Goal: Task Accomplishment & Management: Manage account settings

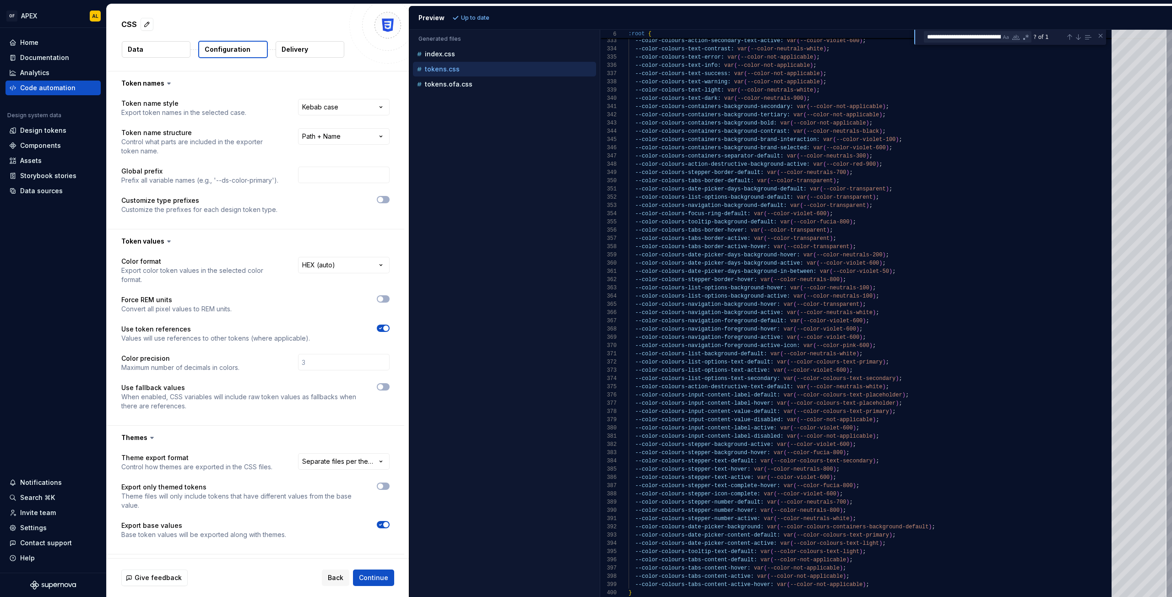
select select "**********"
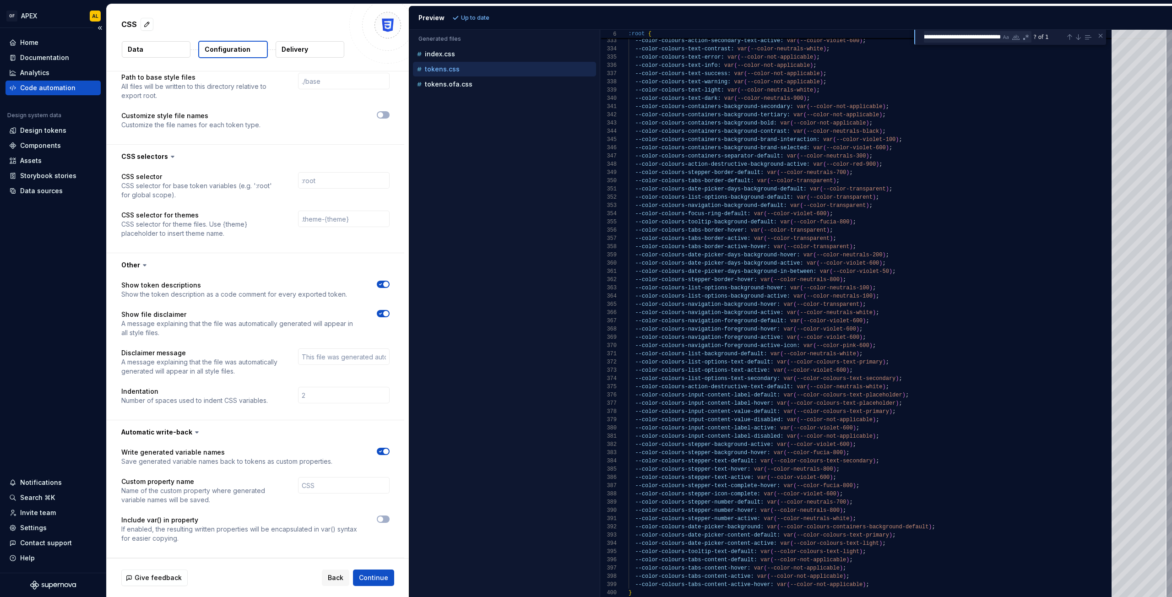
click at [49, 88] on div "Code automation" at bounding box center [47, 87] width 55 height 9
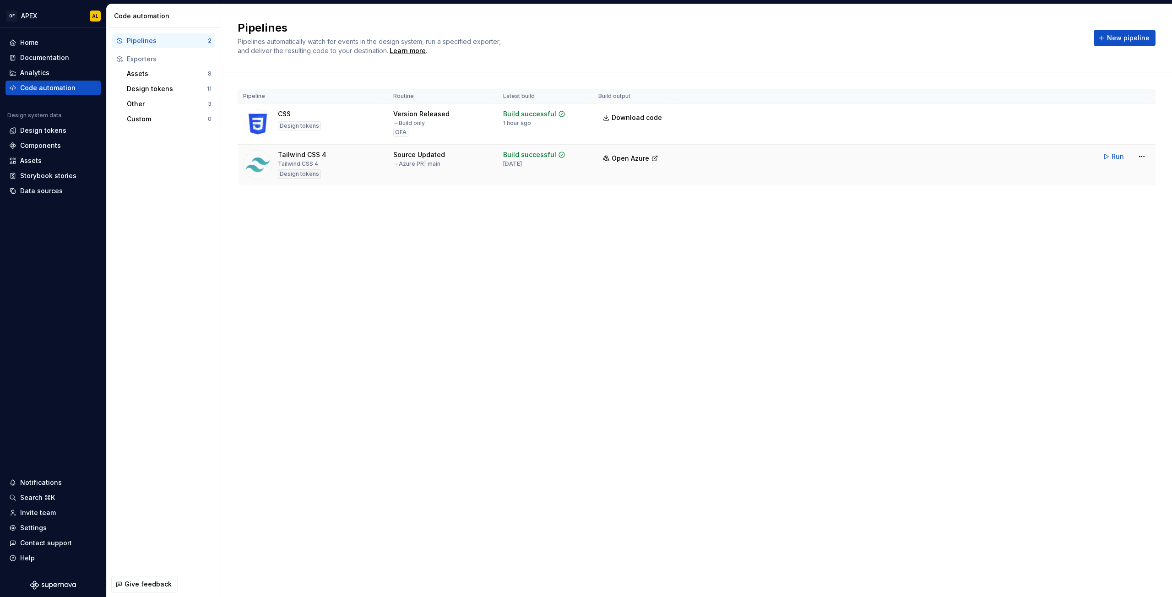
click at [305, 163] on div "Tailwind CSS 4" at bounding box center [298, 163] width 40 height 7
click at [1136, 152] on html "OF APEX AL Home Documentation Analytics Code automation Design system data Desi…" at bounding box center [586, 298] width 1172 height 597
click at [1121, 191] on div "Run pipeline" at bounding box center [1130, 190] width 78 height 9
click at [1140, 152] on html "OF APEX AL Home Documentation Analytics Code automation Design system data Desi…" at bounding box center [586, 298] width 1172 height 597
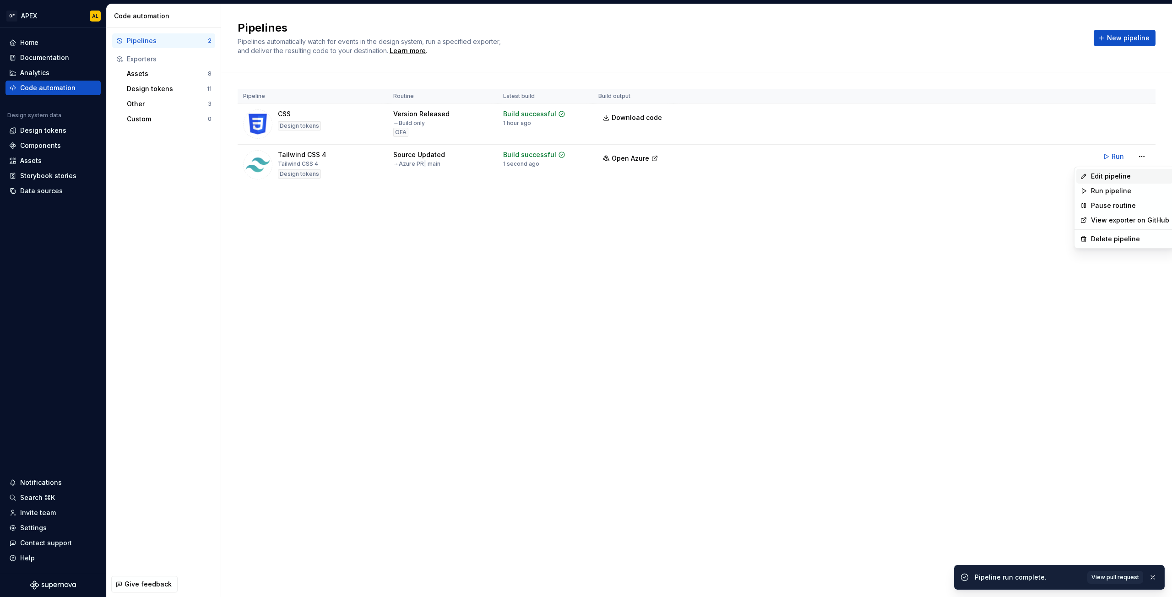
click at [1131, 176] on div "Edit pipeline" at bounding box center [1130, 176] width 78 height 9
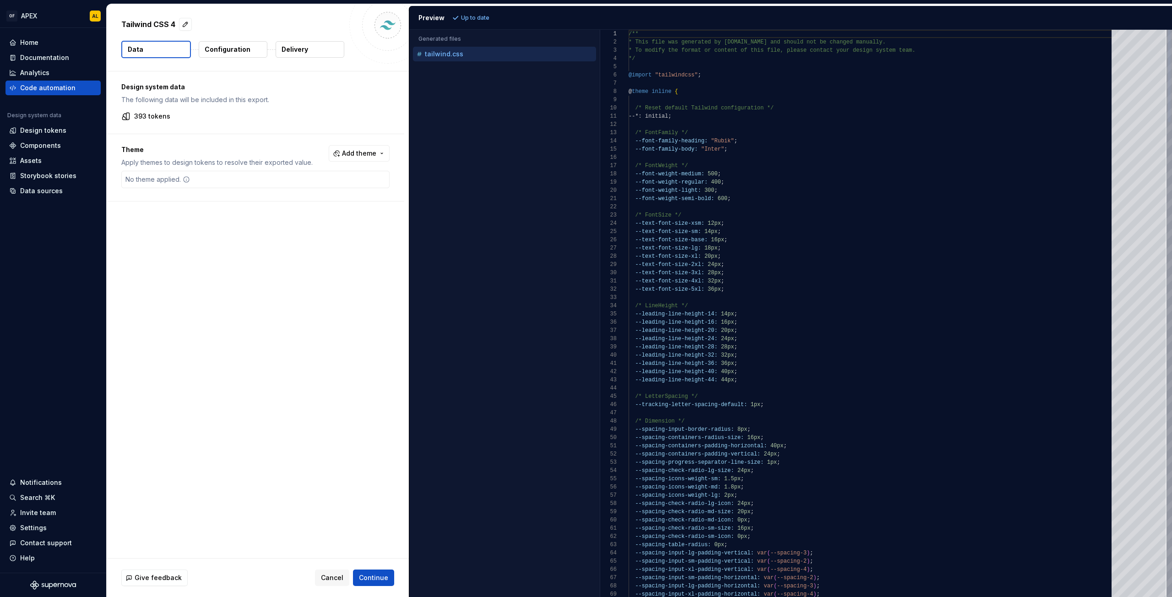
click at [886, 225] on div "--text-font-size-xsm: 12px ;" at bounding box center [873, 223] width 488 height 8
type textarea "**********"
paste textarea "**********"
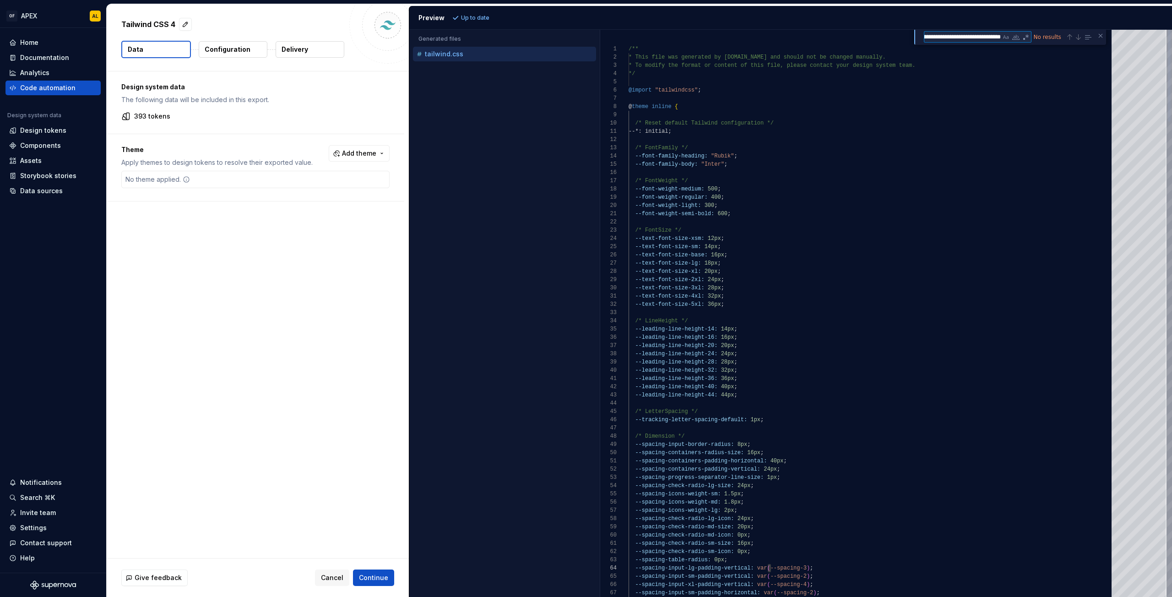
drag, startPoint x: 961, startPoint y: 36, endPoint x: 769, endPoint y: 42, distance: 191.9
click at [769, 42] on div "1 2 3 4 5 6 7 8 9 10 11 12 13 14 15 16 17 18 19 20 21 22 23 24 25 26 27 28 29 3…" at bounding box center [886, 313] width 572 height 567
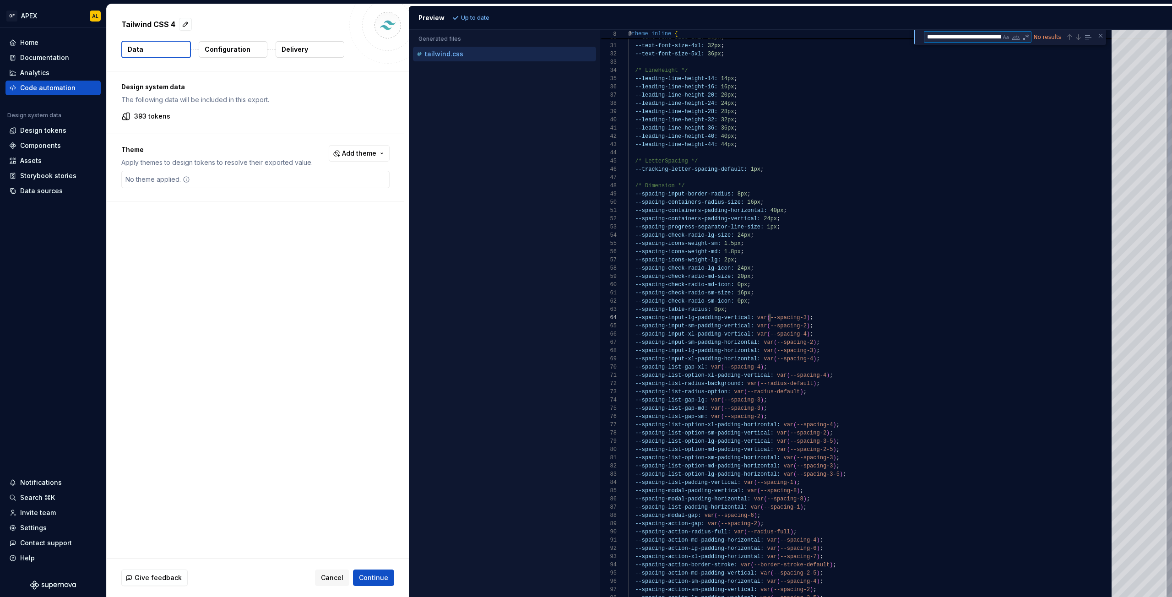
paste textarea "**"
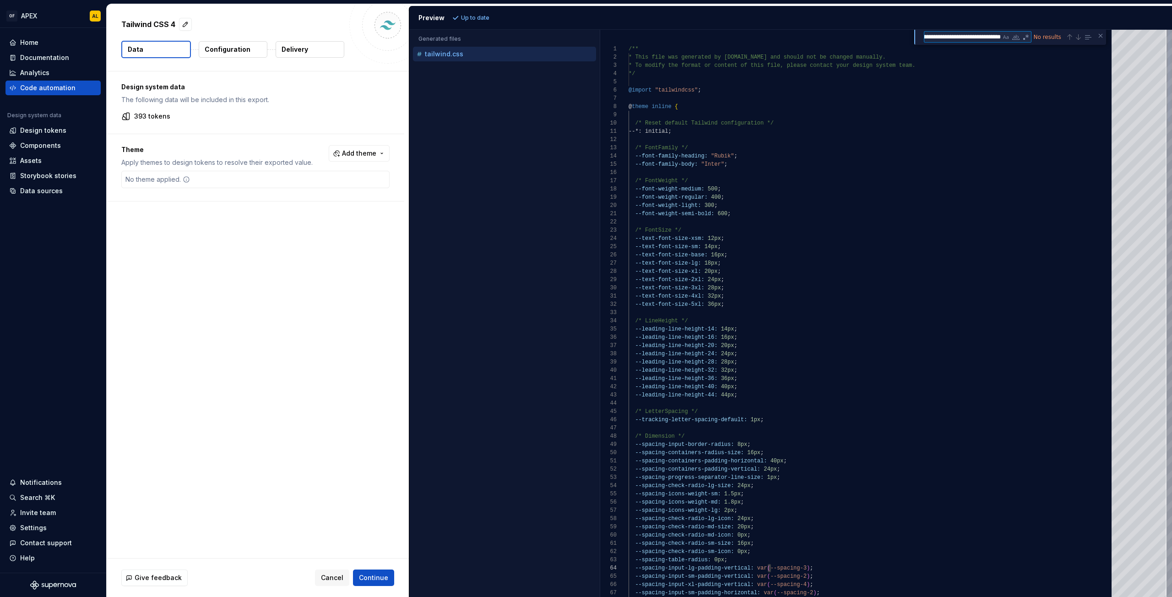
click at [930, 40] on textarea "**********" at bounding box center [962, 37] width 76 height 11
drag, startPoint x: 933, startPoint y: 36, endPoint x: 886, endPoint y: 38, distance: 46.3
click at [886, 38] on div "29 30 31 32 33 34 35 36 37 38 39 40 41 42 43 44 45 46 47 48 49 50 51 52 53 54 5…" at bounding box center [886, 313] width 572 height 567
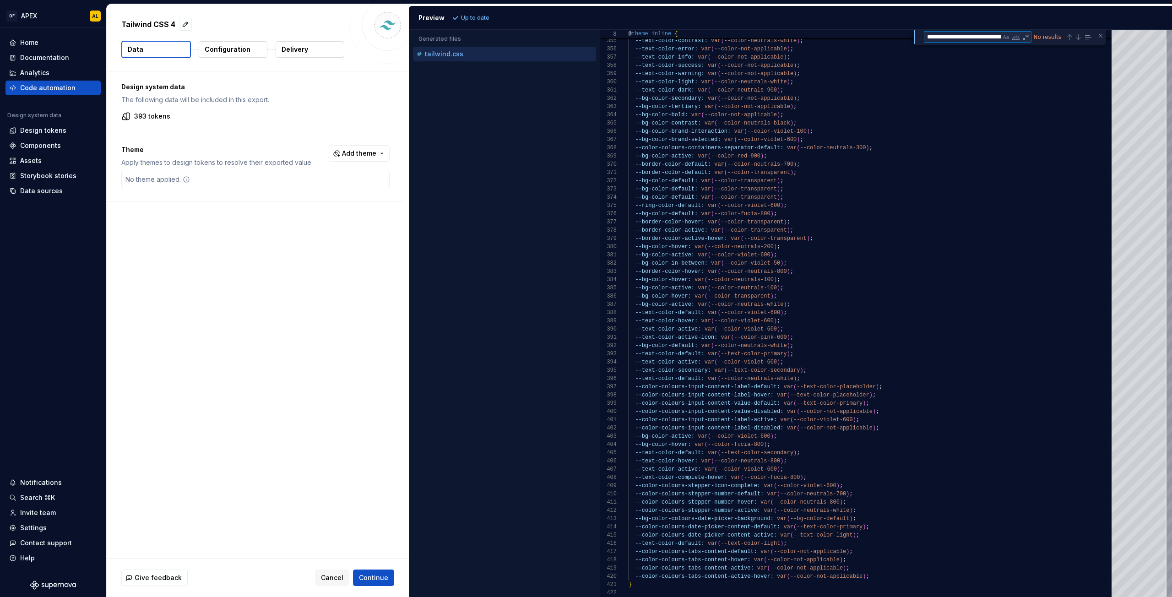
type textarea "**********"
click at [245, 44] on button "Configuration" at bounding box center [233, 49] width 69 height 16
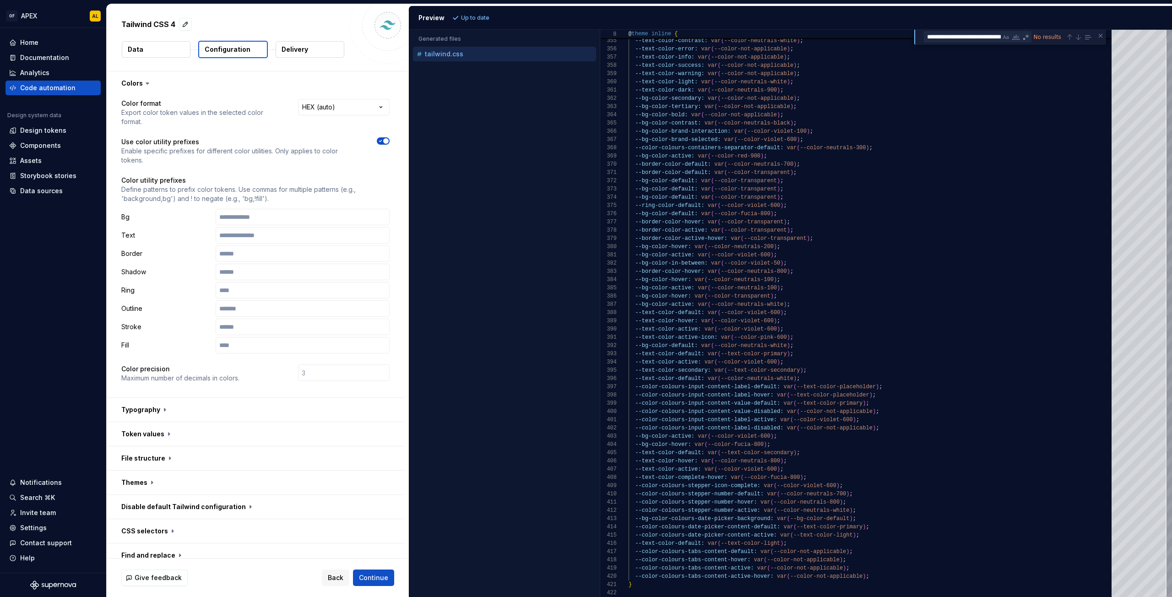
click at [380, 137] on button "button" at bounding box center [383, 140] width 13 height 7
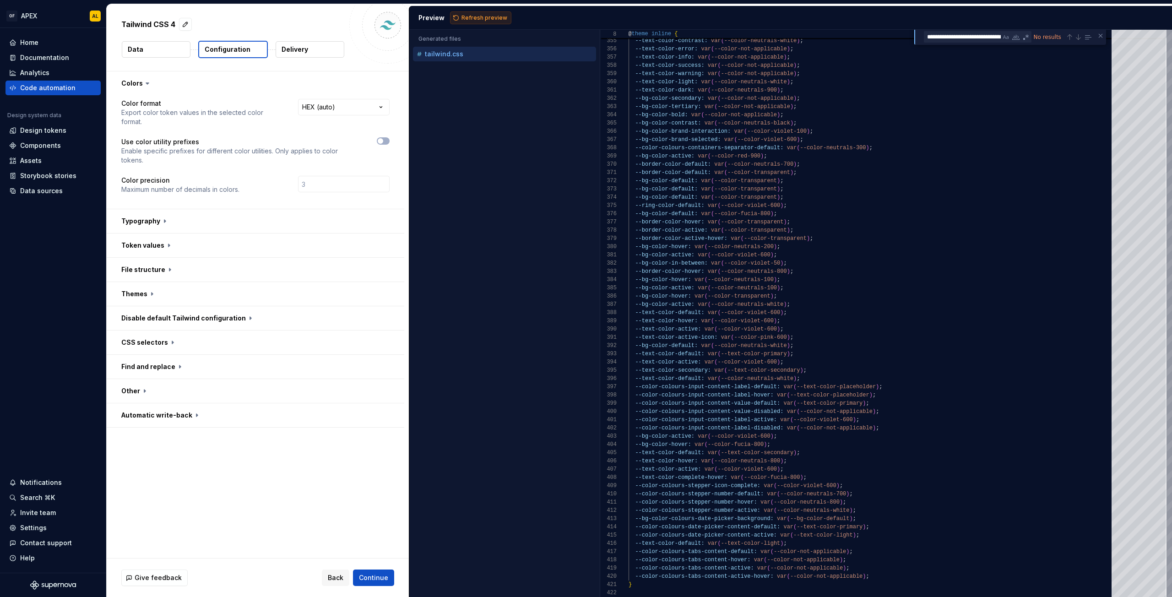
click at [475, 15] on span "Refresh preview" at bounding box center [484, 17] width 46 height 7
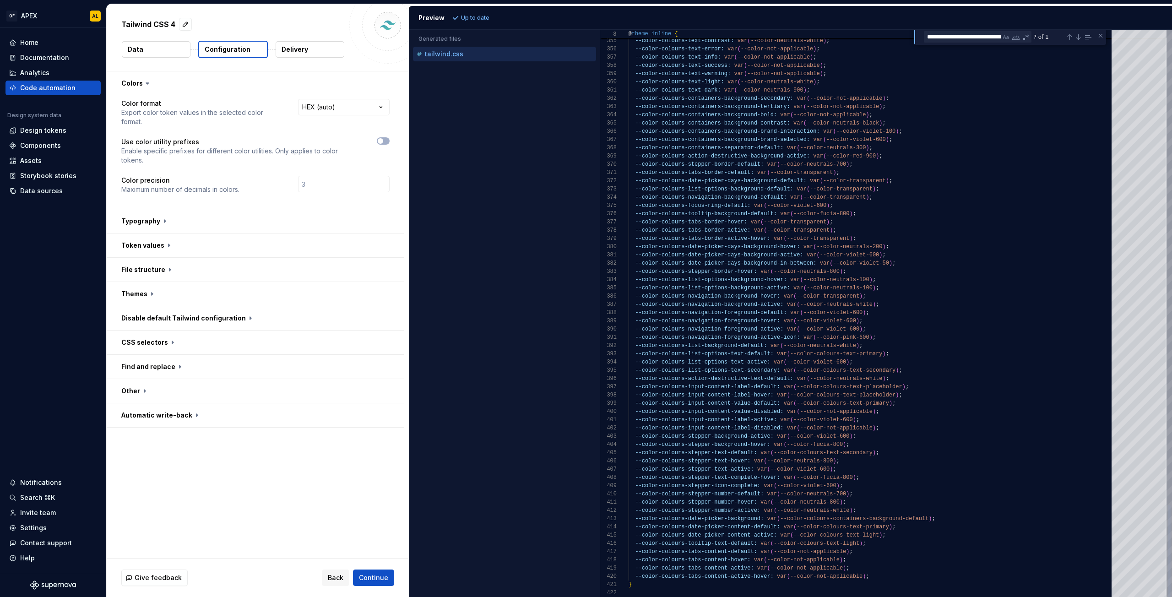
click at [954, 38] on textarea "**********" at bounding box center [962, 37] width 76 height 11
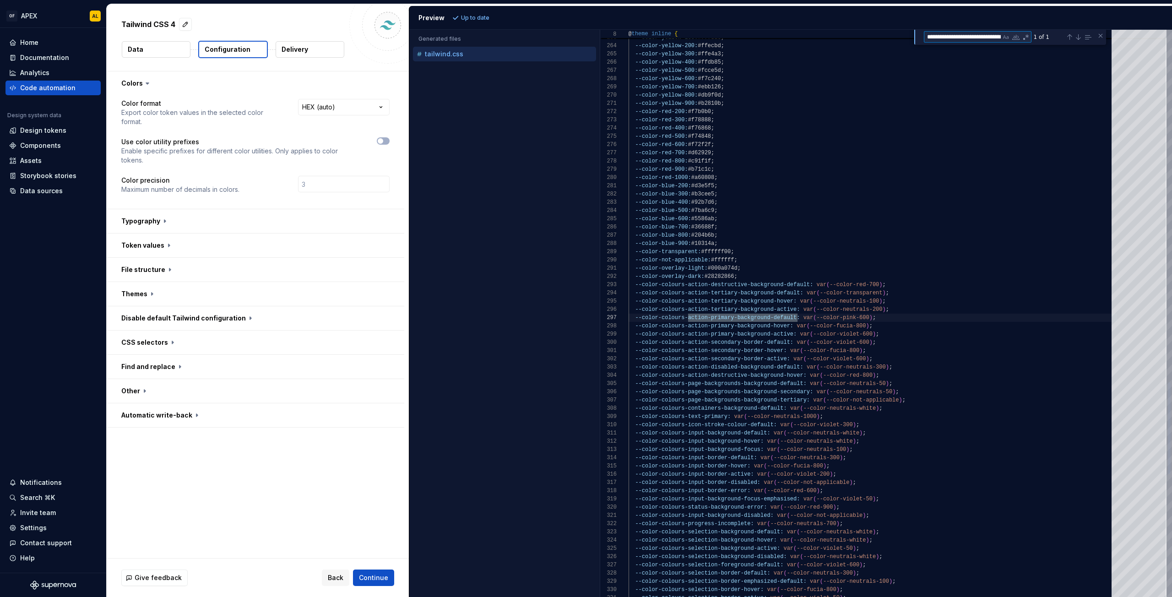
scroll to position [82, 169]
click at [380, 141] on span "button" at bounding box center [380, 140] width 5 height 5
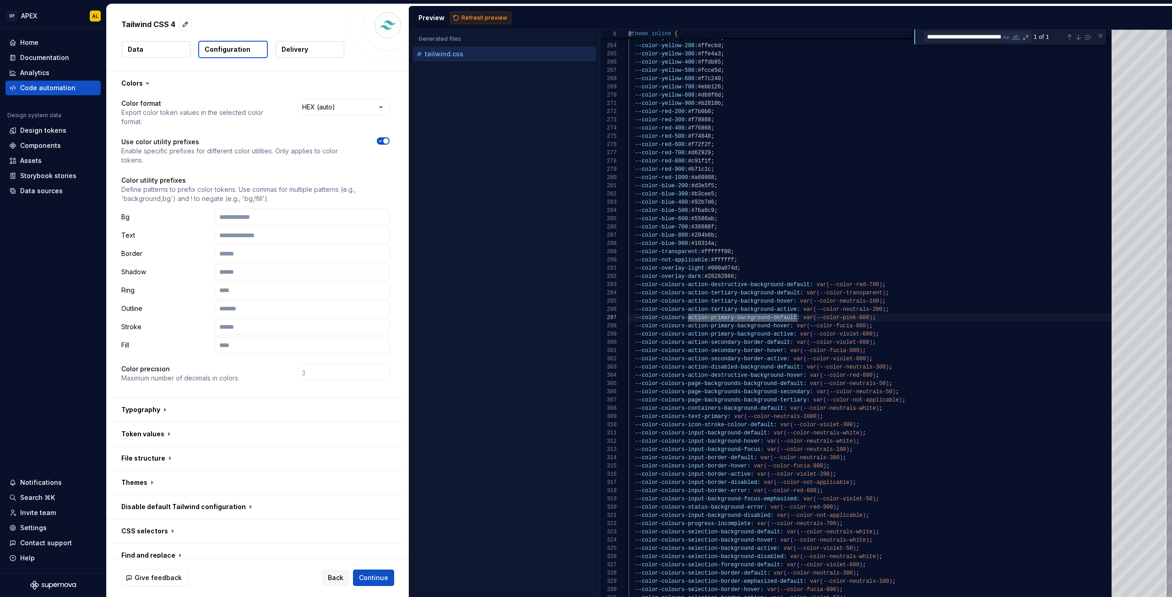
click at [480, 14] on button "Refresh preview" at bounding box center [480, 17] width 61 height 13
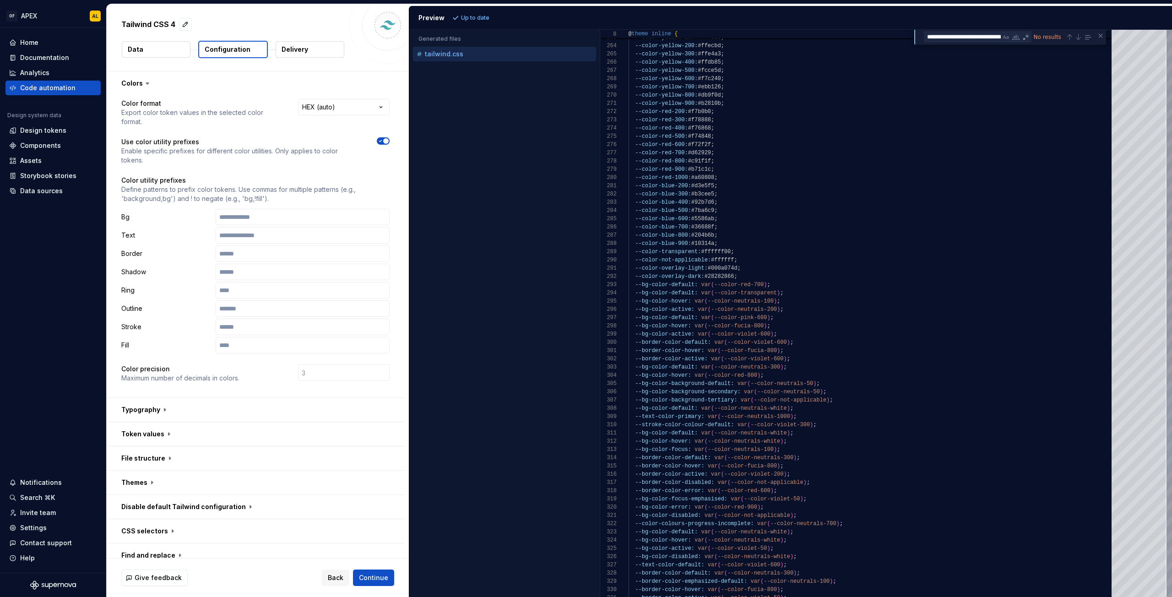
scroll to position [49, 16]
drag, startPoint x: 963, startPoint y: 38, endPoint x: 1045, endPoint y: 38, distance: 82.0
click at [1045, 38] on div "**********" at bounding box center [1008, 36] width 169 height 11
click at [383, 140] on span "button" at bounding box center [385, 140] width 5 height 5
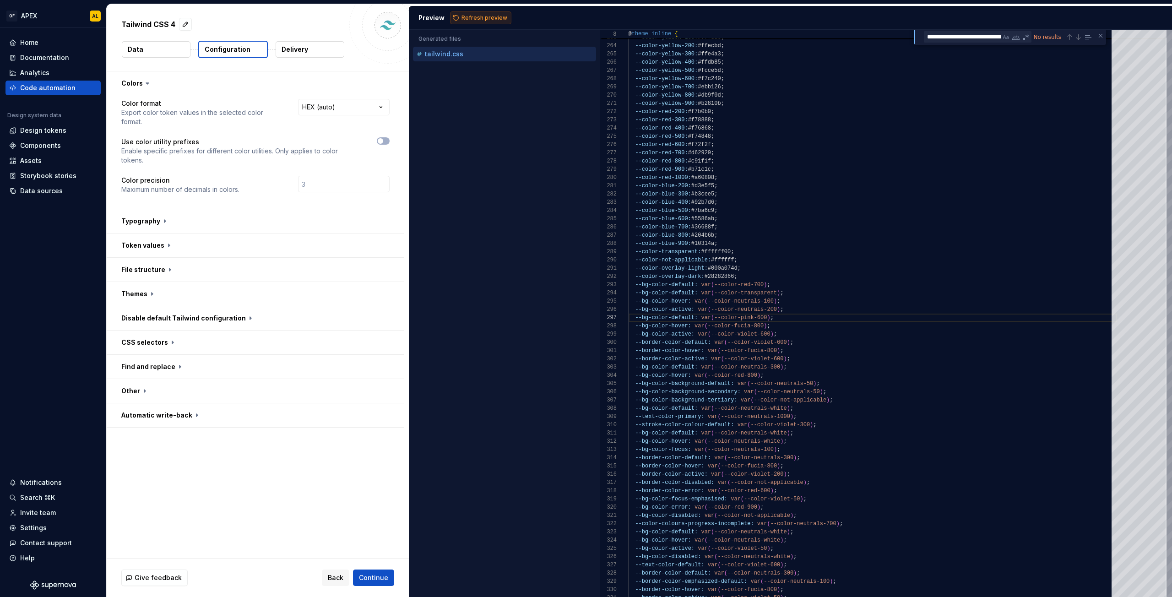
click at [482, 20] on span "Refresh preview" at bounding box center [484, 17] width 46 height 7
type textarea "**********"
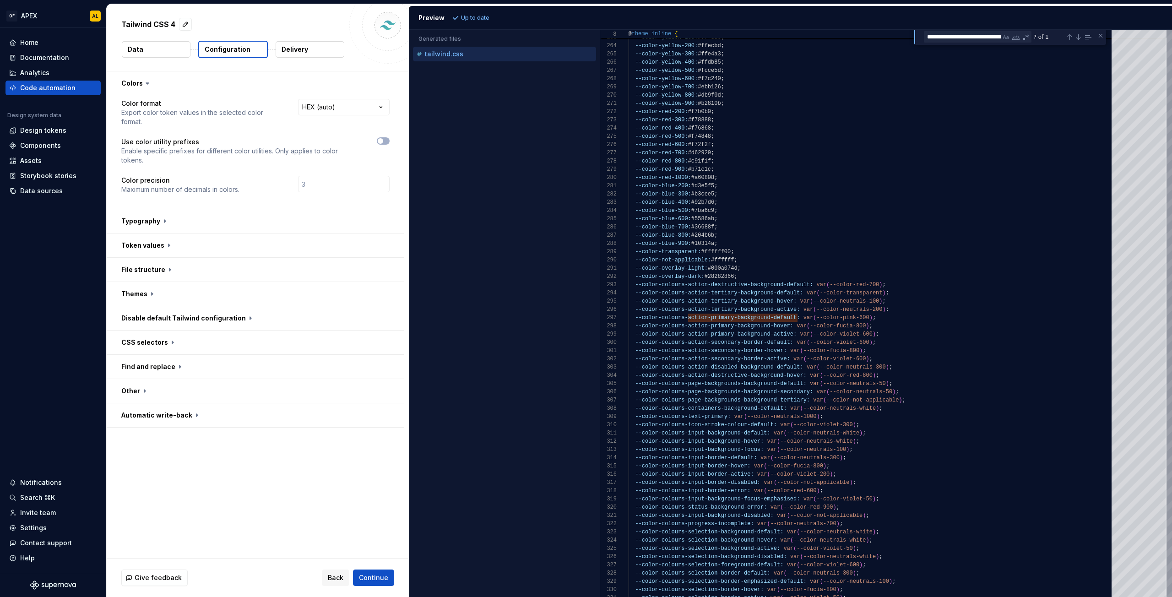
click at [418, 510] on div "Accessibility guide for tree . Navigate the tree with the arrow keys. Common tr…" at bounding box center [504, 320] width 190 height 553
click at [158, 217] on button "button" at bounding box center [256, 221] width 298 height 24
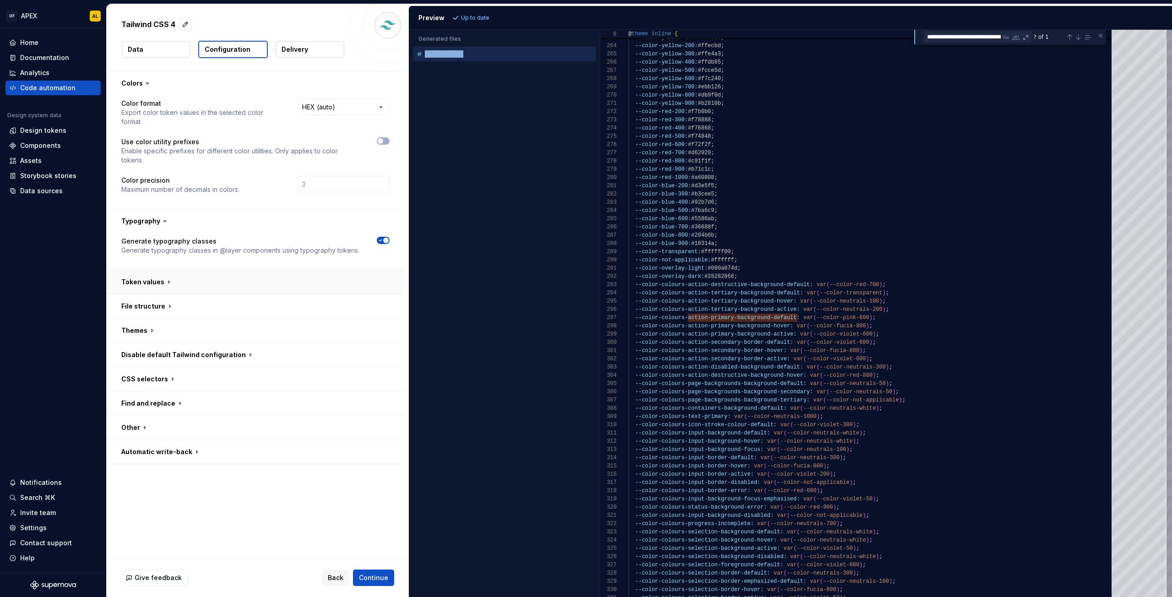
click at [190, 280] on button "button" at bounding box center [256, 282] width 298 height 24
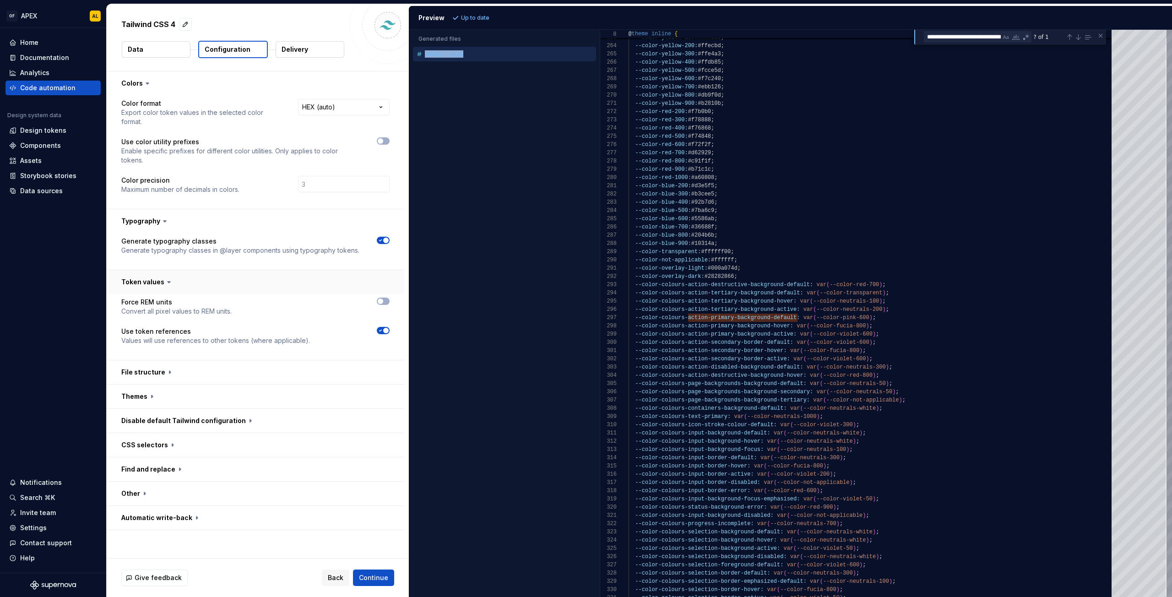
click at [210, 282] on button "button" at bounding box center [256, 282] width 298 height 24
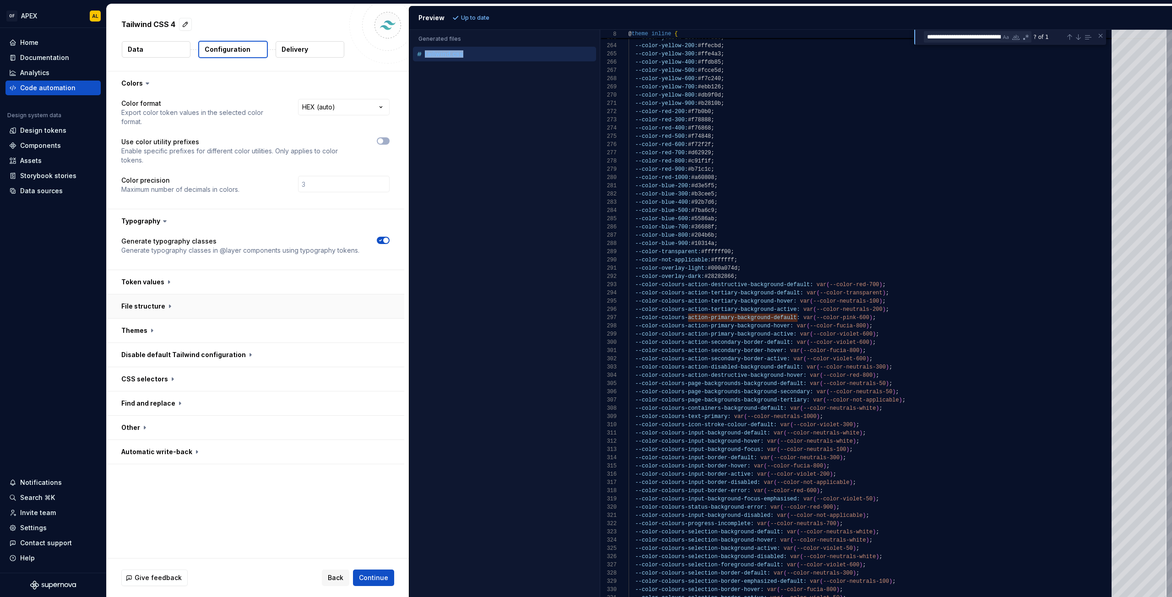
click at [206, 304] on button "button" at bounding box center [256, 306] width 298 height 24
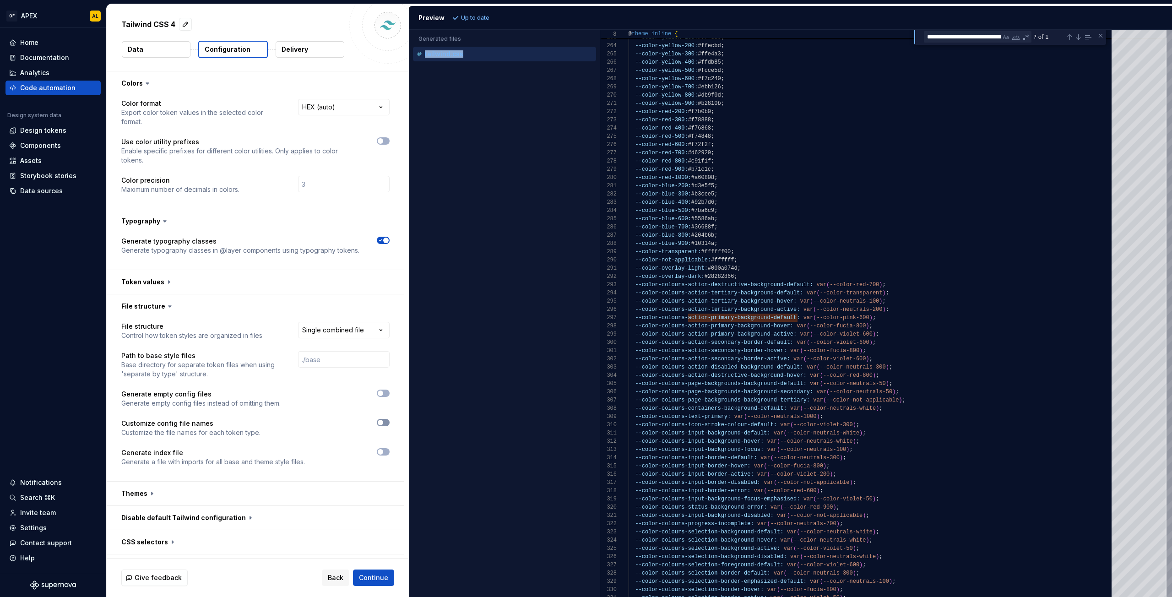
click at [385, 422] on button "button" at bounding box center [383, 422] width 13 height 7
click at [385, 422] on span "button" at bounding box center [385, 422] width 5 height 5
click at [194, 304] on button "button" at bounding box center [256, 306] width 298 height 24
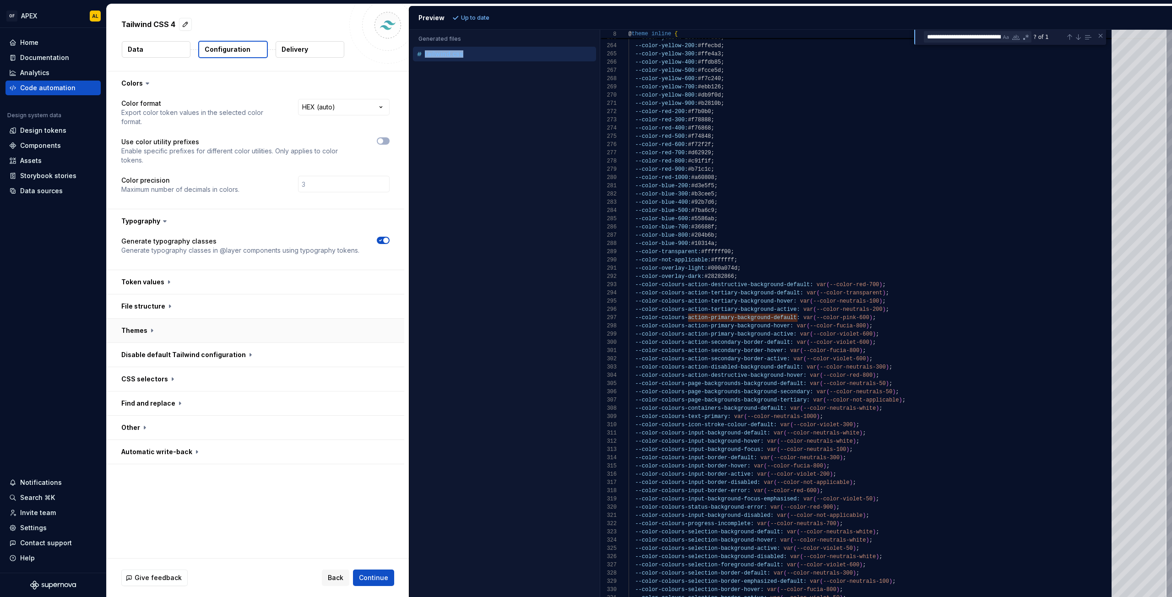
click at [182, 338] on button "button" at bounding box center [256, 331] width 298 height 24
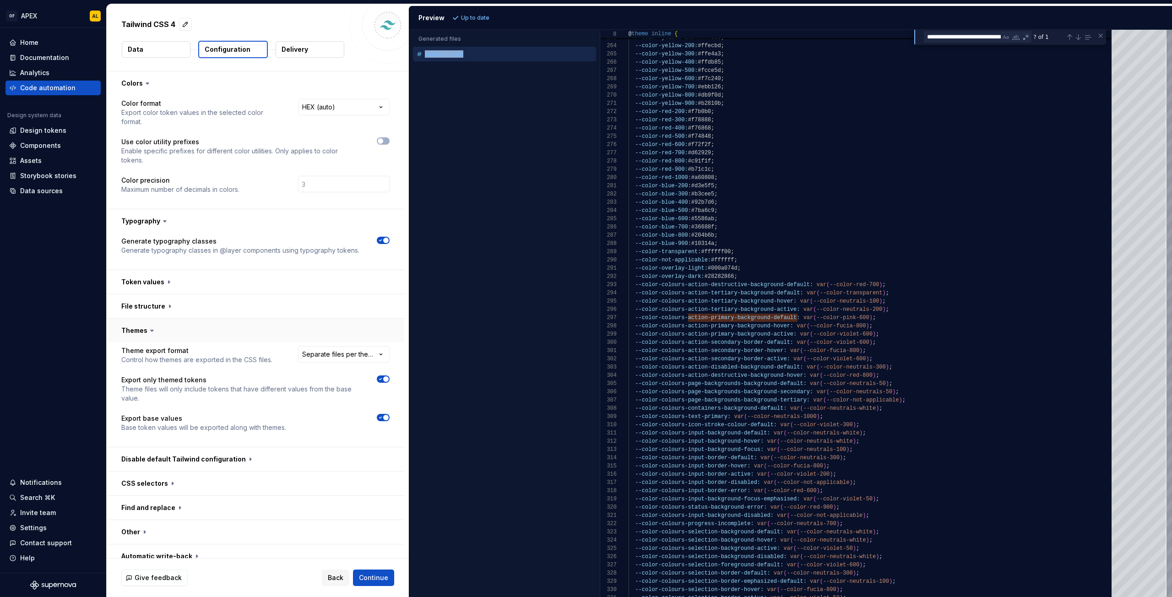
click at [183, 334] on button "button" at bounding box center [256, 331] width 298 height 24
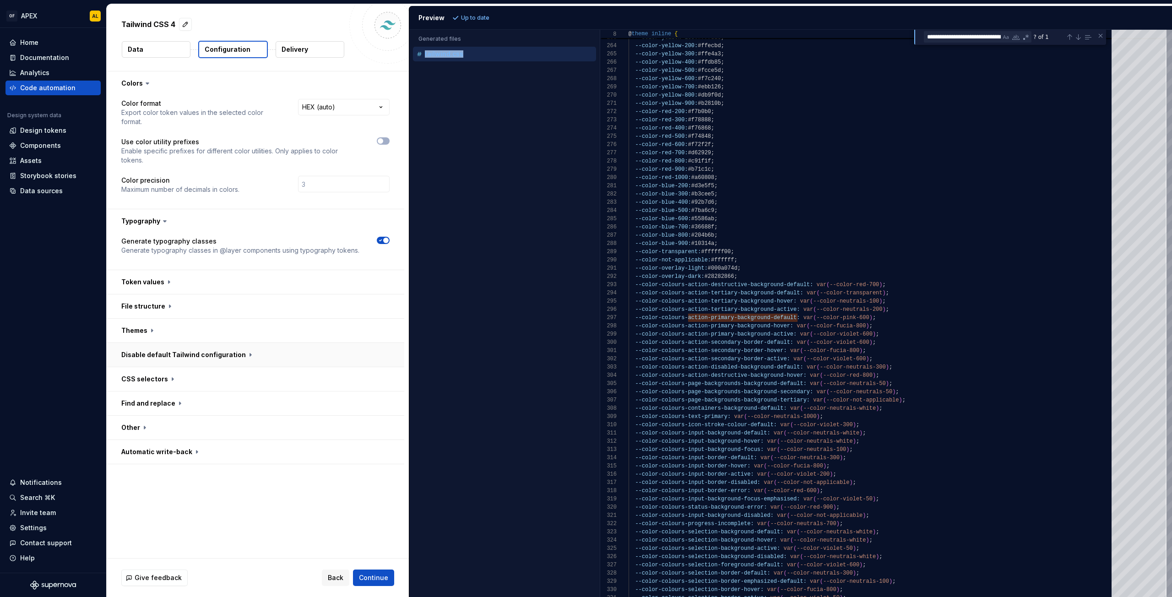
click at [191, 355] on button "button" at bounding box center [256, 355] width 298 height 24
click at [163, 385] on button "button" at bounding box center [256, 379] width 298 height 24
click at [163, 383] on button "button" at bounding box center [256, 379] width 298 height 24
click at [165, 399] on button "button" at bounding box center [256, 403] width 298 height 24
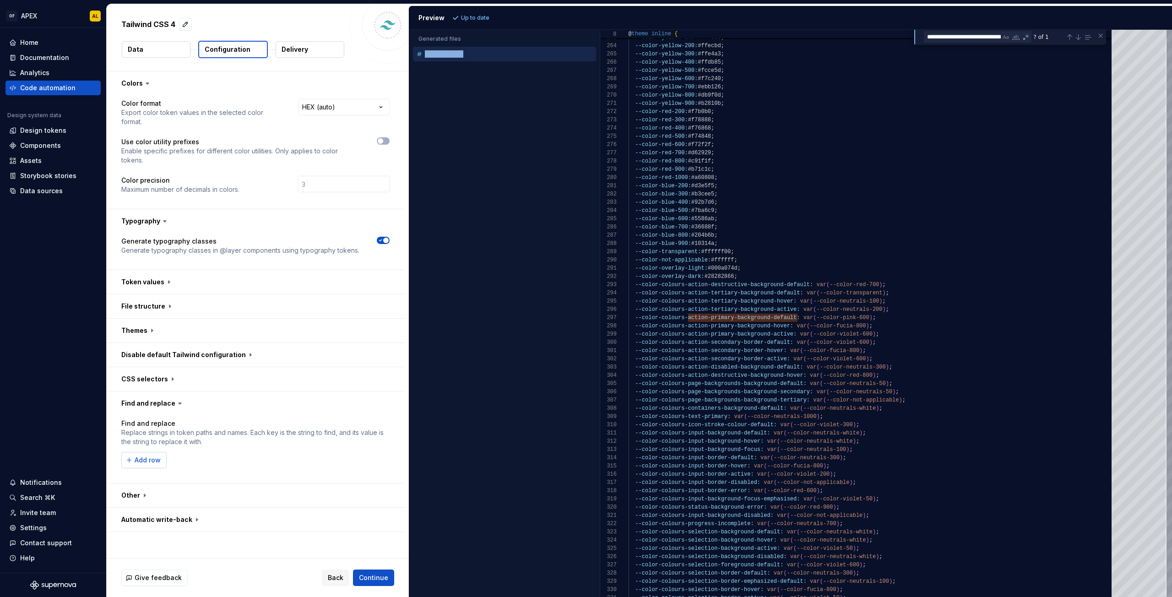
click at [158, 460] on span "Add row" at bounding box center [148, 460] width 26 height 9
click at [383, 458] on button "button" at bounding box center [383, 460] width 13 height 13
click at [143, 497] on button "button" at bounding box center [256, 495] width 298 height 24
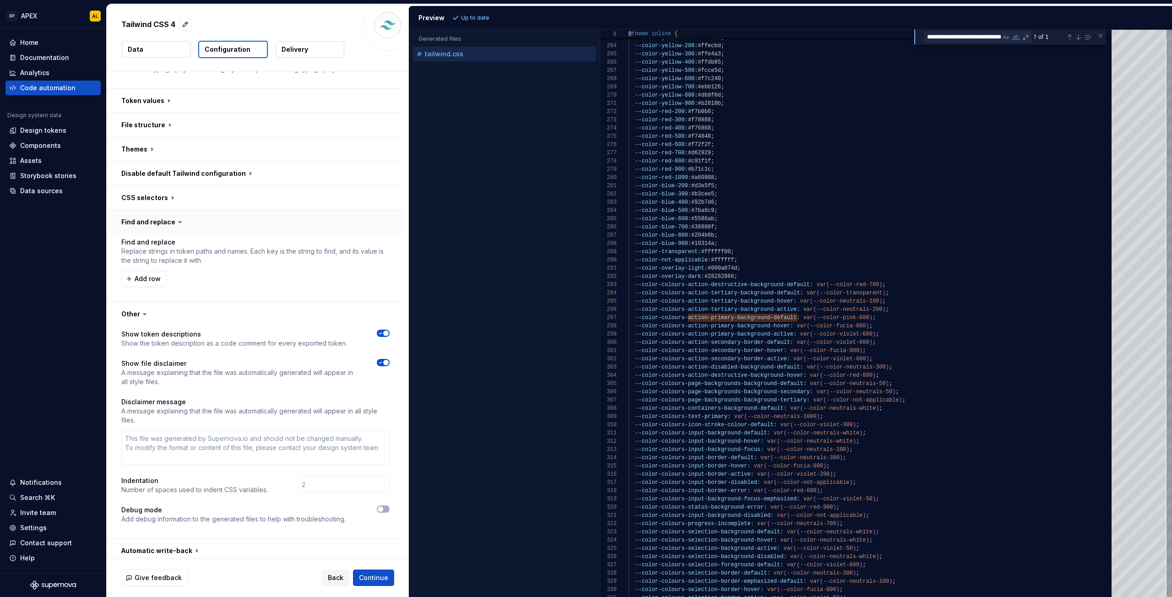
scroll to position [0, 0]
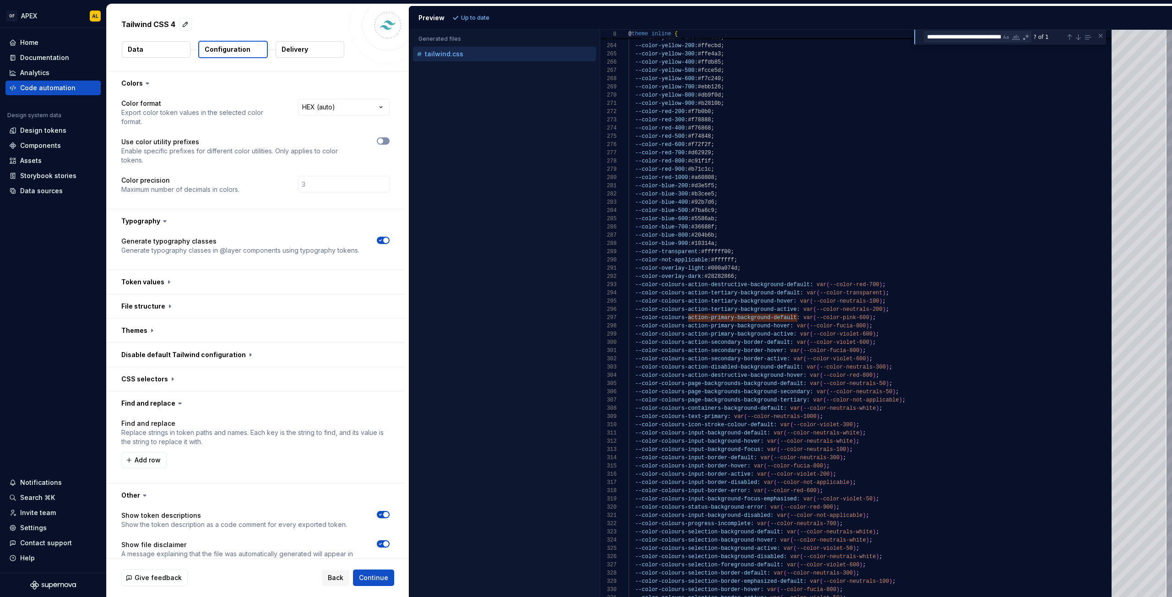
click at [379, 139] on span "button" at bounding box center [380, 140] width 5 height 5
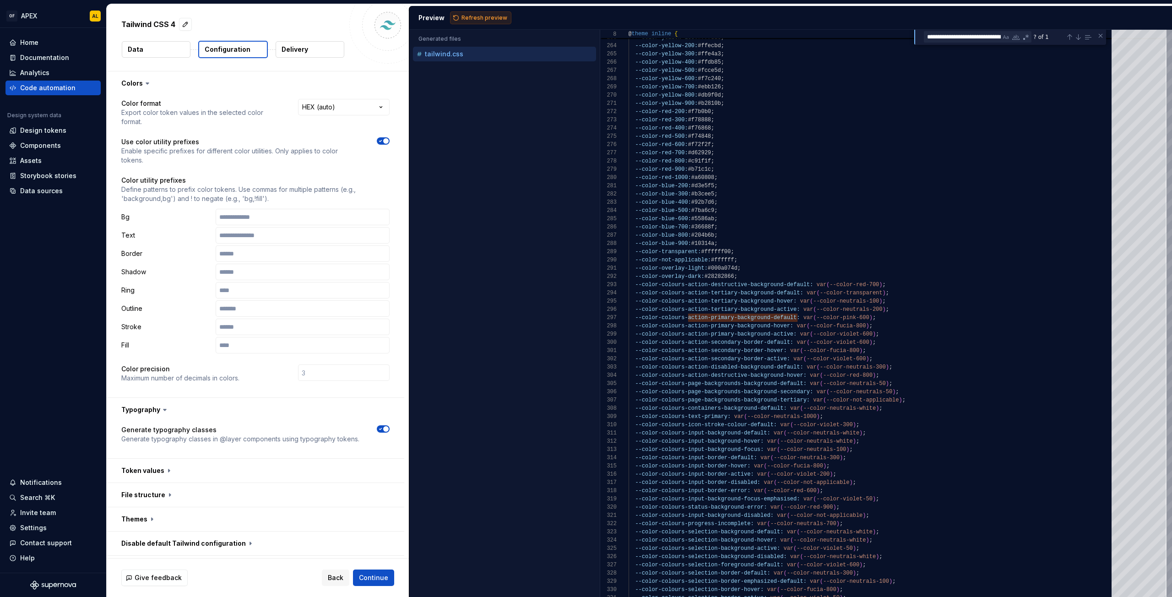
click at [475, 18] on span "Refresh preview" at bounding box center [484, 17] width 46 height 7
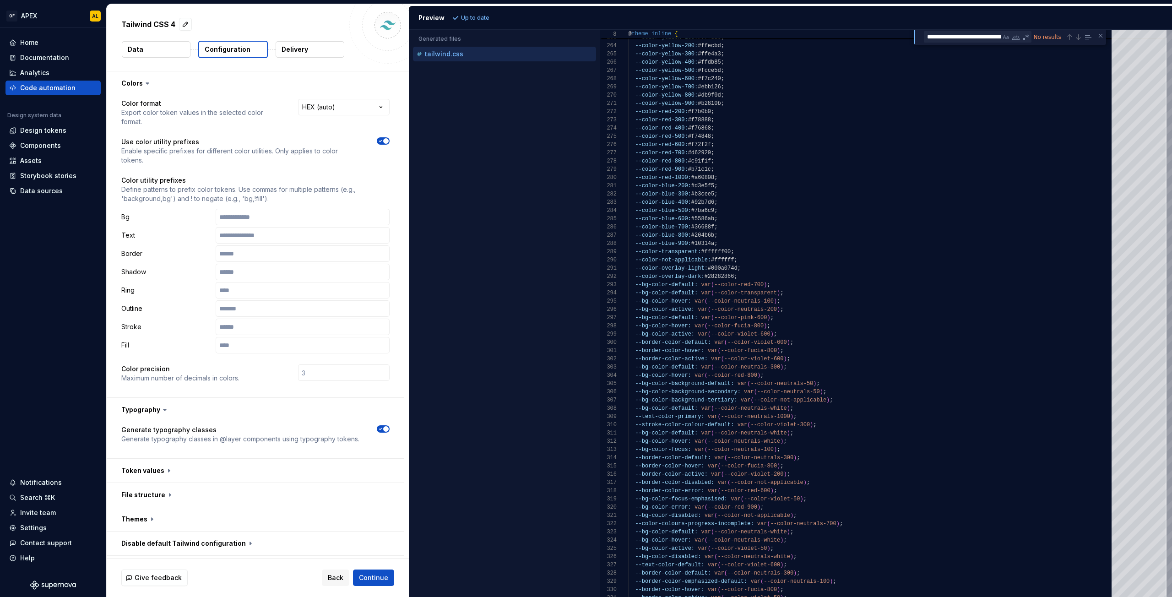
click at [377, 140] on icon "button" at bounding box center [380, 140] width 7 height 5
type textarea "*"
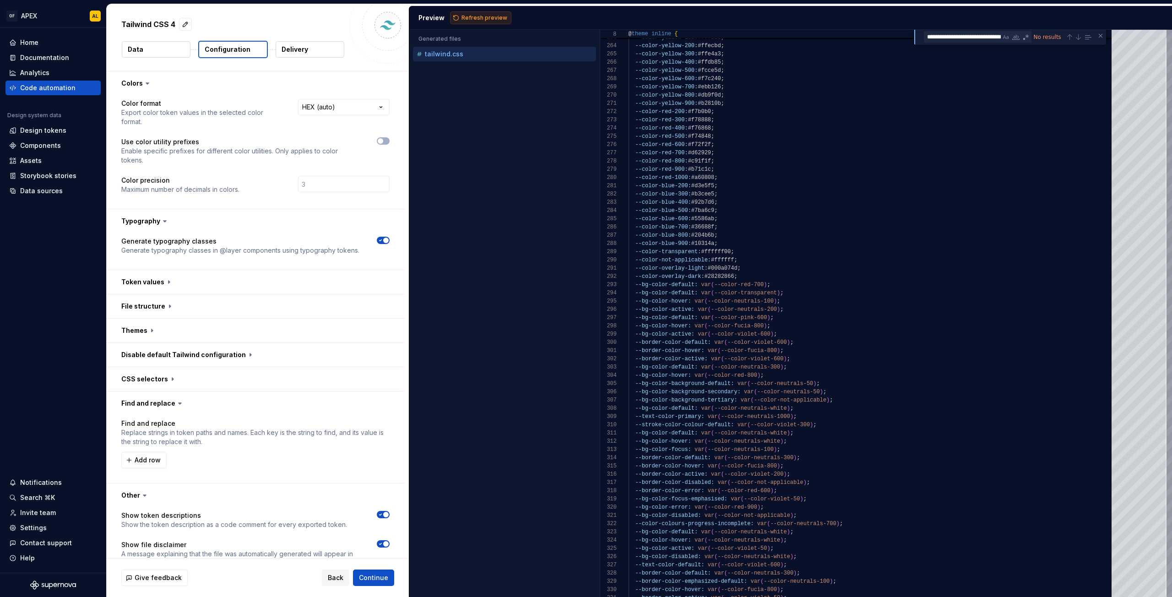
click at [478, 20] on span "Refresh preview" at bounding box center [484, 17] width 46 height 7
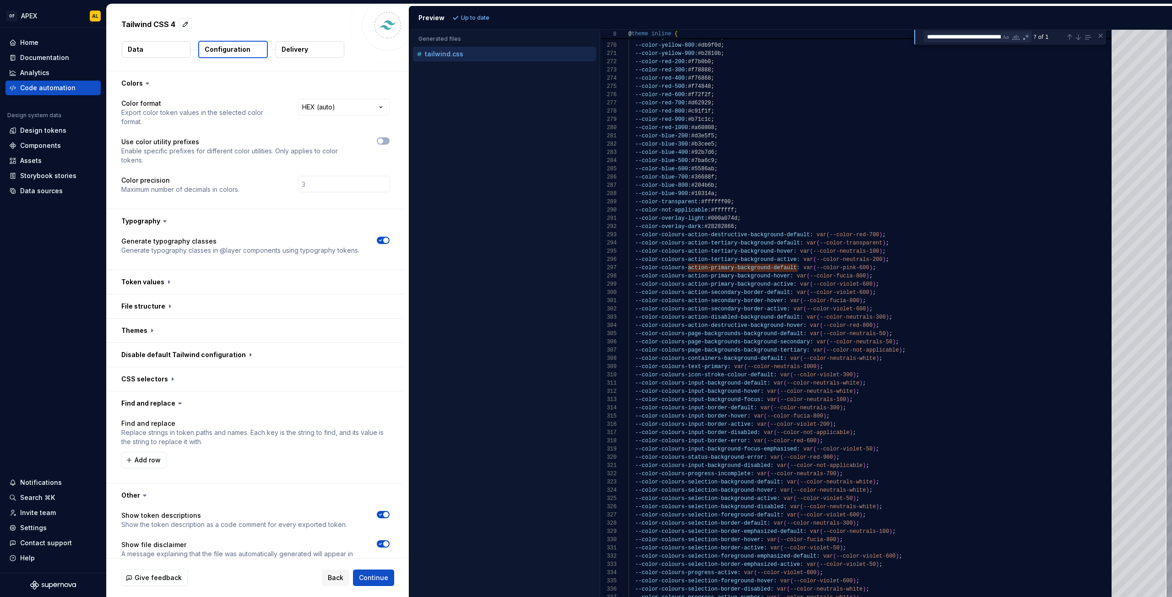
type textarea "**********"
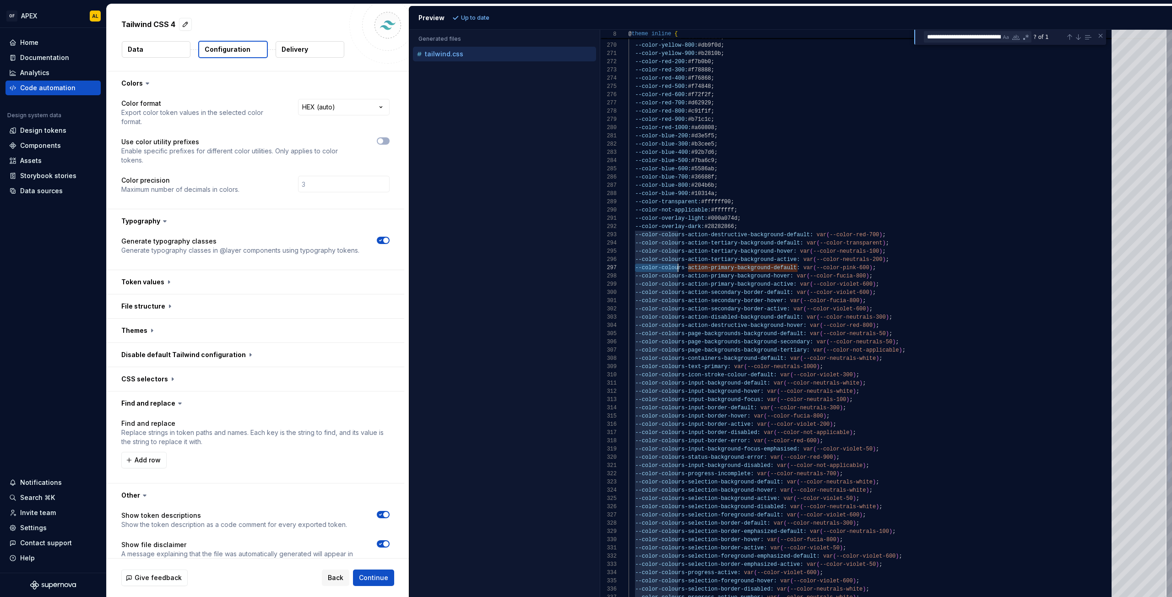
scroll to position [49, 56]
drag, startPoint x: 636, startPoint y: 268, endPoint x: 684, endPoint y: 269, distance: 47.6
click at [684, 269] on span "--color-colours-" at bounding box center [661, 268] width 53 height 6
click at [141, 463] on span "Add row" at bounding box center [148, 460] width 26 height 9
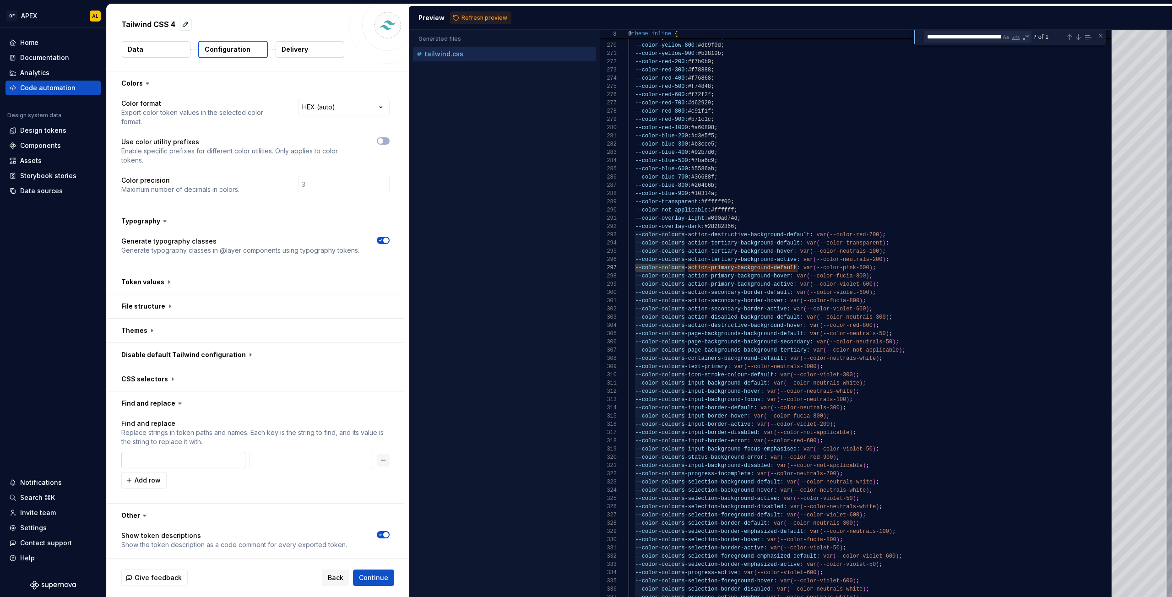
type textarea "*"
type input "--color-colours"
click at [261, 462] on input "text" at bounding box center [311, 460] width 124 height 16
paste input "--color-colours"
type textarea "*"
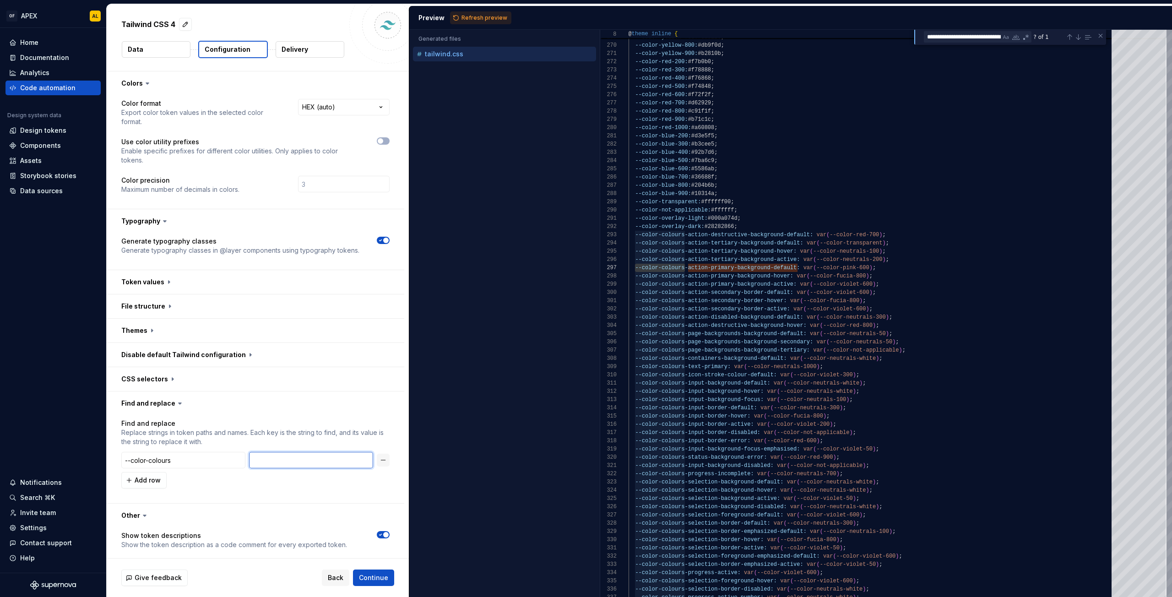
type input "--color-colours"
drag, startPoint x: 277, startPoint y: 462, endPoint x: 257, endPoint y: 461, distance: 20.2
click at [257, 461] on input "--color-colours" at bounding box center [311, 460] width 124 height 16
type textarea "*"
type input "--colours"
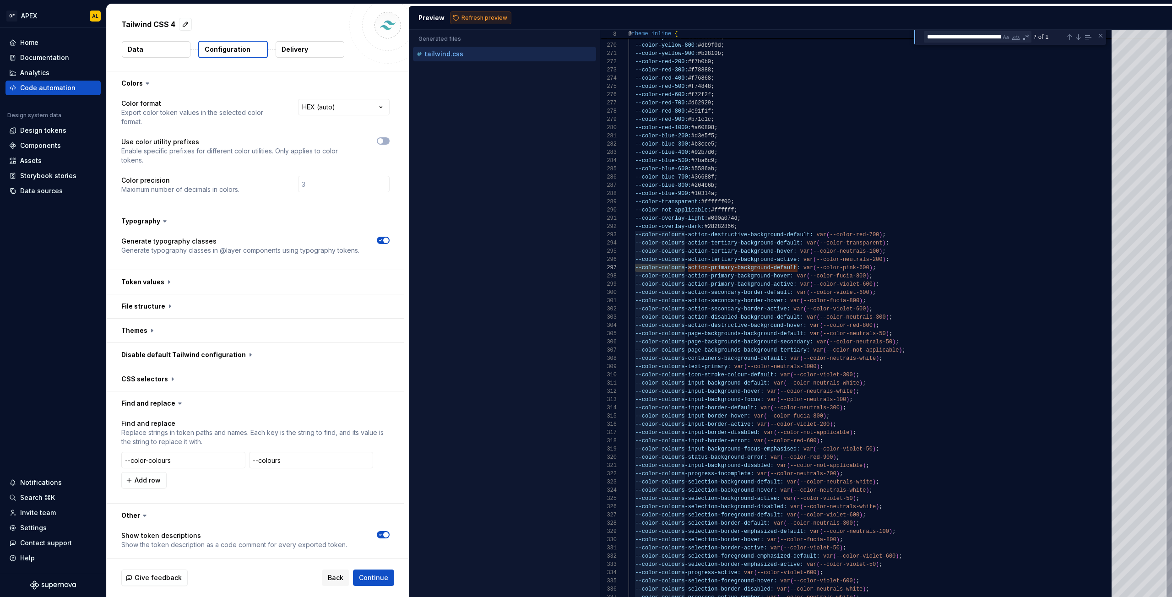
click at [501, 17] on span "Refresh preview" at bounding box center [484, 17] width 46 height 7
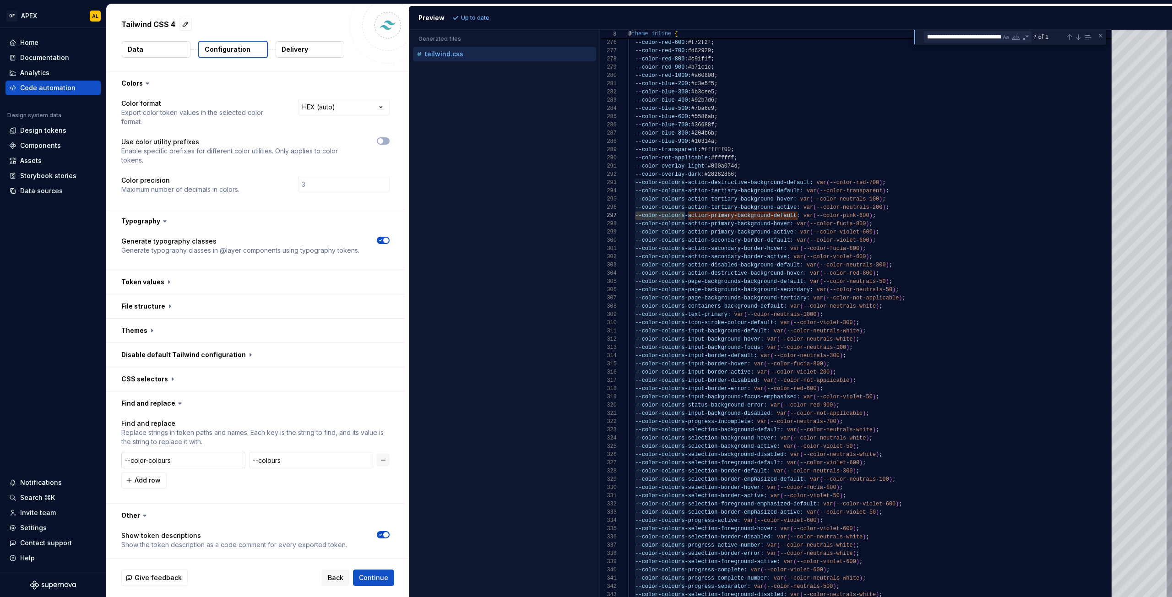
click at [129, 456] on input "--color-colours" at bounding box center [183, 460] width 124 height 16
drag, startPoint x: 130, startPoint y: 460, endPoint x: 109, endPoint y: 460, distance: 22.0
click at [109, 460] on div "Find and replace Replace strings in token paths and names. Each key is the stri…" at bounding box center [256, 459] width 298 height 88
type textarea "*"
type input "color-colours"
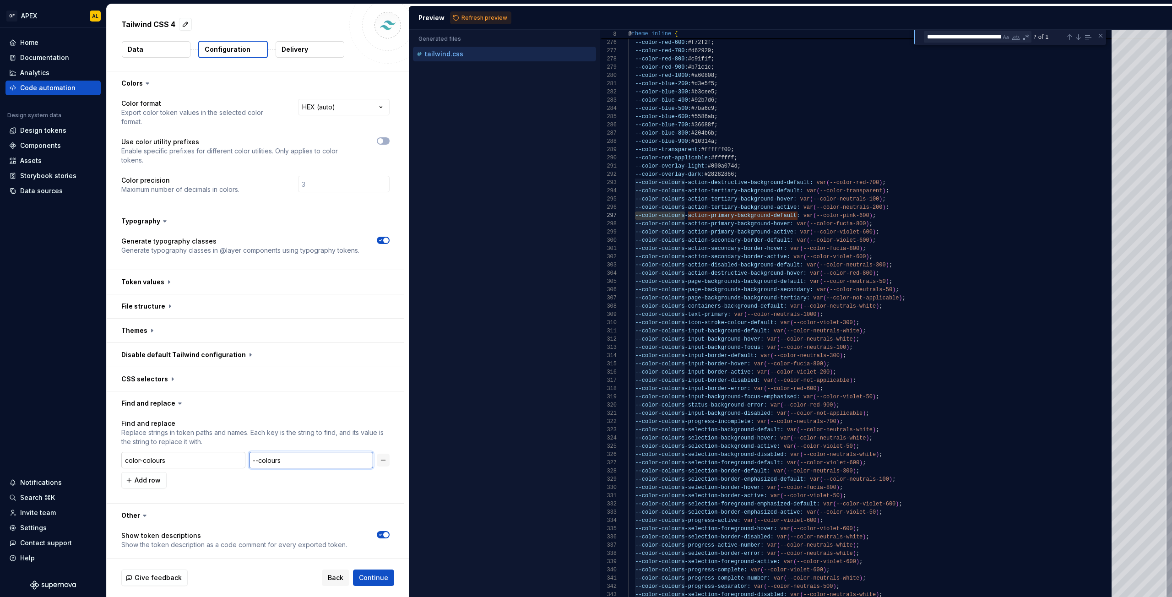
drag, startPoint x: 258, startPoint y: 460, endPoint x: 226, endPoint y: 461, distance: 32.1
click at [226, 461] on div "color-colours --colours" at bounding box center [255, 460] width 268 height 16
type textarea "*"
type input "colours"
click at [466, 20] on span "Refresh preview" at bounding box center [484, 17] width 46 height 7
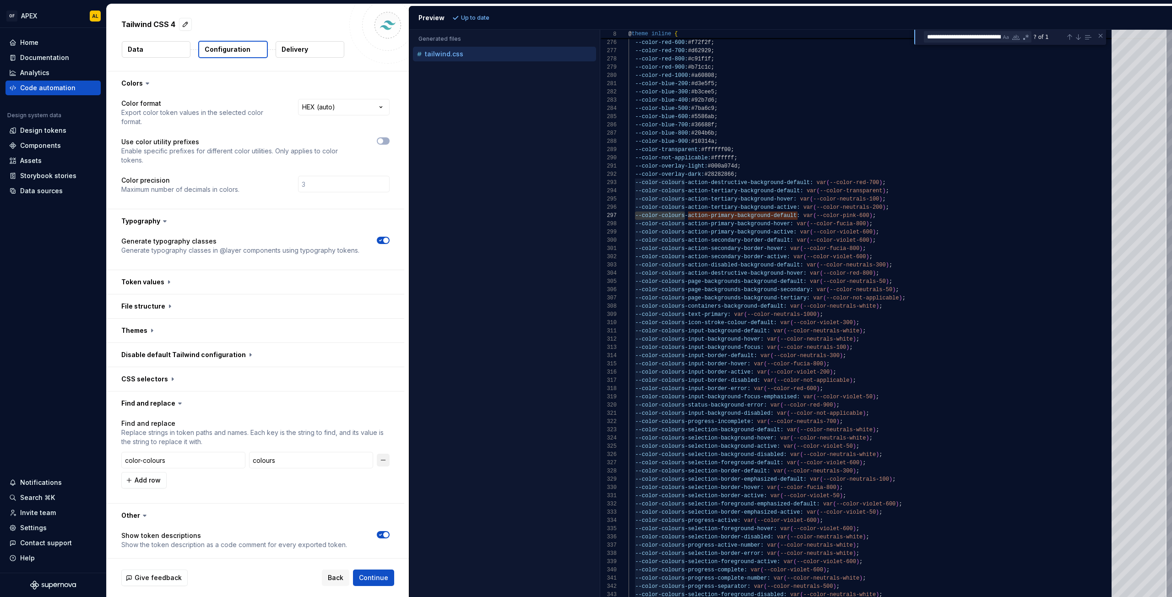
click at [387, 460] on button "button" at bounding box center [383, 460] width 13 height 13
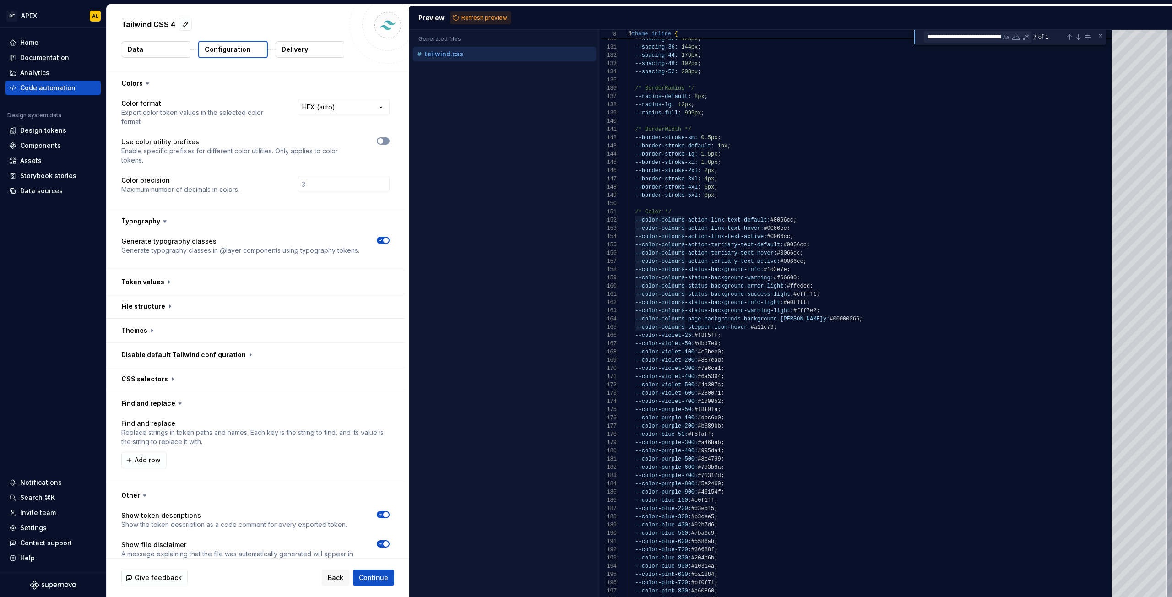
click at [380, 139] on span "button" at bounding box center [380, 140] width 5 height 5
type textarea "*"
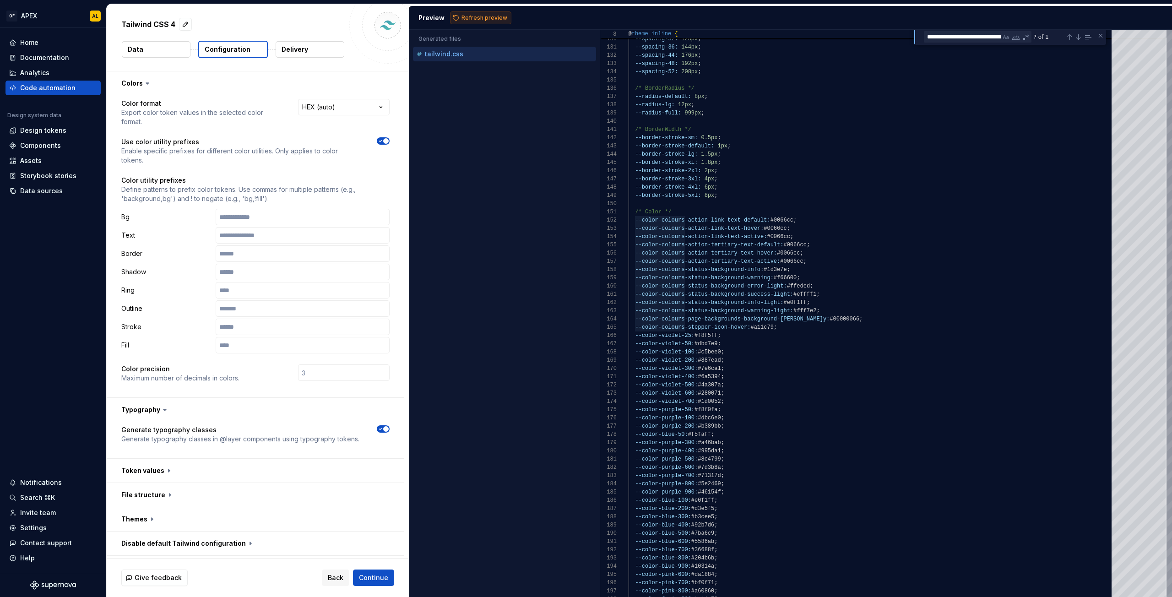
click at [495, 20] on span "Refresh preview" at bounding box center [484, 17] width 46 height 7
type textarea "**********"
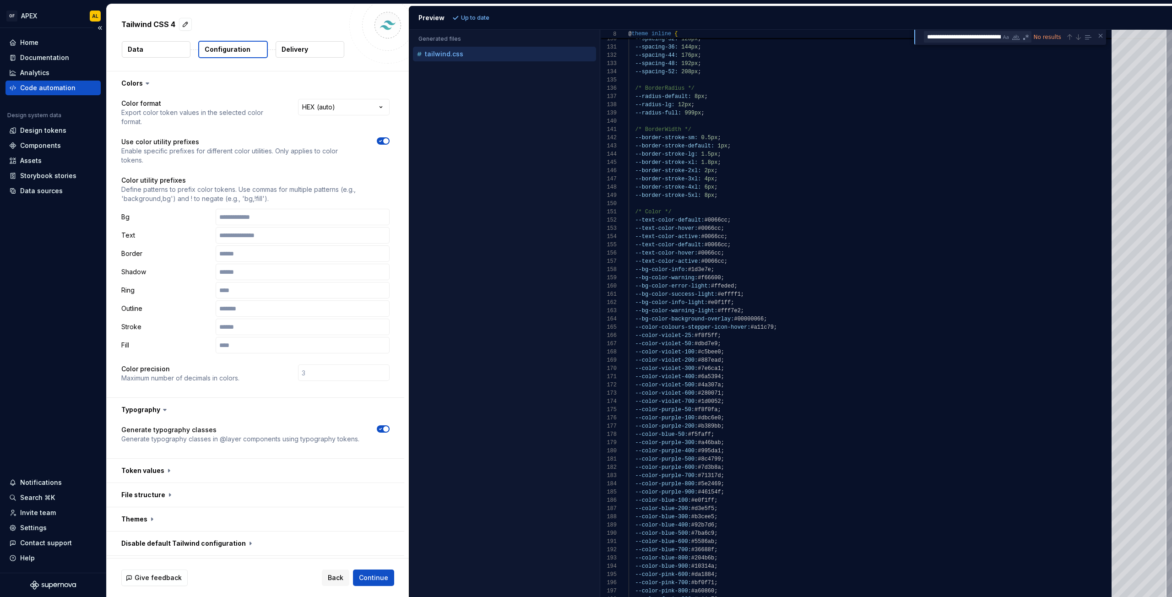
click at [52, 91] on div "Code automation" at bounding box center [47, 87] width 55 height 9
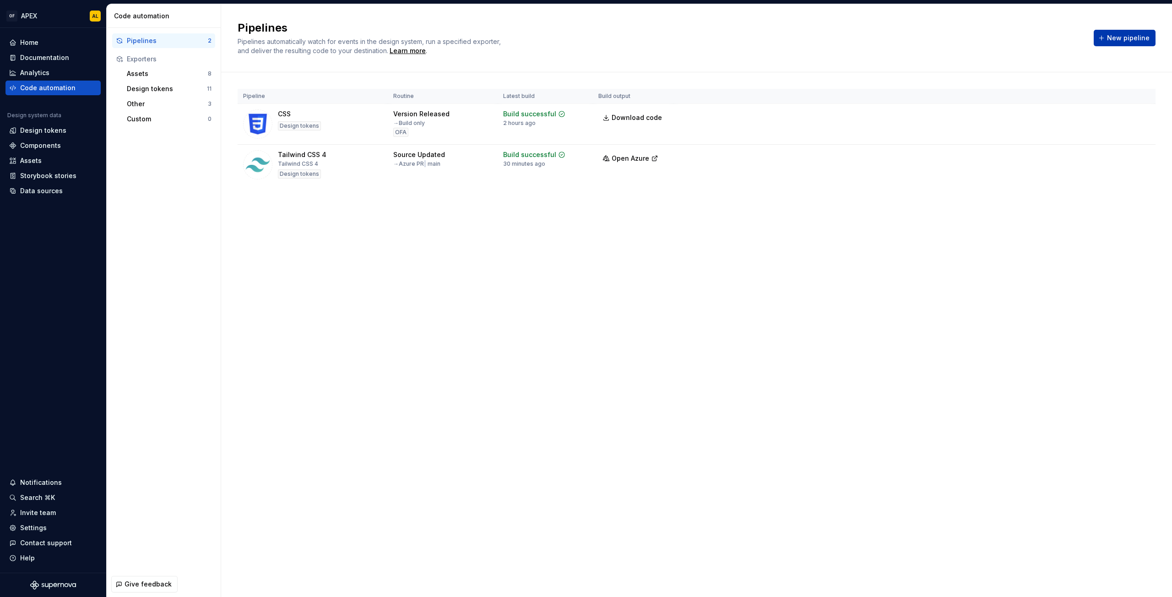
click at [1105, 39] on button "New pipeline" at bounding box center [1125, 38] width 62 height 16
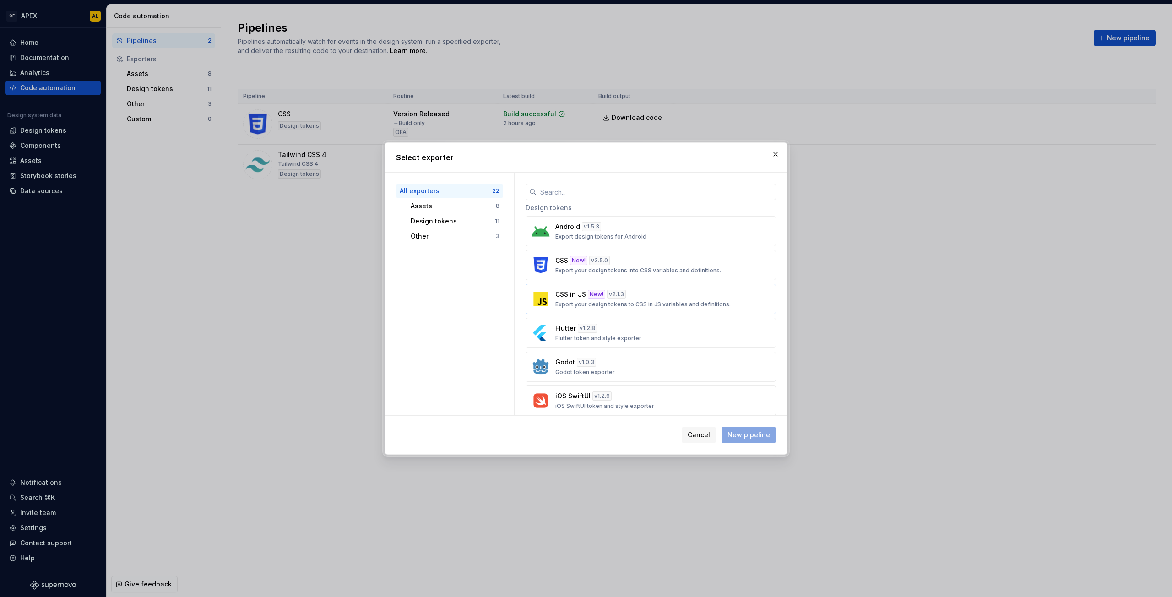
scroll to position [294, 0]
click at [462, 222] on div "Design tokens" at bounding box center [453, 221] width 84 height 9
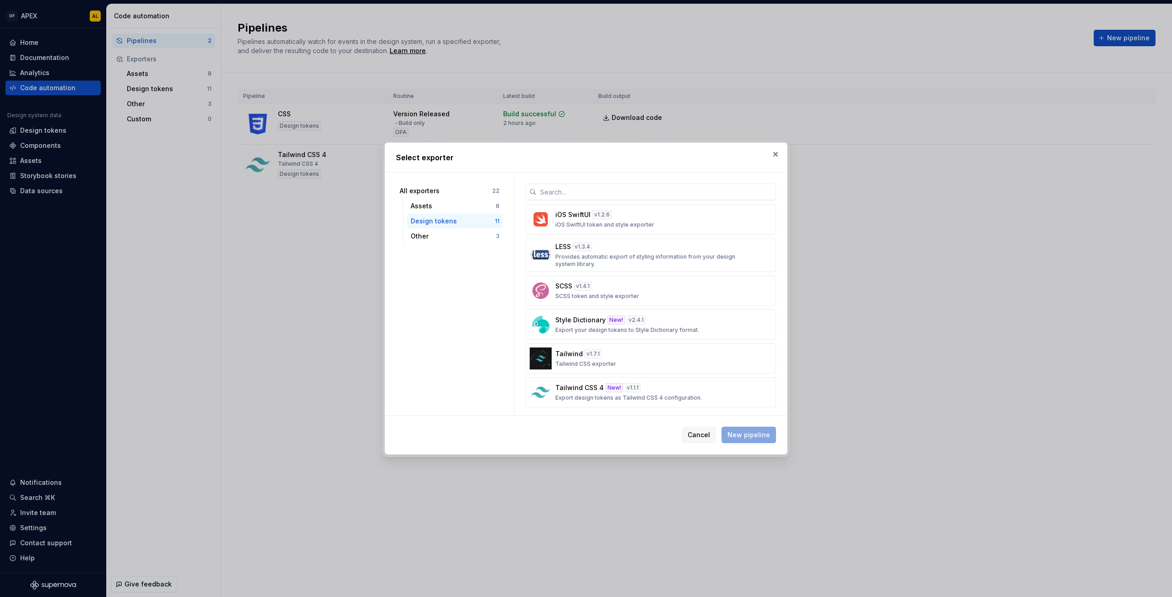
scroll to position [172, 0]
click at [650, 354] on div "Tailwind v 1.7.1 Tailwind CSS exporter" at bounding box center [647, 355] width 185 height 18
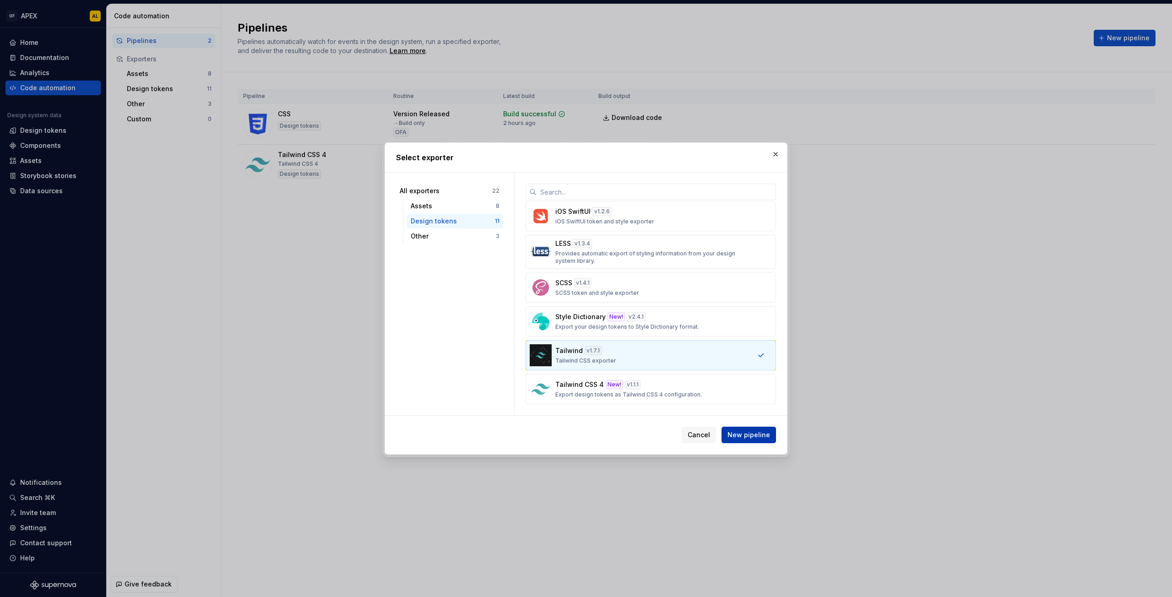
click at [762, 438] on span "New pipeline" at bounding box center [748, 434] width 43 height 9
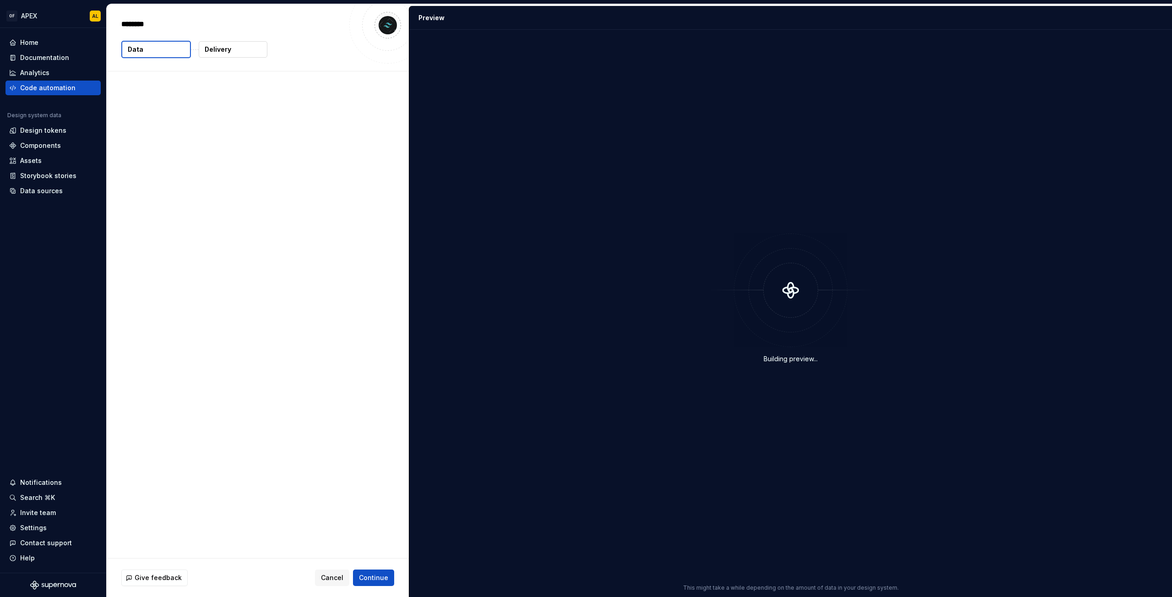
type textarea "*"
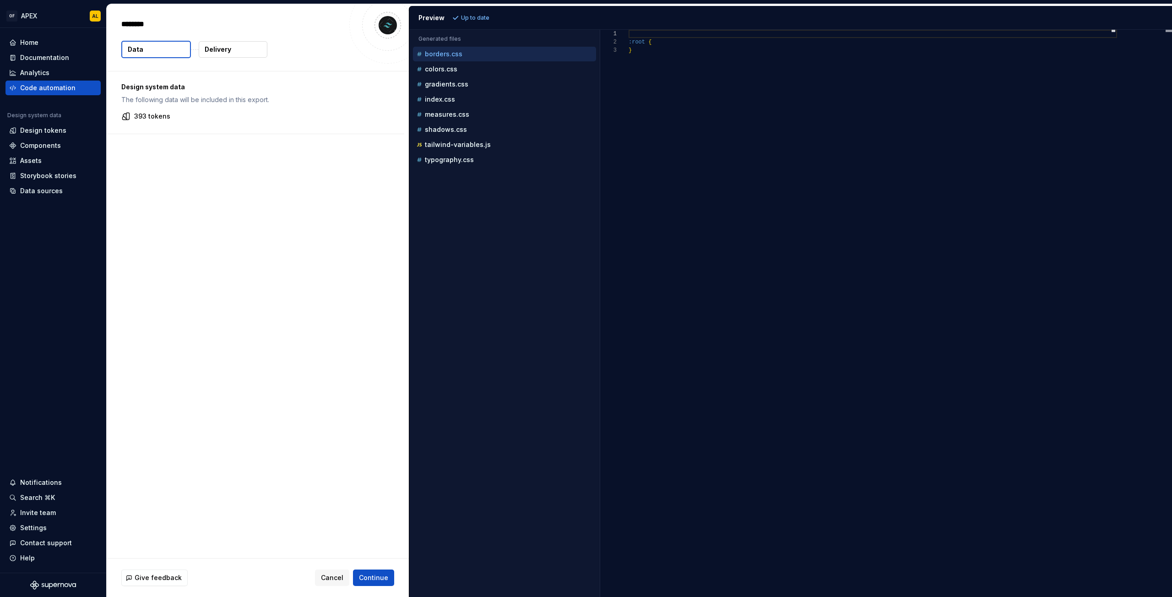
click at [229, 51] on p "Delivery" at bounding box center [218, 49] width 27 height 9
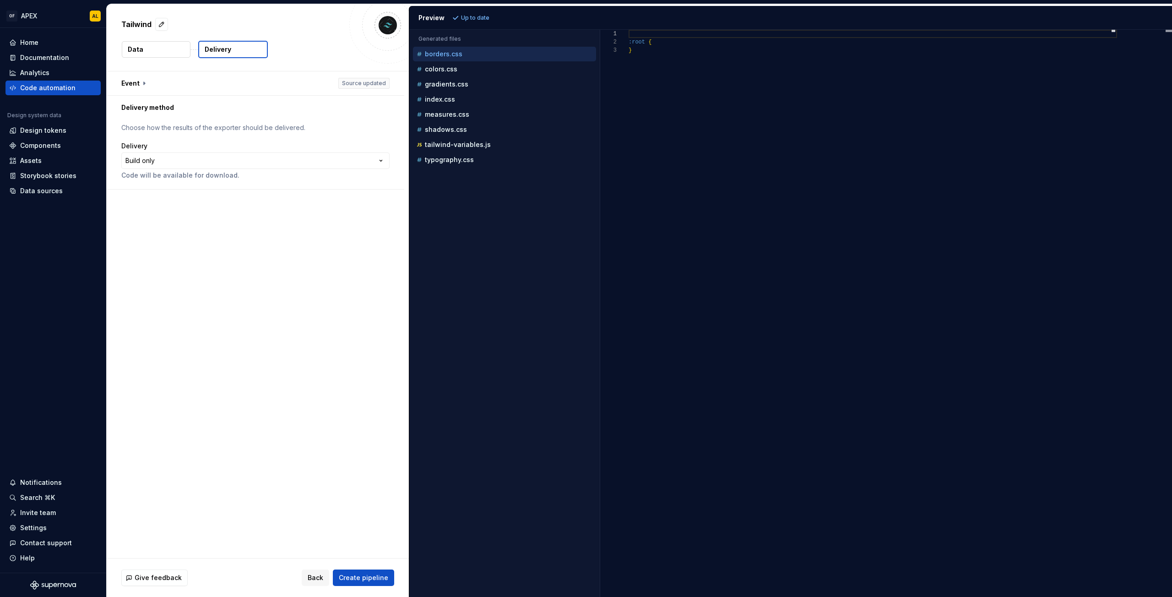
click at [152, 51] on button "Data" at bounding box center [156, 49] width 69 height 16
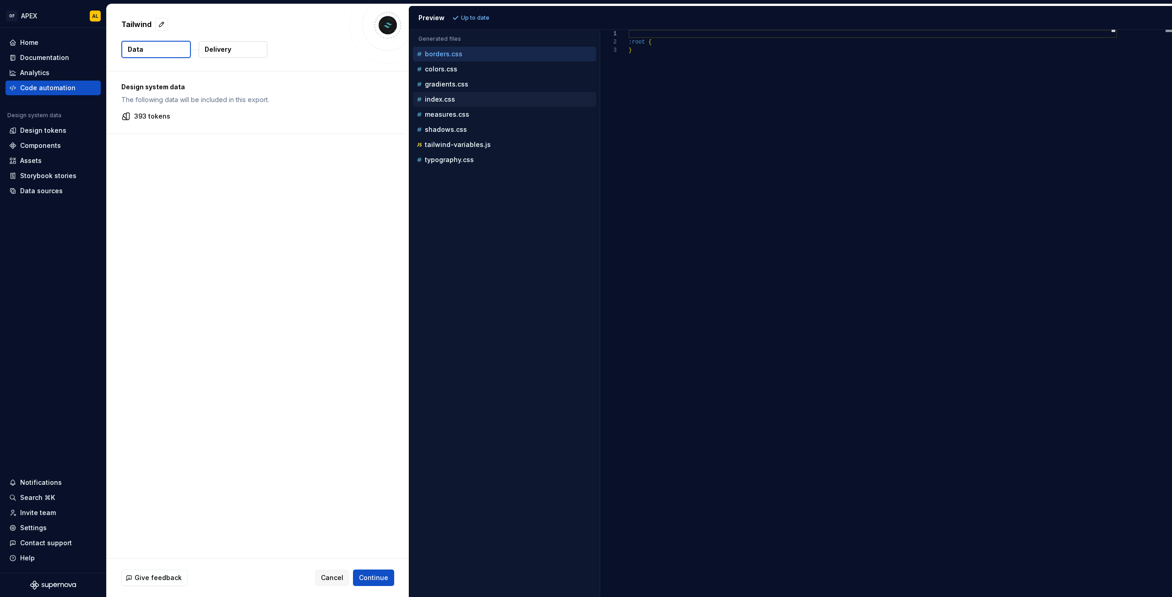
click at [493, 92] on div "index.css" at bounding box center [504, 99] width 183 height 15
click at [473, 66] on div "colors.css" at bounding box center [505, 69] width 181 height 9
type textarea "**********"
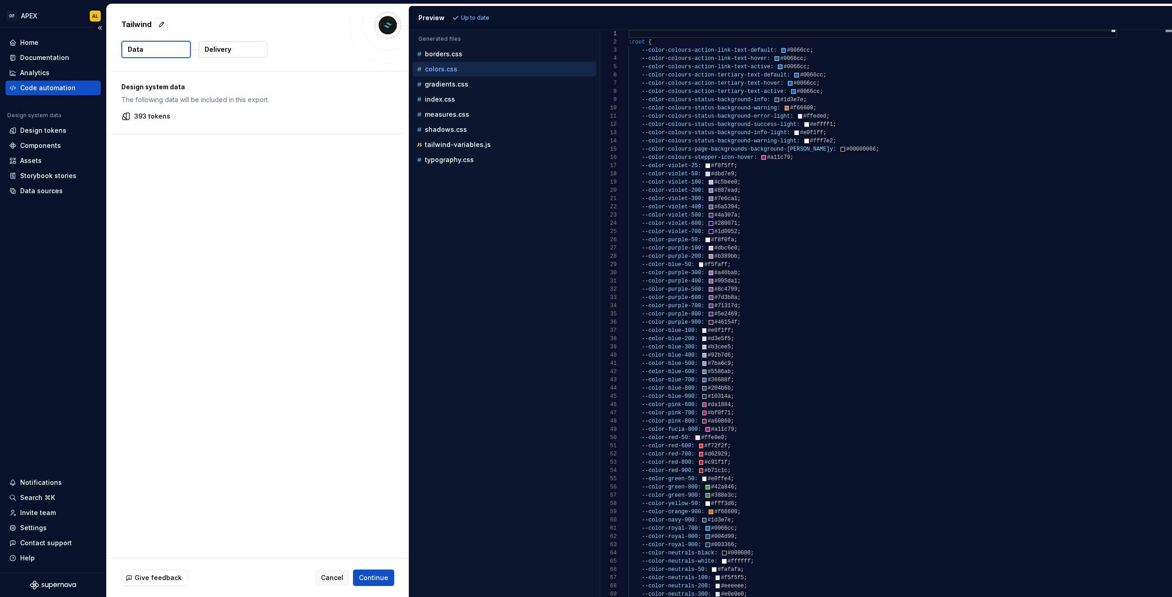
click at [47, 96] on div "Home Documentation Analytics Code automation Design system data Design tokens C…" at bounding box center [52, 116] width 95 height 163
click at [51, 83] on div "Code automation" at bounding box center [47, 87] width 55 height 9
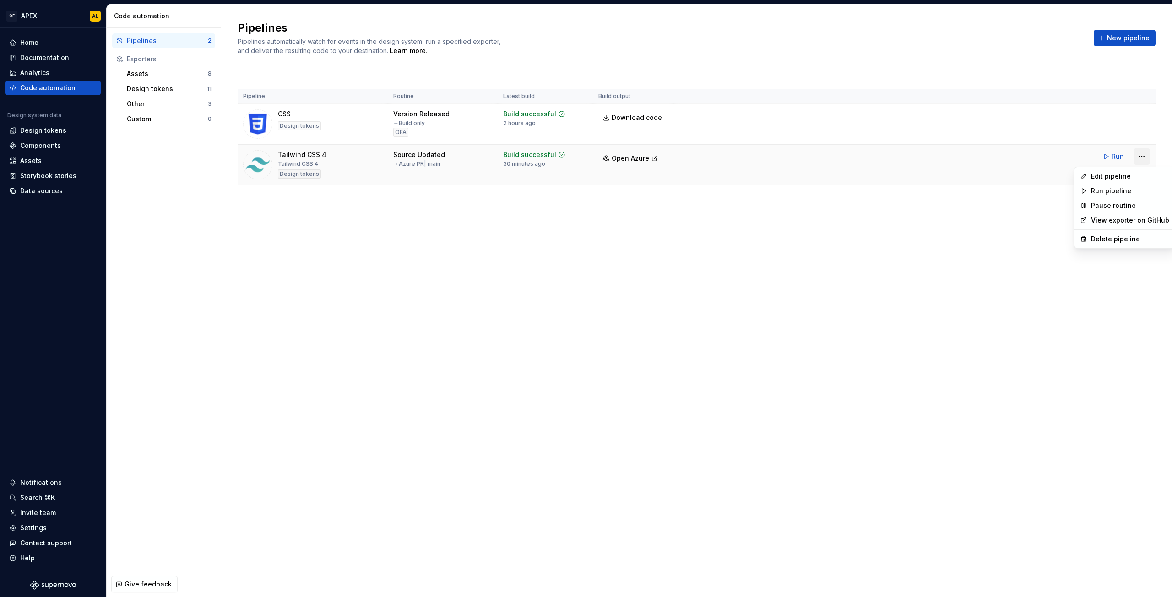
click at [1141, 157] on html "OF APEX AL Home Documentation Analytics Code automation Design system data Desi…" at bounding box center [586, 298] width 1172 height 597
click at [1130, 175] on div "Edit pipeline" at bounding box center [1130, 176] width 78 height 9
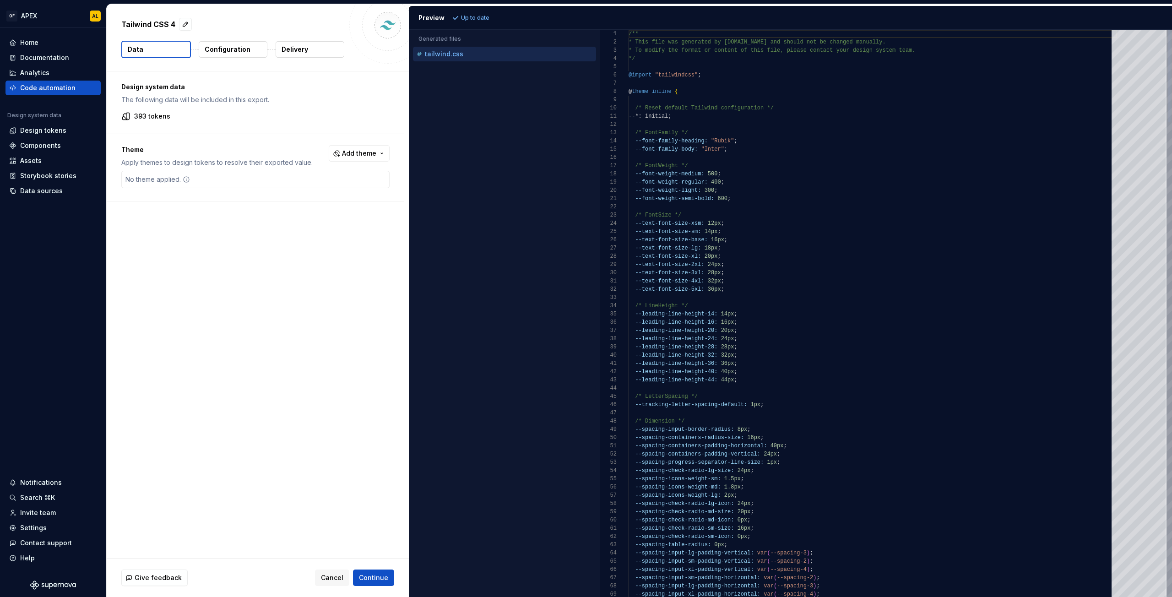
click at [224, 49] on p "Configuration" at bounding box center [228, 49] width 46 height 9
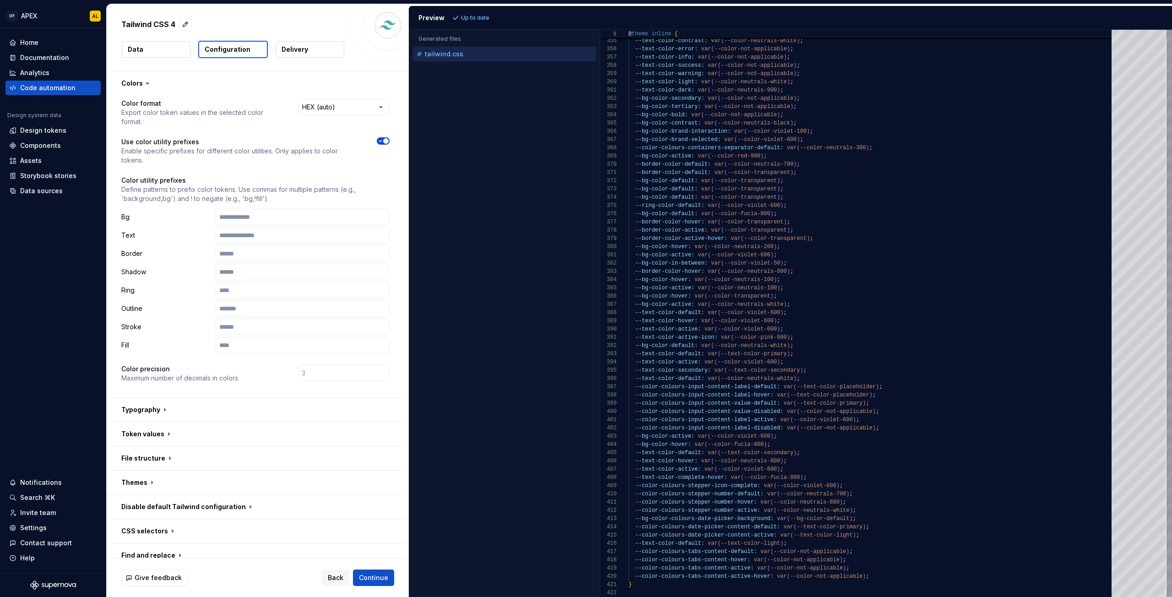
click at [381, 141] on icon "button" at bounding box center [380, 140] width 7 height 5
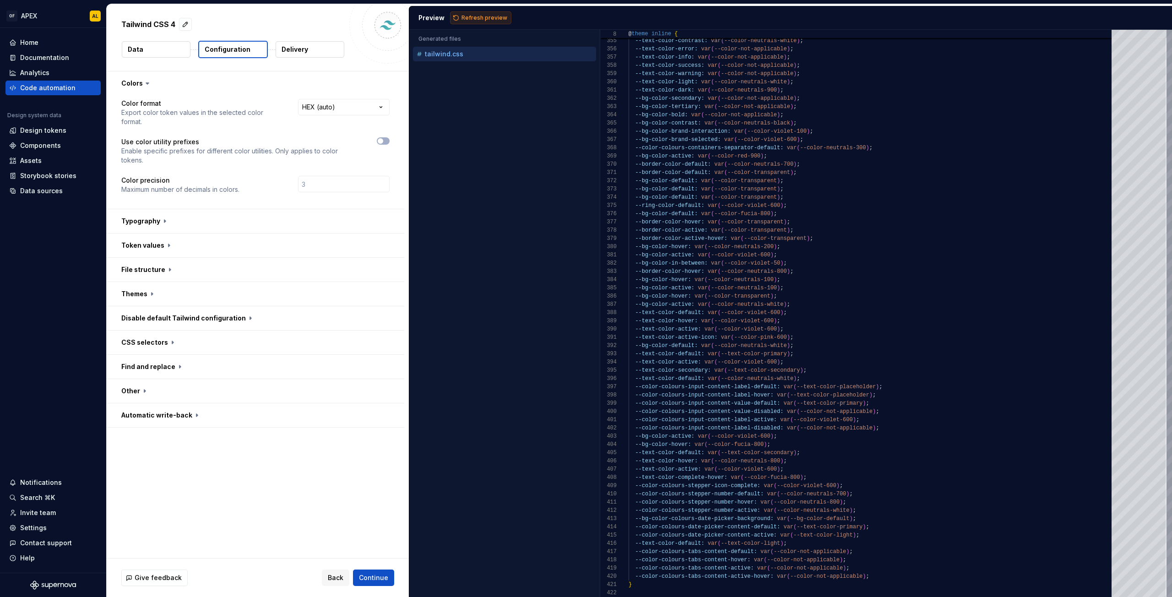
click at [479, 14] on button "Refresh preview" at bounding box center [480, 17] width 61 height 13
type textarea "**********"
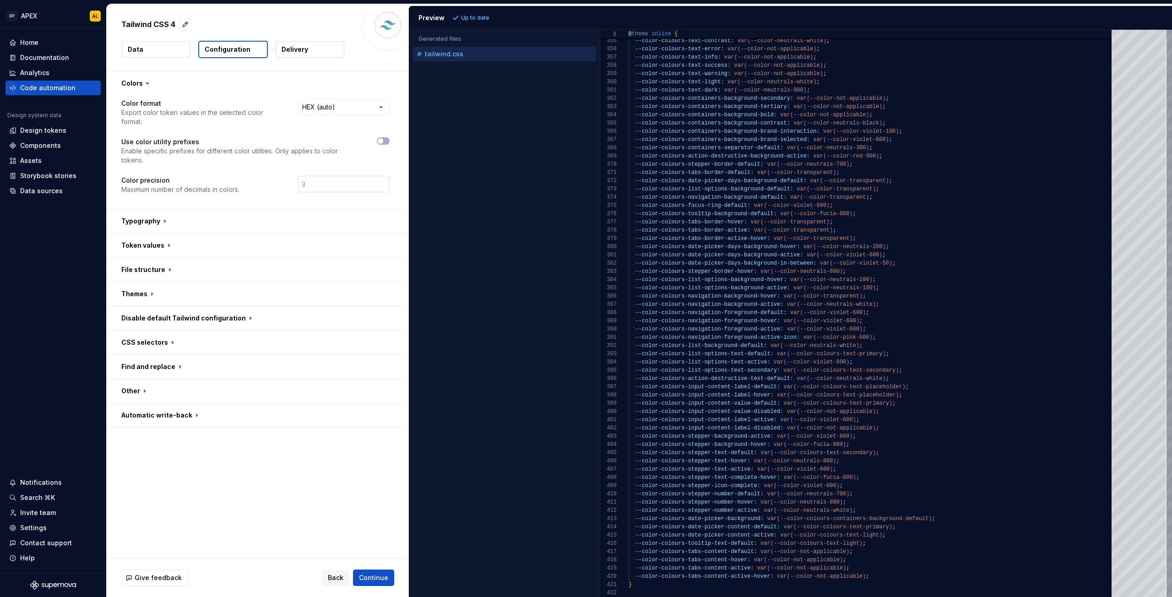
click at [305, 186] on input "number" at bounding box center [344, 184] width 92 height 16
click at [381, 141] on span "button" at bounding box center [380, 140] width 5 height 5
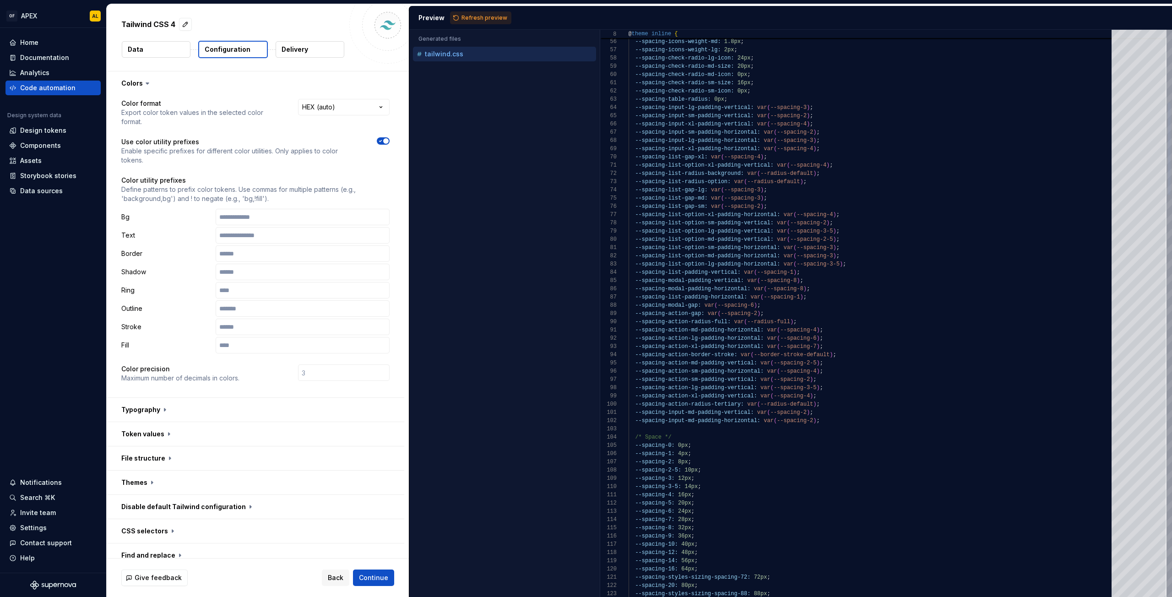
scroll to position [82, 0]
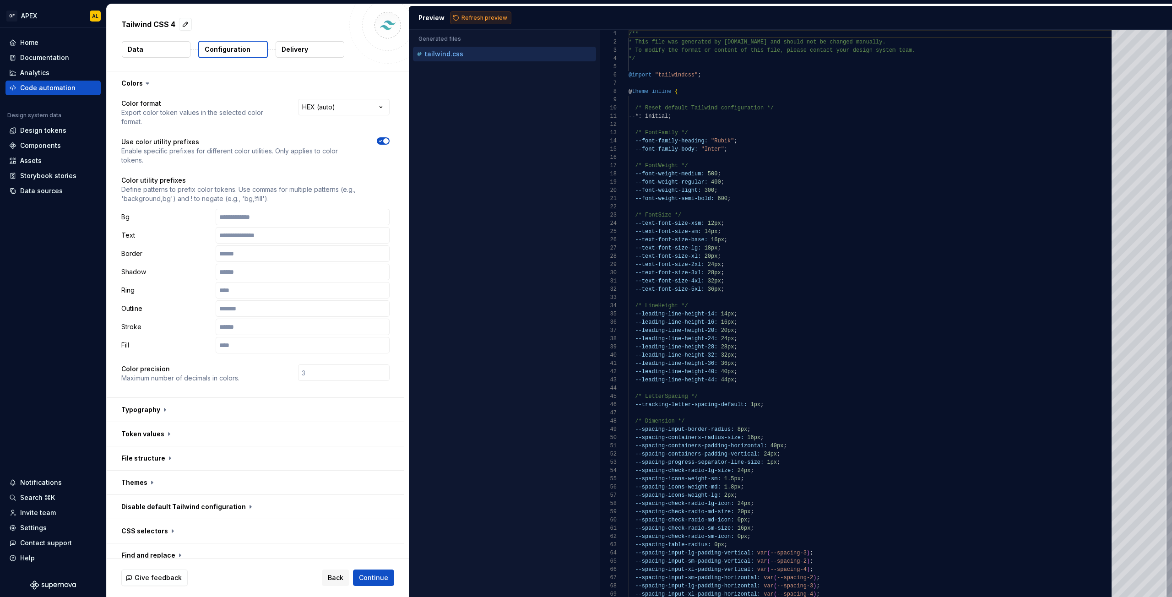
click at [490, 17] on span "Refresh preview" at bounding box center [484, 17] width 46 height 7
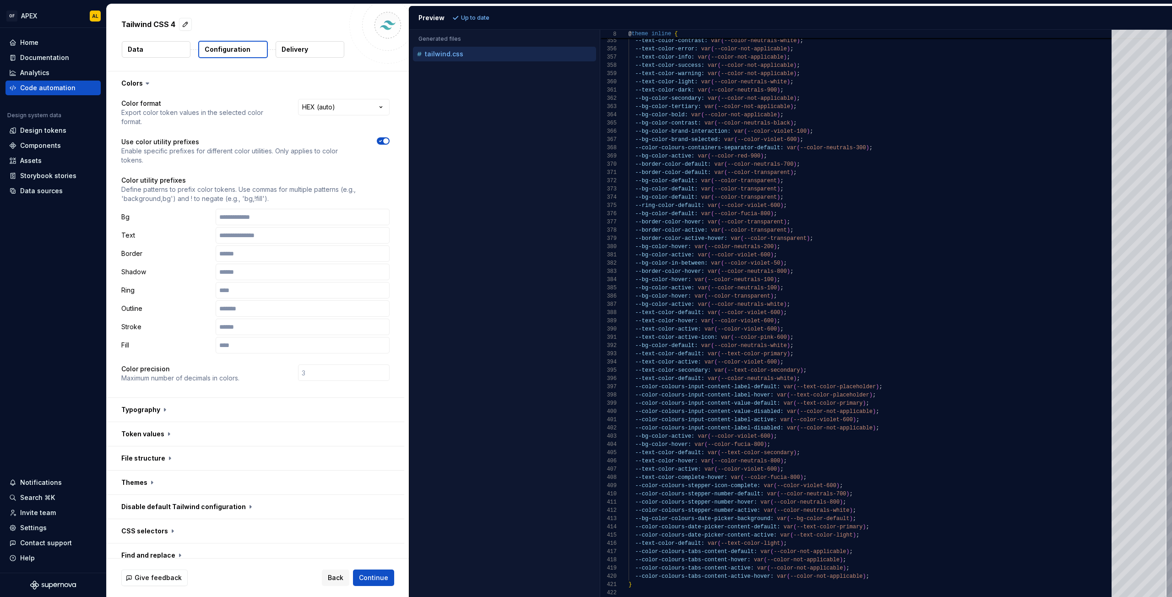
click at [380, 145] on div at bounding box center [383, 150] width 13 height 27
click at [381, 142] on icon "button" at bounding box center [380, 140] width 7 height 5
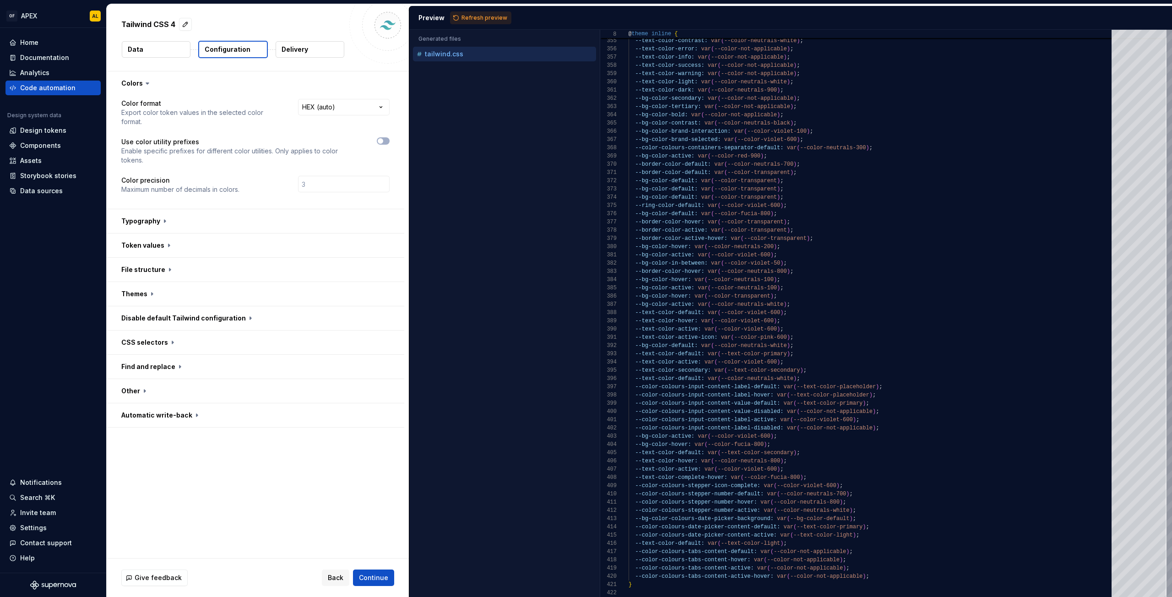
click at [459, 8] on div "Preview Refresh preview" at bounding box center [790, 18] width 763 height 24
click at [463, 10] on div "Preview Refresh preview" at bounding box center [790, 18] width 763 height 24
click at [464, 14] on button "Refresh preview" at bounding box center [480, 17] width 61 height 13
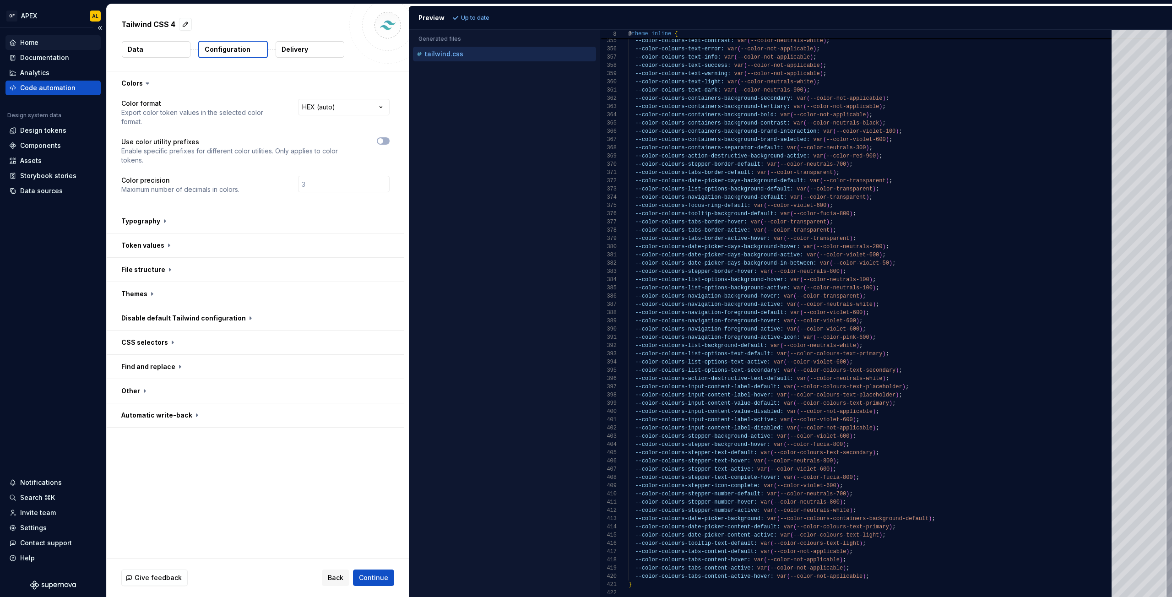
click at [36, 44] on div "Home" at bounding box center [29, 42] width 18 height 9
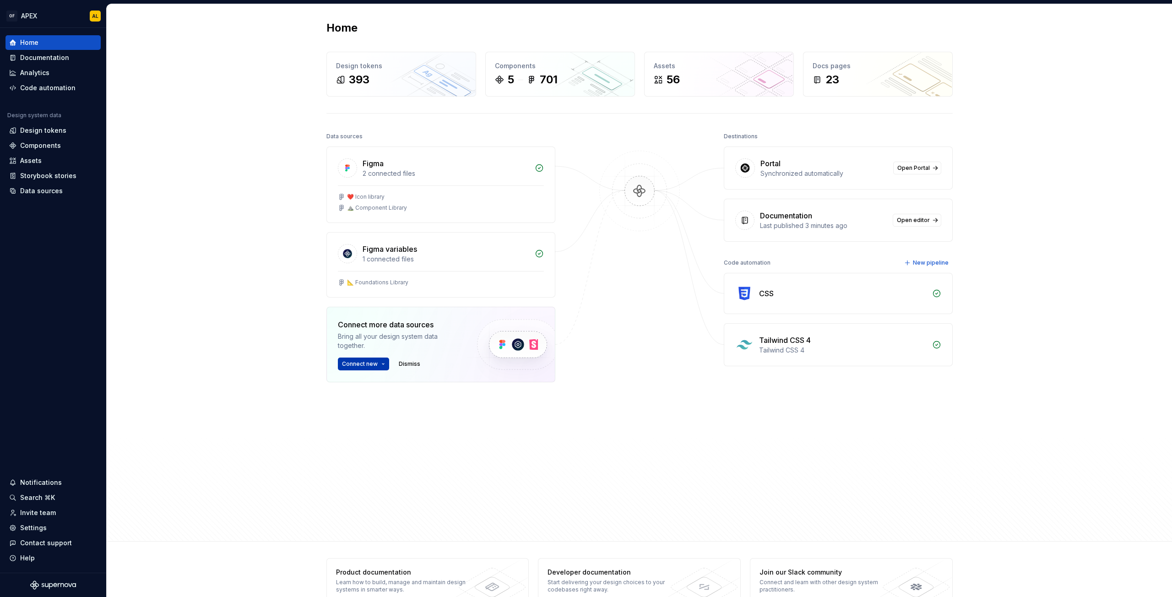
click at [356, 369] on button "Connect new" at bounding box center [363, 364] width 51 height 13
click at [366, 391] on p "Import styles, components and icons." at bounding box center [403, 391] width 102 height 7
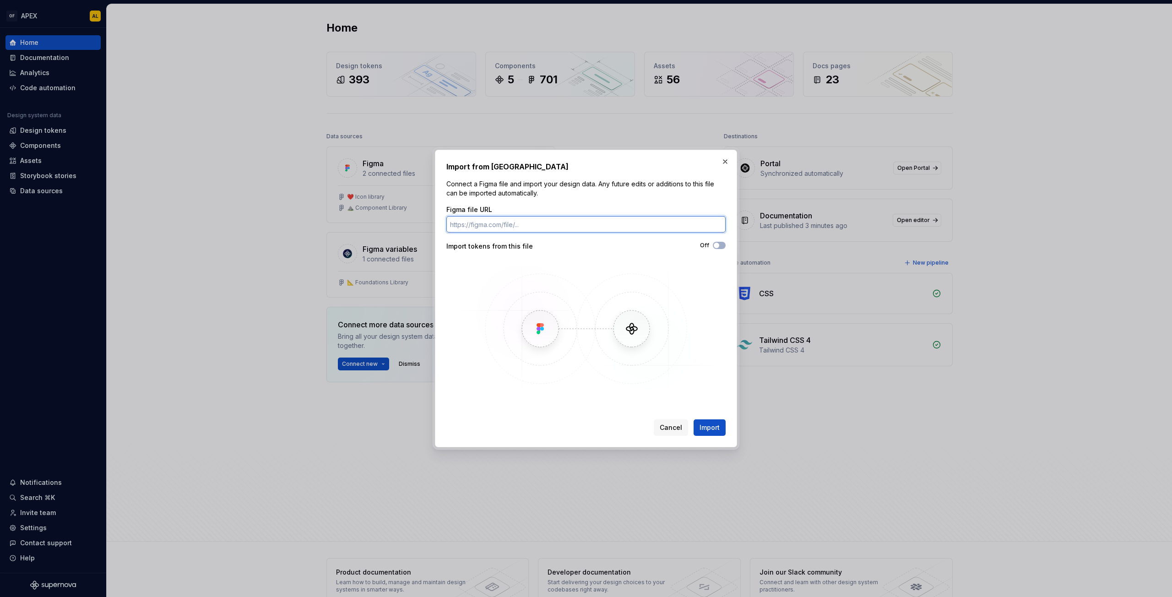
paste input "https://www.figma.com/design/ZQLNduKDAIz8VXHAqldXrg/%F0%9F%93%90-Foundations-Li…"
type input "https://www.figma.com/design/ZQLNduKDAIz8VXHAqldXrg/%F0%9F%93%90-Foundations-Li…"
click at [718, 244] on span "button" at bounding box center [716, 245] width 5 height 5
click at [711, 430] on span "Import" at bounding box center [710, 427] width 20 height 9
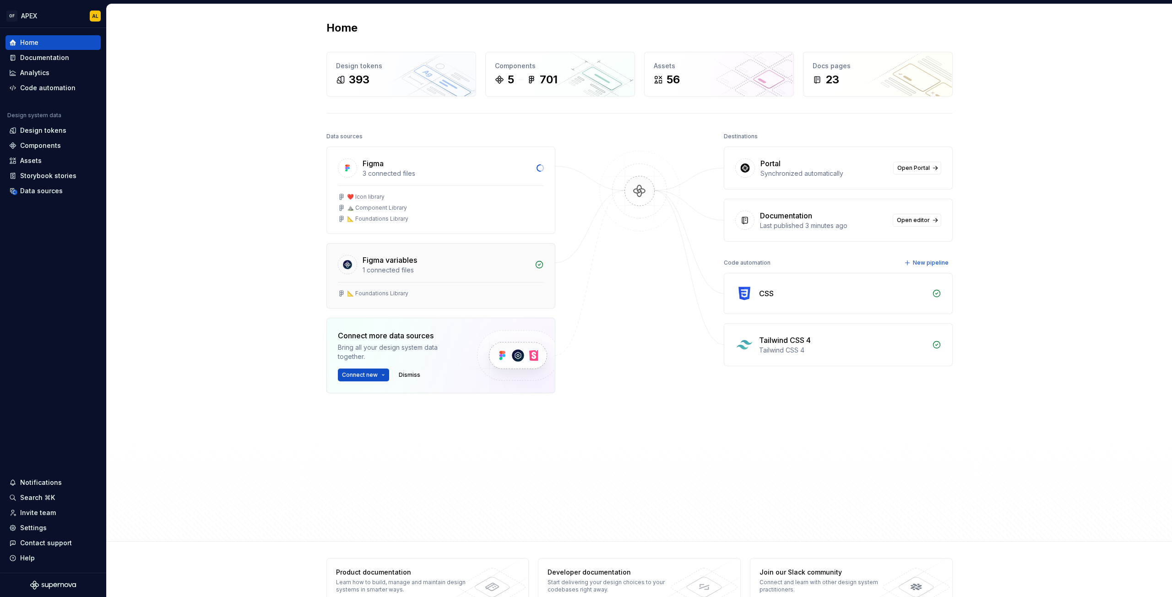
click at [459, 272] on div "1 connected files" at bounding box center [446, 270] width 167 height 9
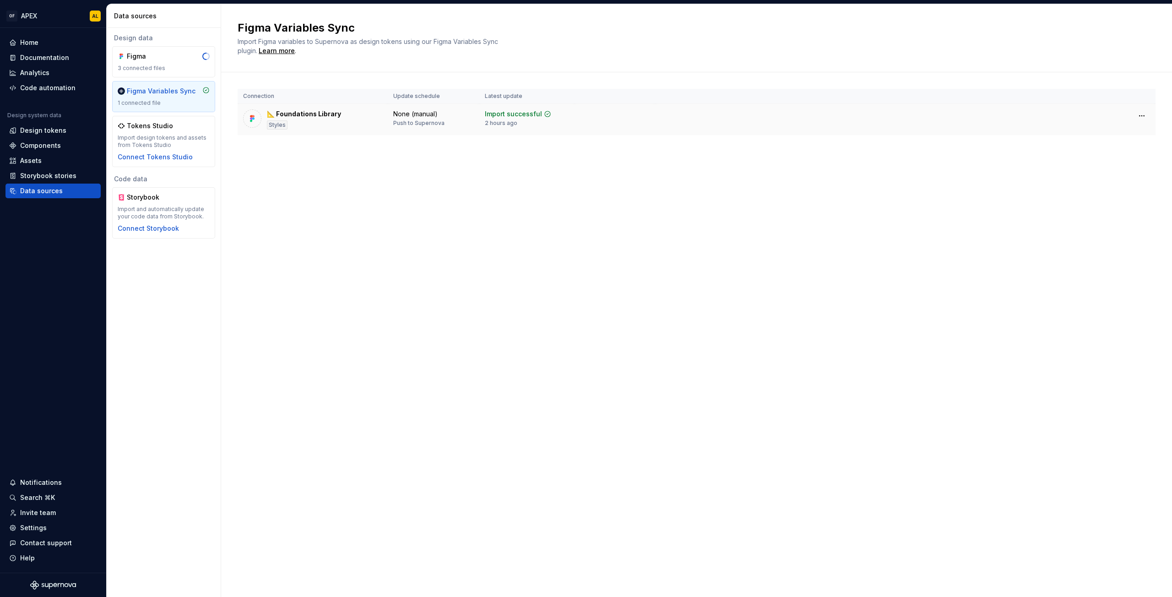
click at [1051, 121] on td at bounding box center [905, 116] width 500 height 24
click at [1140, 115] on html "OF APEX AL Home Documentation Analytics Code automation Design system data Desi…" at bounding box center [586, 298] width 1172 height 597
click at [1140, 138] on div "Disconnect plugin" at bounding box center [1137, 135] width 60 height 9
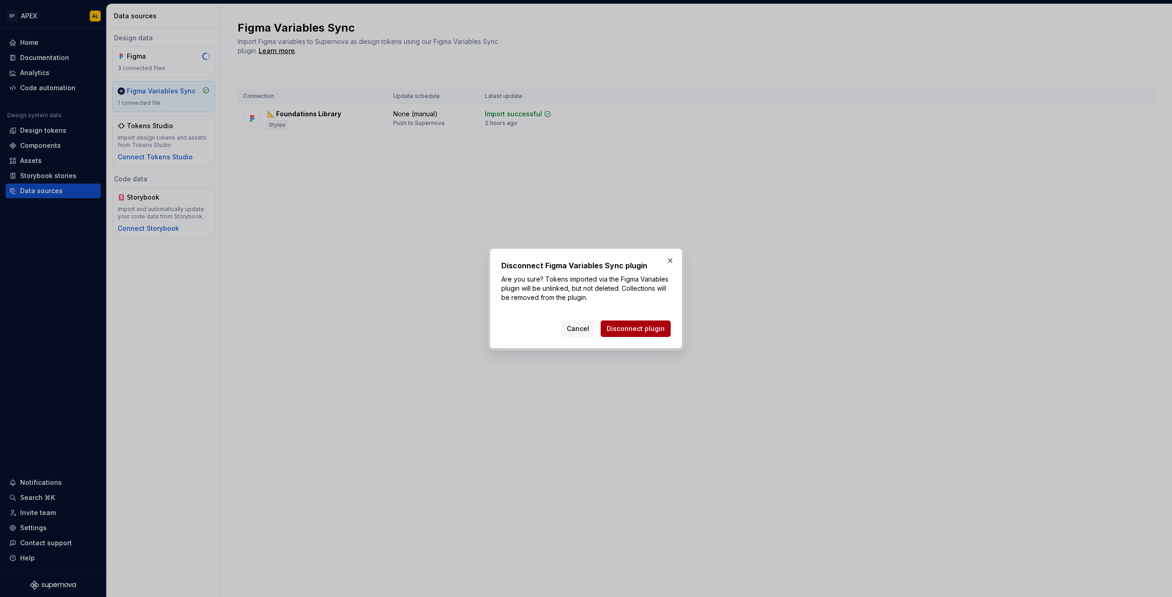
click at [646, 327] on span "Disconnect plugin" at bounding box center [636, 328] width 58 height 9
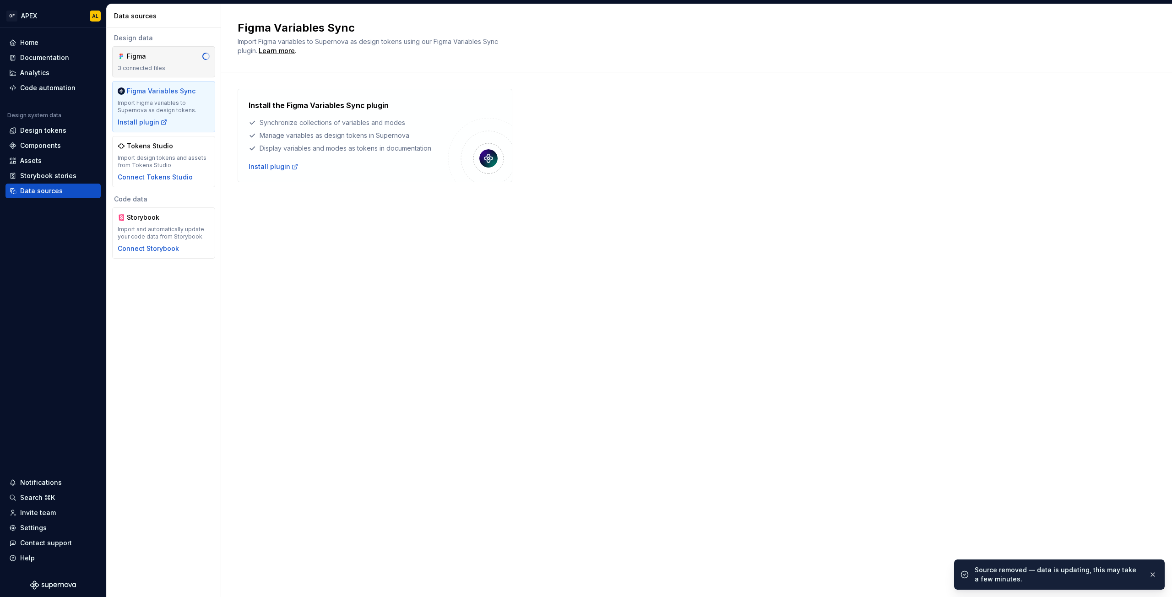
click at [171, 69] on div "3 connected files" at bounding box center [164, 68] width 92 height 7
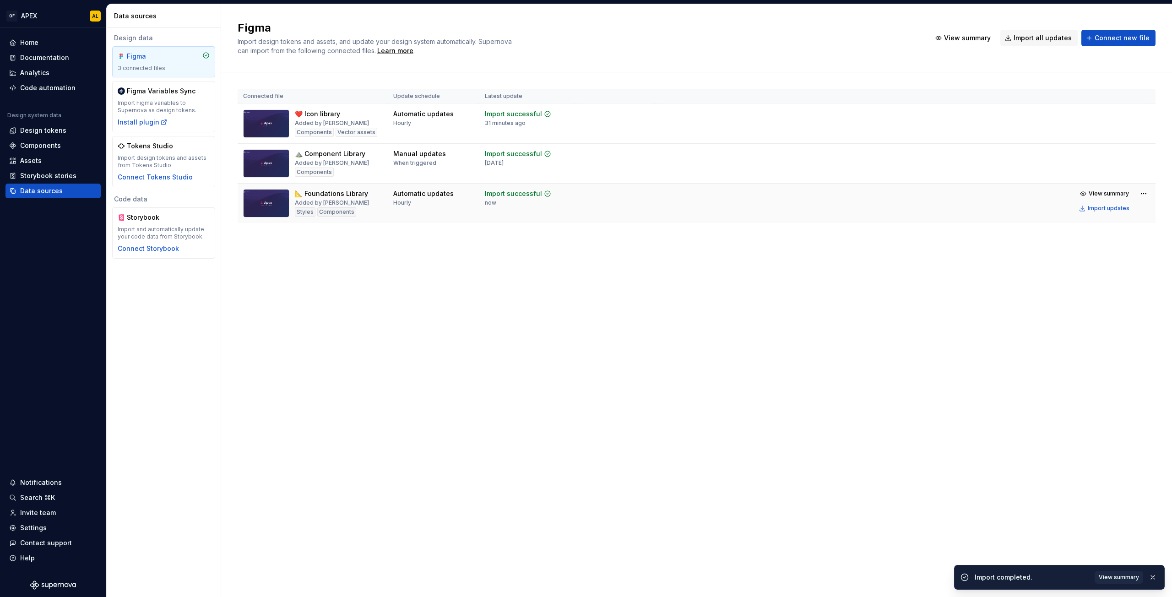
click at [382, 216] on div "📐 Foundations Library Added by Adam Lacey Styles Components" at bounding box center [312, 203] width 139 height 28
click at [345, 195] on div "📐 Foundations Library" at bounding box center [331, 193] width 73 height 9
click at [268, 207] on img at bounding box center [266, 203] width 46 height 28
click at [1139, 192] on html "OF APEX AL Home Documentation Analytics Code automation Design system data Desi…" at bounding box center [586, 298] width 1172 height 597
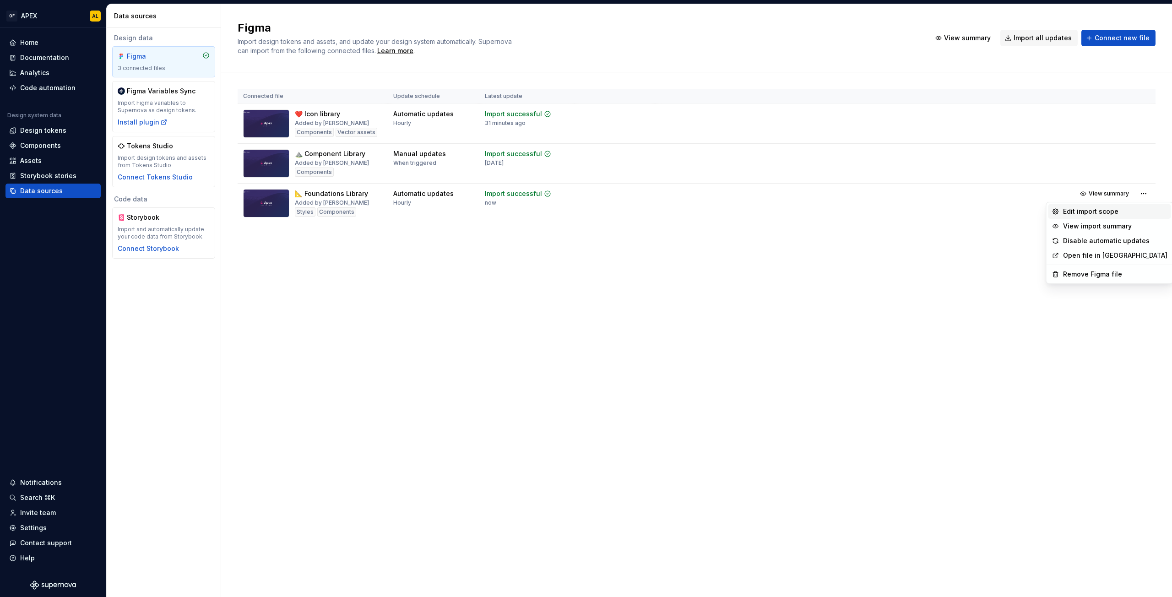
click at [1113, 207] on div "Edit import scope" at bounding box center [1115, 211] width 104 height 9
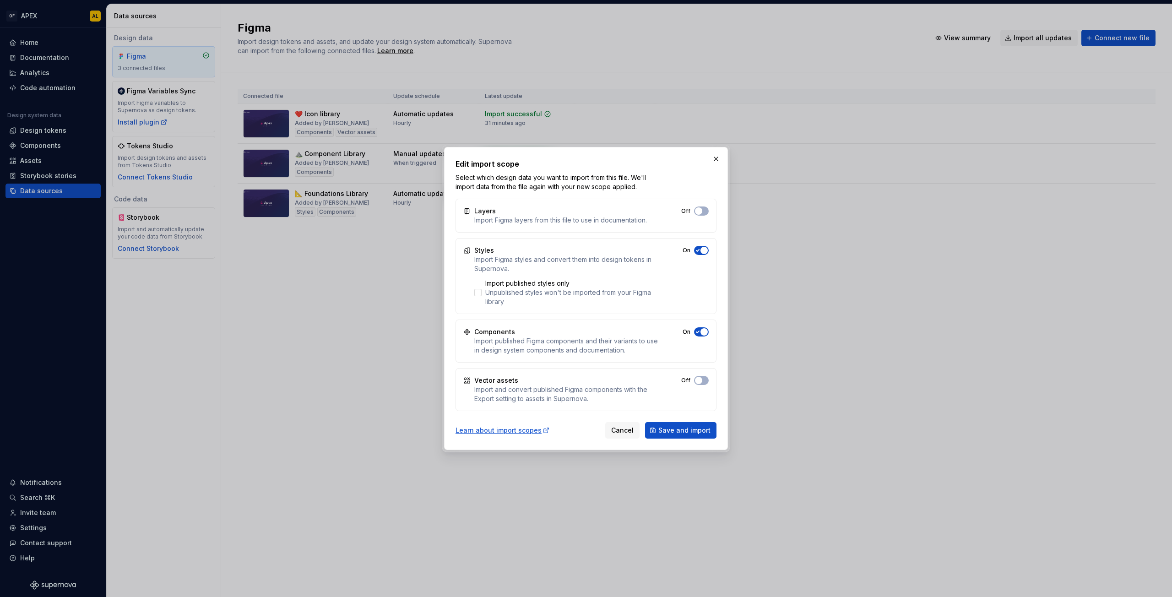
click at [702, 331] on span "button" at bounding box center [703, 331] width 7 height 7
click at [689, 433] on span "Save and import" at bounding box center [684, 430] width 52 height 9
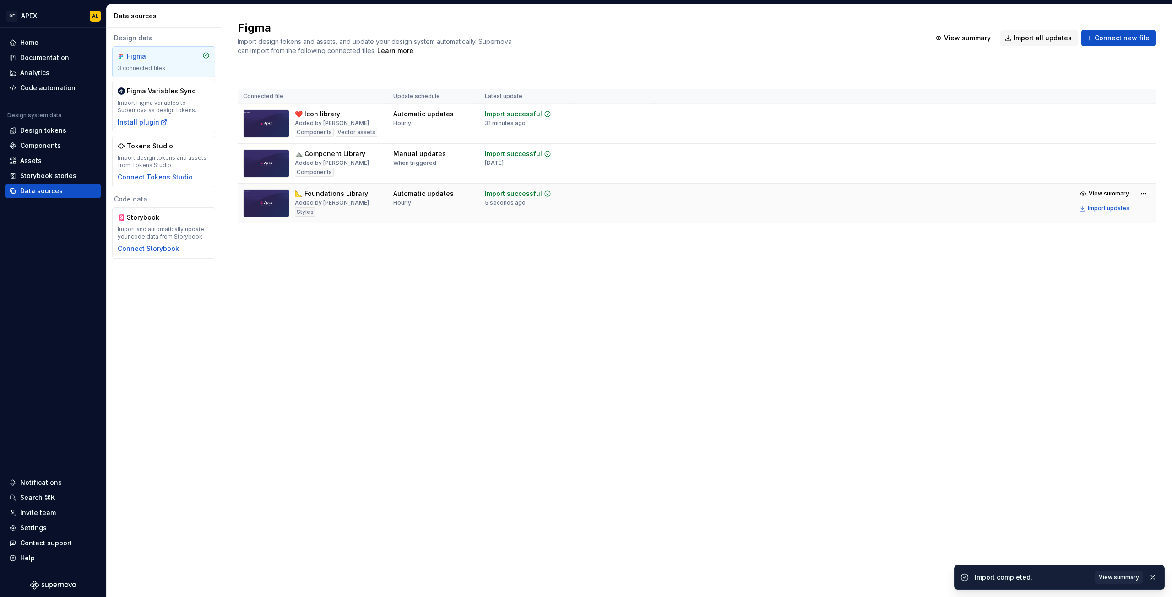
click at [344, 194] on div "📐 Foundations Library" at bounding box center [331, 193] width 73 height 9
click at [1114, 193] on span "View summary" at bounding box center [1109, 193] width 40 height 7
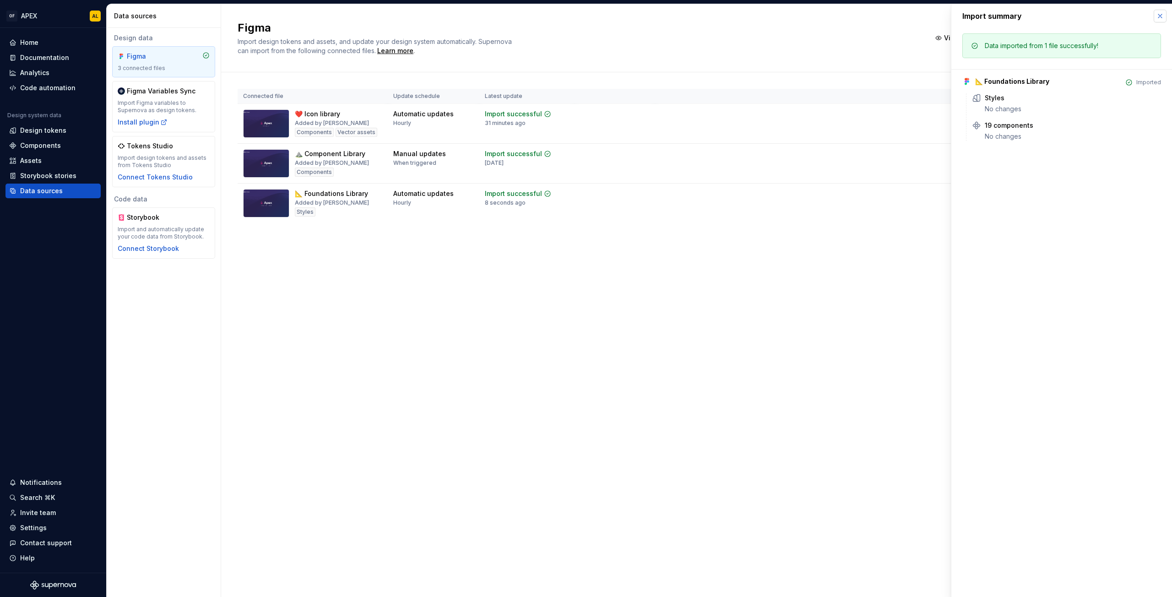
click at [1159, 14] on button "button" at bounding box center [1160, 16] width 13 height 13
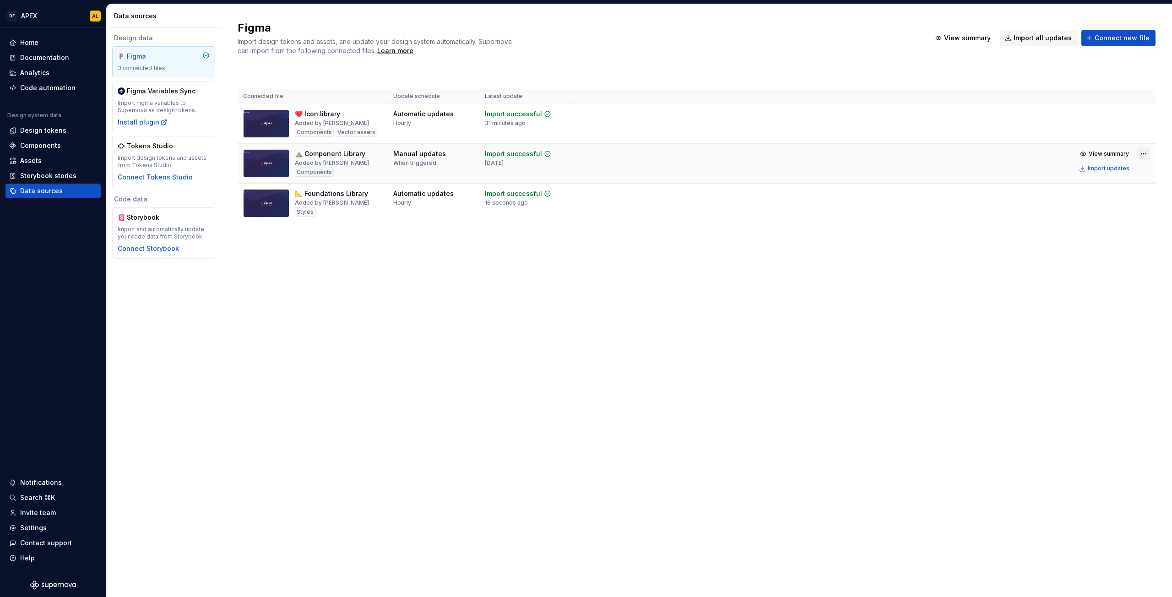
click at [1145, 155] on html "OF APEX AL Home Documentation Analytics Code automation Design system data Desi…" at bounding box center [586, 298] width 1172 height 597
click at [1134, 187] on div "View import summary" at bounding box center [1117, 186] width 104 height 9
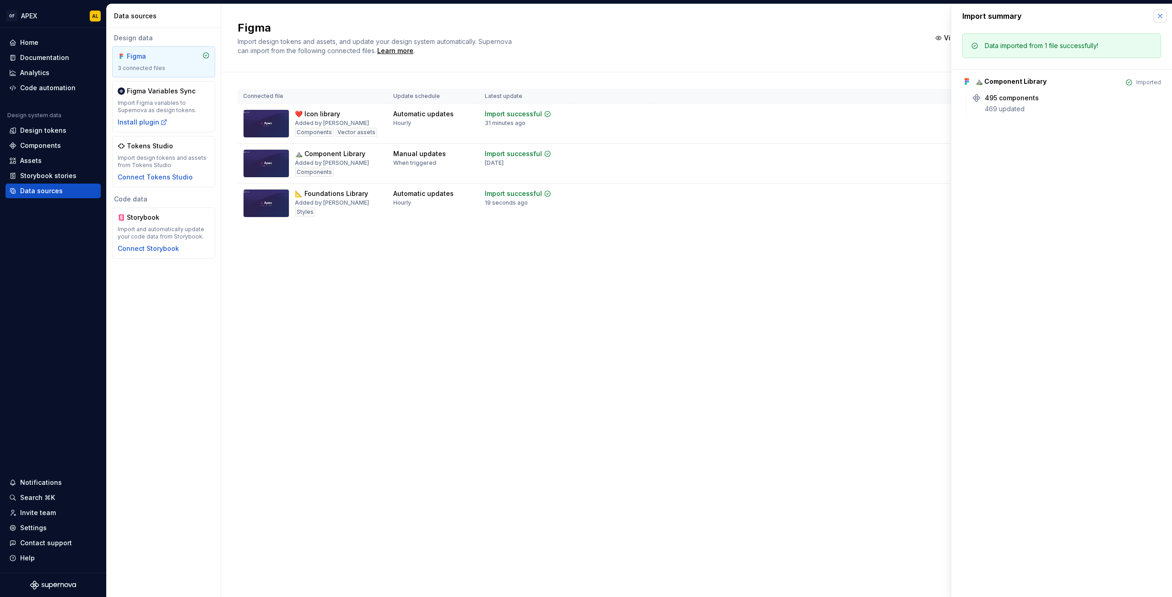
click at [1162, 12] on button "button" at bounding box center [1160, 16] width 13 height 13
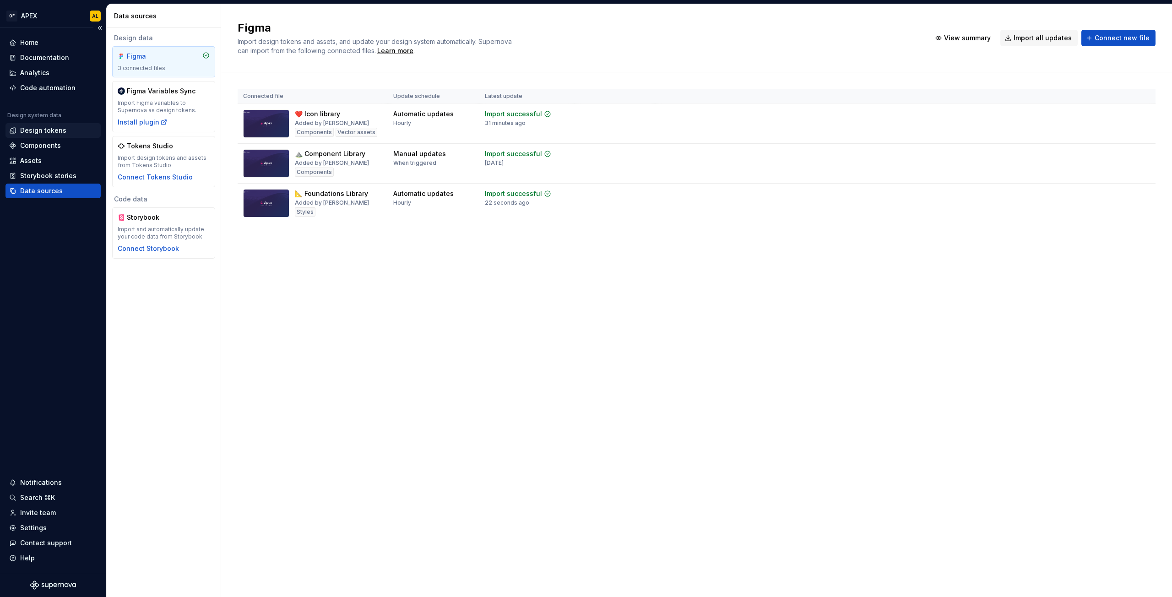
click at [52, 135] on div "Design tokens" at bounding box center [43, 130] width 46 height 9
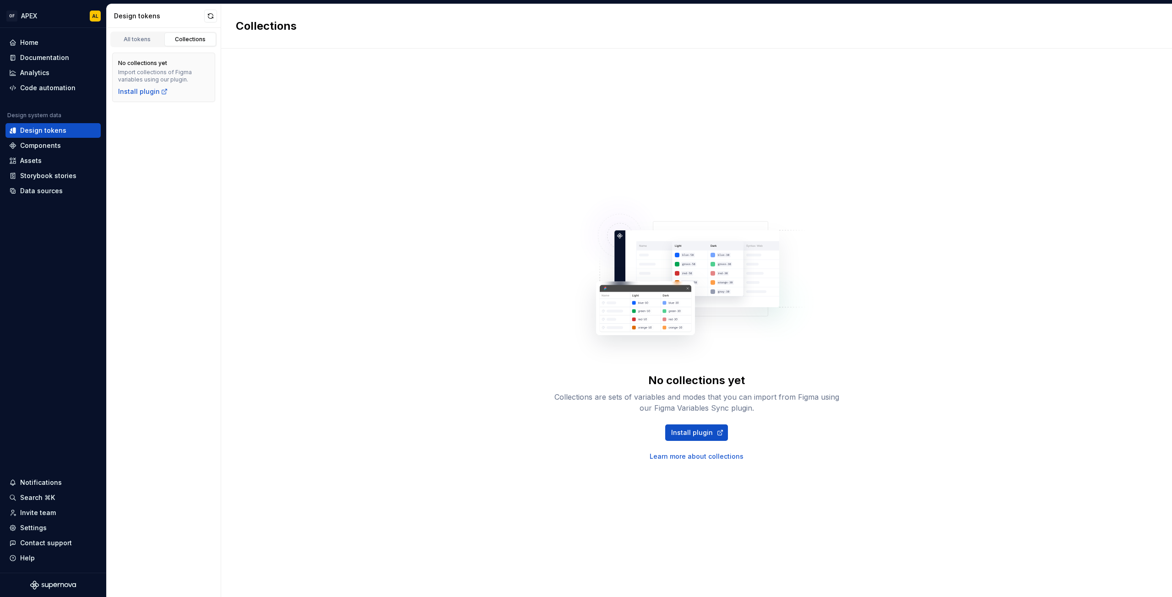
click at [128, 30] on div "All tokens Collections" at bounding box center [164, 37] width 114 height 19
click at [133, 37] on div "All tokens" at bounding box center [137, 39] width 46 height 7
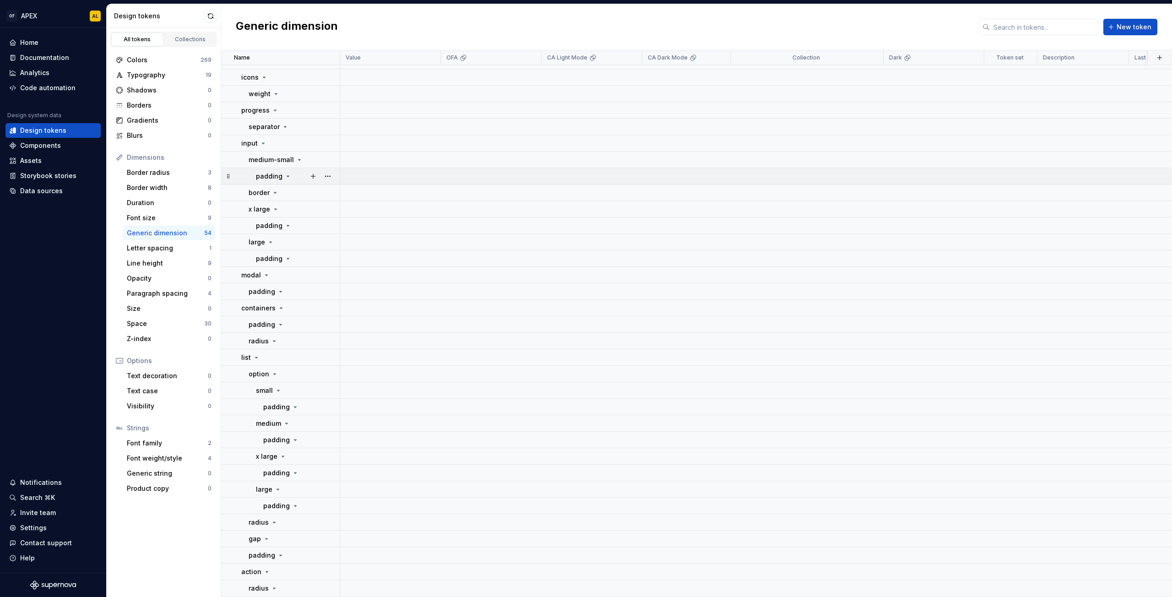
scroll to position [1643, 0]
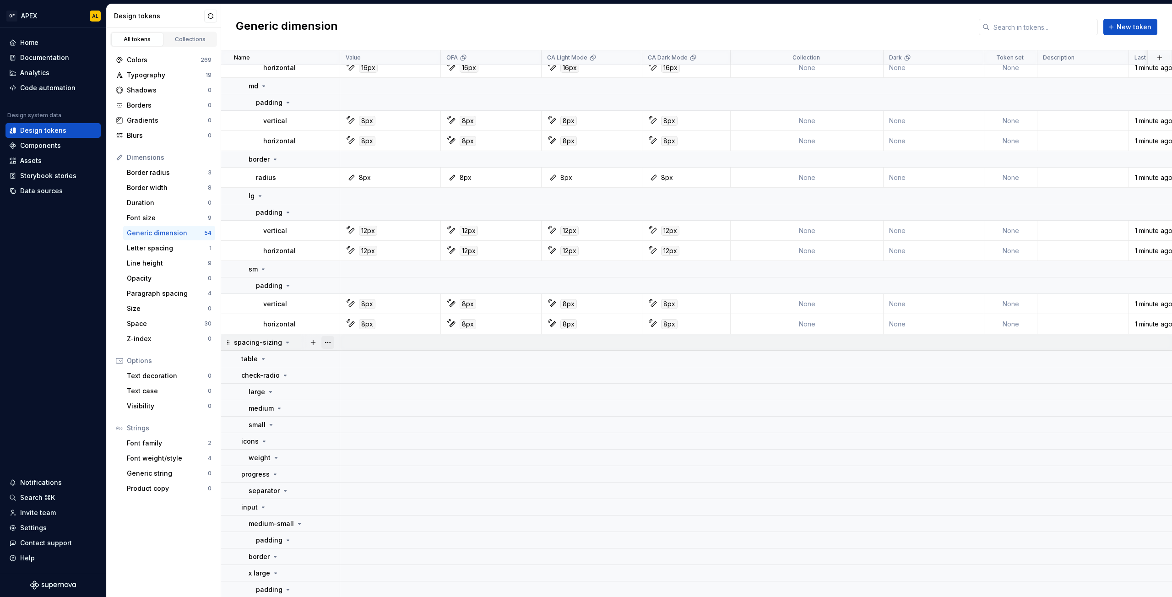
click at [326, 343] on button "button" at bounding box center [327, 342] width 13 height 13
click at [364, 444] on div "Delete group" at bounding box center [368, 445] width 60 height 9
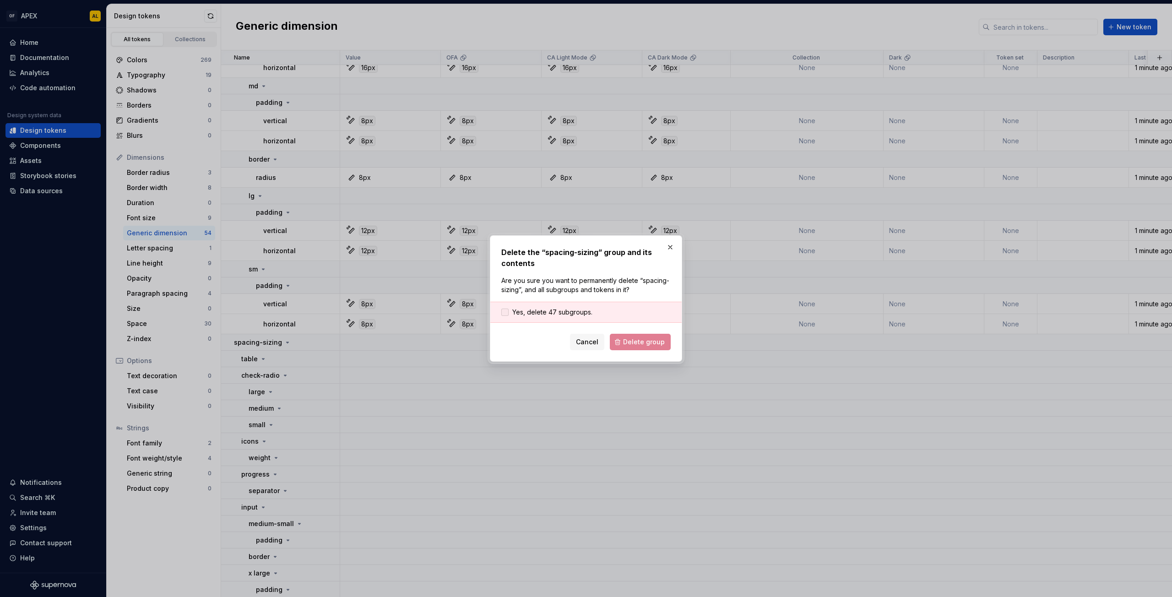
click at [578, 314] on span "Yes, delete 47 subgroups." at bounding box center [552, 312] width 80 height 9
click at [632, 345] on span "Delete group" at bounding box center [644, 341] width 42 height 9
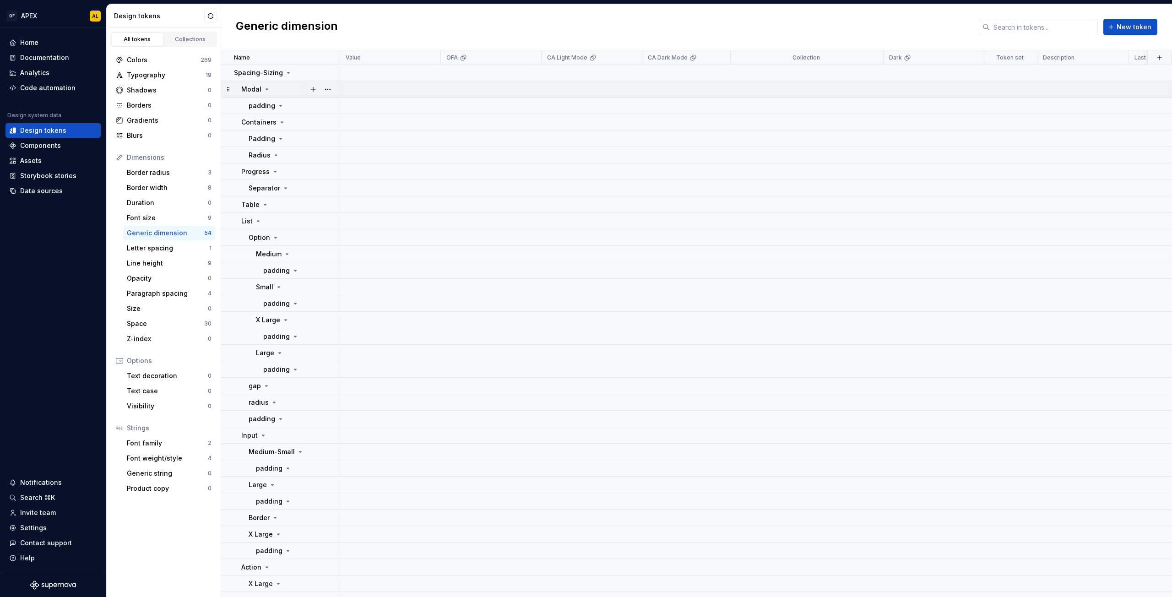
scroll to position [1719, 0]
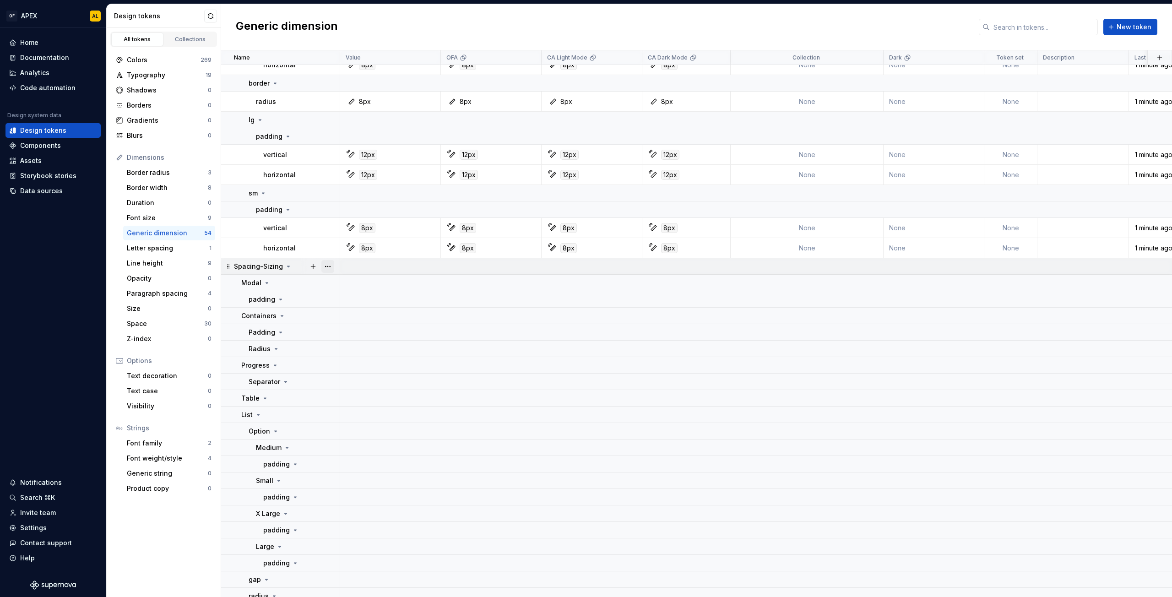
click at [326, 265] on button "button" at bounding box center [327, 266] width 13 height 13
click at [376, 366] on div "Delete group" at bounding box center [368, 369] width 60 height 9
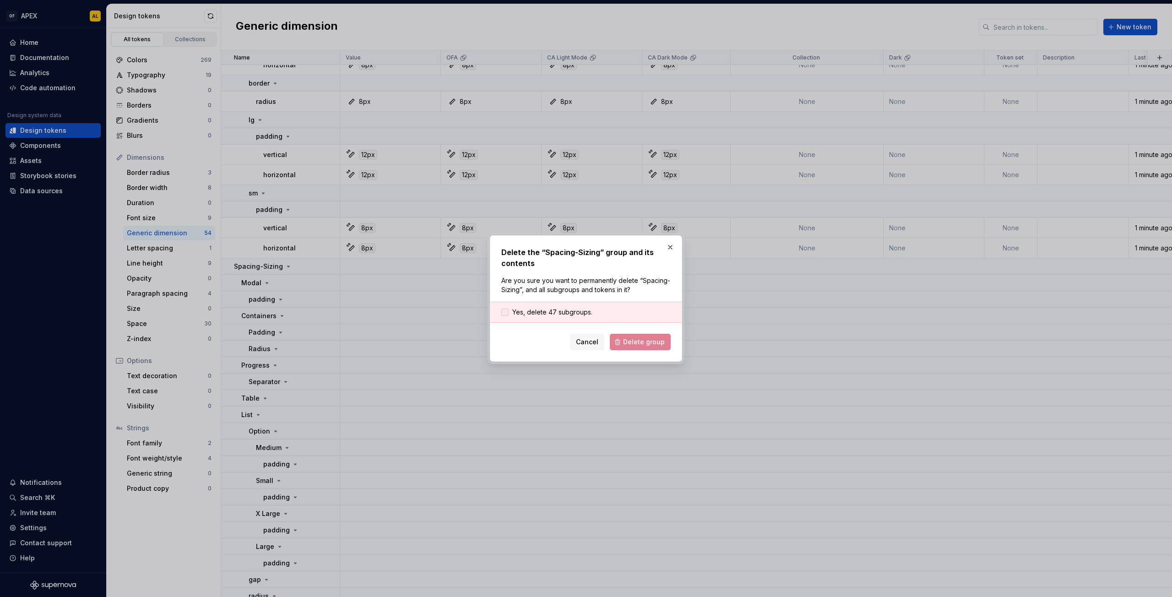
click at [579, 314] on span "Yes, delete 47 subgroups." at bounding box center [552, 312] width 80 height 9
click at [627, 334] on button "Delete group" at bounding box center [640, 342] width 61 height 16
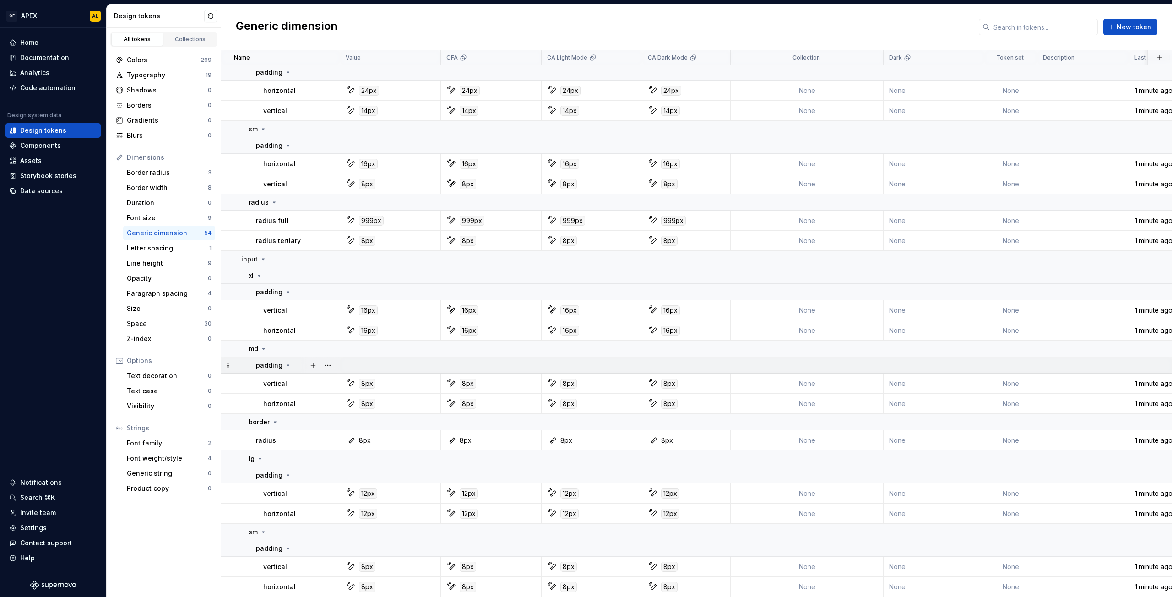
scroll to position [1385, 0]
click at [180, 250] on div "Letter spacing" at bounding box center [168, 248] width 82 height 9
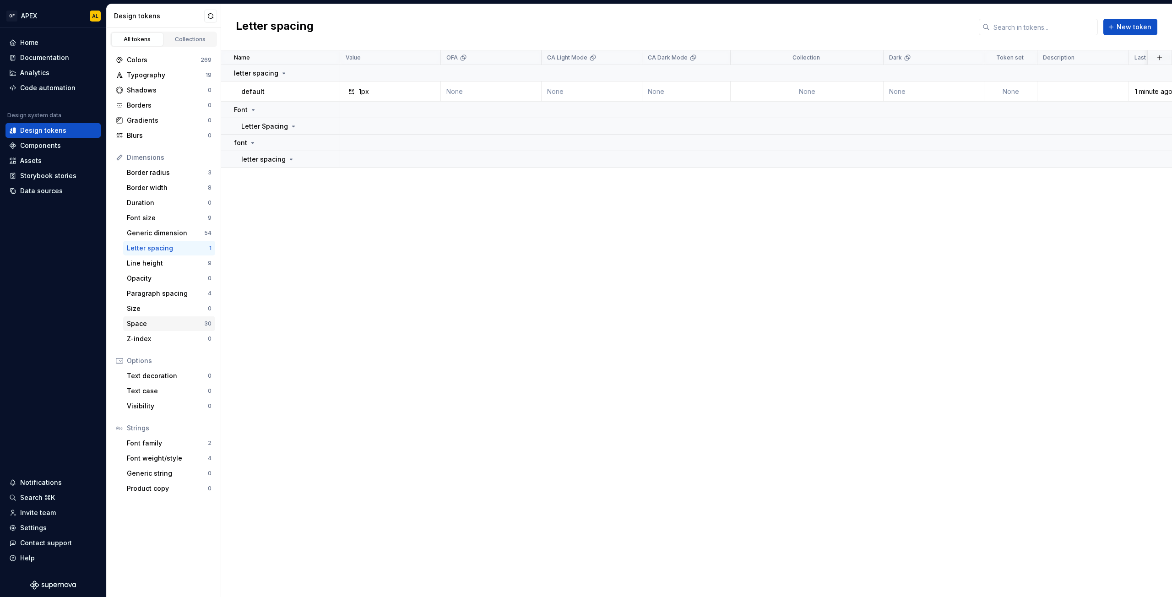
click at [171, 320] on div "Space" at bounding box center [165, 323] width 77 height 9
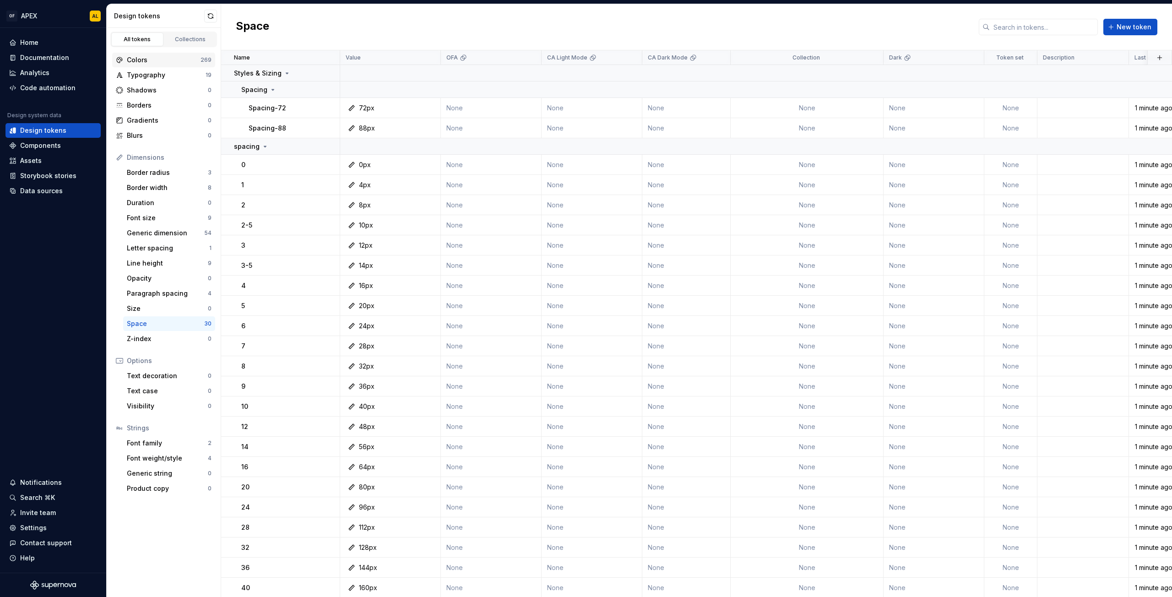
click at [168, 59] on div "Colors" at bounding box center [164, 59] width 74 height 9
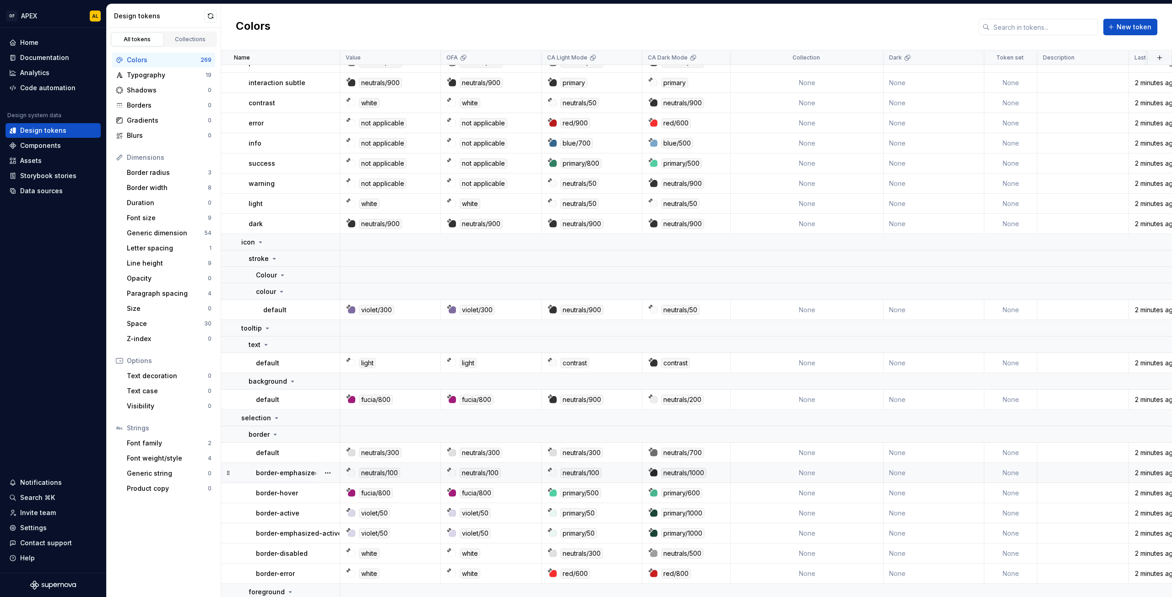
scroll to position [1969, 0]
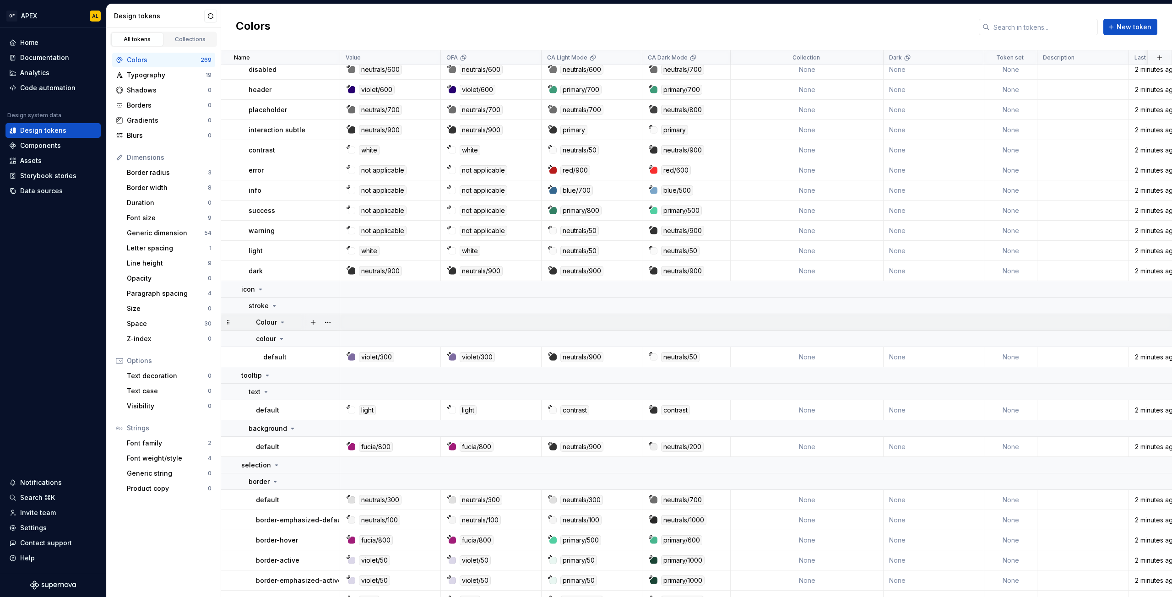
click at [281, 320] on icon at bounding box center [282, 322] width 7 height 7
click at [272, 308] on icon at bounding box center [274, 305] width 7 height 7
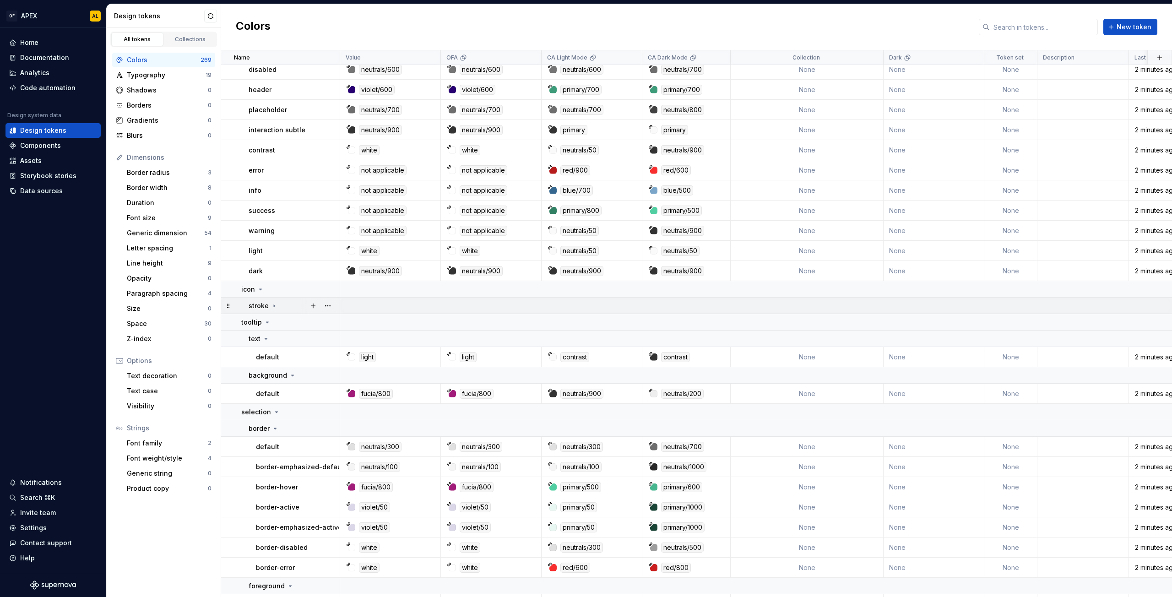
click at [272, 305] on icon at bounding box center [274, 305] width 7 height 7
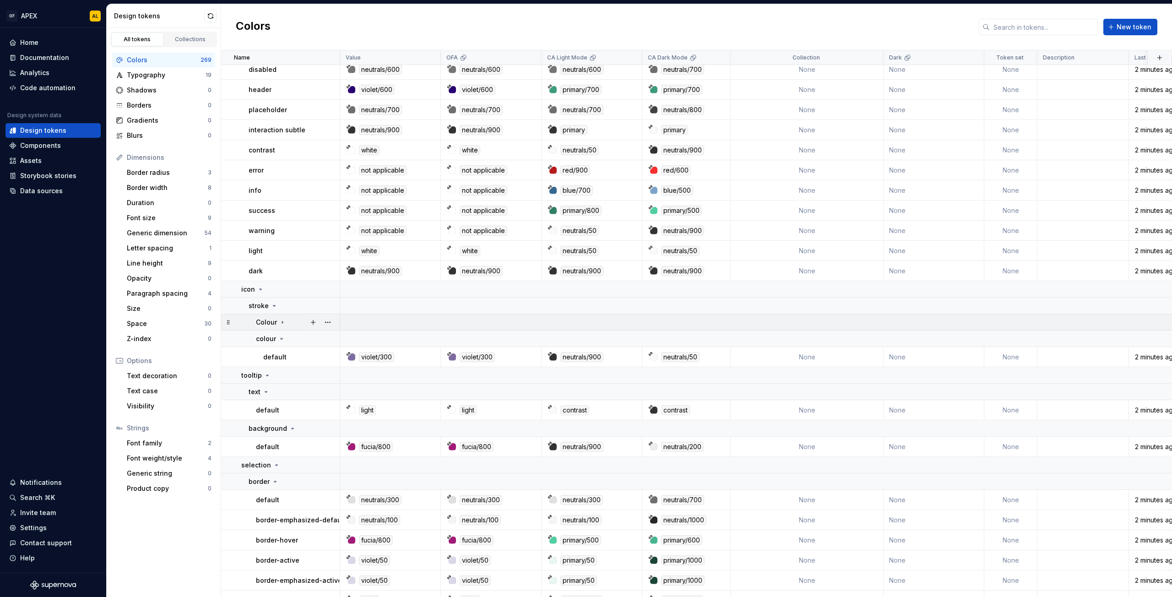
click at [284, 322] on icon at bounding box center [282, 322] width 7 height 7
click at [330, 288] on button "button" at bounding box center [327, 289] width 13 height 13
click at [369, 390] on div "Delete group" at bounding box center [368, 392] width 60 height 9
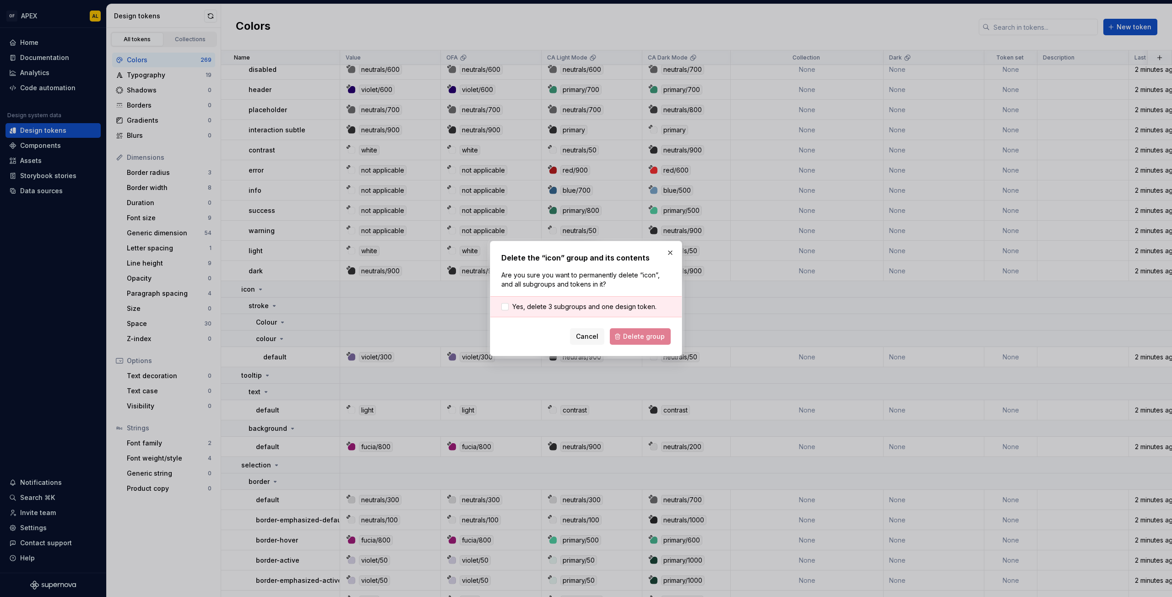
click at [532, 297] on div "Yes, delete 3 subgroups and one design token." at bounding box center [585, 306] width 191 height 21
click at [534, 308] on span "Yes, delete 3 subgroups and one design token." at bounding box center [584, 306] width 144 height 9
click at [648, 337] on span "Delete group" at bounding box center [644, 336] width 42 height 9
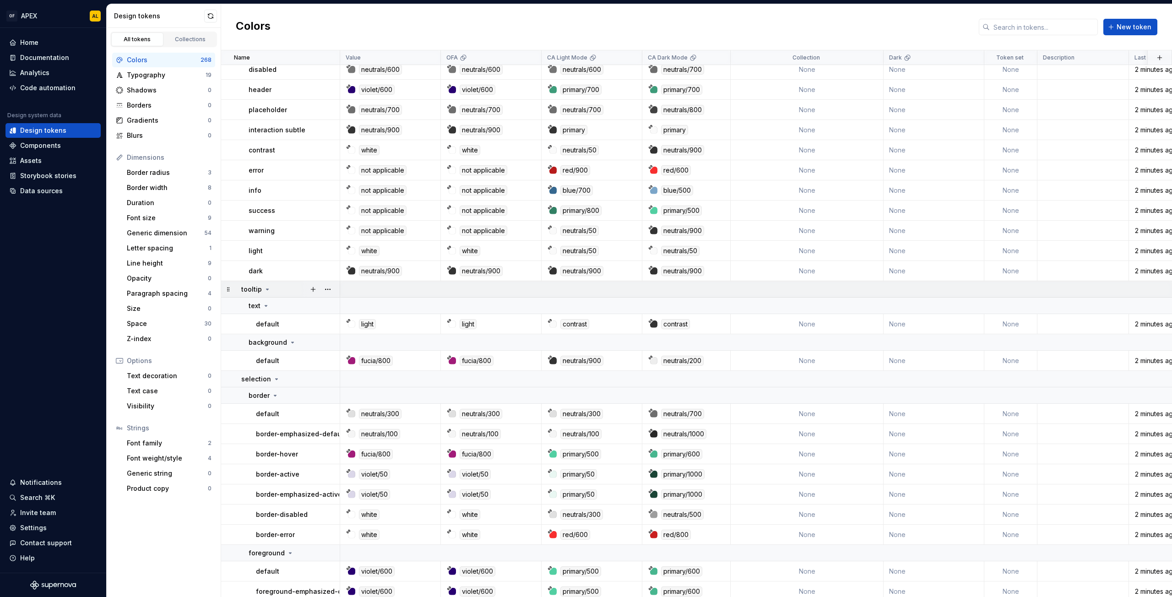
click at [266, 289] on icon at bounding box center [267, 289] width 2 height 1
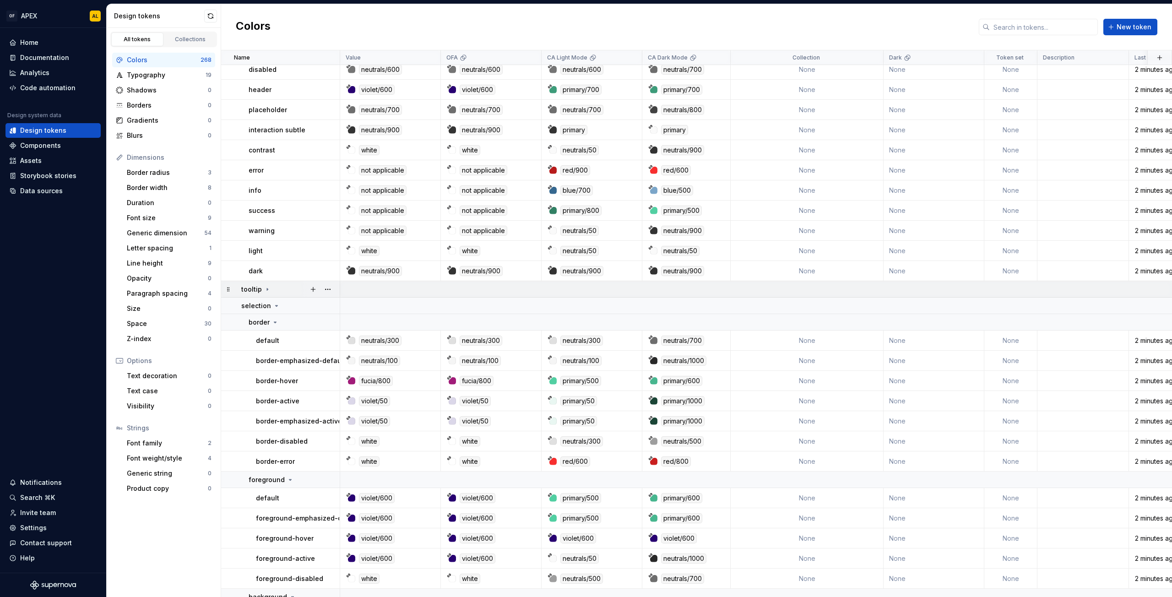
click at [267, 289] on icon at bounding box center [267, 289] width 1 height 2
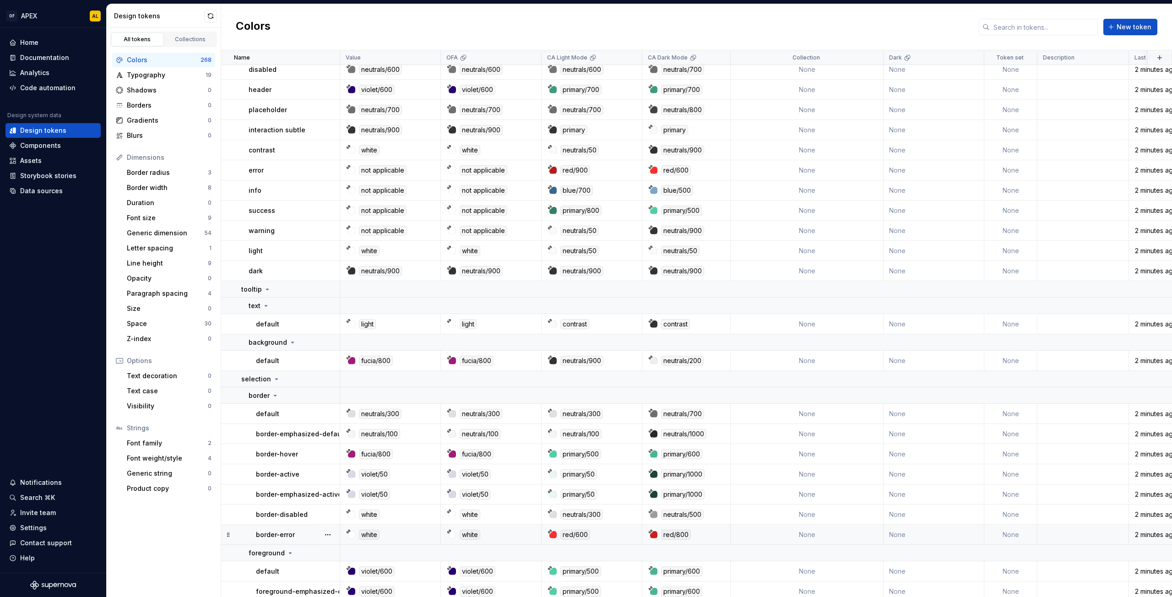
scroll to position [2118, 0]
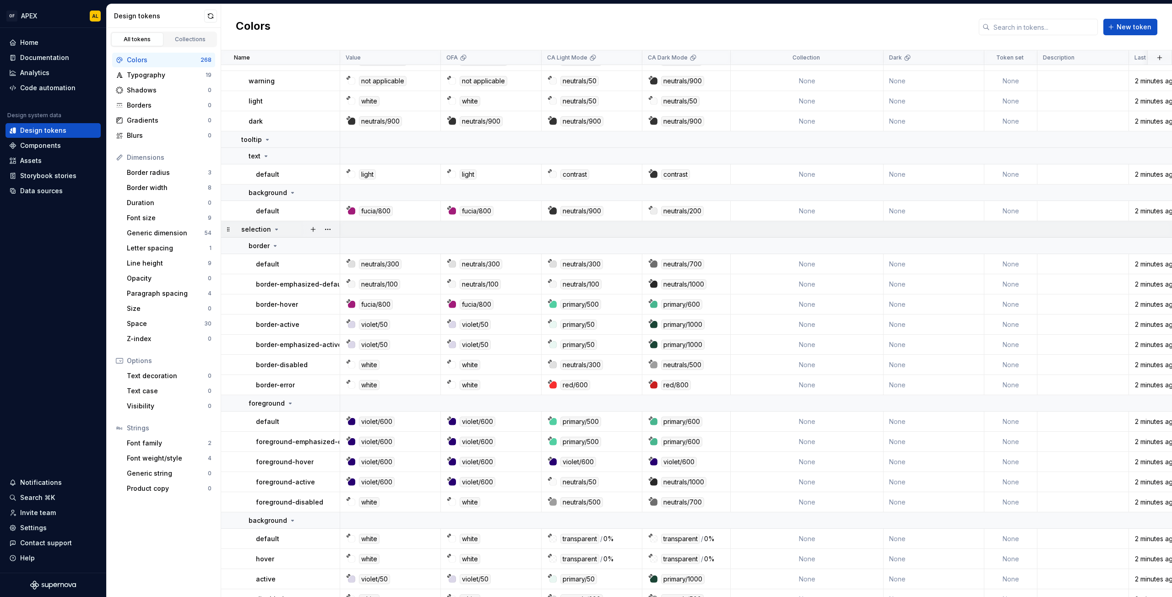
click at [276, 229] on icon at bounding box center [277, 229] width 2 height 1
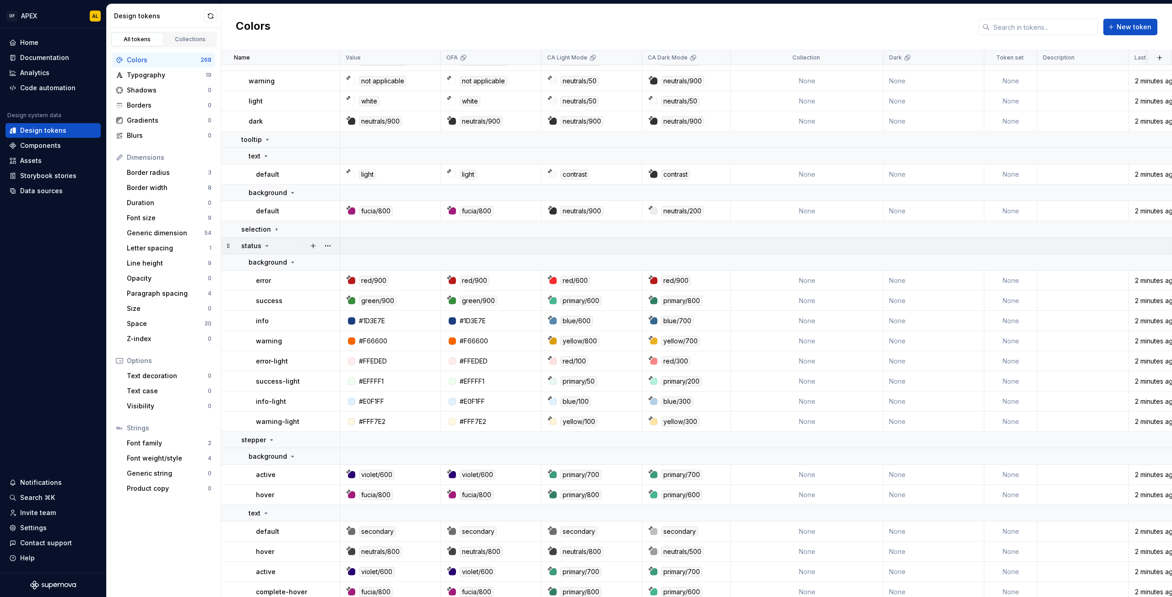
click at [268, 244] on icon at bounding box center [266, 245] width 7 height 7
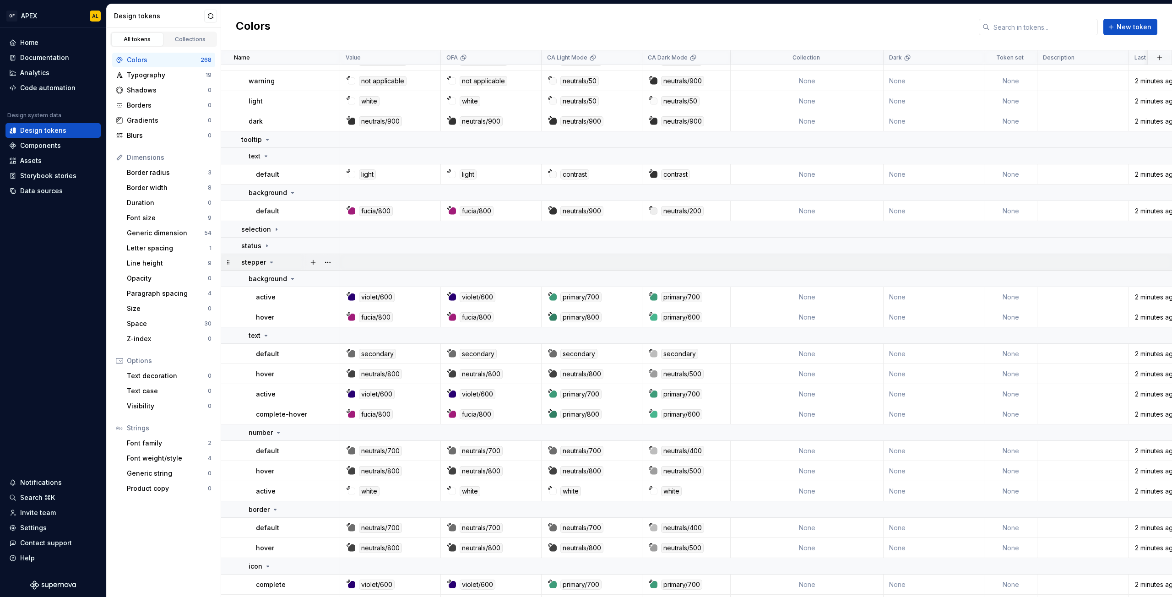
click at [273, 261] on icon at bounding box center [271, 262] width 7 height 7
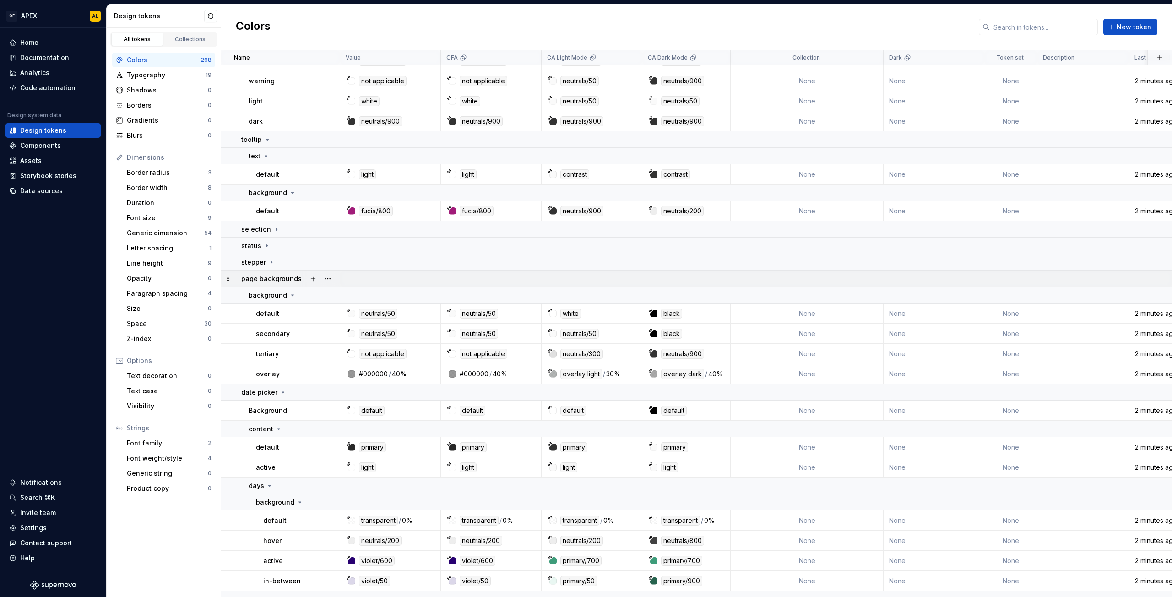
click at [299, 276] on div "page backgrounds" at bounding box center [276, 278] width 70 height 9
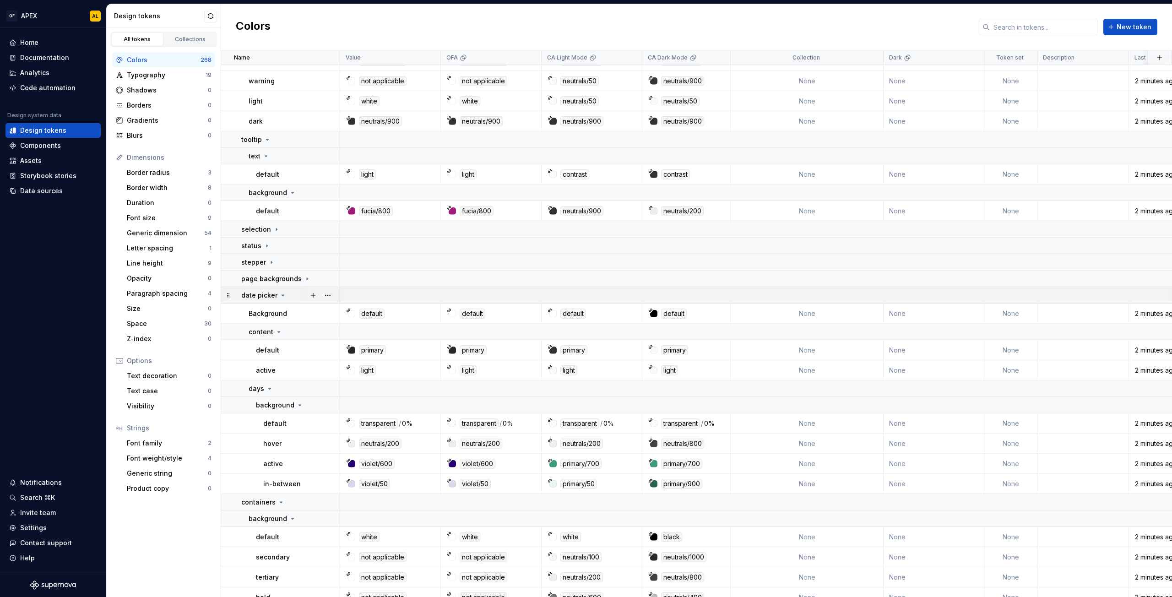
click at [286, 293] on div "date picker" at bounding box center [290, 295] width 98 height 9
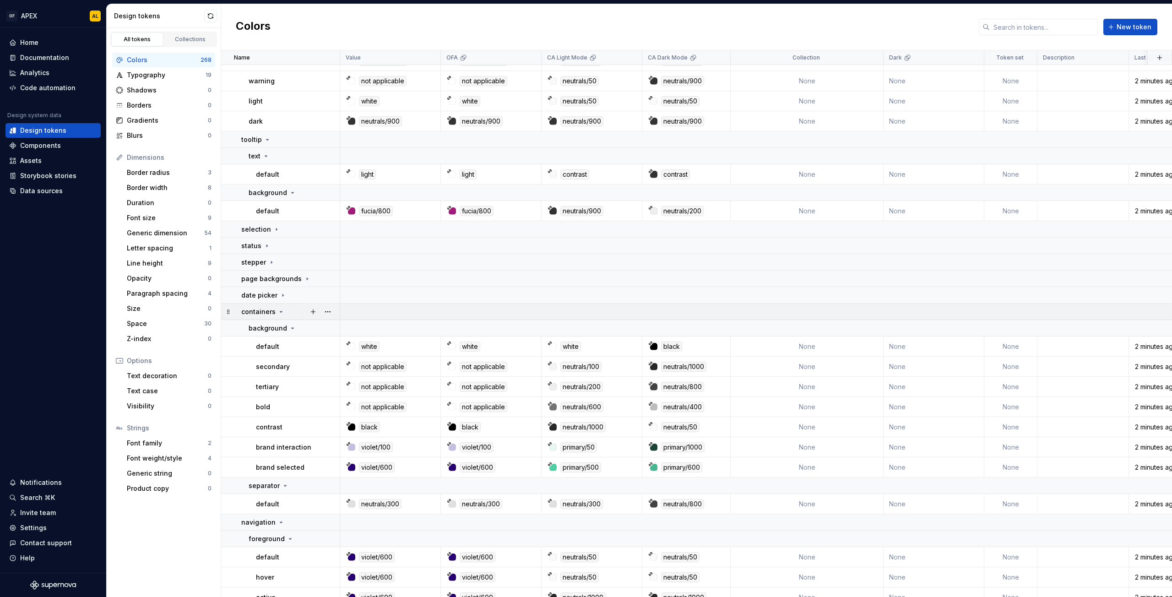
click at [279, 308] on div "containers" at bounding box center [262, 311] width 43 height 9
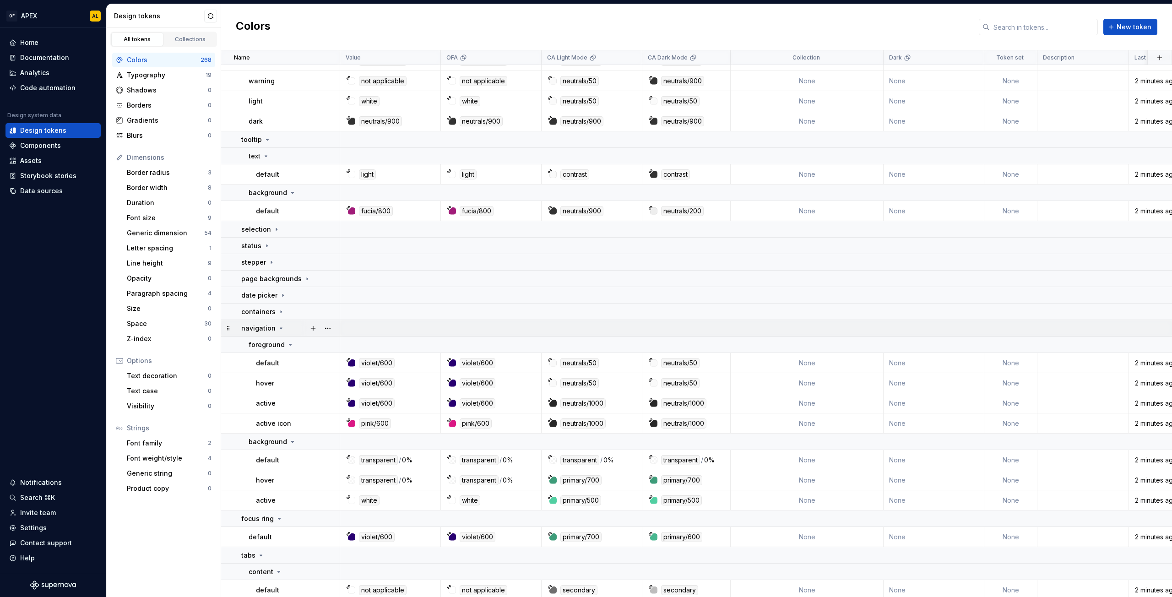
click at [280, 329] on icon at bounding box center [281, 328] width 2 height 1
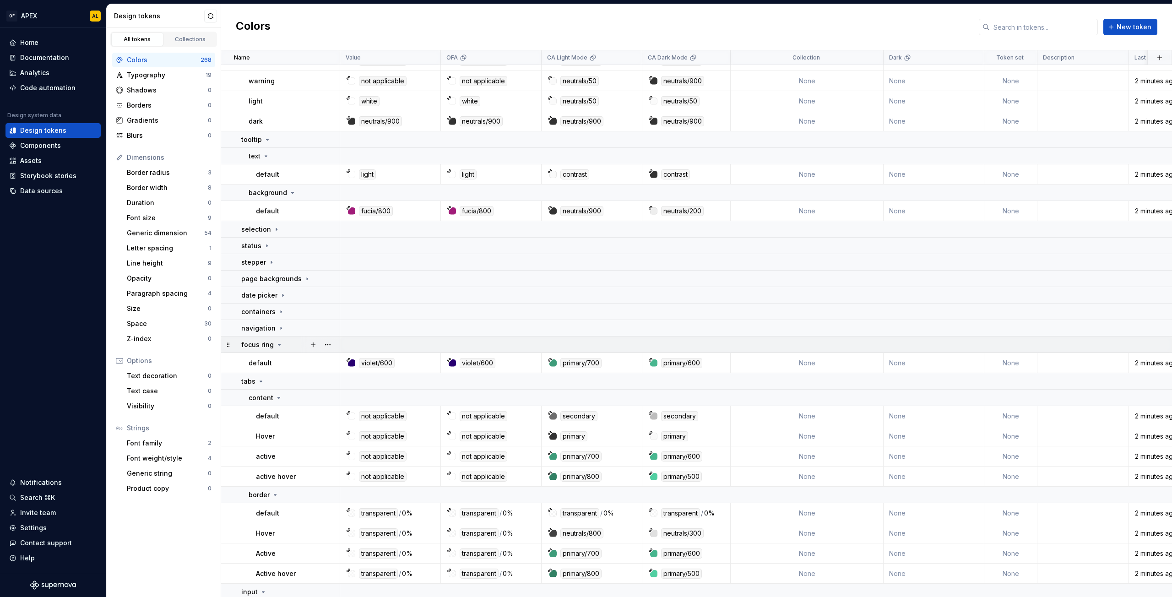
click at [277, 342] on icon at bounding box center [279, 344] width 7 height 7
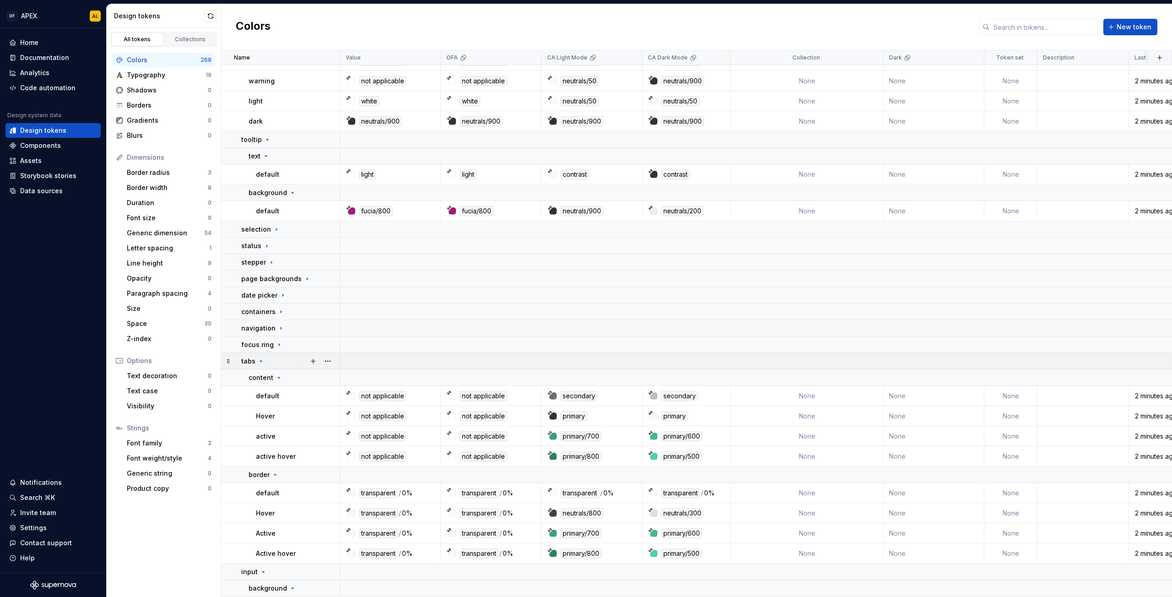
click at [261, 364] on icon at bounding box center [260, 361] width 7 height 7
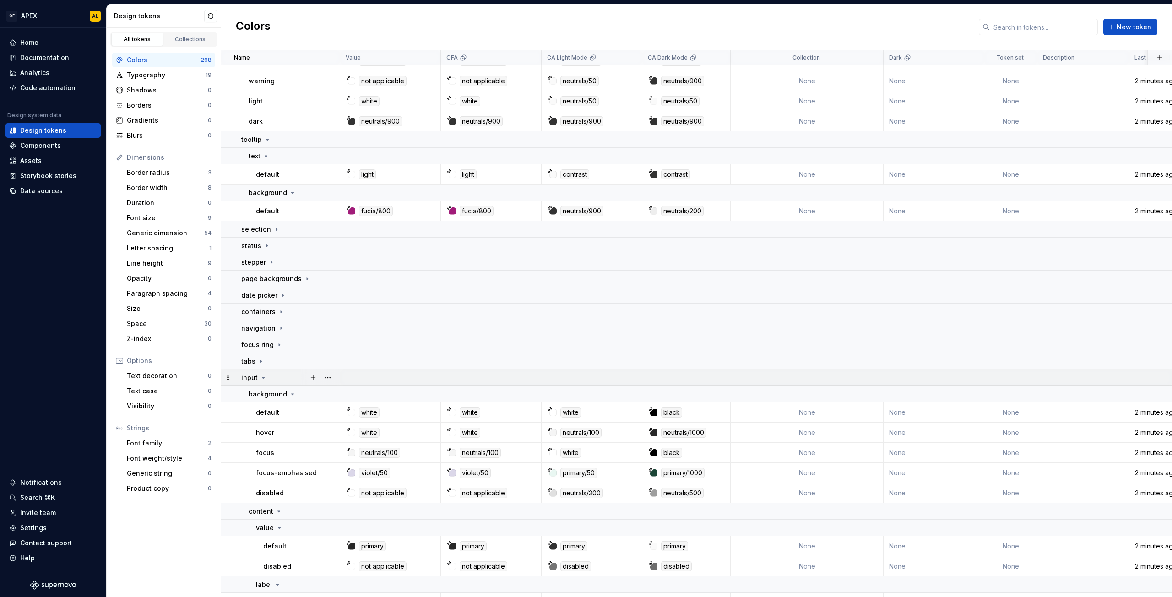
click at [263, 375] on icon at bounding box center [263, 377] width 7 height 7
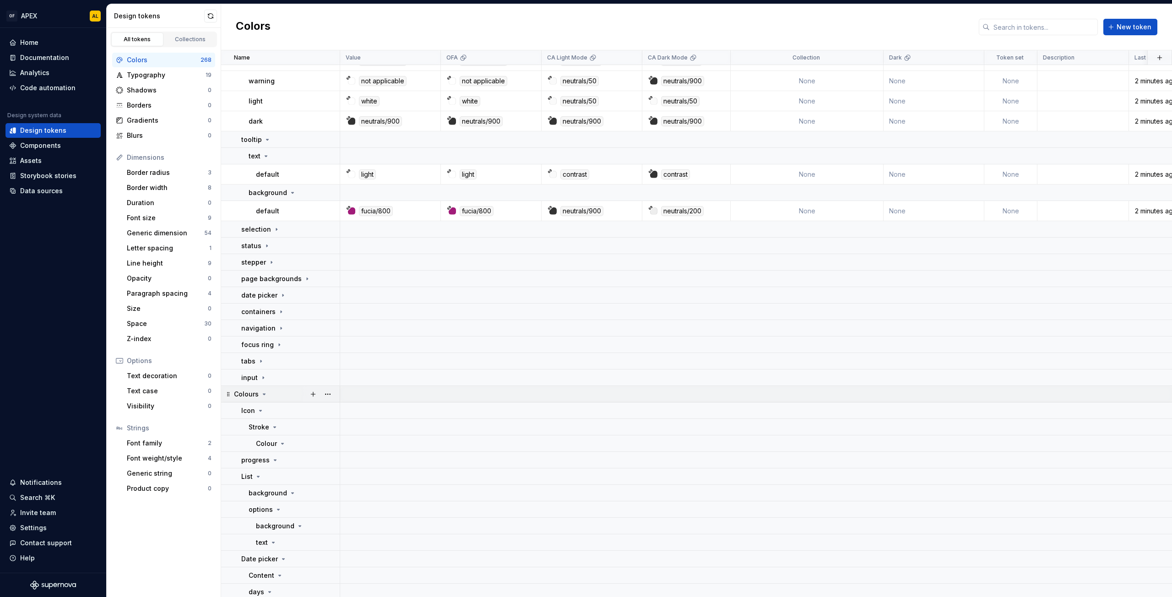
click at [265, 395] on icon at bounding box center [264, 394] width 7 height 7
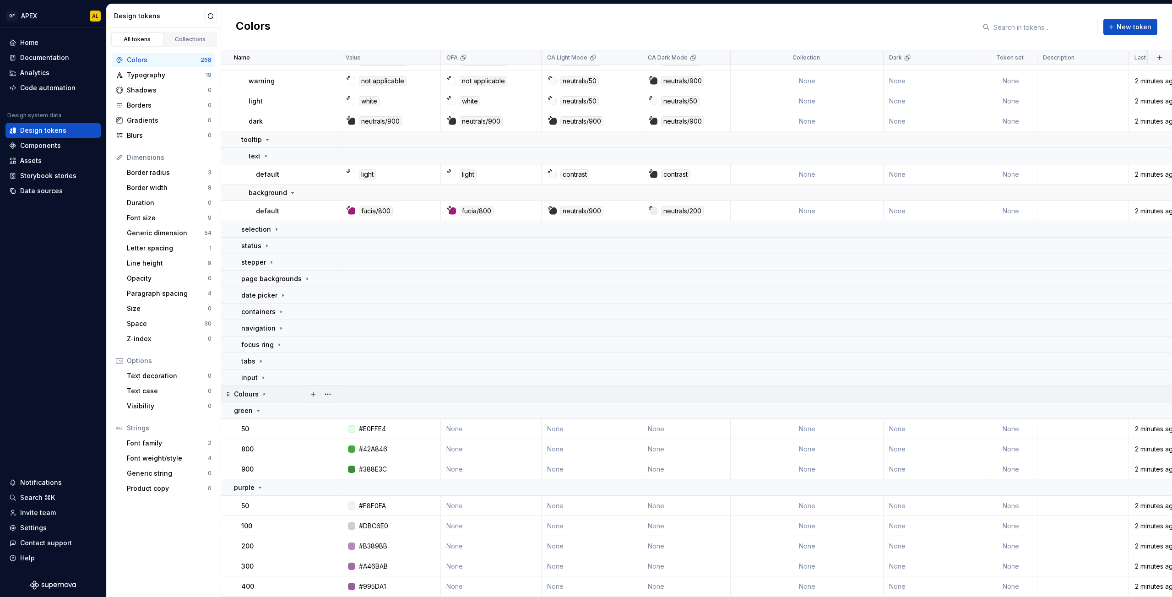
click at [265, 395] on icon at bounding box center [264, 394] width 7 height 7
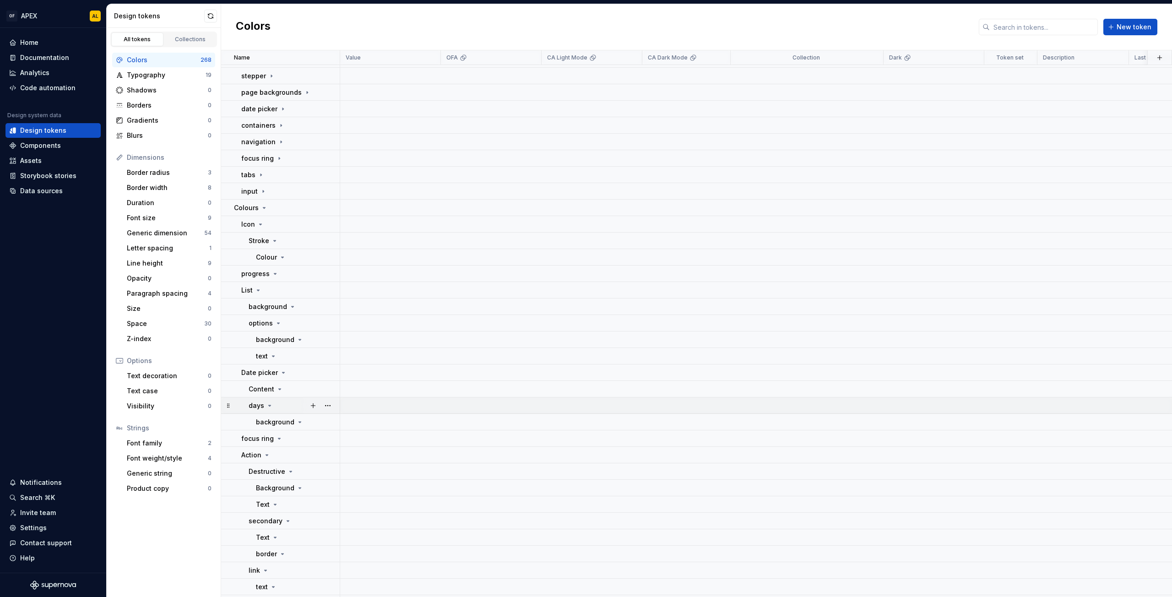
scroll to position [2311, 0]
click at [260, 215] on icon at bounding box center [260, 218] width 7 height 7
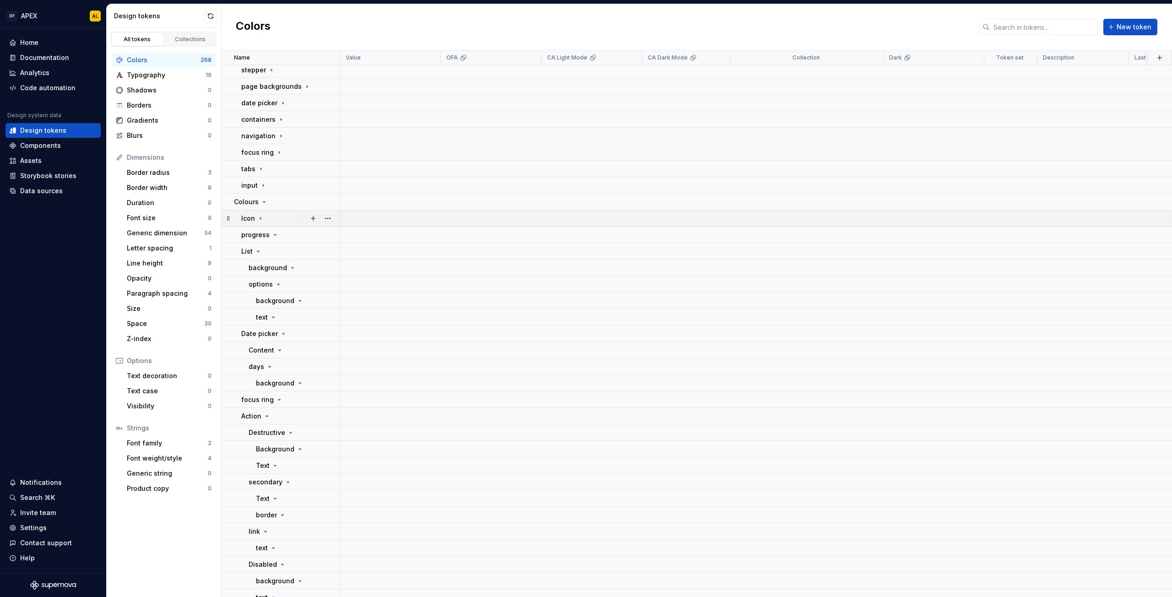
click at [261, 218] on icon at bounding box center [260, 218] width 1 height 2
click at [326, 219] on button "button" at bounding box center [327, 218] width 13 height 13
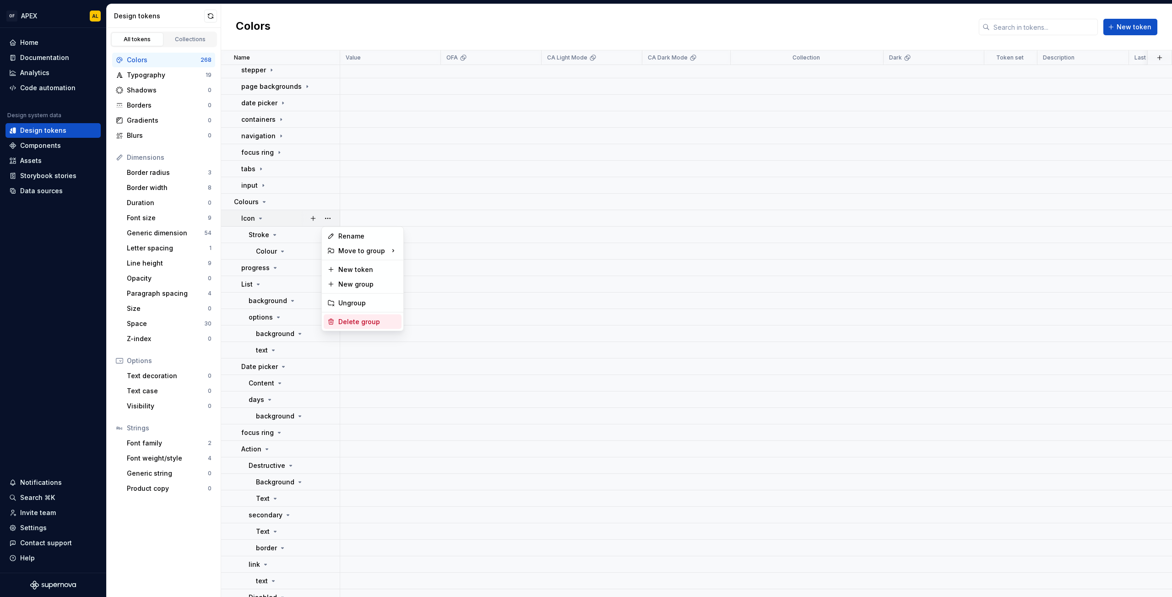
click at [353, 320] on div "Delete group" at bounding box center [368, 321] width 60 height 9
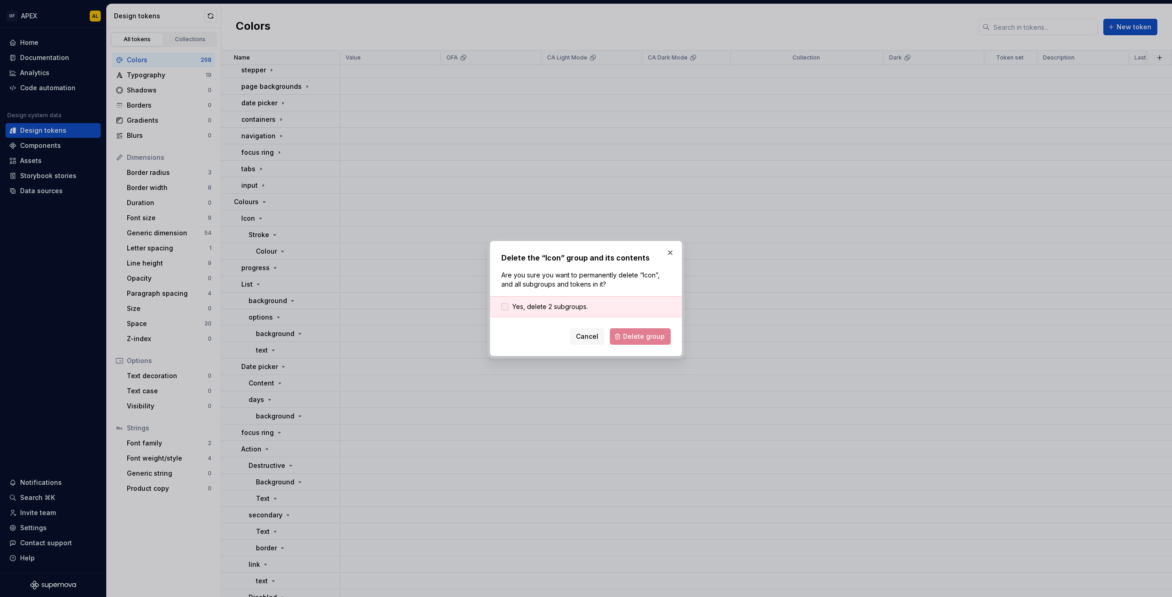
click at [572, 304] on span "Yes, delete 2 subgroups." at bounding box center [550, 306] width 76 height 9
click at [631, 337] on span "Delete group" at bounding box center [644, 336] width 42 height 9
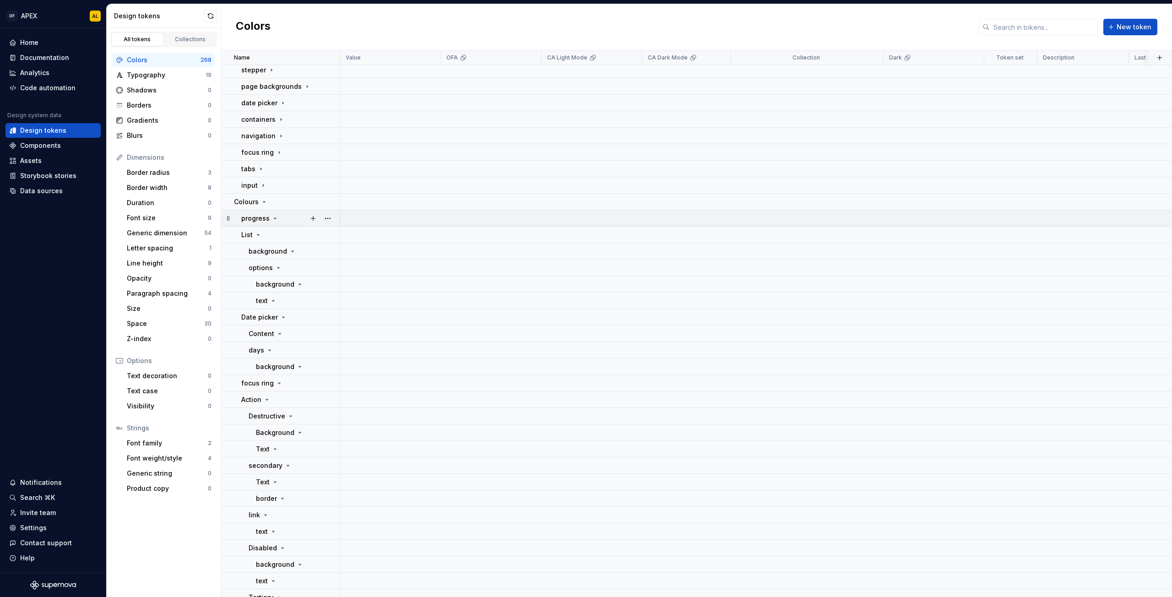
click at [274, 219] on icon at bounding box center [274, 218] width 7 height 7
click at [274, 220] on icon at bounding box center [274, 218] width 7 height 7
click at [326, 218] on button "button" at bounding box center [327, 218] width 13 height 13
click at [369, 317] on div "Delete group" at bounding box center [368, 321] width 60 height 9
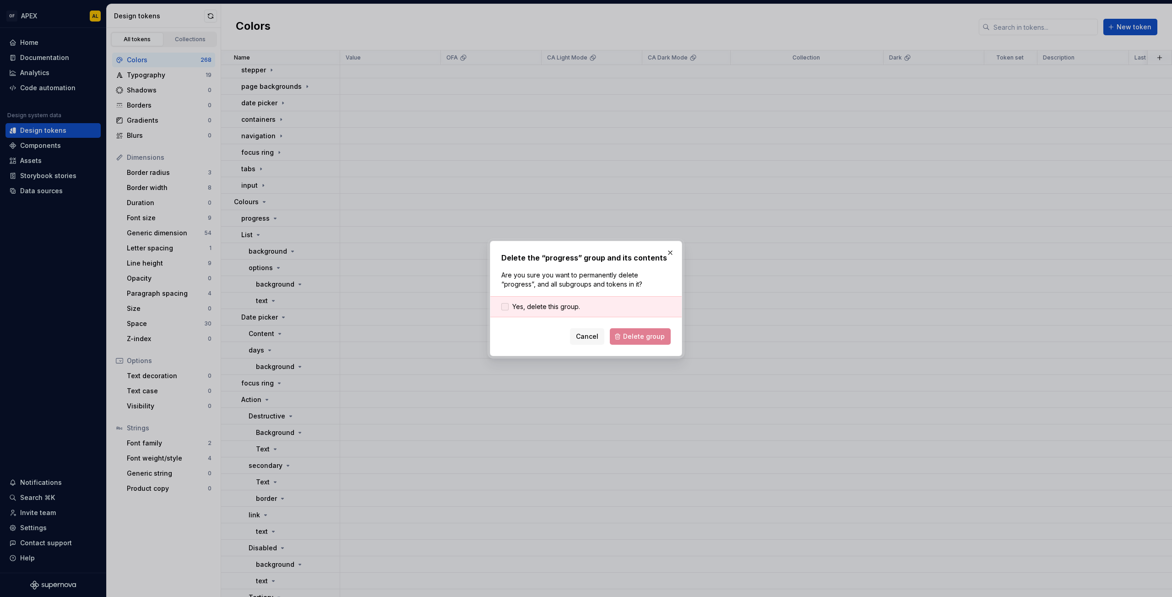
click at [568, 308] on span "Yes, delete this group." at bounding box center [546, 306] width 68 height 9
click at [622, 329] on button "Delete group" at bounding box center [640, 336] width 61 height 16
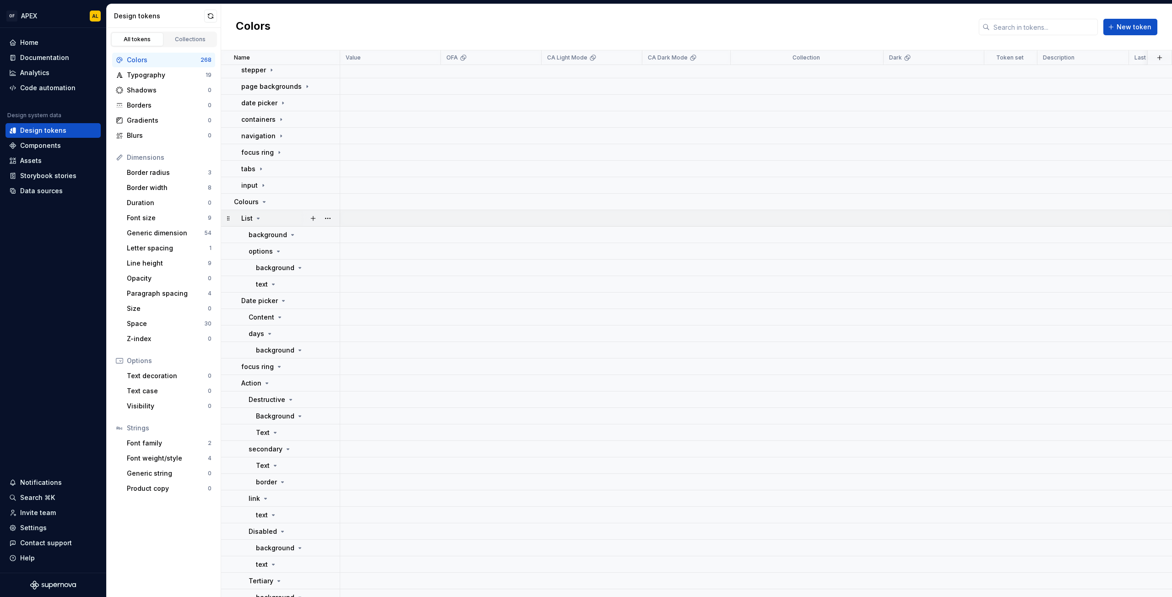
click at [257, 217] on icon at bounding box center [258, 218] width 7 height 7
click at [258, 217] on icon at bounding box center [258, 218] width 7 height 7
click at [289, 233] on icon at bounding box center [292, 234] width 7 height 7
click at [290, 233] on icon at bounding box center [292, 234] width 7 height 7
click at [324, 218] on button "button" at bounding box center [327, 218] width 13 height 13
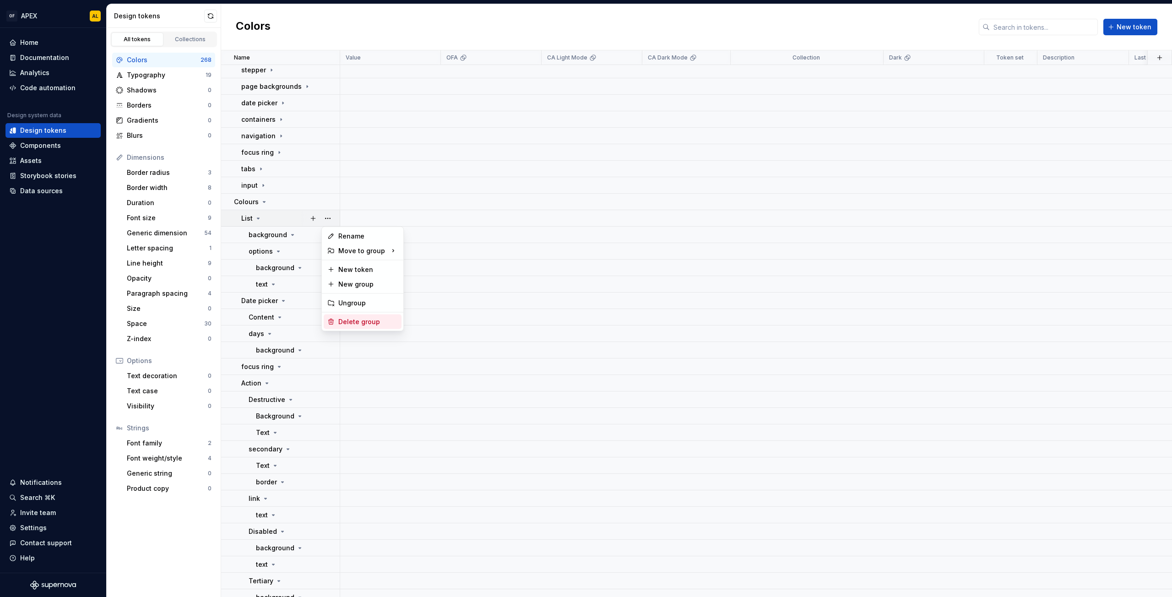
click at [344, 322] on div "Delete group" at bounding box center [368, 321] width 60 height 9
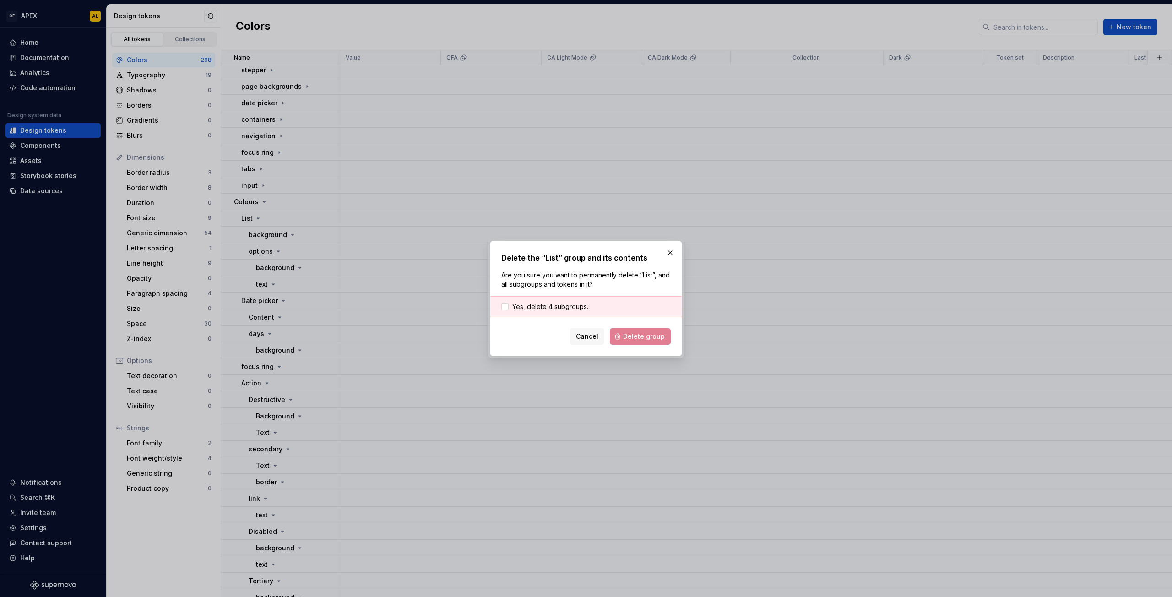
drag, startPoint x: 575, startPoint y: 307, endPoint x: 608, endPoint y: 326, distance: 37.8
click at [575, 307] on span "Yes, delete 4 subgroups." at bounding box center [550, 306] width 76 height 9
click at [627, 338] on span "Delete group" at bounding box center [644, 336] width 42 height 9
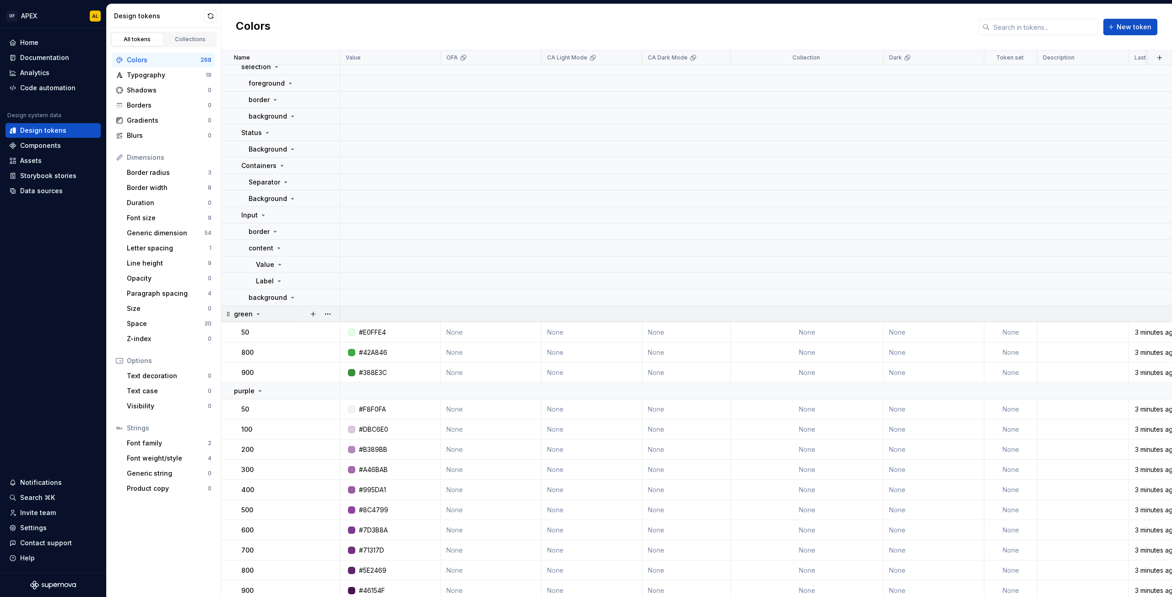
scroll to position [3125, 0]
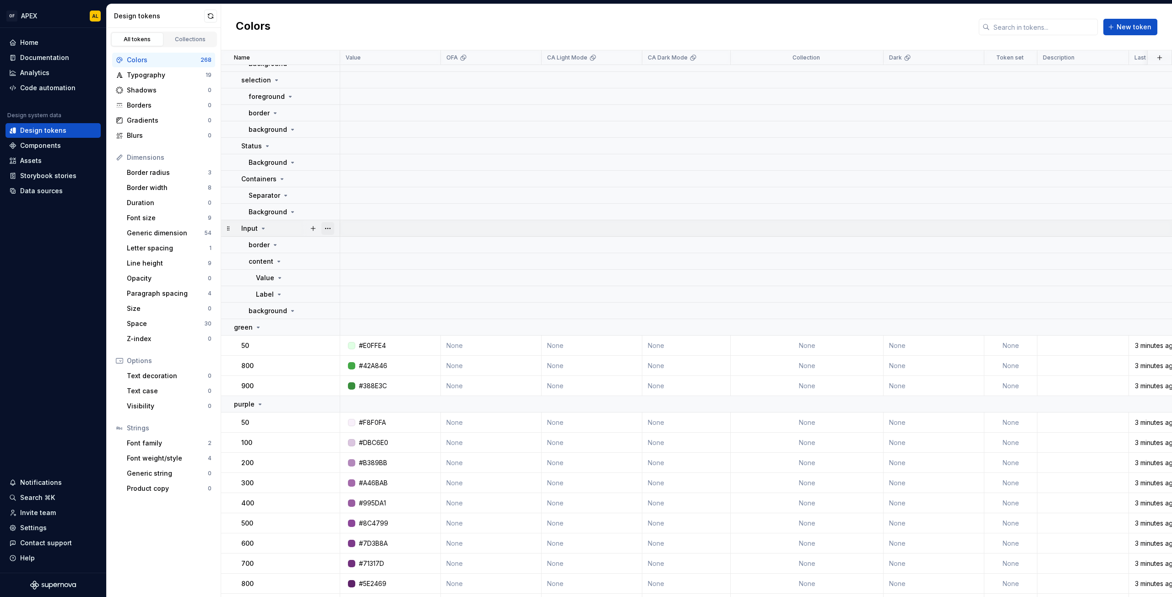
click at [331, 228] on button "button" at bounding box center [327, 228] width 13 height 13
click at [358, 328] on div "Delete group" at bounding box center [368, 331] width 60 height 9
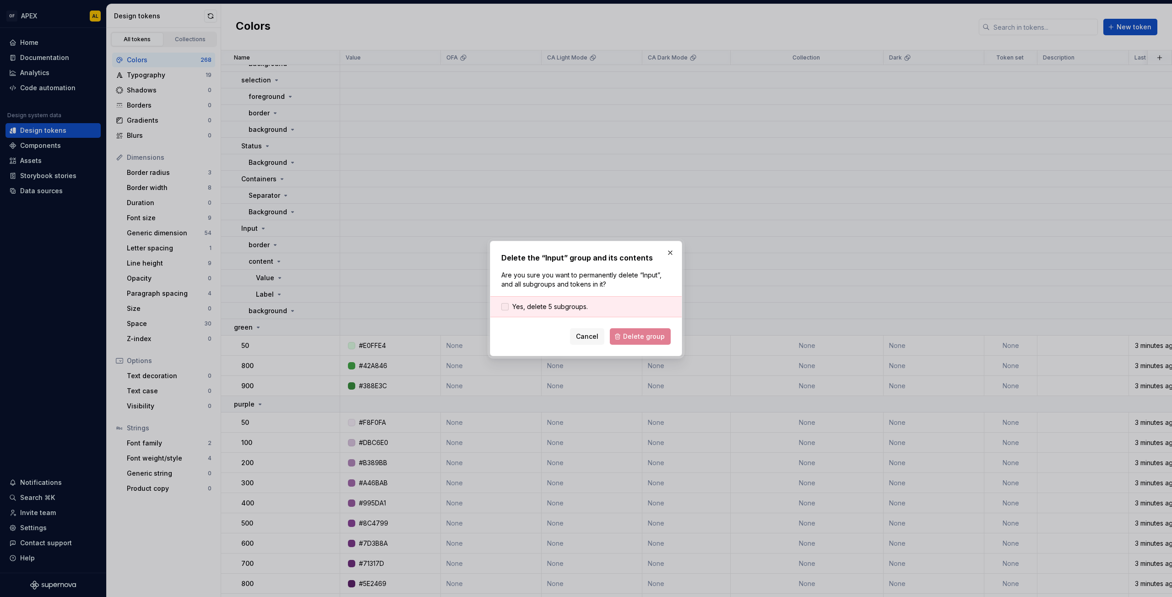
click at [548, 304] on span "Yes, delete 5 subgroups." at bounding box center [550, 306] width 76 height 9
click at [633, 331] on button "Delete group" at bounding box center [640, 336] width 61 height 16
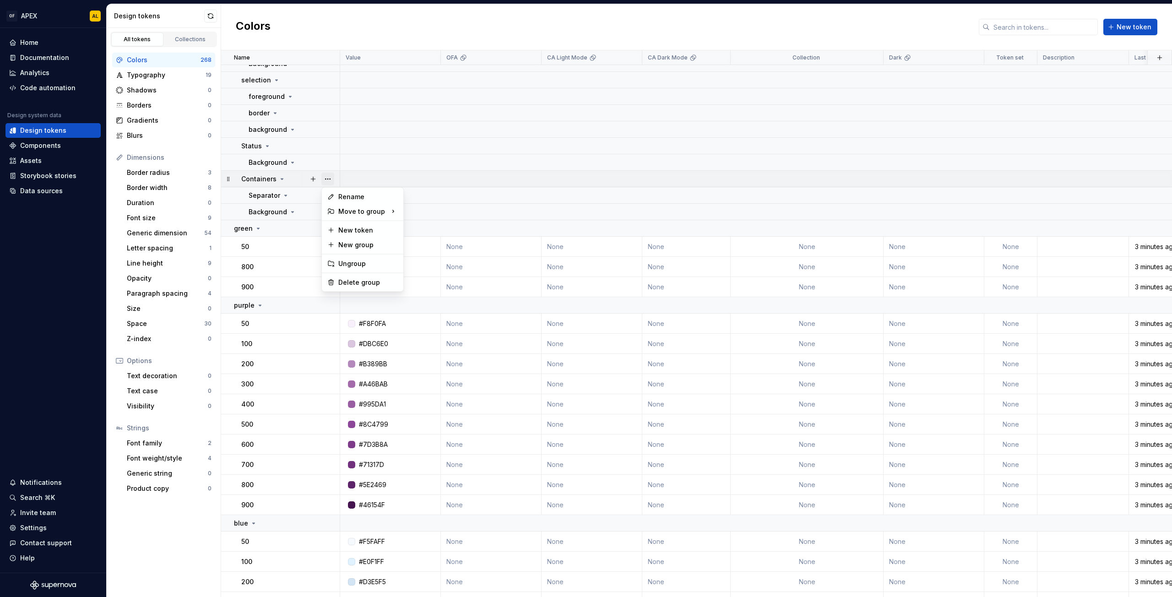
click at [324, 178] on button "button" at bounding box center [327, 179] width 13 height 13
click at [363, 281] on div "Delete group" at bounding box center [368, 282] width 60 height 9
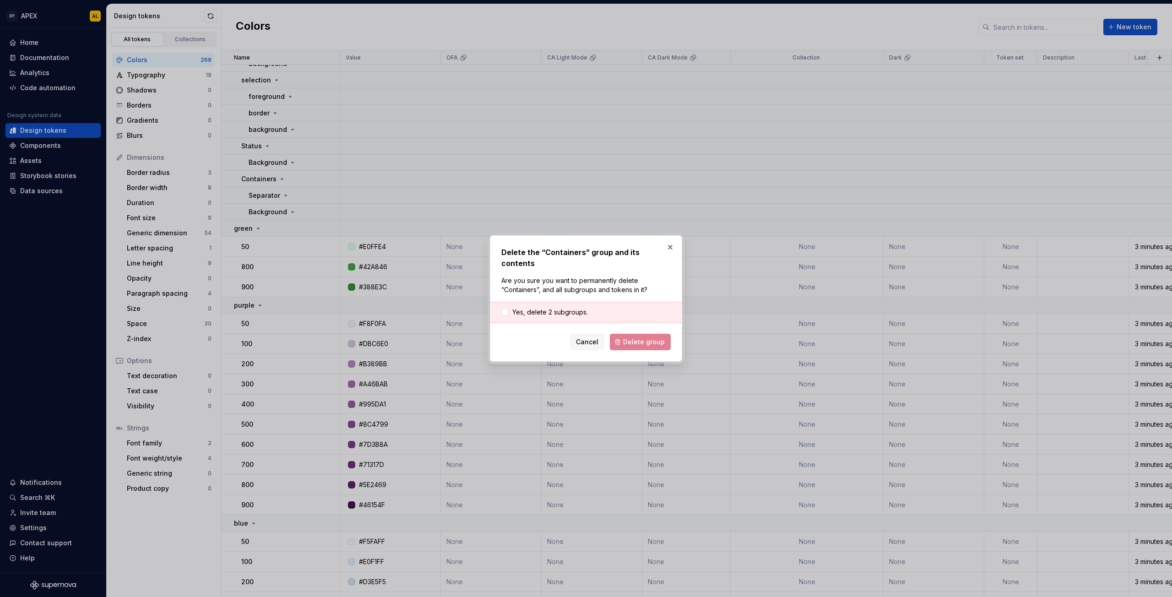
click at [568, 302] on div "Yes, delete 2 subgroups." at bounding box center [585, 312] width 191 height 21
click at [566, 308] on span "Yes, delete 2 subgroups." at bounding box center [550, 312] width 76 height 9
click at [631, 337] on span "Delete group" at bounding box center [644, 341] width 42 height 9
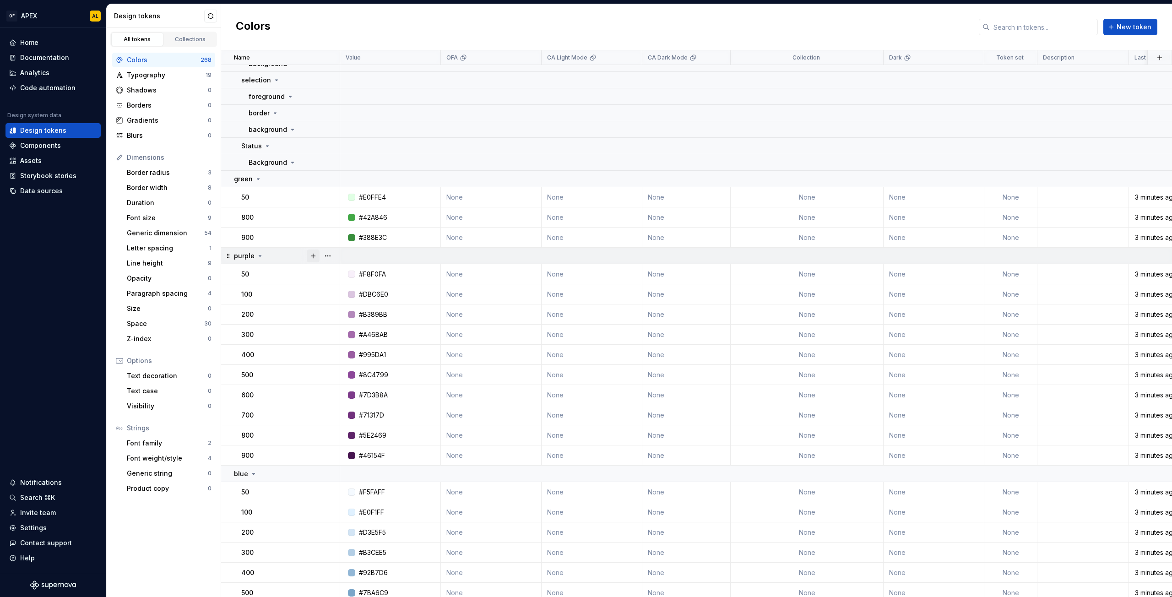
scroll to position [2917, 0]
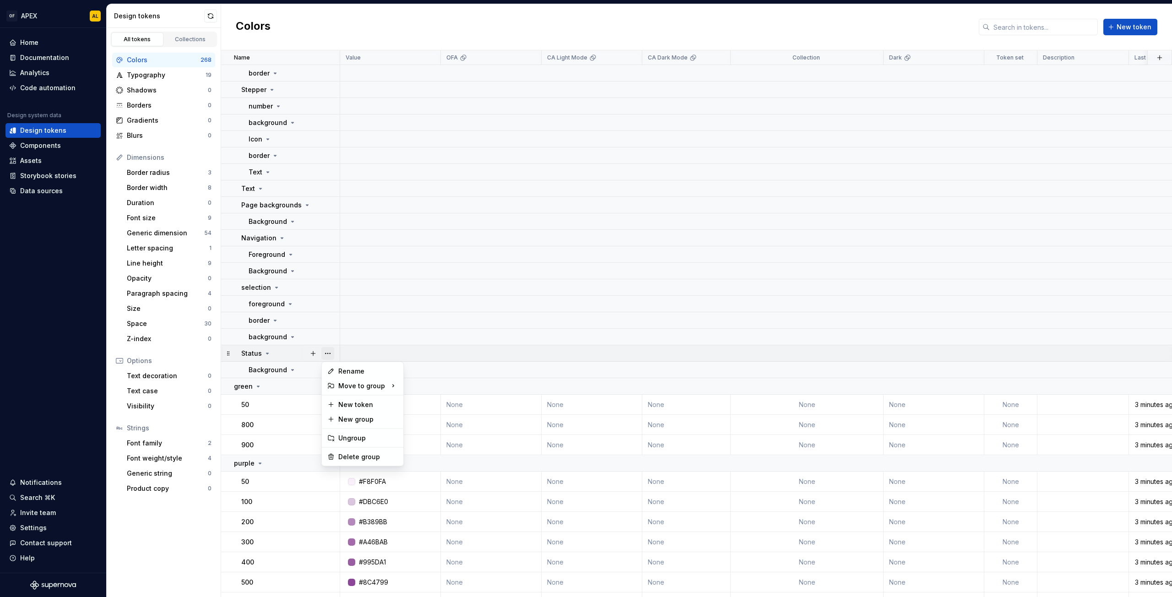
click at [326, 350] on button "button" at bounding box center [327, 353] width 13 height 13
click at [362, 458] on div "Delete group" at bounding box center [368, 456] width 60 height 9
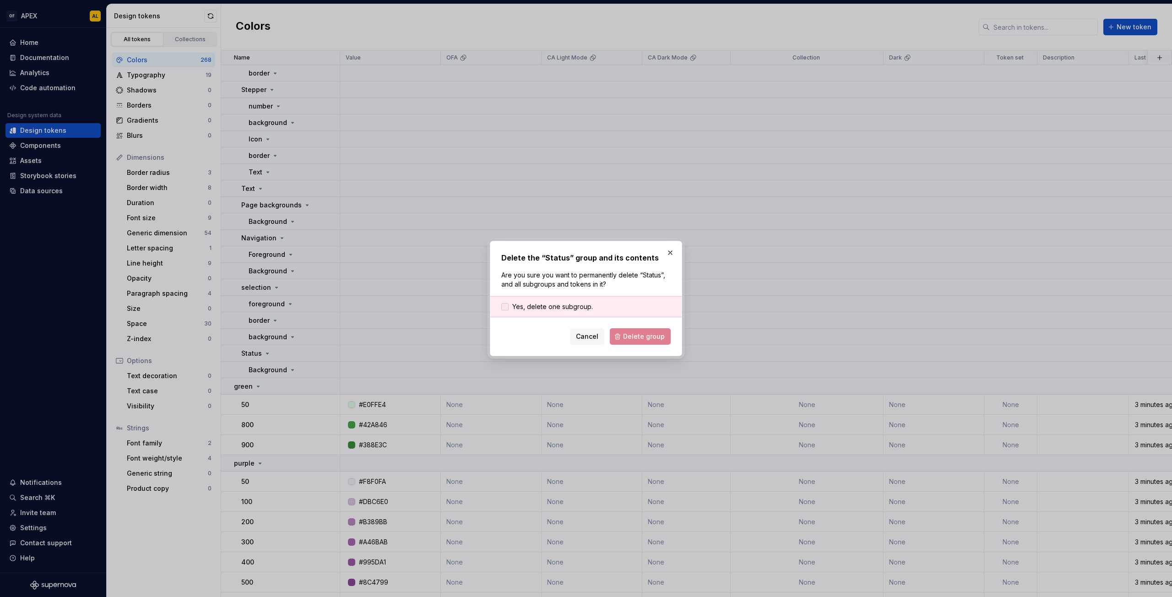
click at [548, 308] on span "Yes, delete one subgroup." at bounding box center [552, 306] width 81 height 9
click at [631, 332] on button "Delete group" at bounding box center [640, 336] width 61 height 16
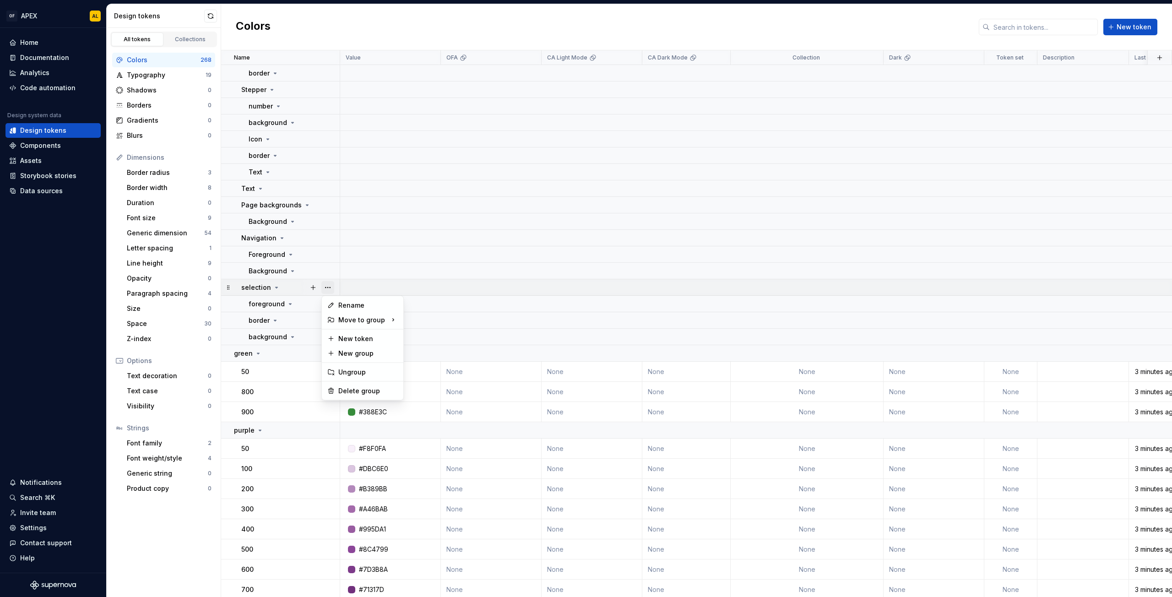
click at [324, 287] on button "button" at bounding box center [327, 287] width 13 height 13
click at [366, 389] on div "Delete group" at bounding box center [368, 390] width 60 height 9
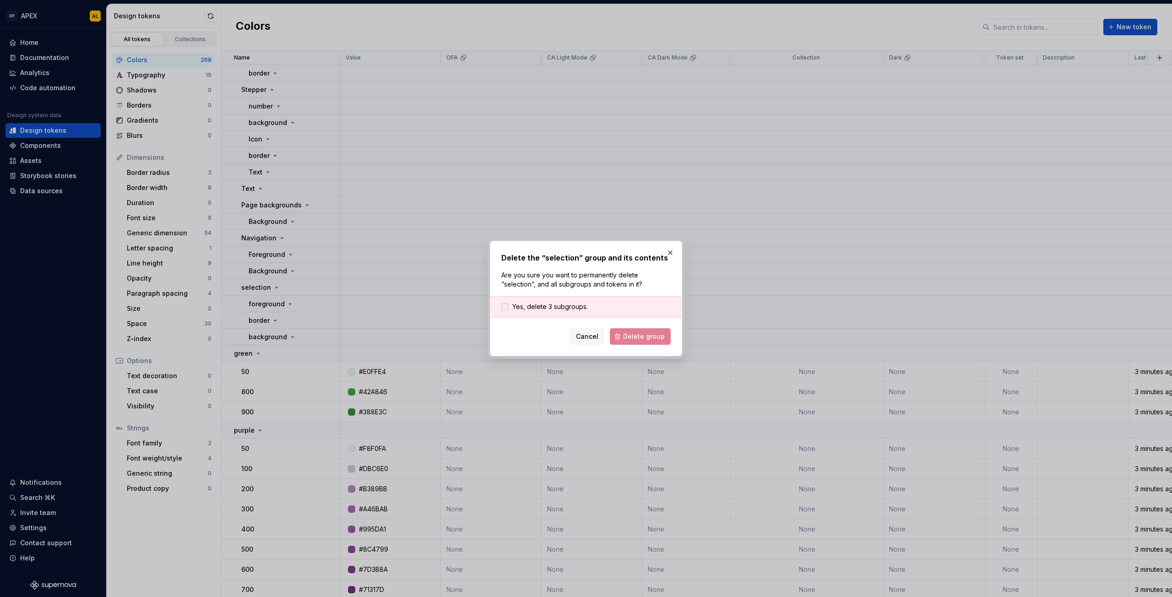
click at [564, 306] on span "Yes, delete 3 subgroups." at bounding box center [550, 306] width 76 height 9
click at [631, 341] on button "Delete group" at bounding box center [640, 336] width 61 height 16
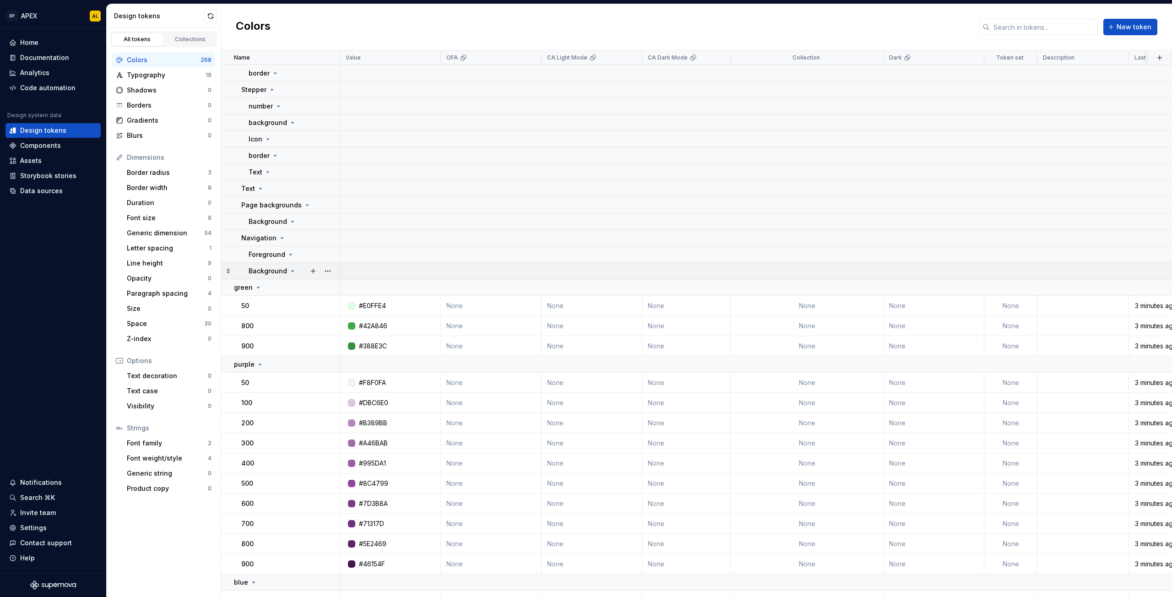
scroll to position [2894, 0]
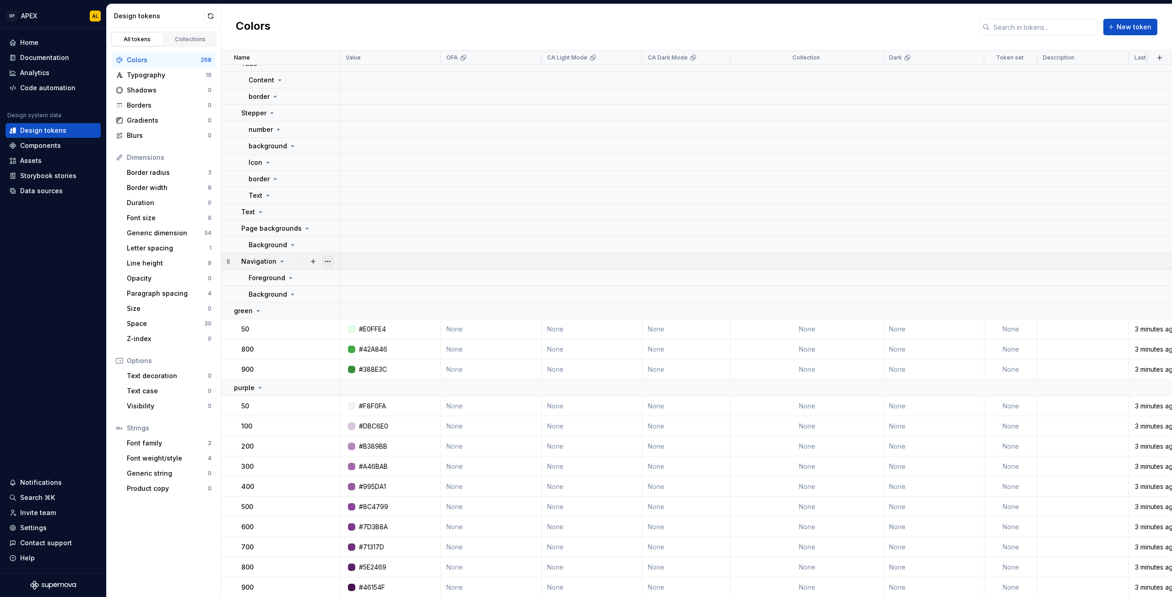
click at [324, 262] on button "button" at bounding box center [327, 261] width 13 height 13
click at [369, 364] on div "Delete group" at bounding box center [368, 364] width 60 height 9
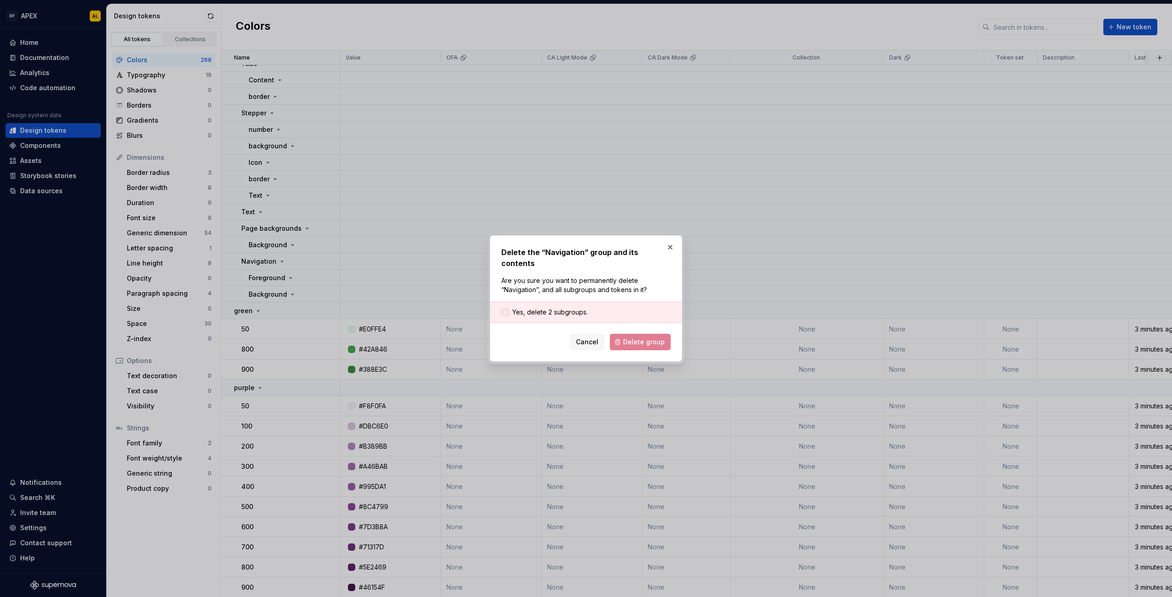
click at [562, 311] on span "Yes, delete 2 subgroups." at bounding box center [550, 312] width 76 height 9
click at [632, 337] on span "Delete group" at bounding box center [644, 341] width 42 height 9
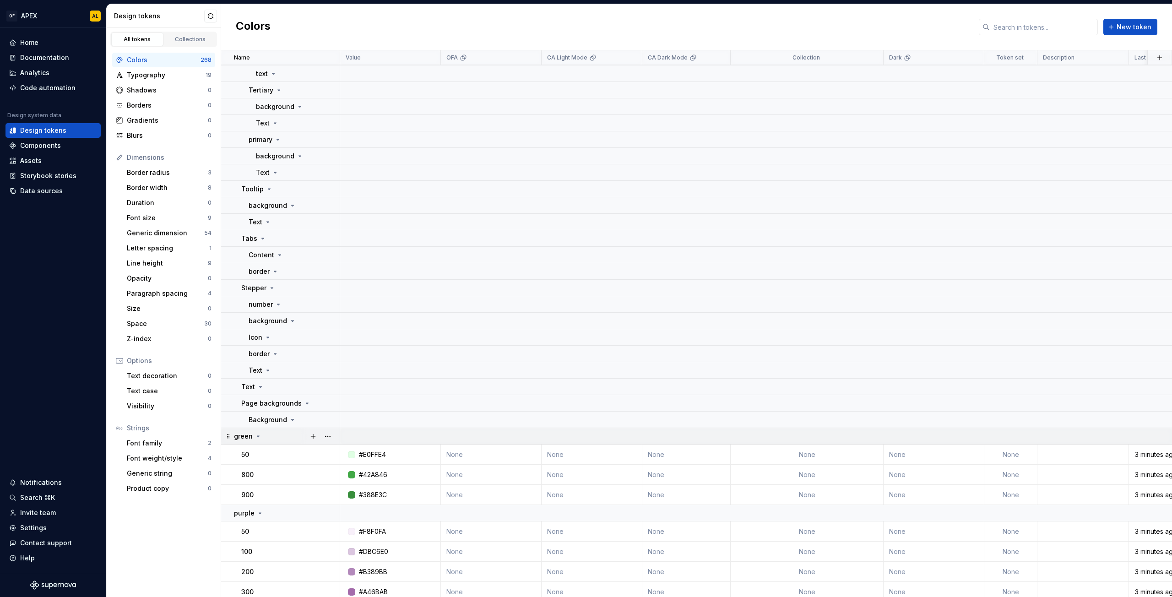
scroll to position [2713, 0]
click at [324, 295] on button "button" at bounding box center [327, 294] width 13 height 13
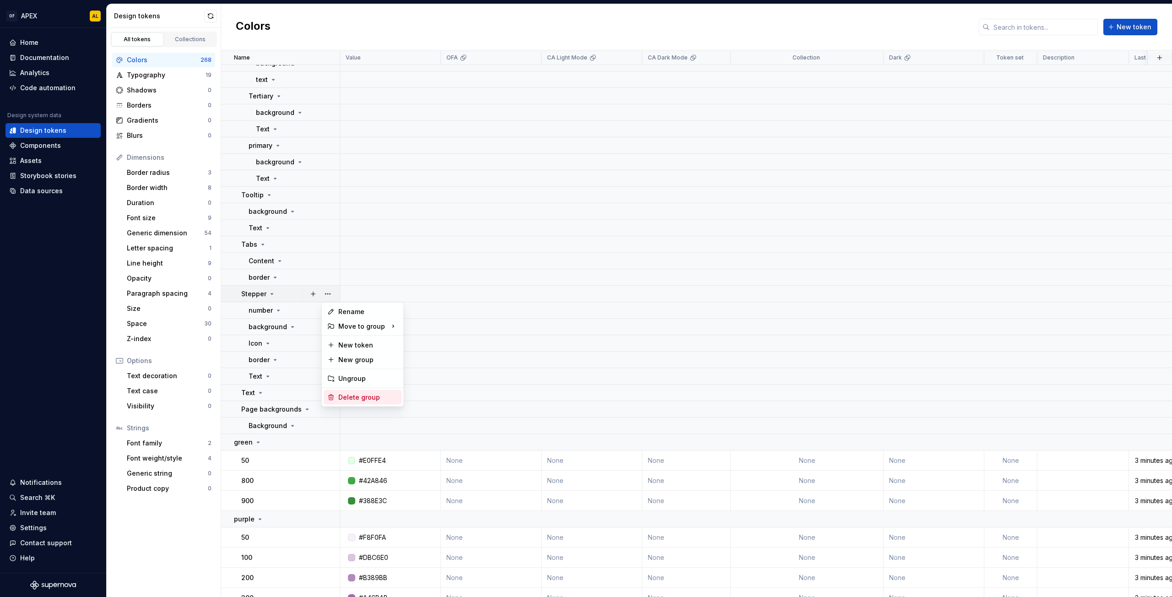
click at [359, 395] on div "Delete group" at bounding box center [368, 397] width 60 height 9
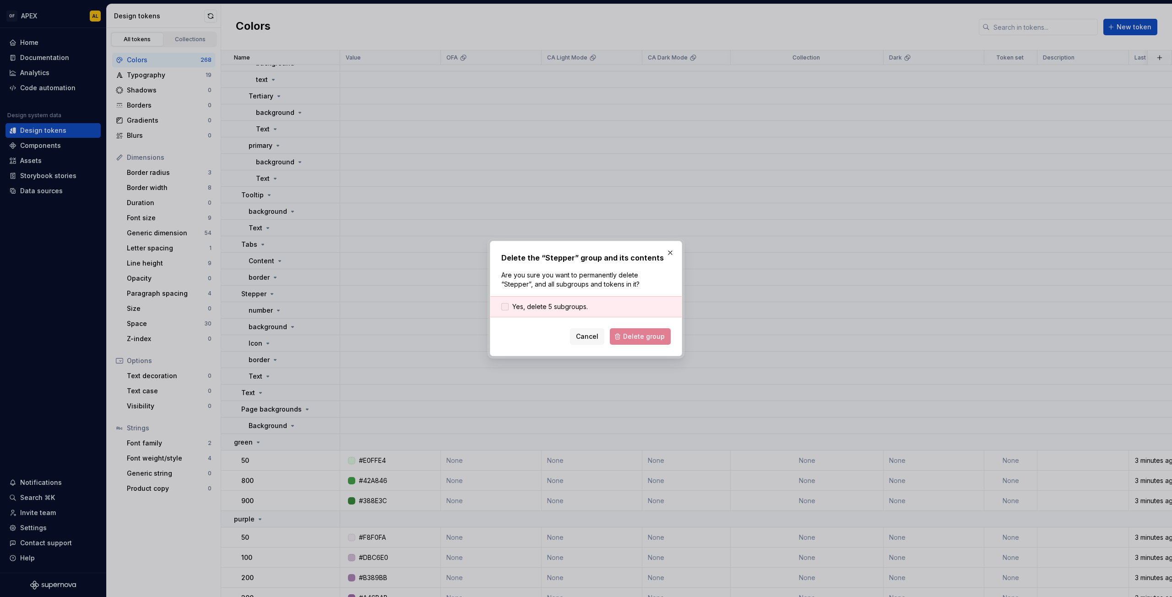
click at [554, 307] on span "Yes, delete 5 subgroups." at bounding box center [550, 306] width 76 height 9
click at [635, 337] on span "Delete group" at bounding box center [644, 336] width 42 height 9
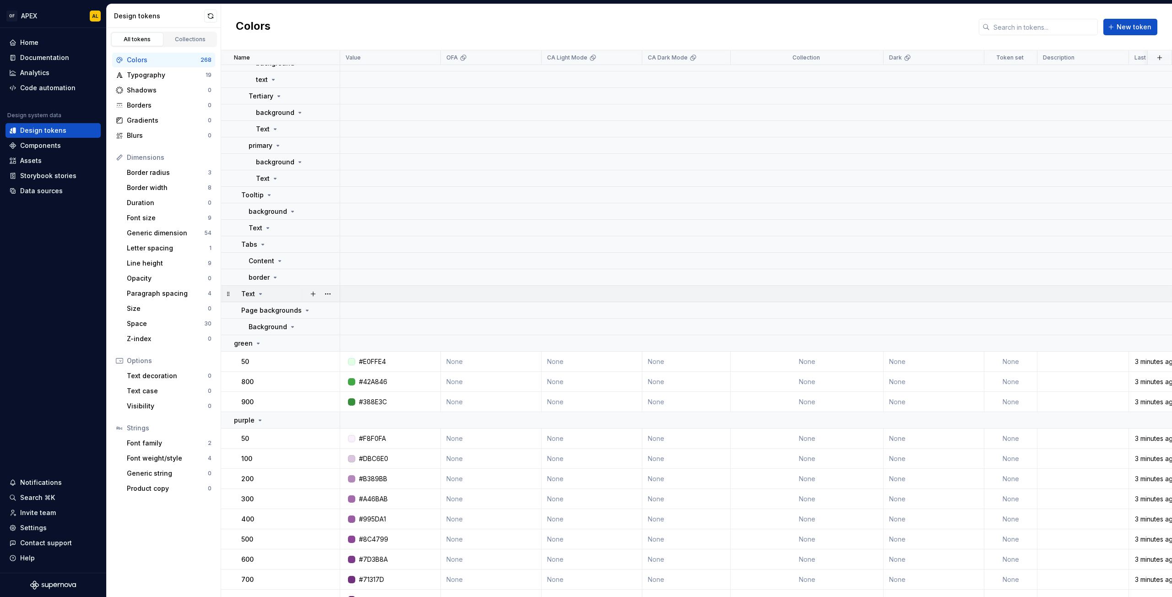
click at [262, 297] on icon at bounding box center [260, 293] width 7 height 7
click at [259, 295] on icon at bounding box center [260, 293] width 7 height 7
click at [327, 296] on button "button" at bounding box center [327, 294] width 13 height 13
click at [367, 393] on div "Delete group" at bounding box center [368, 397] width 60 height 9
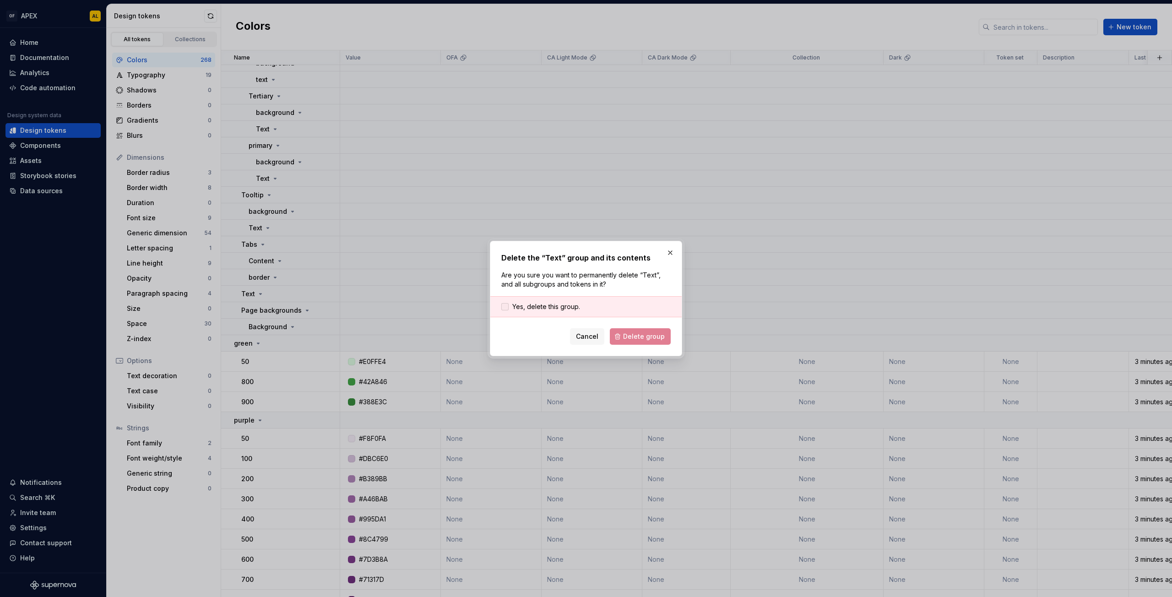
click at [564, 309] on span "Yes, delete this group." at bounding box center [546, 306] width 68 height 9
click at [629, 337] on span "Delete group" at bounding box center [644, 336] width 42 height 9
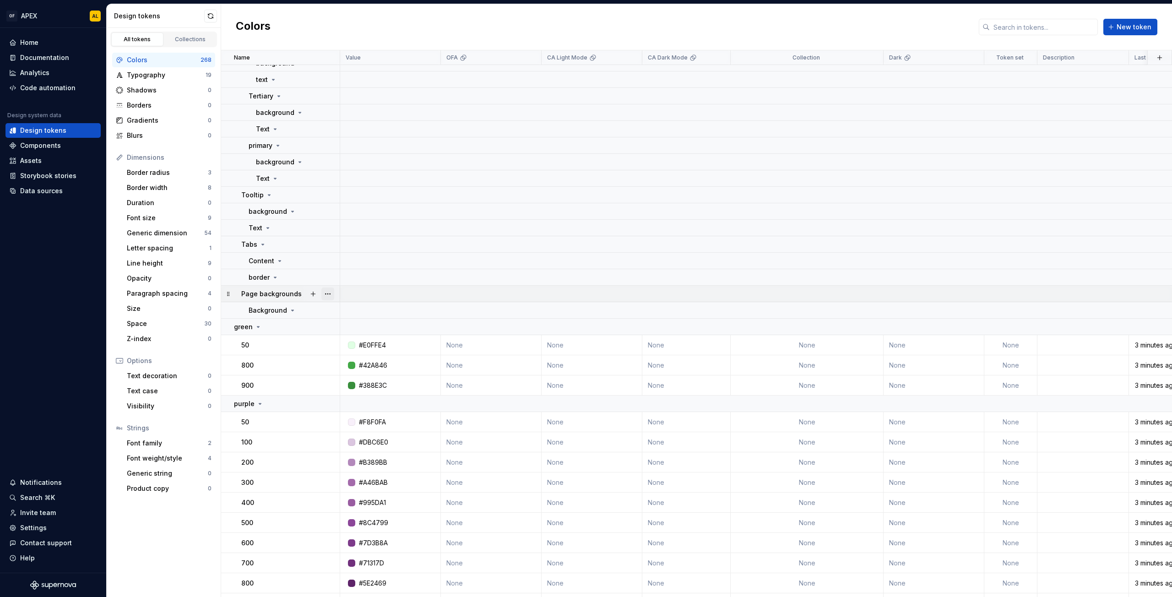
click at [329, 290] on button "button" at bounding box center [327, 294] width 13 height 13
click at [364, 396] on div "Delete group" at bounding box center [368, 397] width 60 height 9
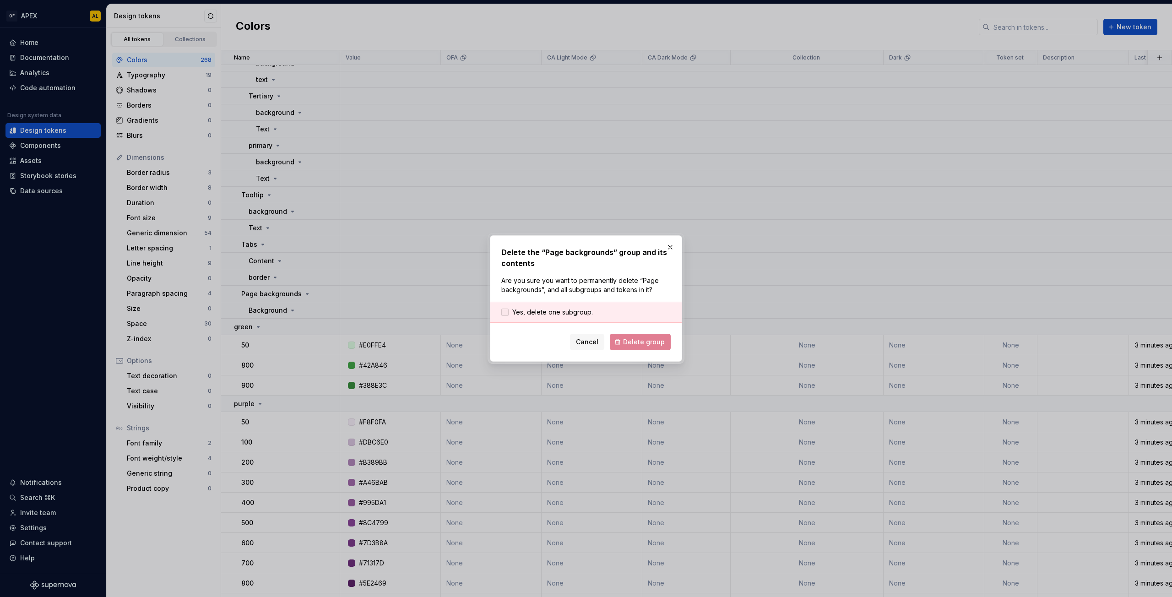
click at [561, 314] on span "Yes, delete one subgroup." at bounding box center [552, 312] width 81 height 9
click at [630, 339] on span "Delete group" at bounding box center [644, 341] width 42 height 9
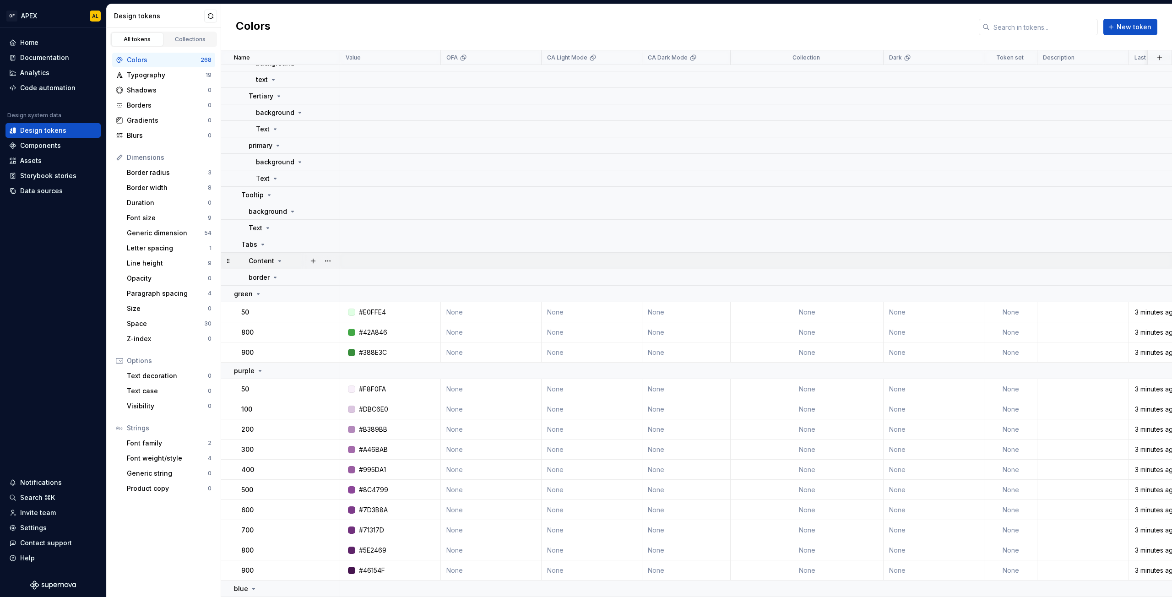
scroll to position [2707, 0]
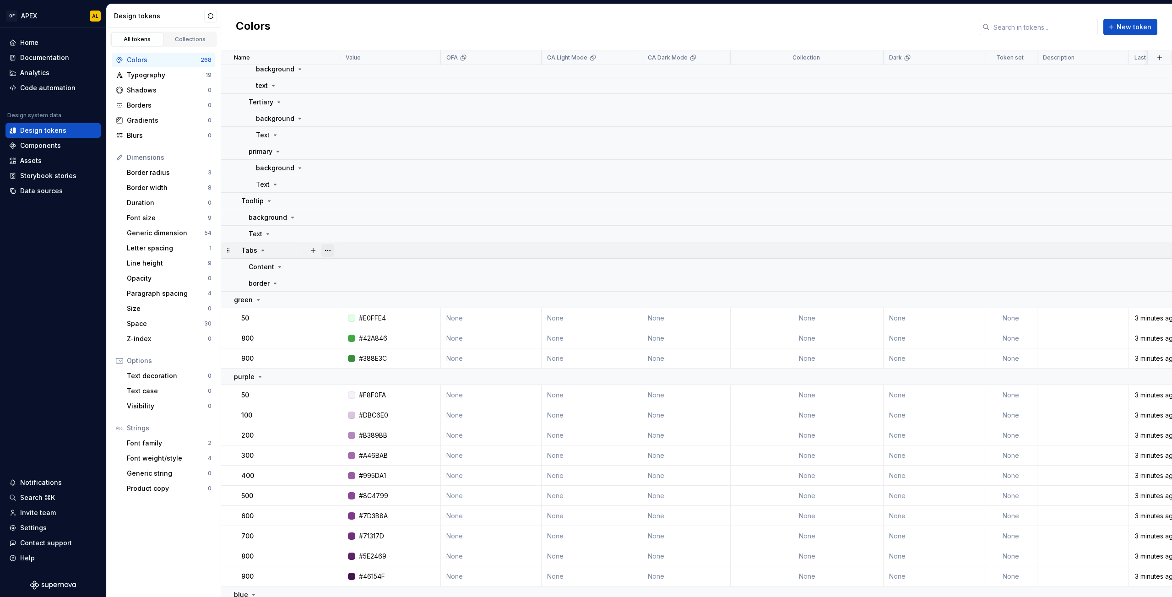
click at [326, 248] on button "button" at bounding box center [327, 250] width 13 height 13
click at [372, 352] on div "Delete group" at bounding box center [368, 353] width 60 height 9
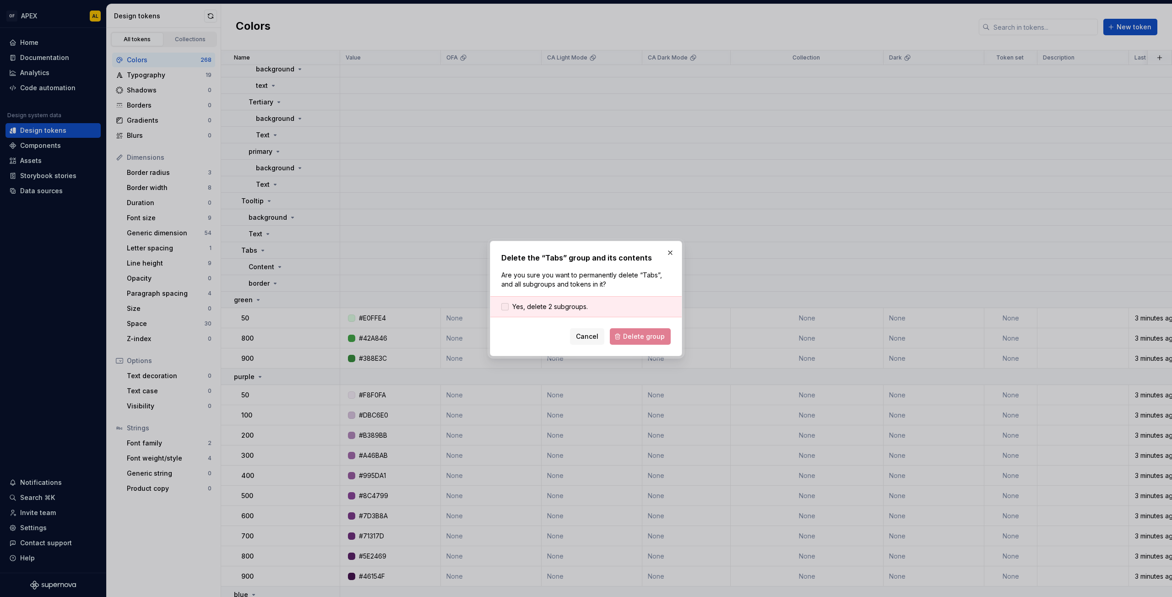
click at [567, 309] on span "Yes, delete 2 subgroups." at bounding box center [550, 306] width 76 height 9
click at [627, 337] on span "Delete group" at bounding box center [644, 336] width 42 height 9
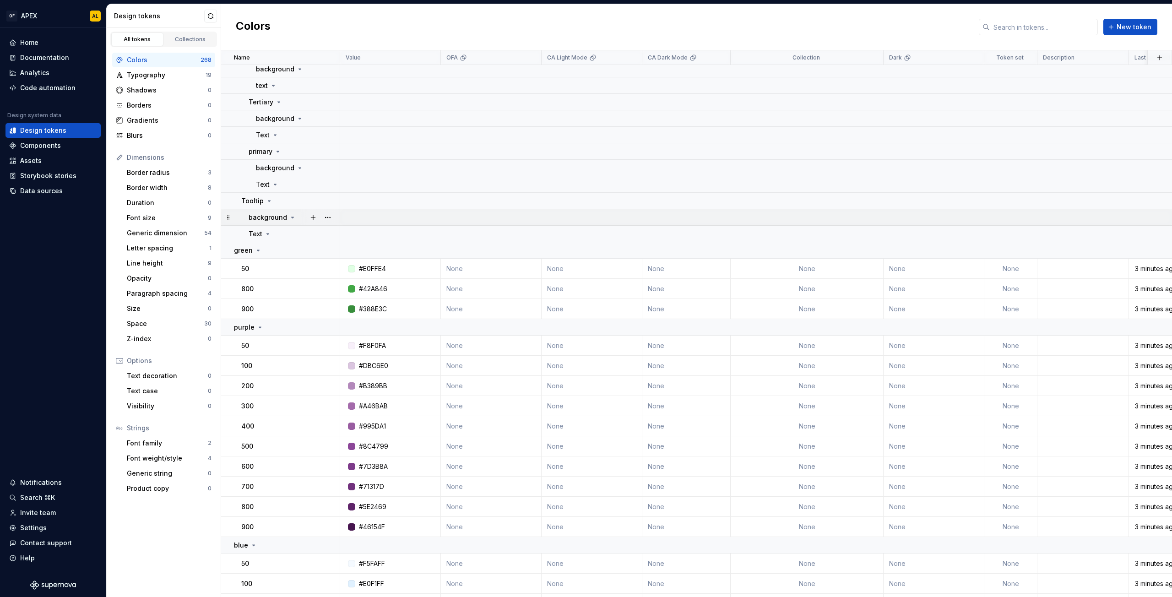
scroll to position [2695, 0]
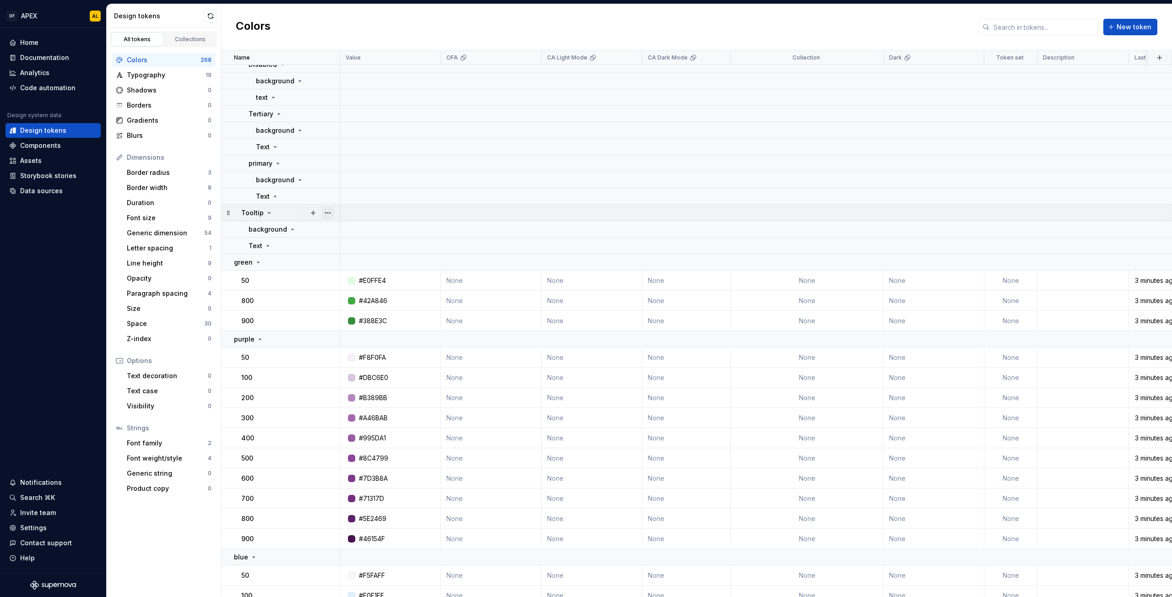
click at [330, 214] on button "button" at bounding box center [327, 212] width 13 height 13
click at [374, 318] on div "Delete group" at bounding box center [368, 316] width 60 height 9
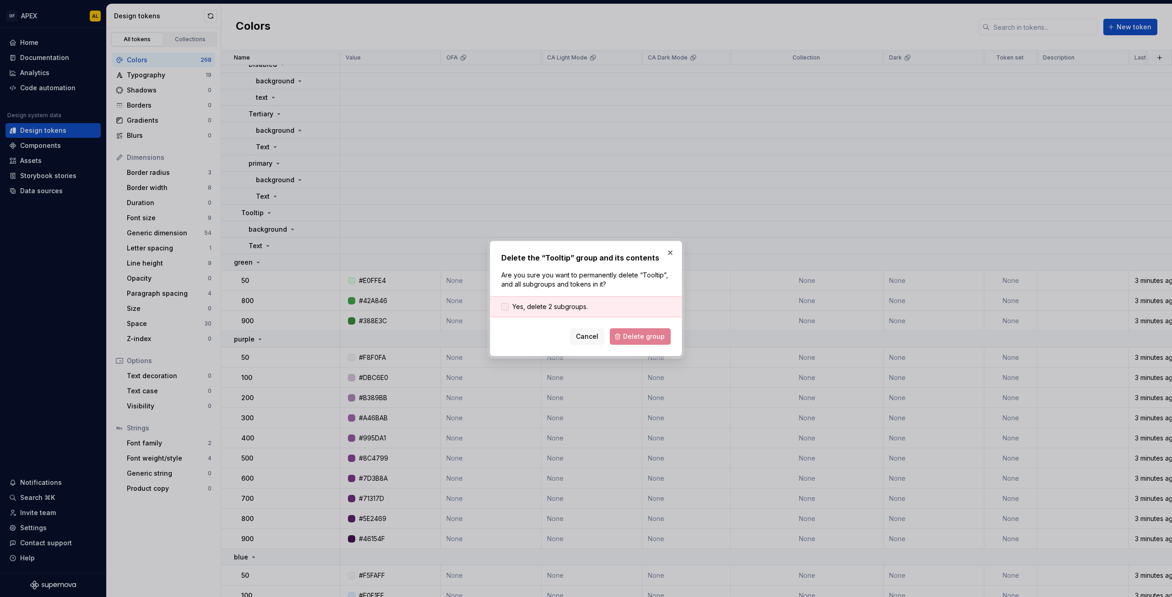
click at [515, 305] on span "Yes, delete 2 subgroups." at bounding box center [550, 306] width 76 height 9
click at [666, 334] on button "Delete group" at bounding box center [640, 336] width 61 height 16
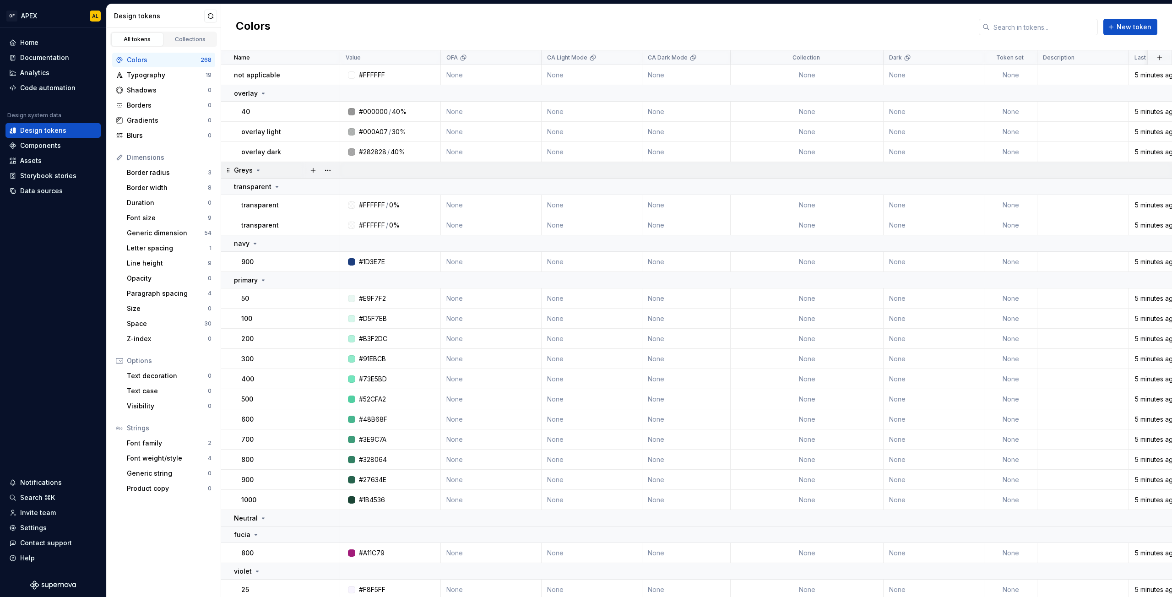
click at [256, 168] on icon at bounding box center [258, 170] width 7 height 7
click at [257, 168] on icon at bounding box center [258, 170] width 7 height 7
click at [325, 168] on button "button" at bounding box center [327, 170] width 13 height 13
click at [348, 275] on div "Delete group" at bounding box center [368, 273] width 60 height 9
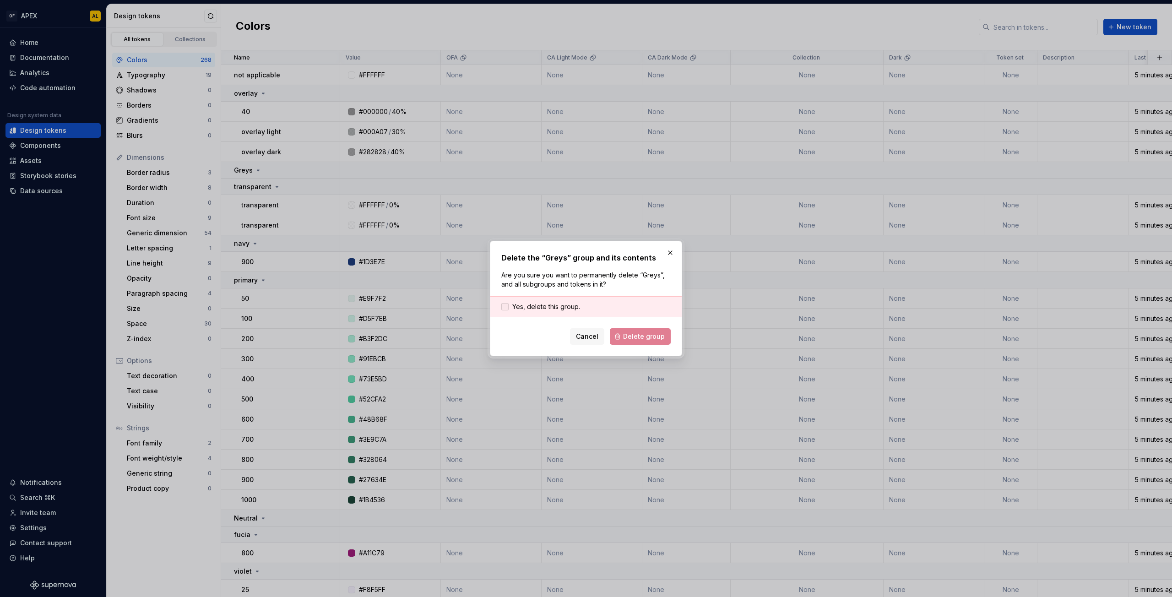
click at [567, 305] on span "Yes, delete this group." at bounding box center [546, 306] width 68 height 9
click at [618, 335] on button "Delete group" at bounding box center [640, 336] width 61 height 16
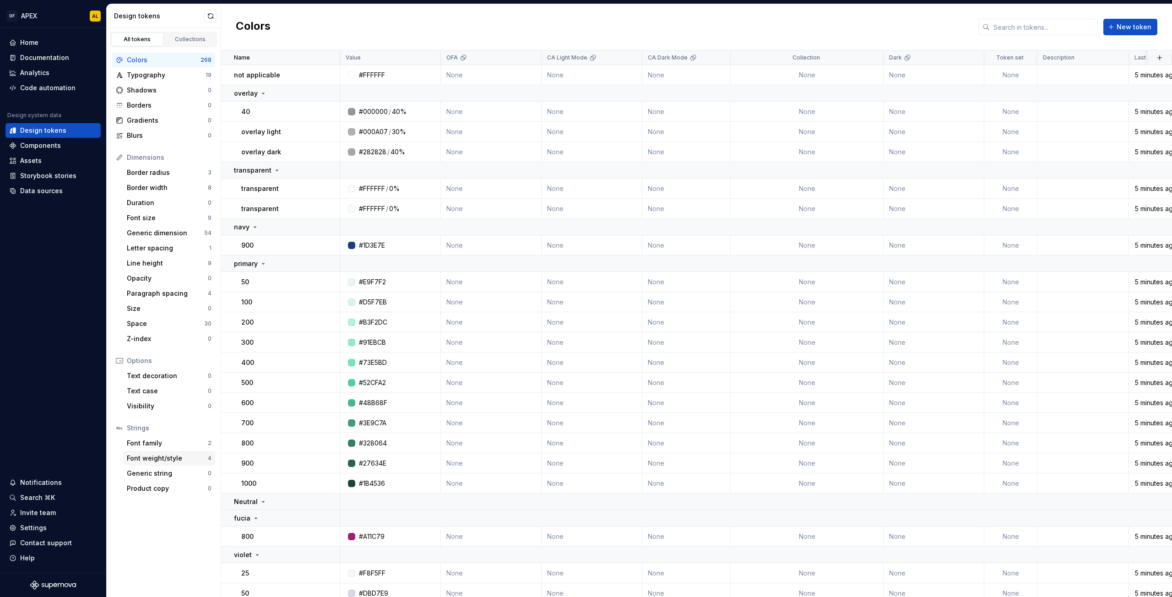
click at [160, 458] on div "Font weight/style" at bounding box center [167, 458] width 81 height 9
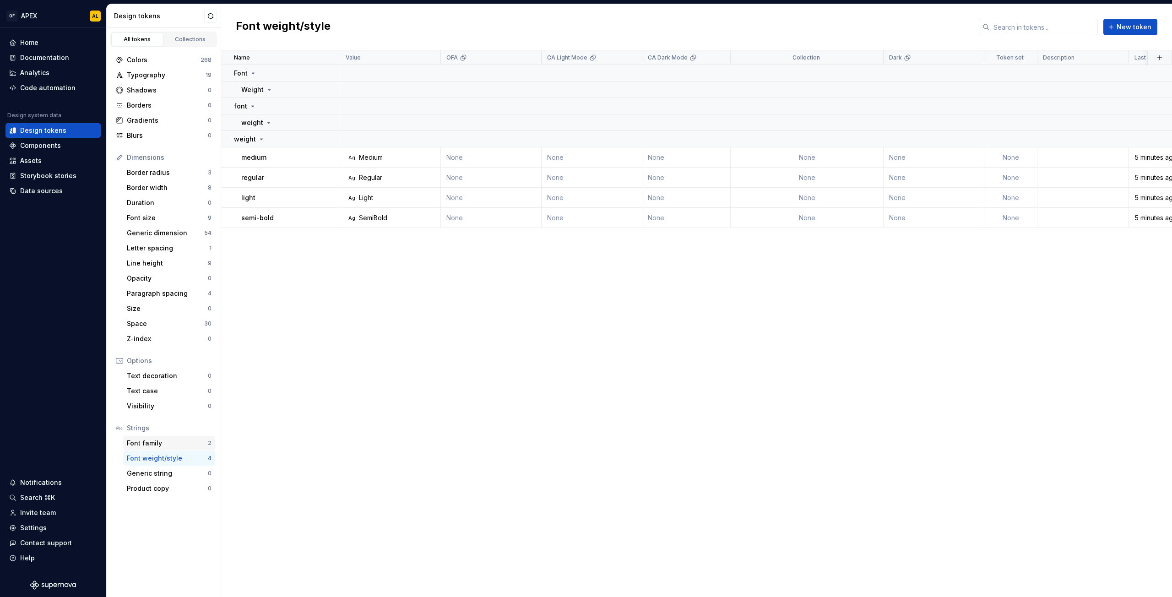
click at [171, 445] on div "Font family" at bounding box center [167, 443] width 81 height 9
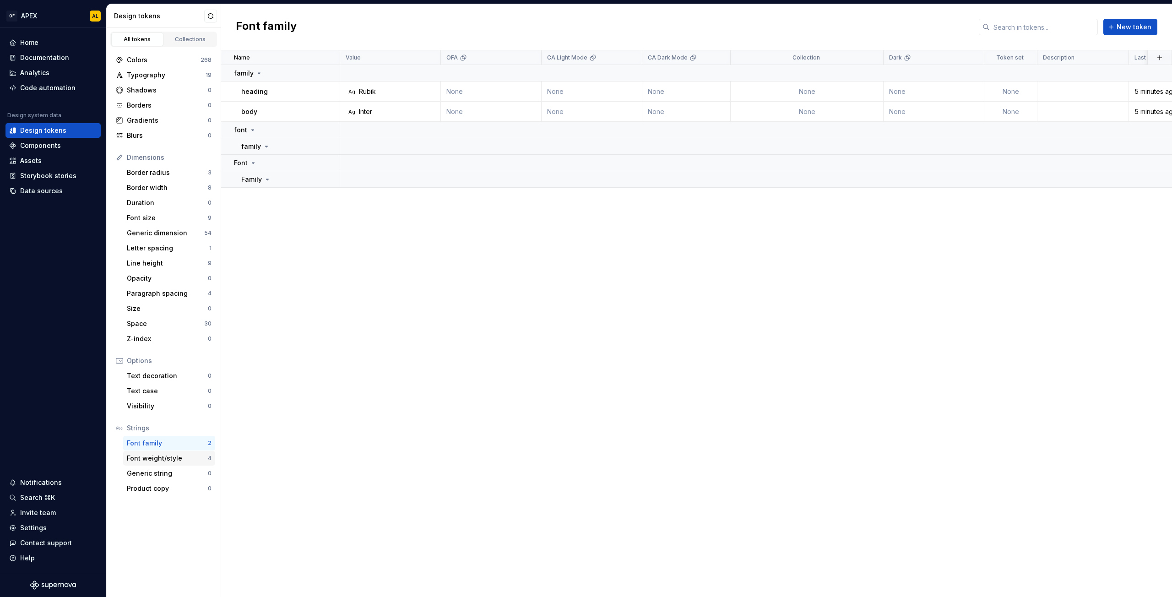
click at [171, 456] on div "Font weight/style" at bounding box center [167, 458] width 81 height 9
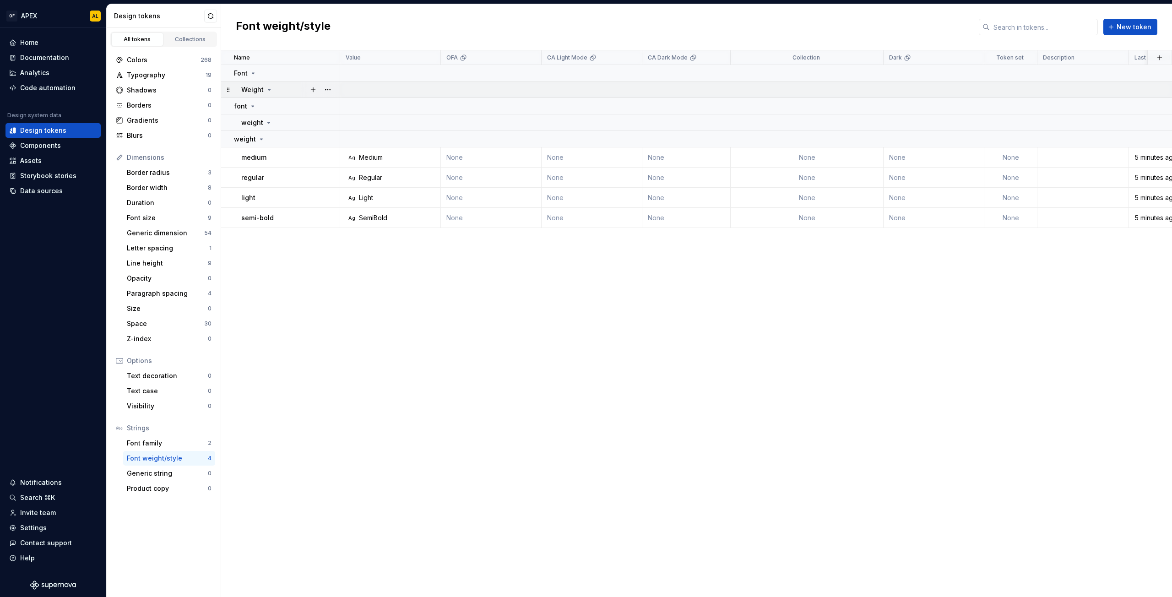
click at [268, 88] on icon at bounding box center [269, 89] width 7 height 7
click at [269, 88] on icon at bounding box center [269, 89] width 1 height 2
click at [331, 72] on button "button" at bounding box center [327, 73] width 13 height 13
click at [369, 175] on div "Delete group" at bounding box center [368, 176] width 60 height 9
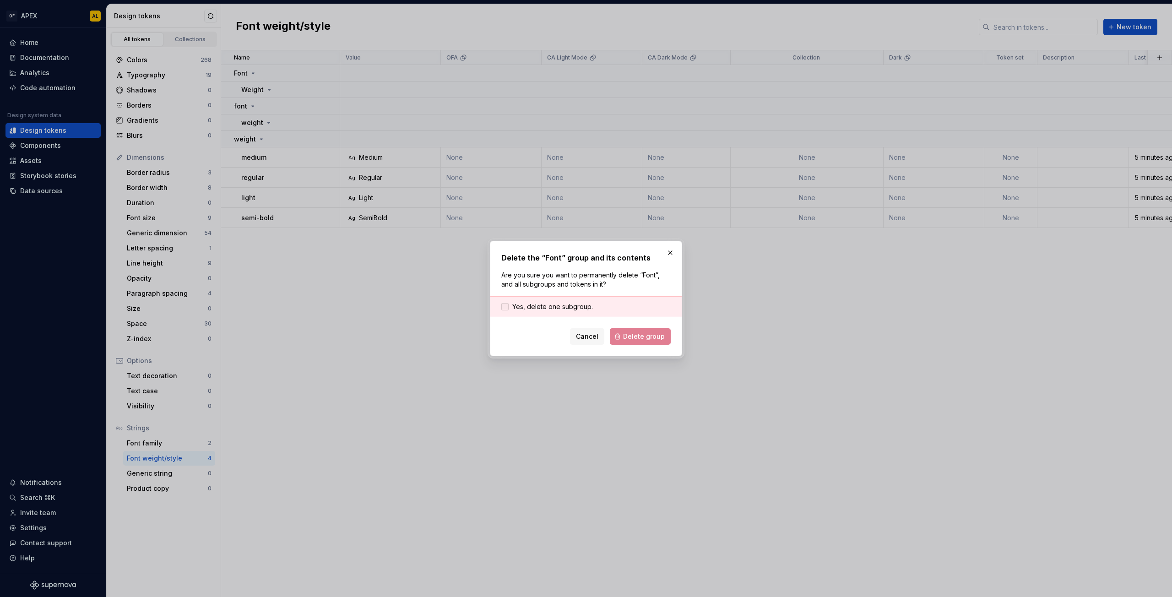
click at [573, 308] on span "Yes, delete one subgroup." at bounding box center [552, 306] width 81 height 9
click at [622, 341] on button "Delete group" at bounding box center [640, 336] width 61 height 16
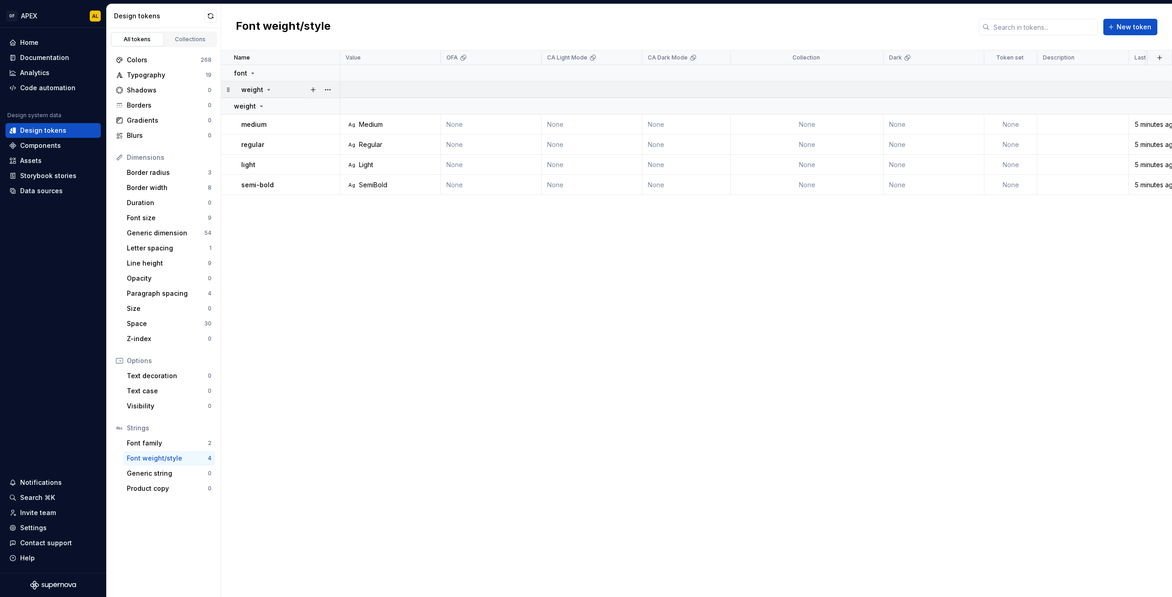
click at [265, 92] on icon at bounding box center [268, 89] width 7 height 7
click at [268, 91] on icon at bounding box center [268, 89] width 7 height 7
click at [258, 76] on div "font" at bounding box center [286, 73] width 105 height 9
click at [331, 68] on button "button" at bounding box center [327, 73] width 13 height 13
click at [369, 177] on div "Delete group" at bounding box center [368, 176] width 60 height 9
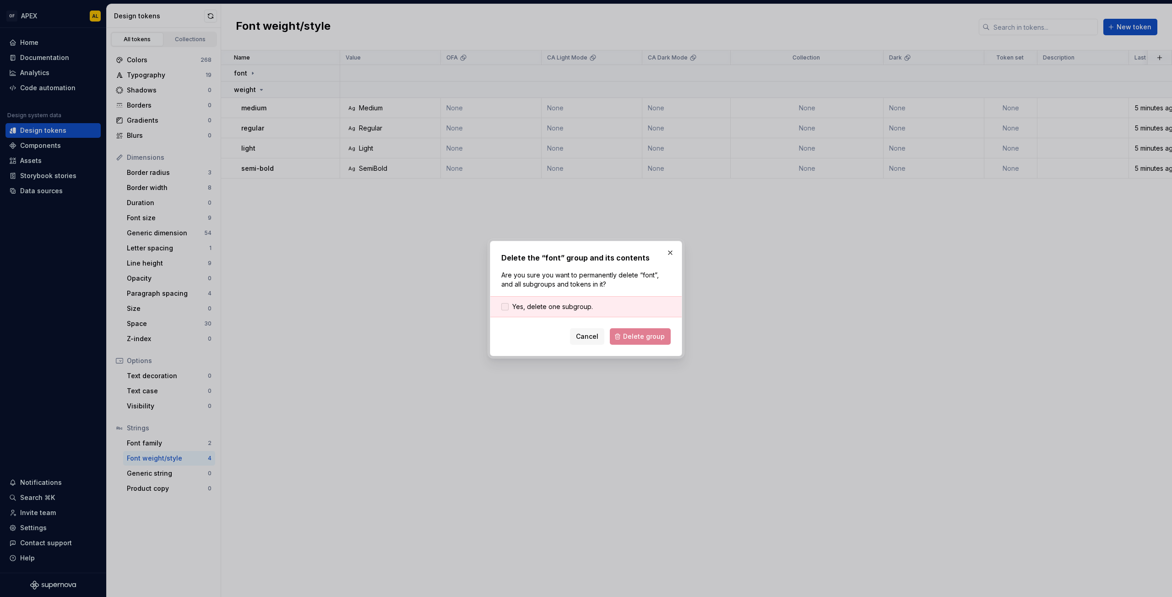
click at [579, 303] on span "Yes, delete one subgroup." at bounding box center [552, 306] width 81 height 9
click at [632, 344] on button "Delete group" at bounding box center [640, 336] width 61 height 16
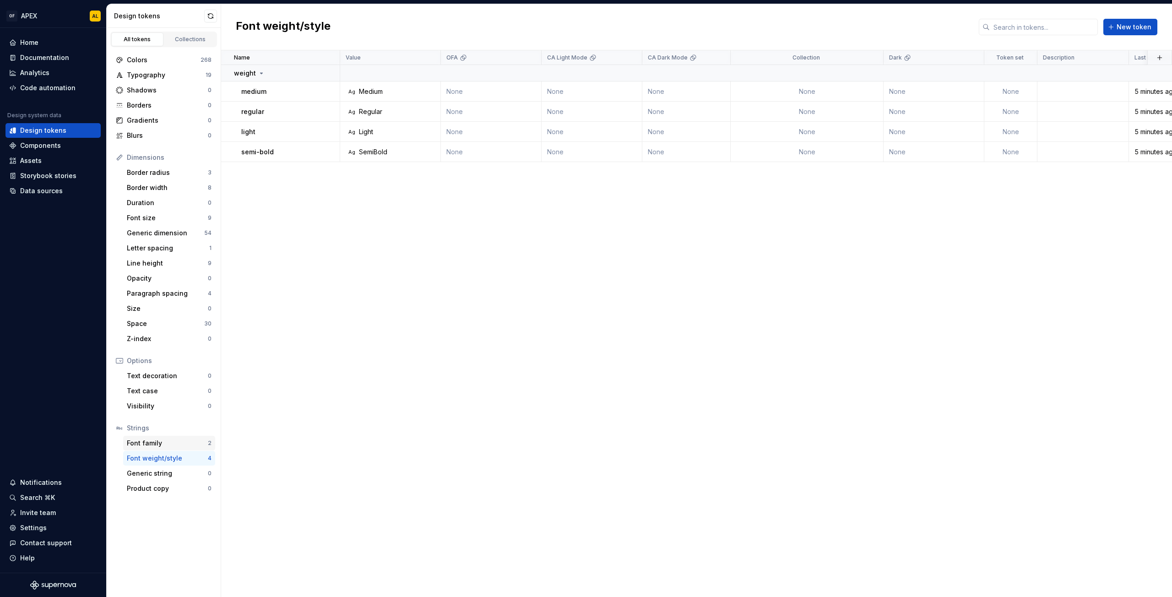
click at [160, 447] on div "Font family" at bounding box center [167, 443] width 81 height 9
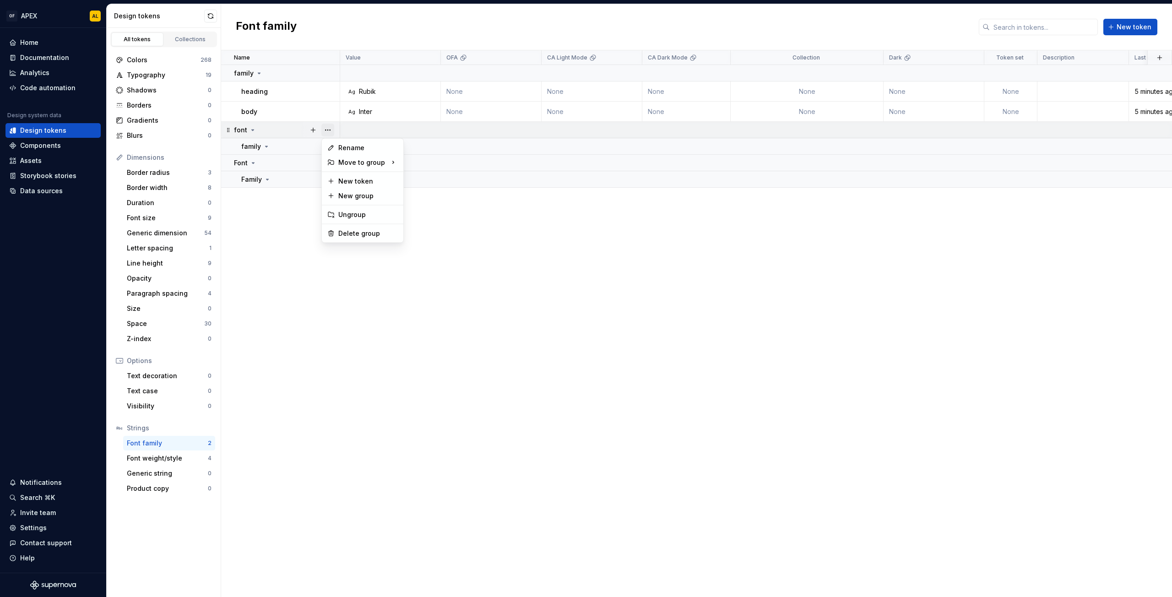
click at [331, 127] on button "button" at bounding box center [327, 130] width 13 height 13
click at [357, 230] on div "Delete group" at bounding box center [368, 233] width 60 height 9
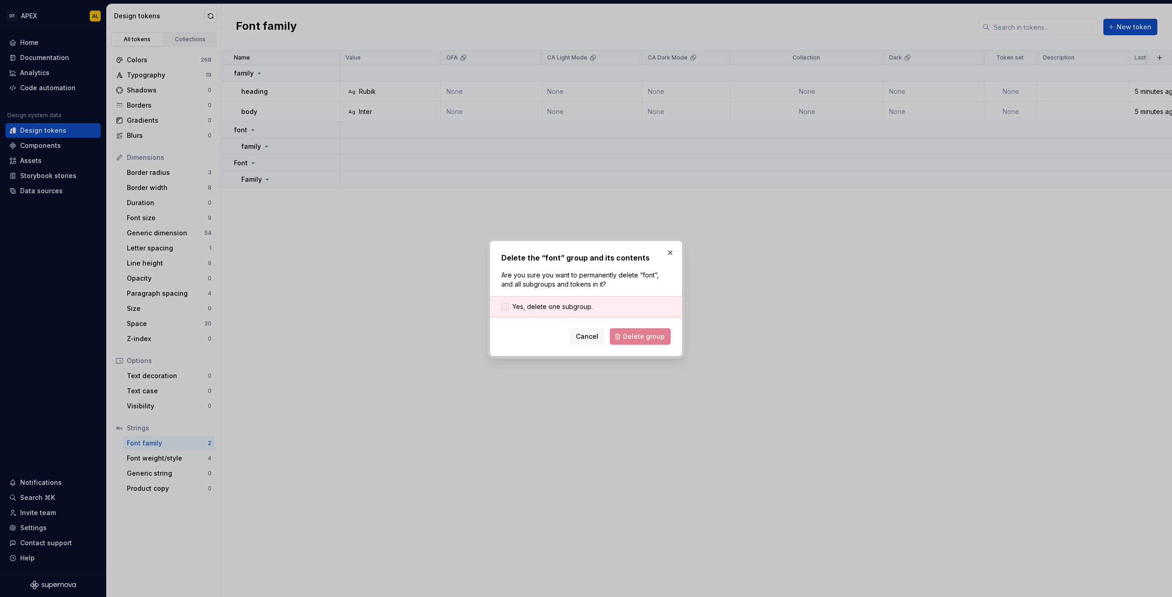
click at [558, 308] on span "Yes, delete one subgroup." at bounding box center [552, 306] width 81 height 9
click at [634, 340] on span "Delete group" at bounding box center [644, 336] width 42 height 9
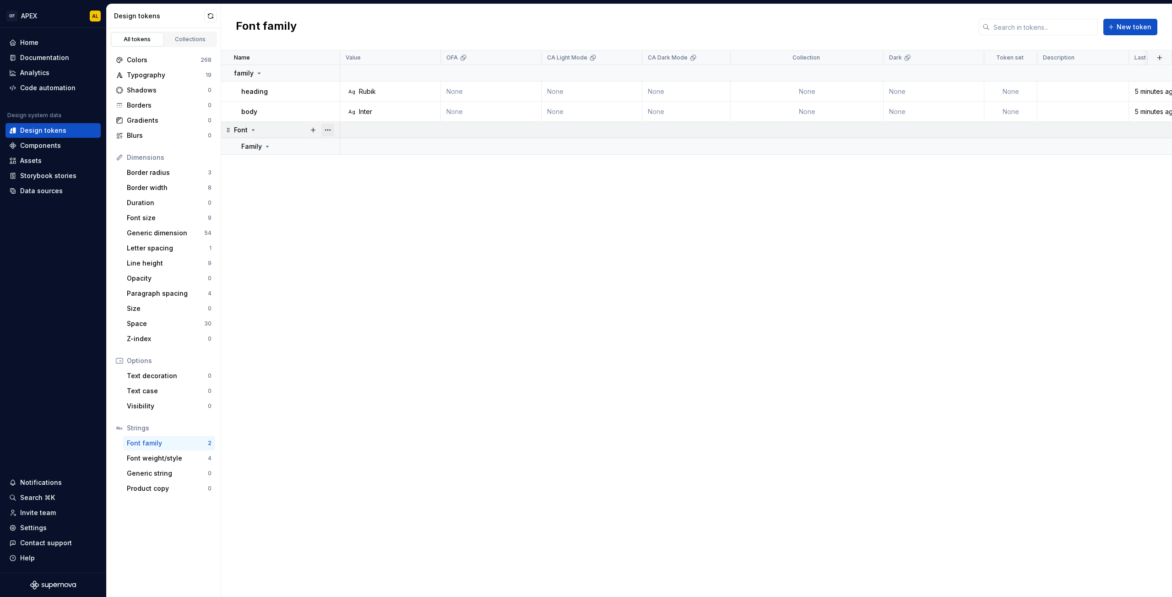
click at [326, 128] on button "button" at bounding box center [327, 130] width 13 height 13
click at [352, 234] on div "Delete group" at bounding box center [368, 233] width 60 height 9
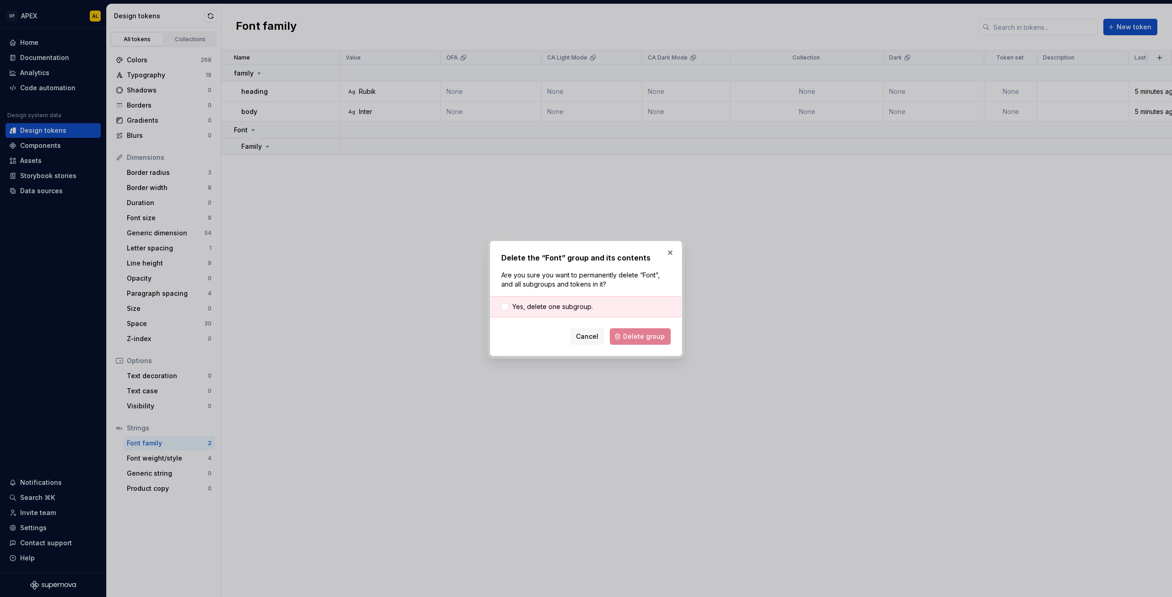
click at [564, 314] on div "Yes, delete one subgroup." at bounding box center [585, 306] width 191 height 21
click at [566, 307] on span "Yes, delete one subgroup." at bounding box center [552, 306] width 81 height 9
click at [637, 339] on span "Delete group" at bounding box center [644, 336] width 42 height 9
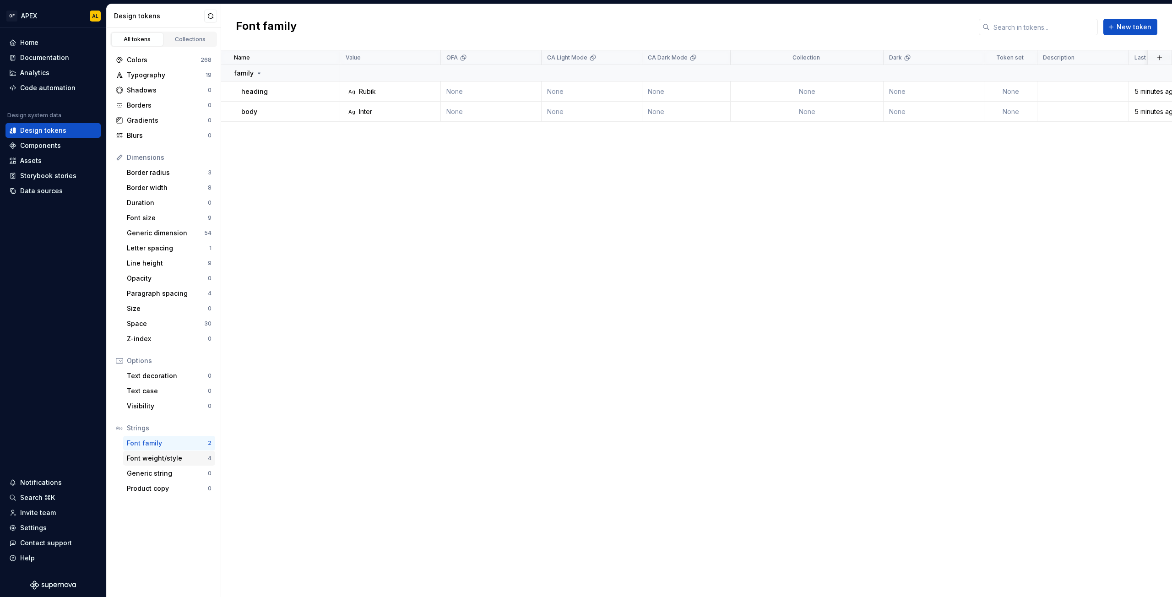
click at [174, 458] on div "Font weight/style" at bounding box center [167, 458] width 81 height 9
click at [154, 406] on div "Visibility" at bounding box center [167, 406] width 81 height 9
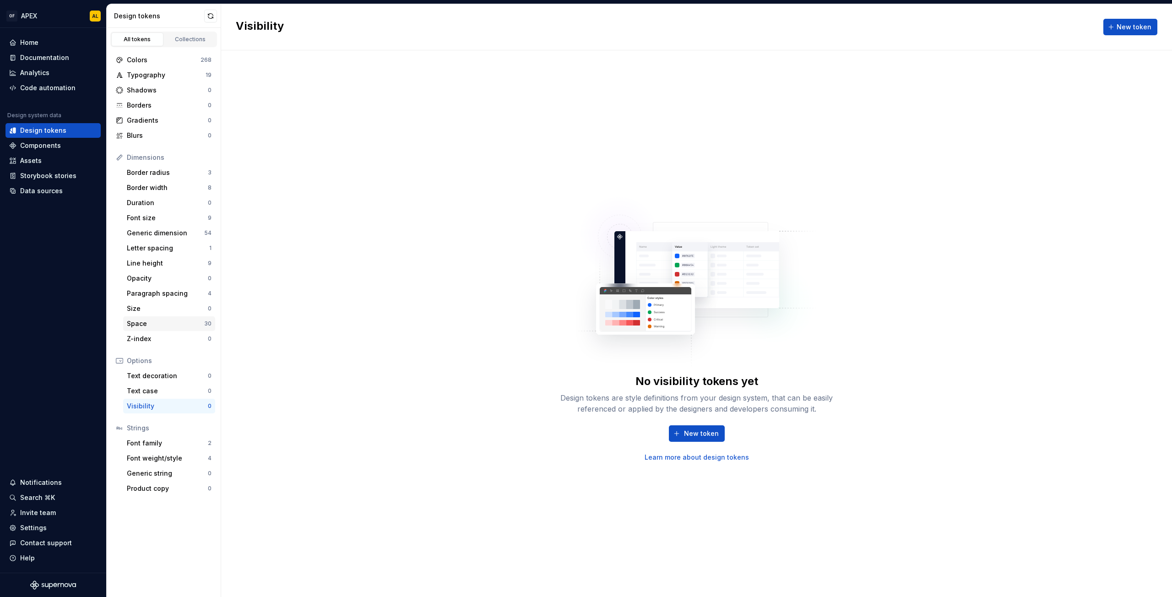
click at [163, 325] on div "Space" at bounding box center [165, 323] width 77 height 9
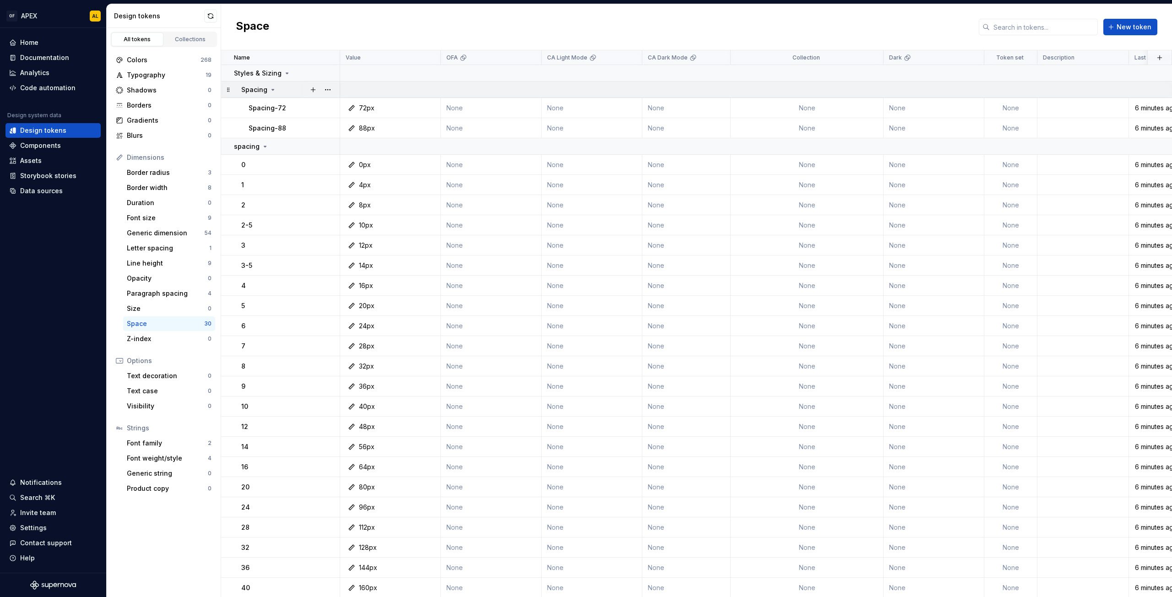
click at [272, 89] on icon at bounding box center [273, 89] width 2 height 1
click at [272, 89] on icon at bounding box center [272, 89] width 1 height 2
click at [265, 145] on icon at bounding box center [264, 146] width 7 height 7
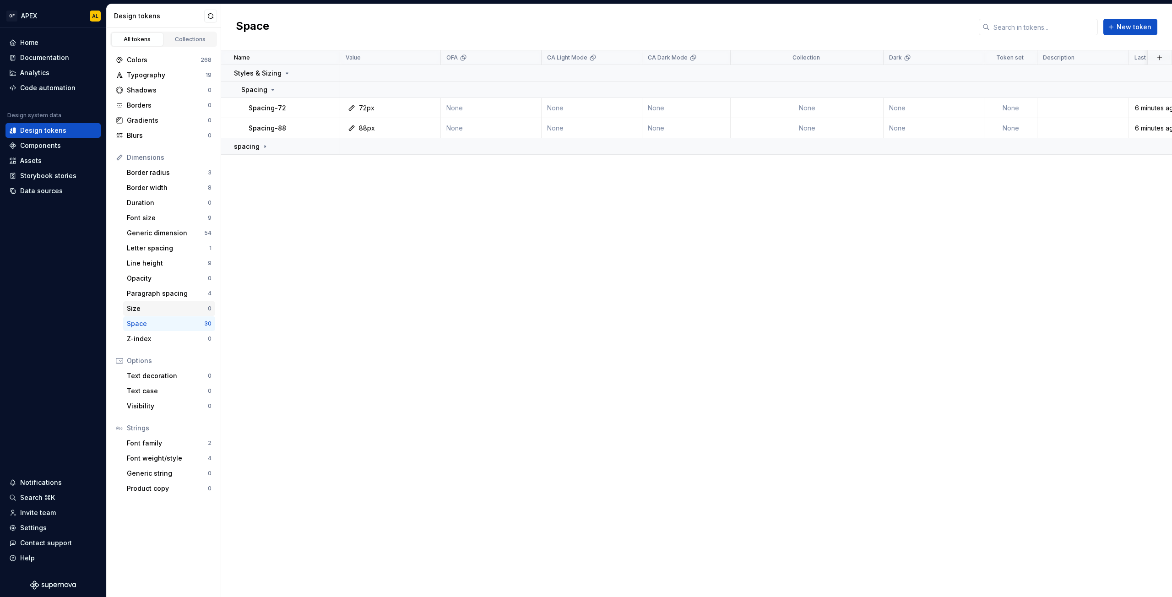
click at [152, 305] on div "Size" at bounding box center [167, 308] width 81 height 9
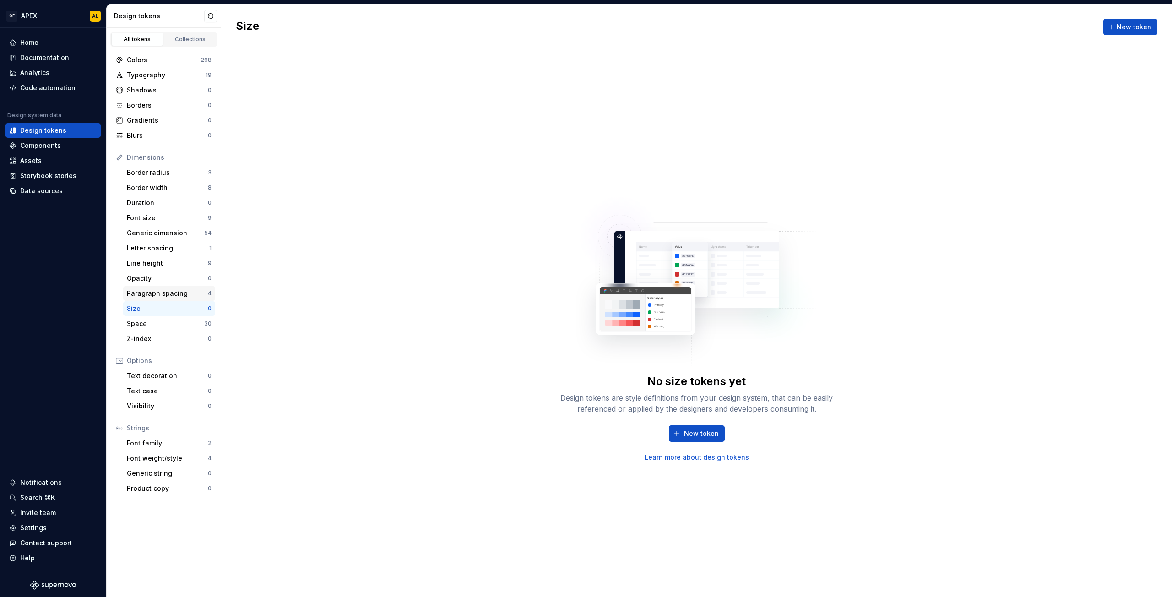
click at [156, 293] on div "Paragraph spacing" at bounding box center [167, 293] width 81 height 9
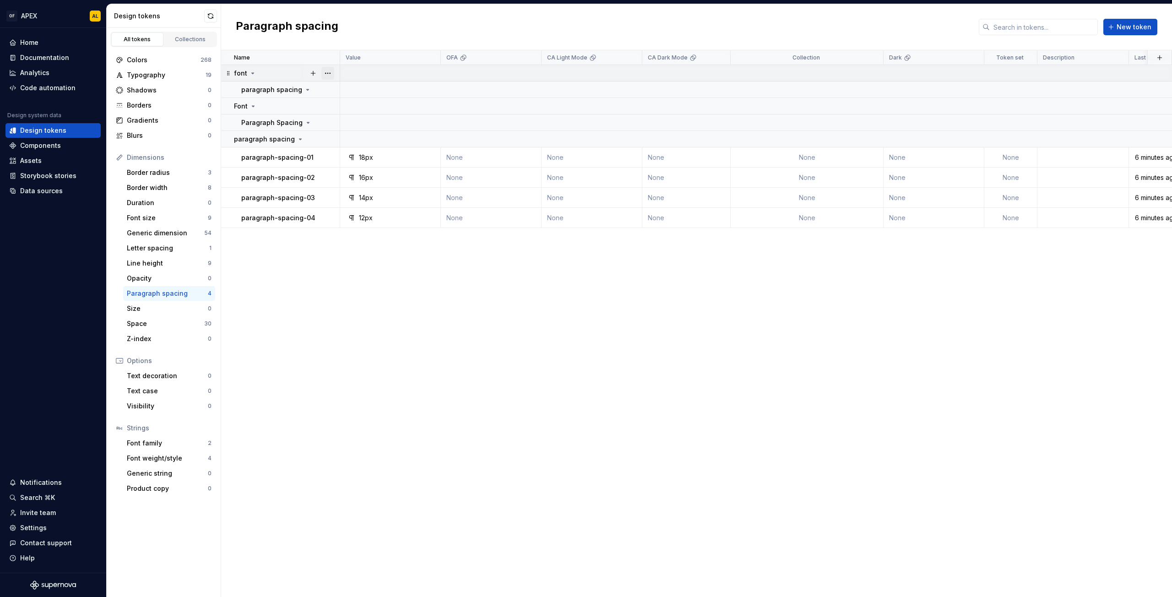
click at [329, 70] on button "button" at bounding box center [327, 73] width 13 height 13
click at [353, 180] on div "Delete group" at bounding box center [368, 176] width 60 height 9
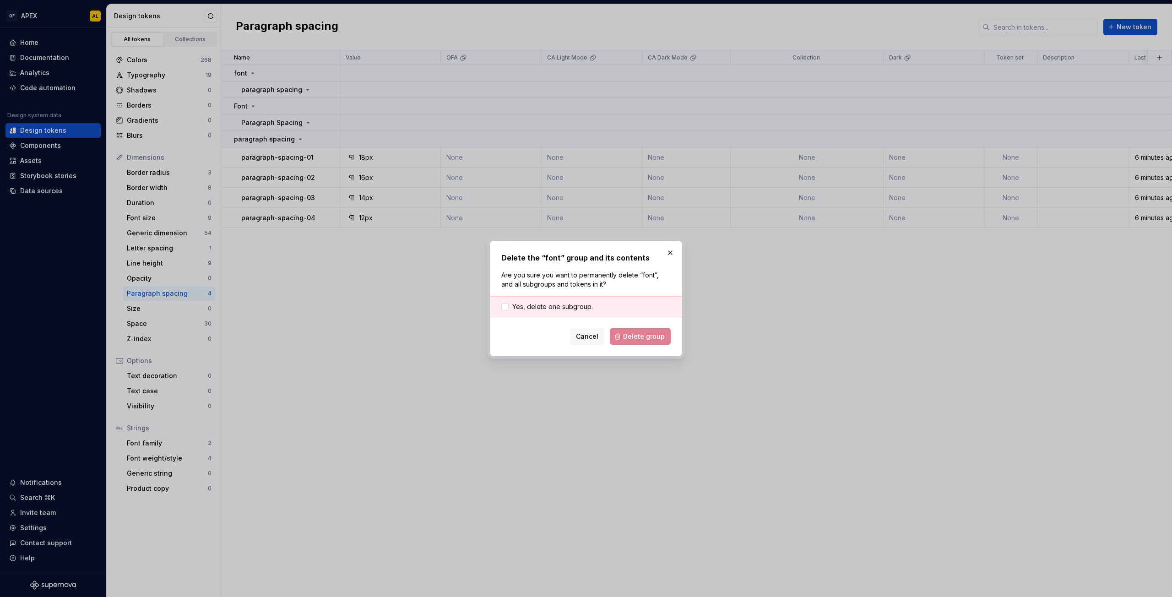
click at [570, 299] on div "Yes, delete one subgroup." at bounding box center [585, 306] width 191 height 21
click at [579, 306] on span "Yes, delete one subgroup." at bounding box center [552, 306] width 81 height 9
click at [629, 341] on span "Delete group" at bounding box center [644, 336] width 42 height 9
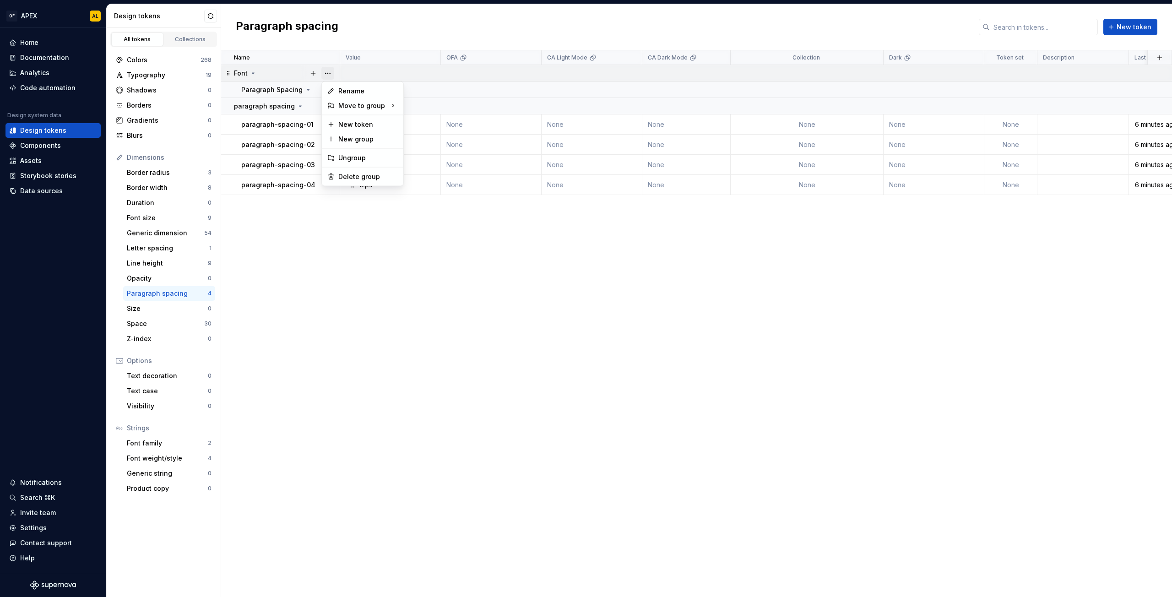
click at [328, 72] on button "button" at bounding box center [327, 73] width 13 height 13
click at [362, 176] on div "Delete group" at bounding box center [368, 176] width 60 height 9
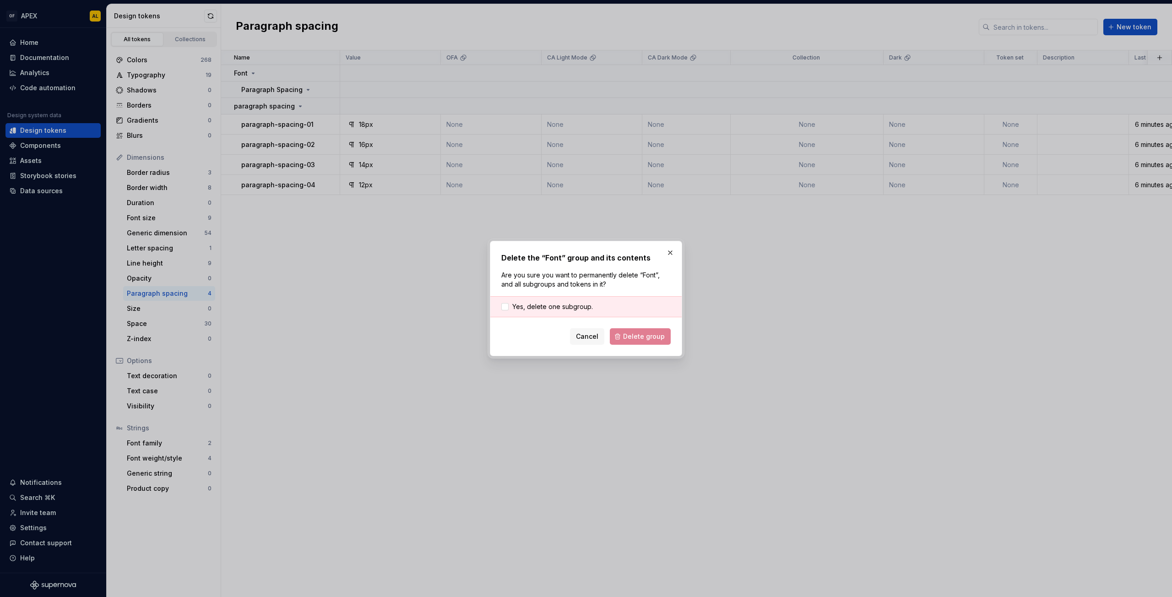
click at [541, 311] on div "Yes, delete one subgroup." at bounding box center [585, 306] width 191 height 21
click at [563, 306] on span "Yes, delete one subgroup." at bounding box center [552, 306] width 81 height 9
click at [640, 336] on span "Delete group" at bounding box center [644, 336] width 42 height 9
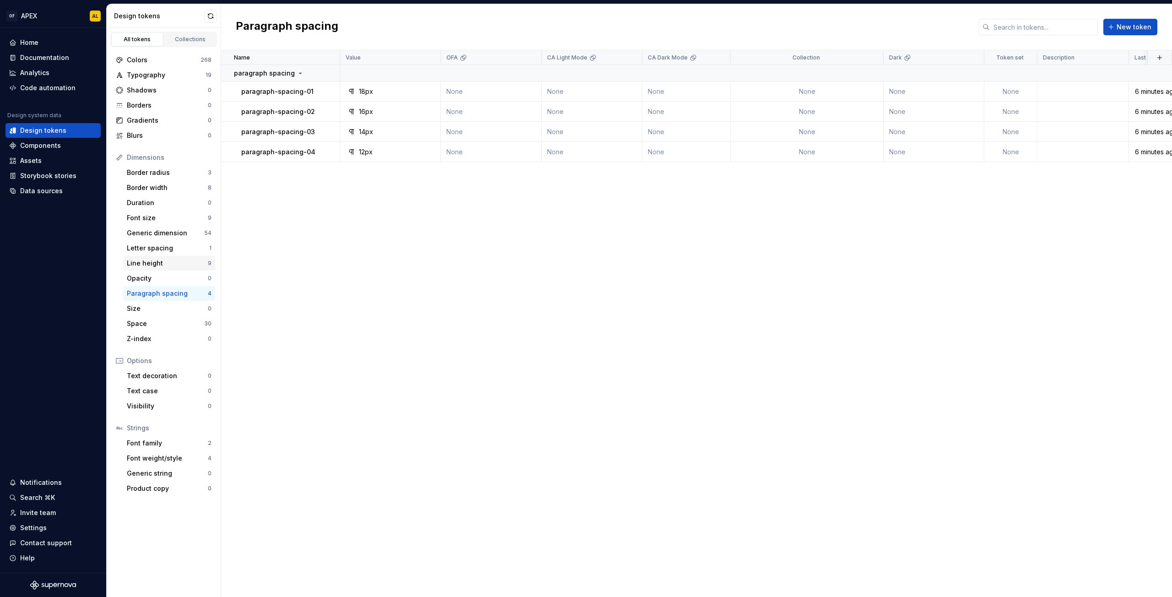
click at [172, 260] on div "Line height" at bounding box center [167, 263] width 81 height 9
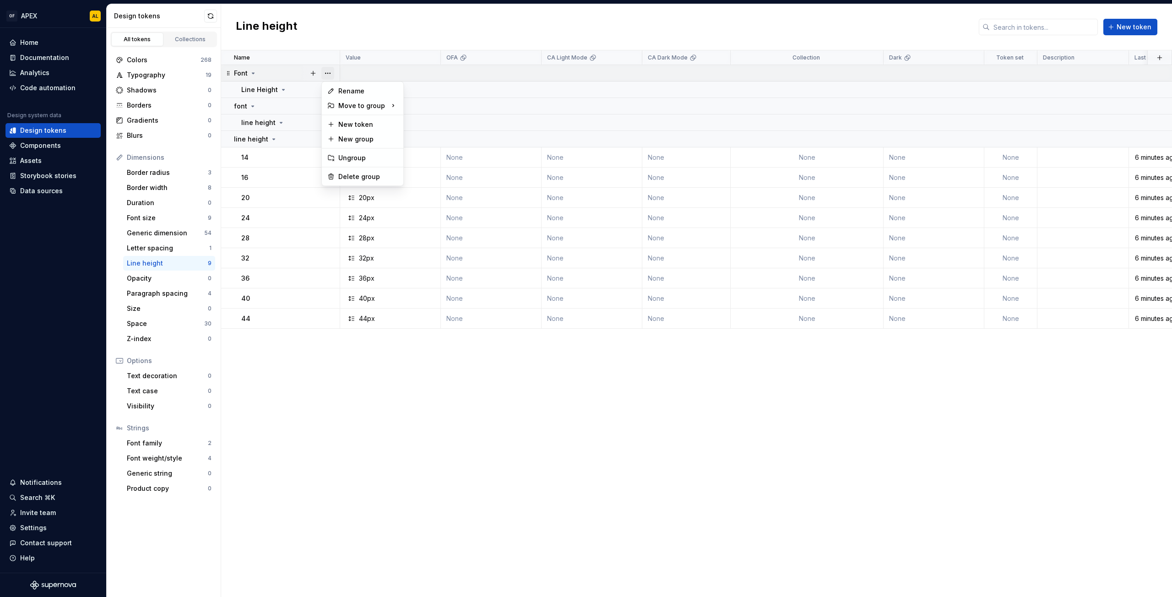
click at [331, 74] on button "button" at bounding box center [327, 73] width 13 height 13
click at [361, 174] on div "Delete group" at bounding box center [368, 176] width 60 height 9
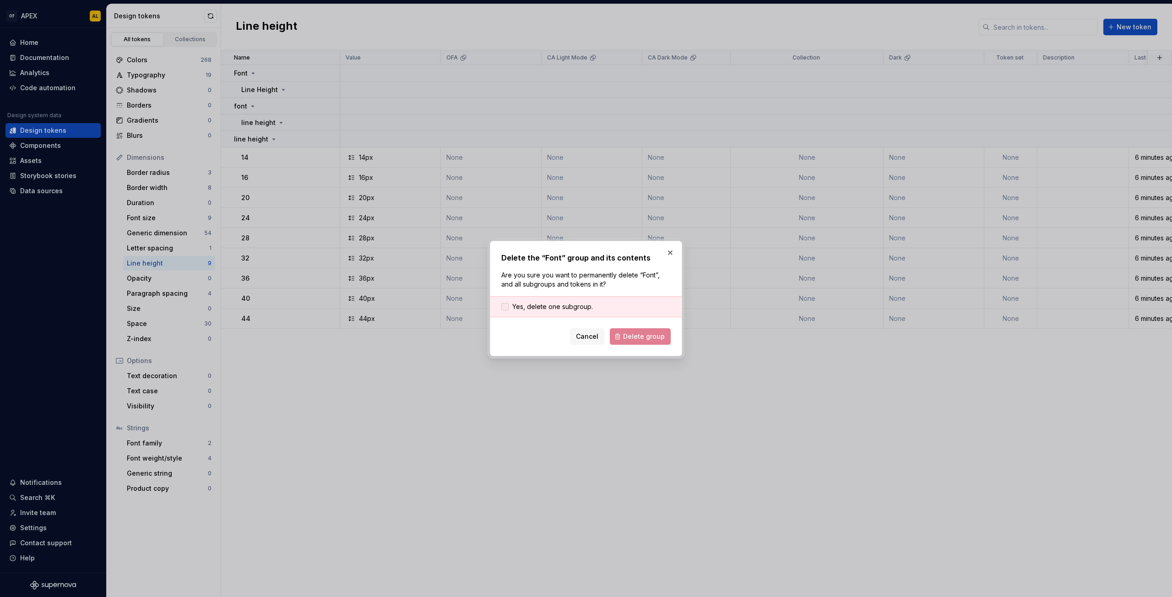
click at [566, 306] on span "Yes, delete one subgroup." at bounding box center [552, 306] width 81 height 9
click at [629, 333] on span "Delete group" at bounding box center [644, 336] width 42 height 9
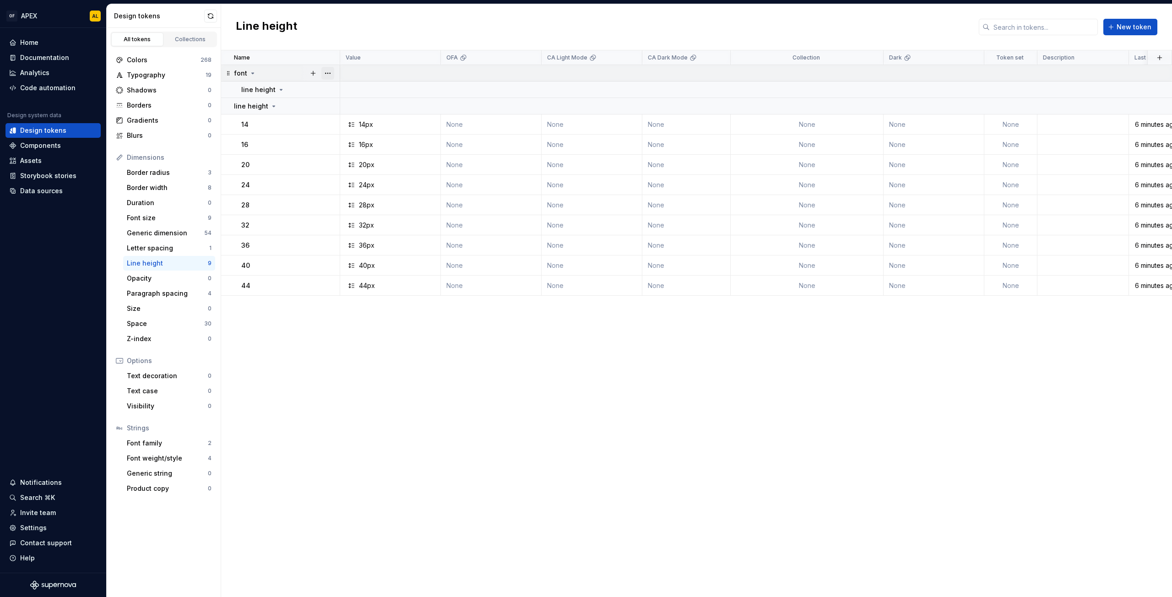
click at [329, 71] on button "button" at bounding box center [327, 73] width 13 height 13
click at [360, 178] on div "Delete group" at bounding box center [368, 176] width 60 height 9
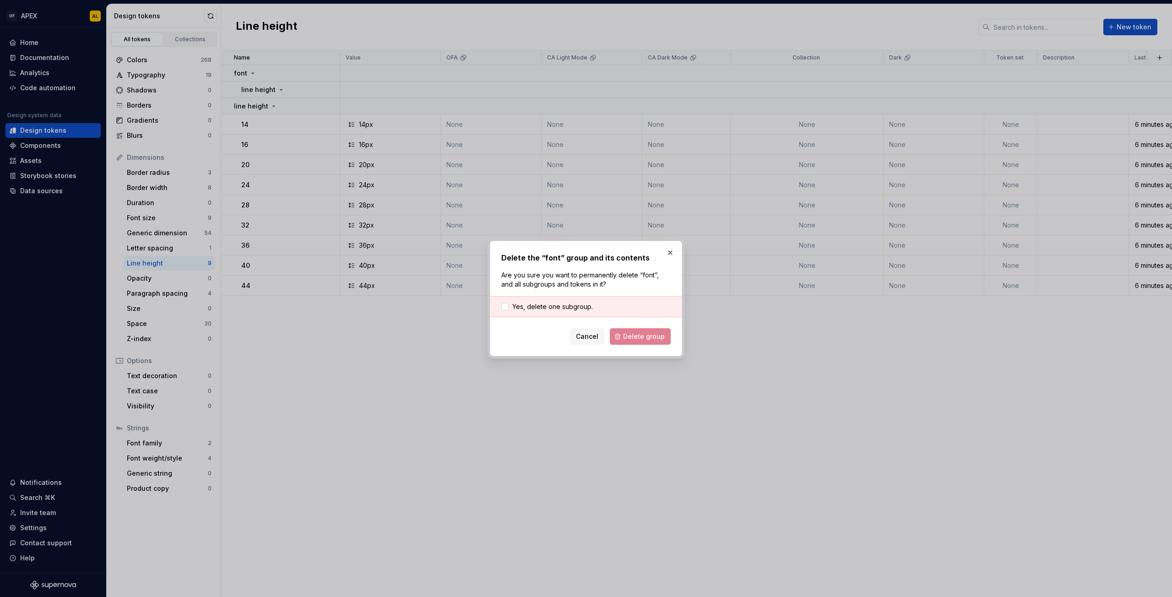
click at [544, 299] on div "Yes, delete one subgroup." at bounding box center [585, 306] width 191 height 21
click at [554, 308] on span "Yes, delete one subgroup." at bounding box center [552, 306] width 81 height 9
click at [630, 333] on span "Delete group" at bounding box center [644, 336] width 42 height 9
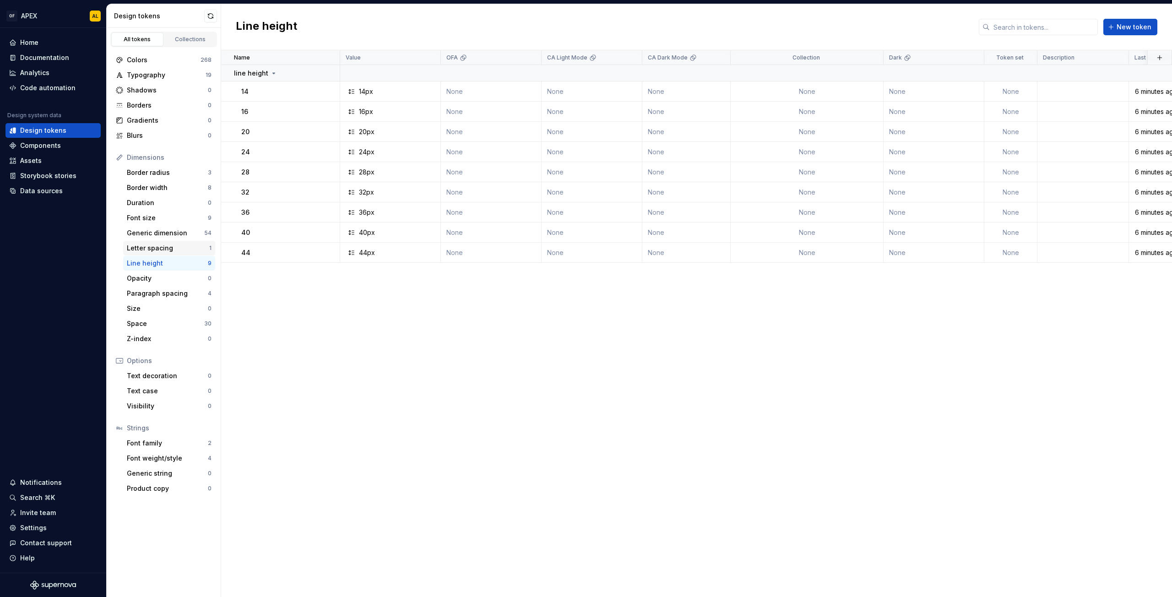
click at [165, 247] on div "Letter spacing" at bounding box center [168, 248] width 82 height 9
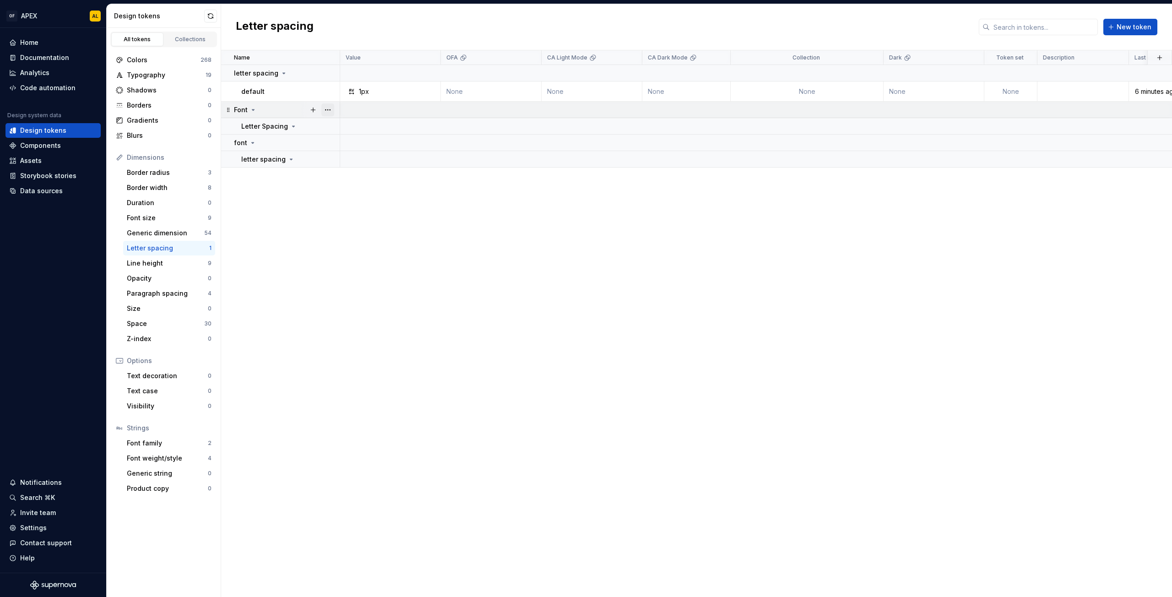
click at [331, 109] on button "button" at bounding box center [327, 109] width 13 height 13
click at [368, 211] on div "Delete group" at bounding box center [368, 213] width 60 height 9
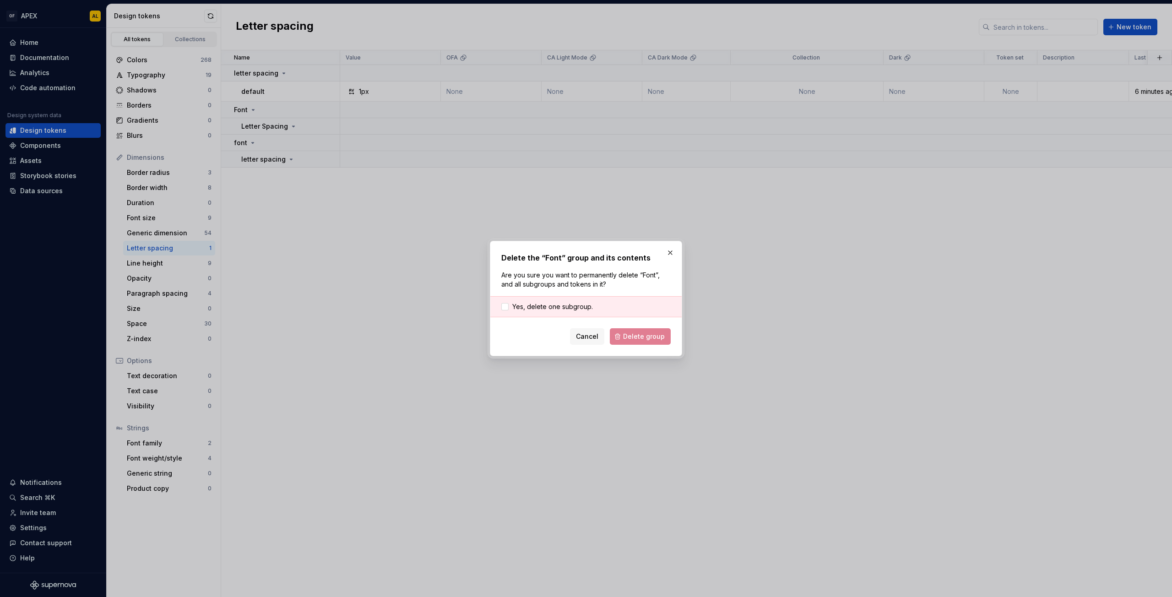
drag, startPoint x: 550, startPoint y: 309, endPoint x: 558, endPoint y: 312, distance: 8.8
click at [550, 309] on span "Yes, delete one subgroup." at bounding box center [552, 306] width 81 height 9
click at [629, 331] on button "Delete group" at bounding box center [640, 336] width 61 height 16
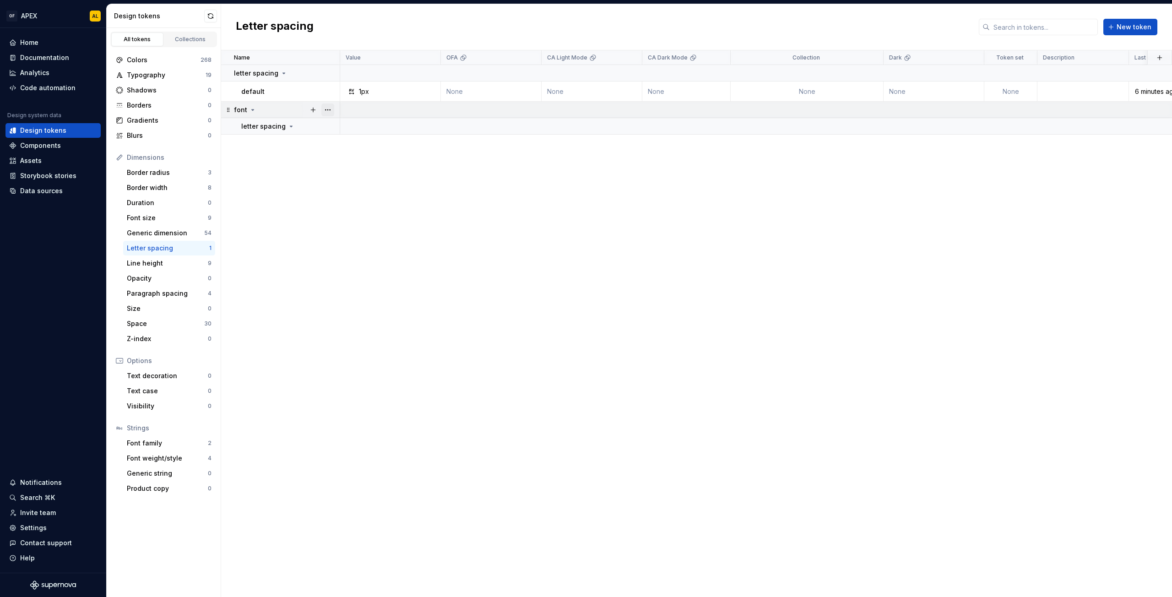
click at [327, 111] on button "button" at bounding box center [327, 109] width 13 height 13
click at [354, 209] on div "Delete group" at bounding box center [368, 213] width 60 height 9
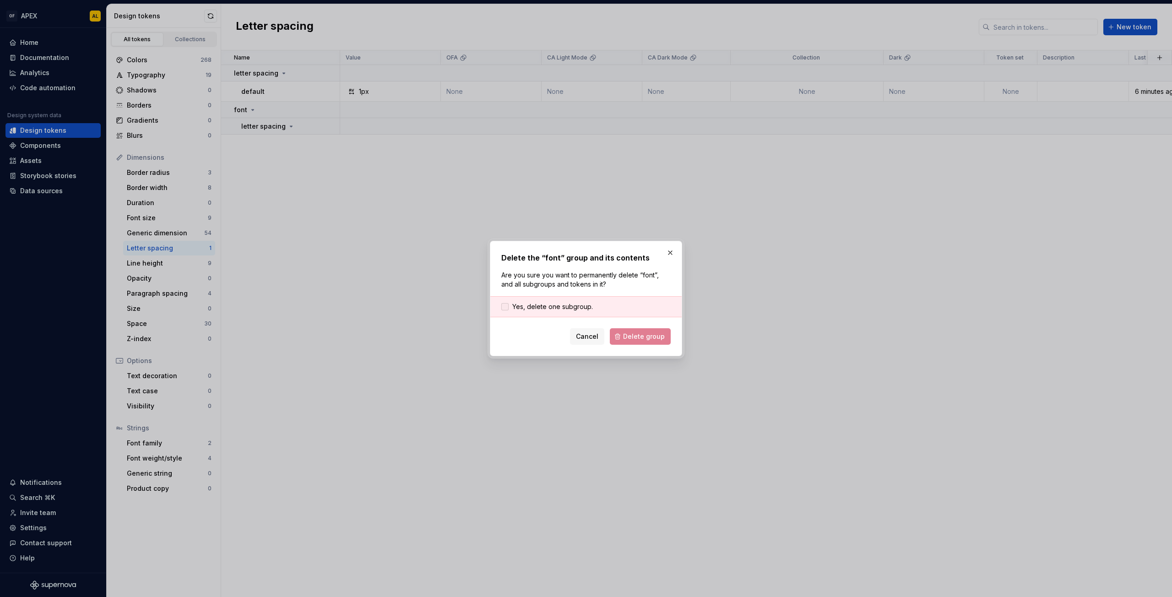
click at [561, 305] on span "Yes, delete one subgroup." at bounding box center [552, 306] width 81 height 9
click at [638, 333] on span "Delete group" at bounding box center [644, 336] width 42 height 9
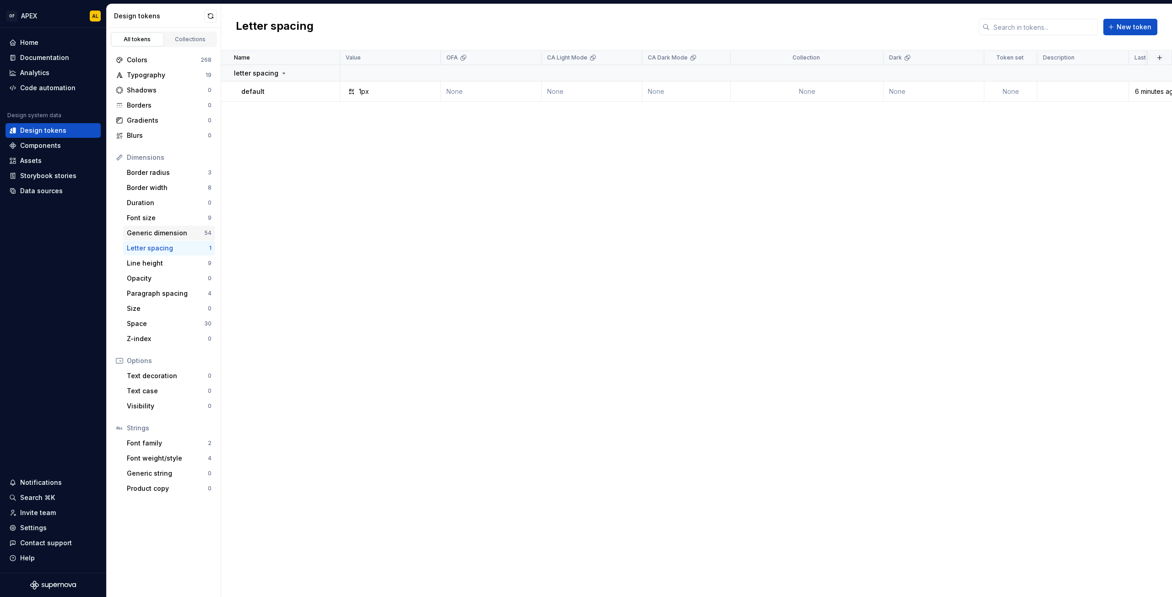
click at [186, 231] on div "Generic dimension" at bounding box center [165, 232] width 77 height 9
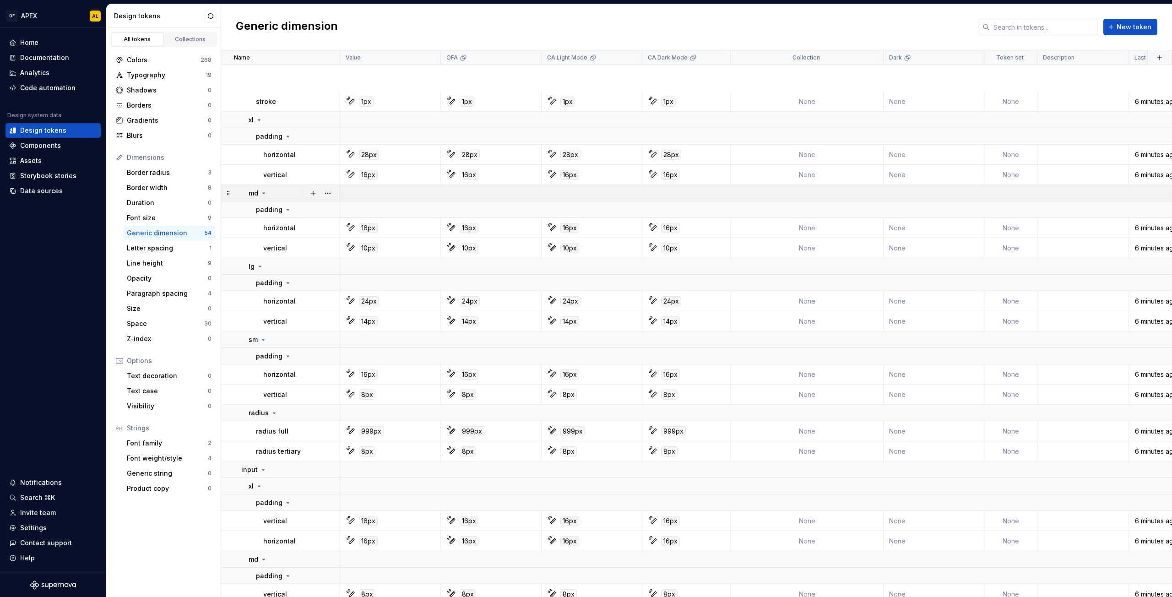
scroll to position [1385, 0]
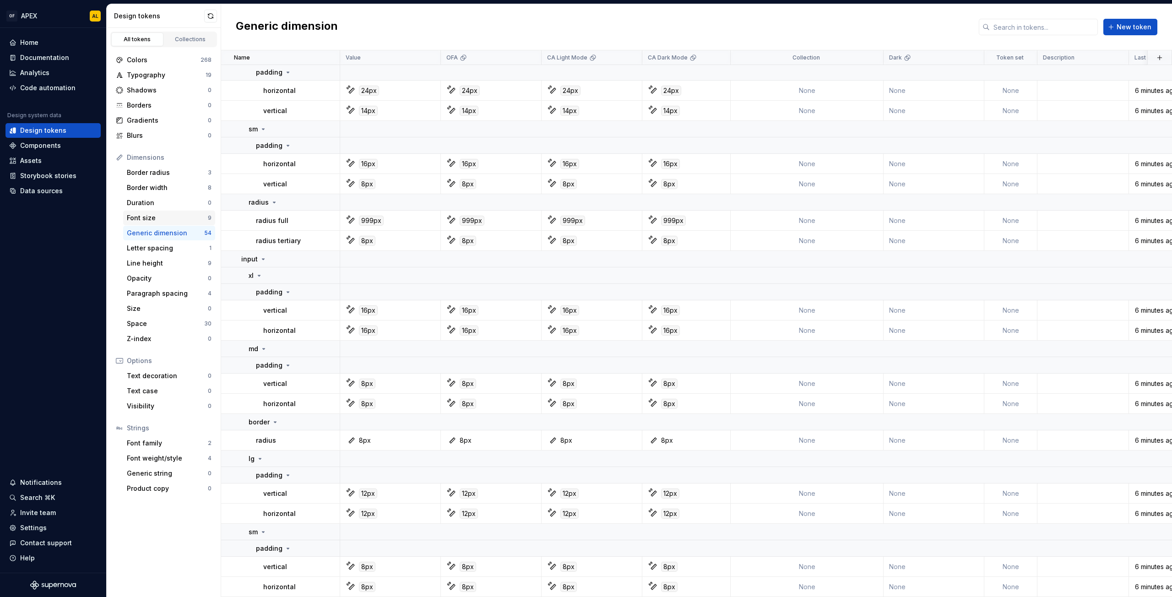
click at [176, 217] on div "Font size" at bounding box center [167, 217] width 81 height 9
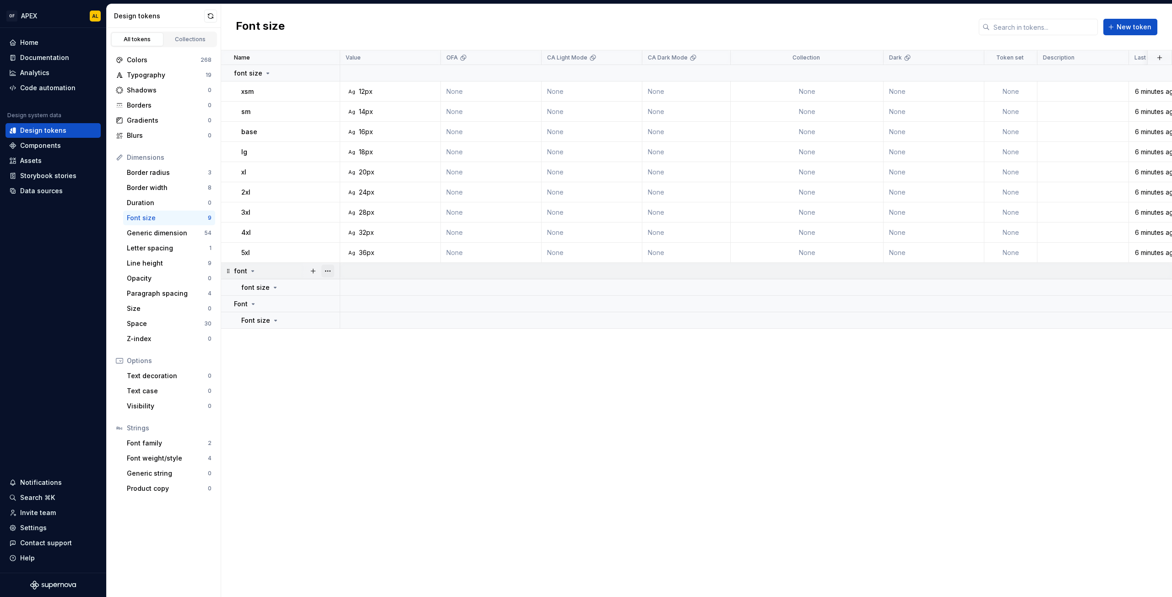
click at [330, 272] on button "button" at bounding box center [327, 271] width 13 height 13
click at [358, 372] on div "Delete group" at bounding box center [368, 374] width 60 height 9
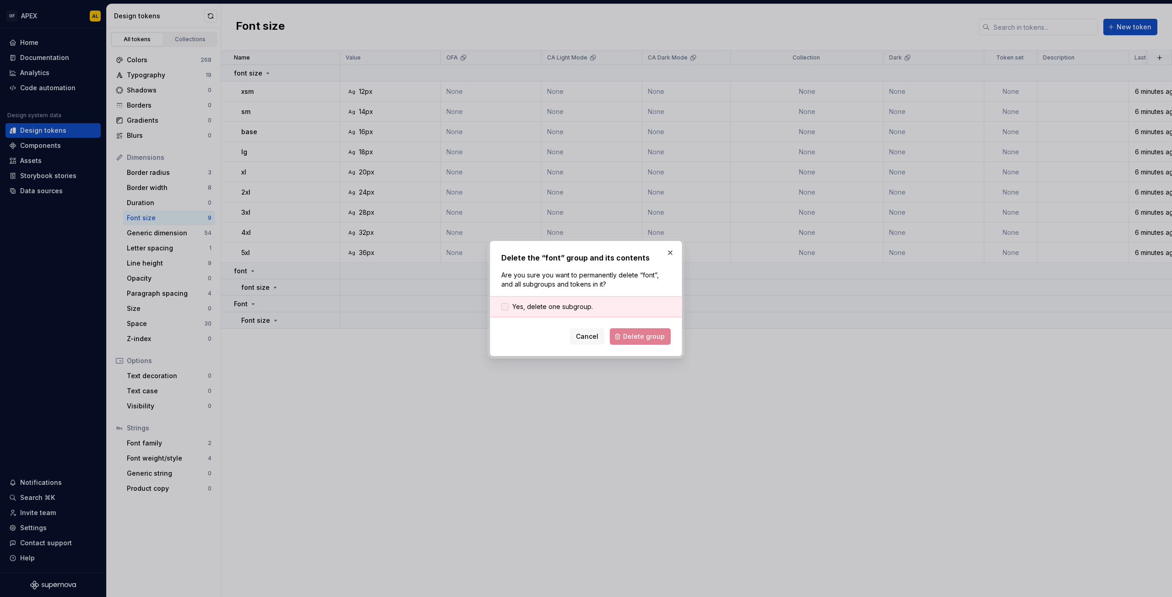
click at [536, 308] on span "Yes, delete one subgroup." at bounding box center [552, 306] width 81 height 9
click at [621, 335] on button "Delete group" at bounding box center [640, 336] width 61 height 16
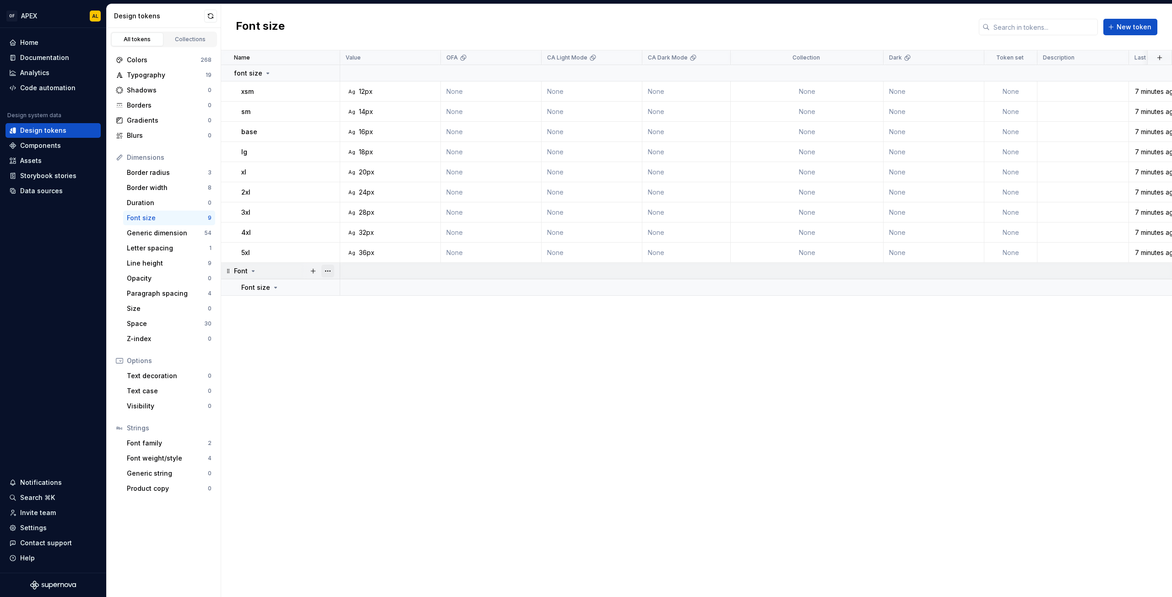
click at [325, 274] on button "button" at bounding box center [327, 271] width 13 height 13
click at [359, 372] on div "Delete group" at bounding box center [368, 374] width 60 height 9
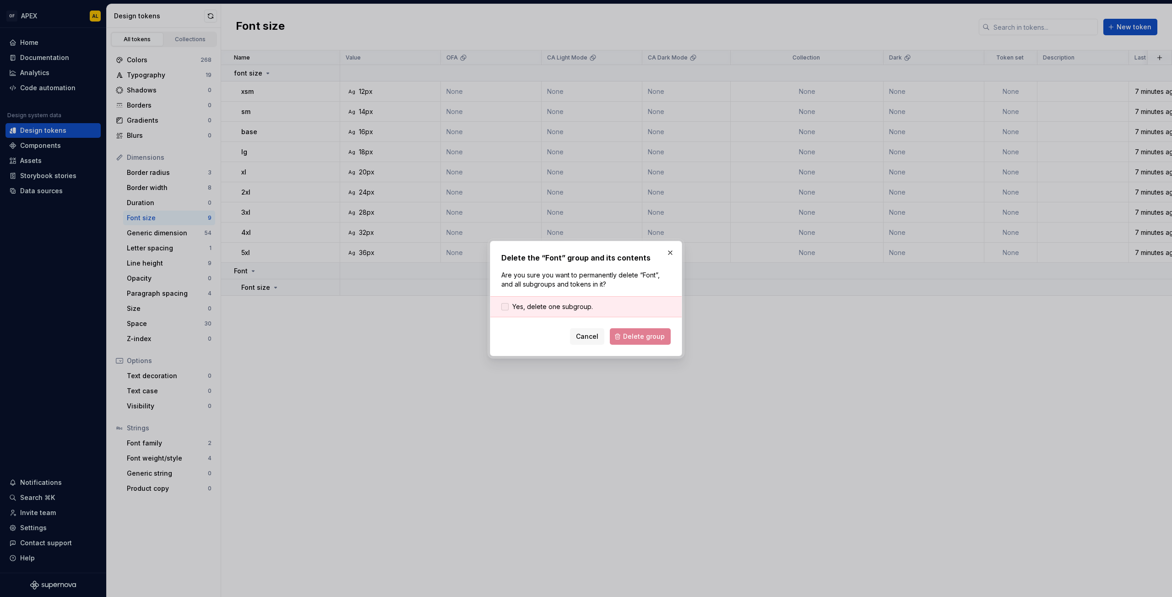
click at [528, 309] on span "Yes, delete one subgroup." at bounding box center [552, 306] width 81 height 9
click at [651, 345] on div "Delete the “Font” group and its contents Are you sure you want to permanently d…" at bounding box center [586, 298] width 192 height 115
click at [647, 338] on span "Delete group" at bounding box center [644, 336] width 42 height 9
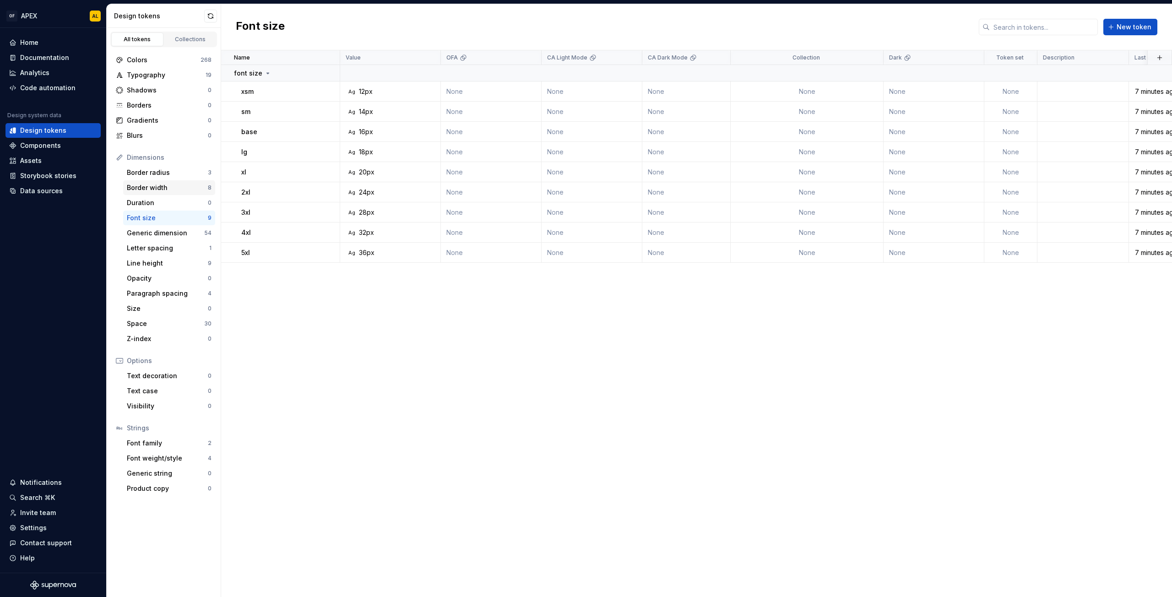
click at [159, 187] on div "Border width" at bounding box center [167, 187] width 81 height 9
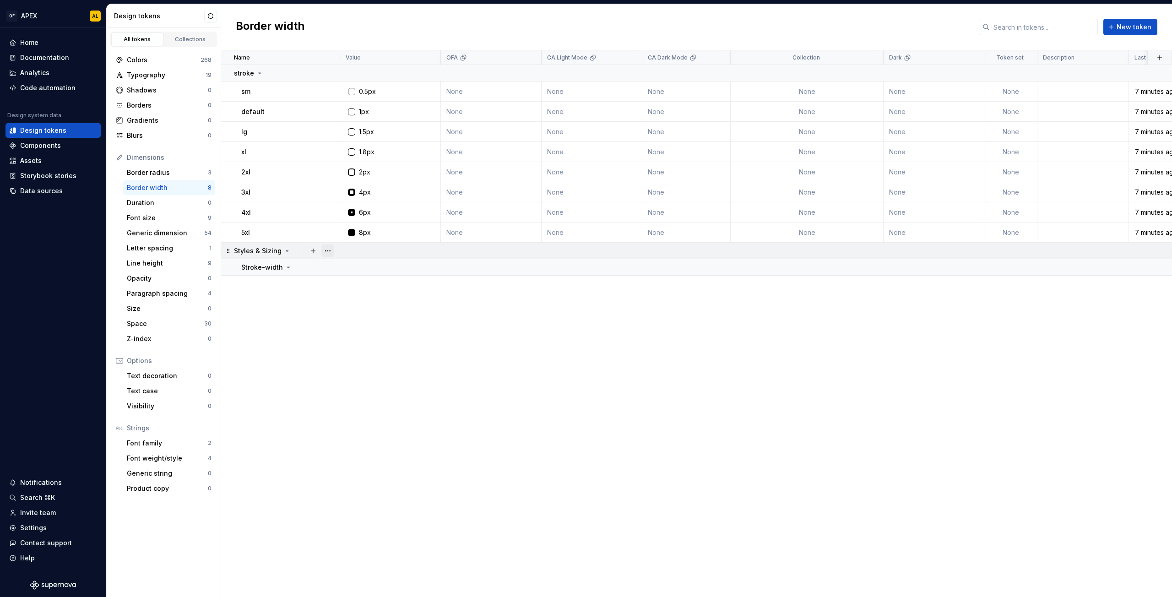
click at [330, 251] on button "button" at bounding box center [327, 250] width 13 height 13
click at [365, 353] on div "Delete group" at bounding box center [368, 354] width 60 height 9
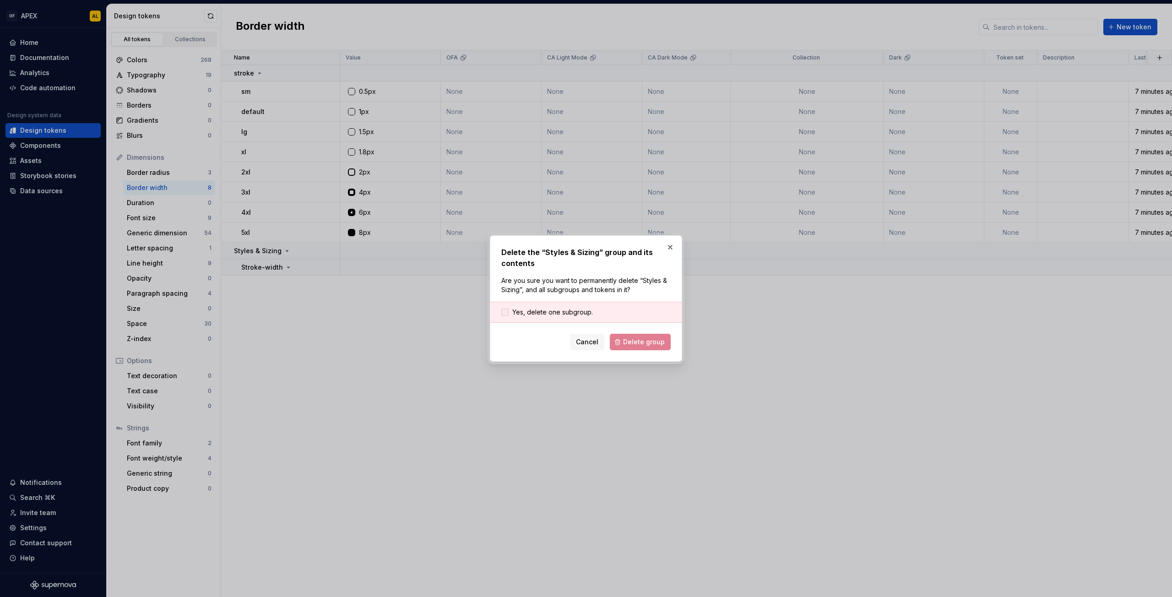
click at [543, 314] on span "Yes, delete one subgroup." at bounding box center [552, 312] width 81 height 9
click at [625, 342] on button "Delete group" at bounding box center [640, 342] width 61 height 16
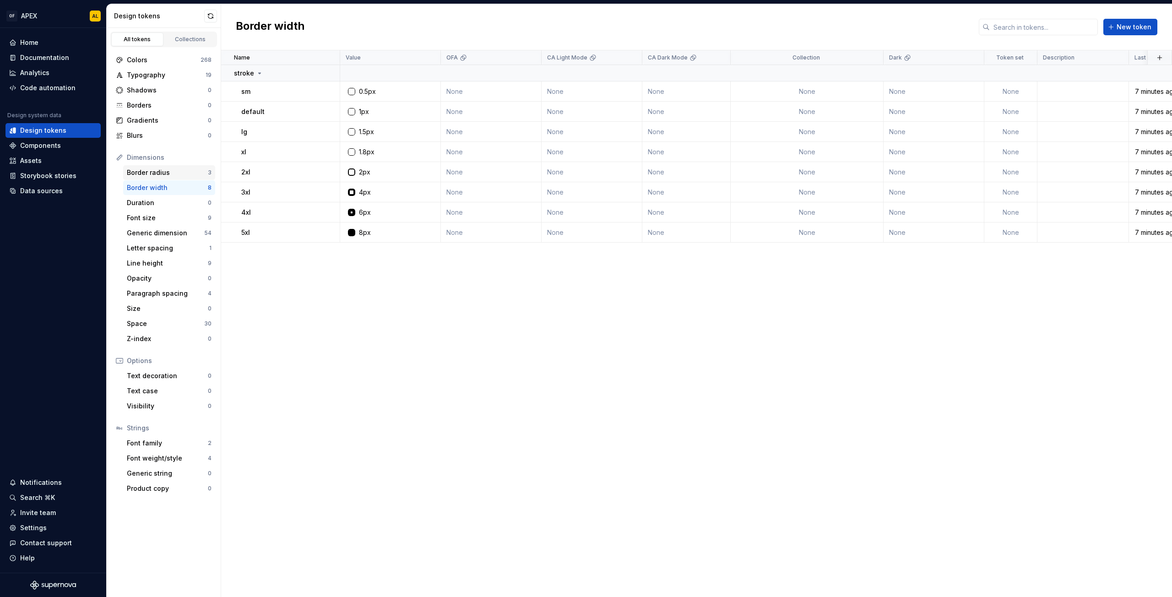
click at [183, 176] on div "Border radius" at bounding box center [167, 172] width 81 height 9
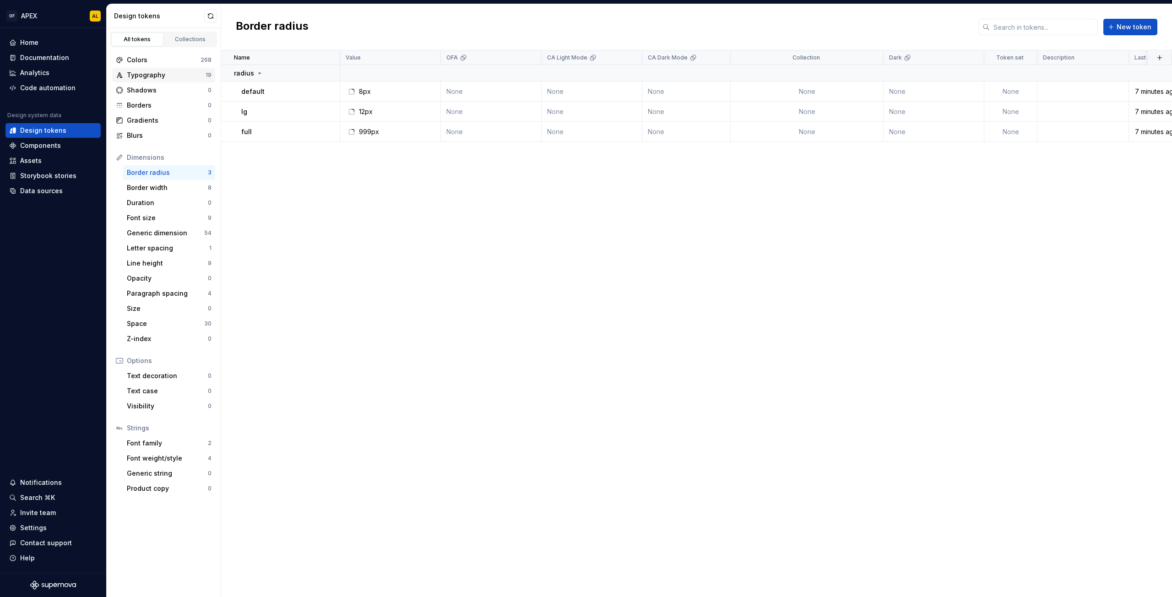
click at [180, 75] on div "Typography" at bounding box center [166, 75] width 79 height 9
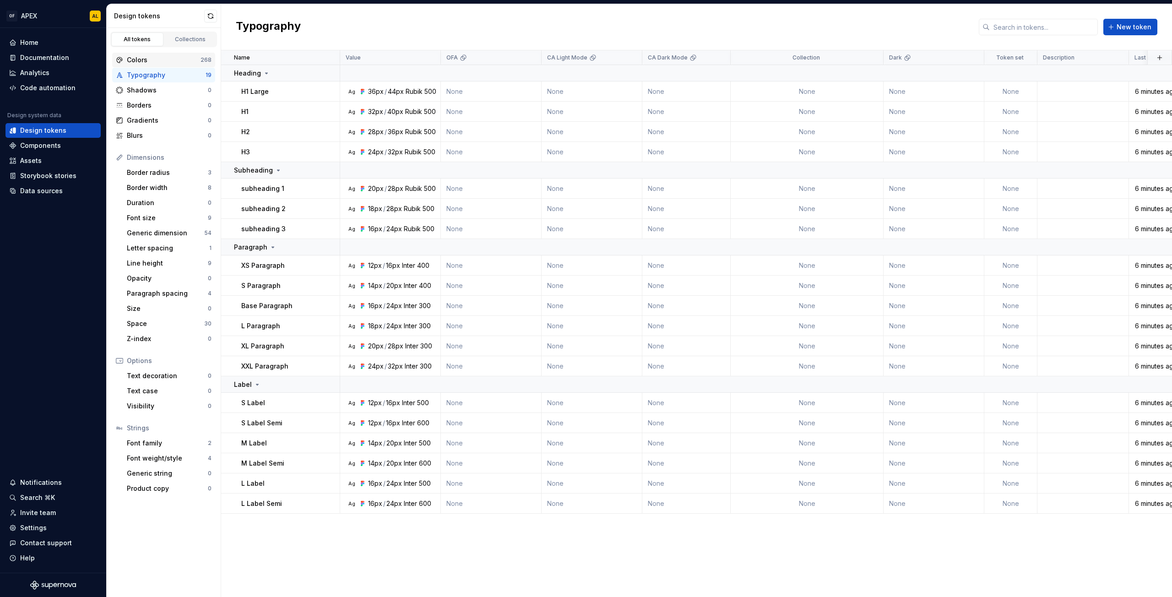
click at [179, 63] on div "Colors" at bounding box center [164, 59] width 74 height 9
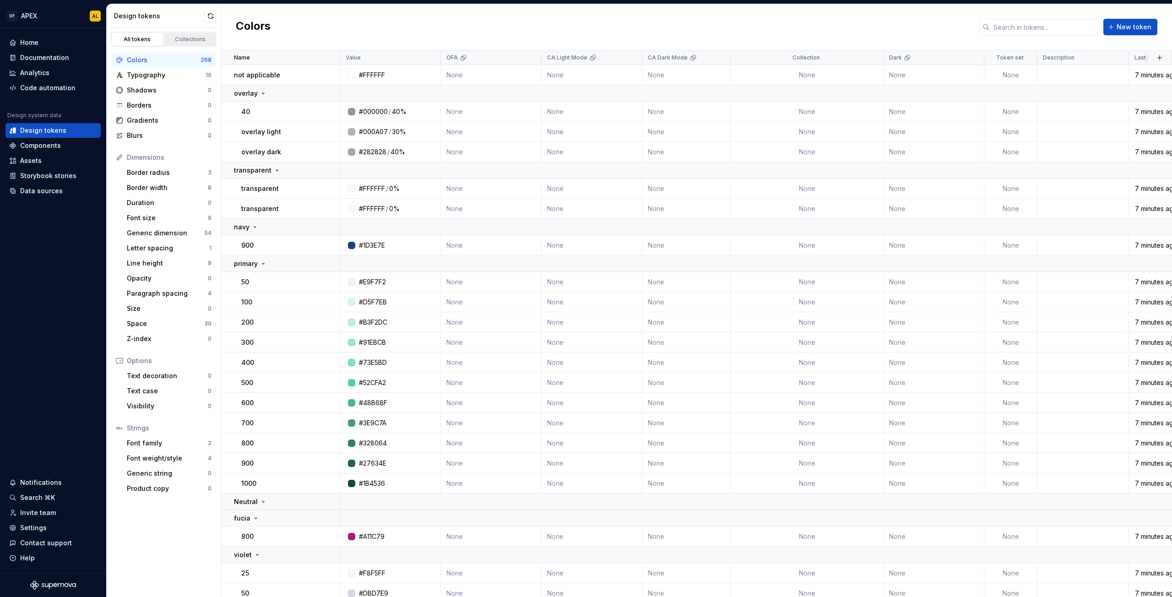
click at [178, 37] on div "Collections" at bounding box center [191, 39] width 46 height 7
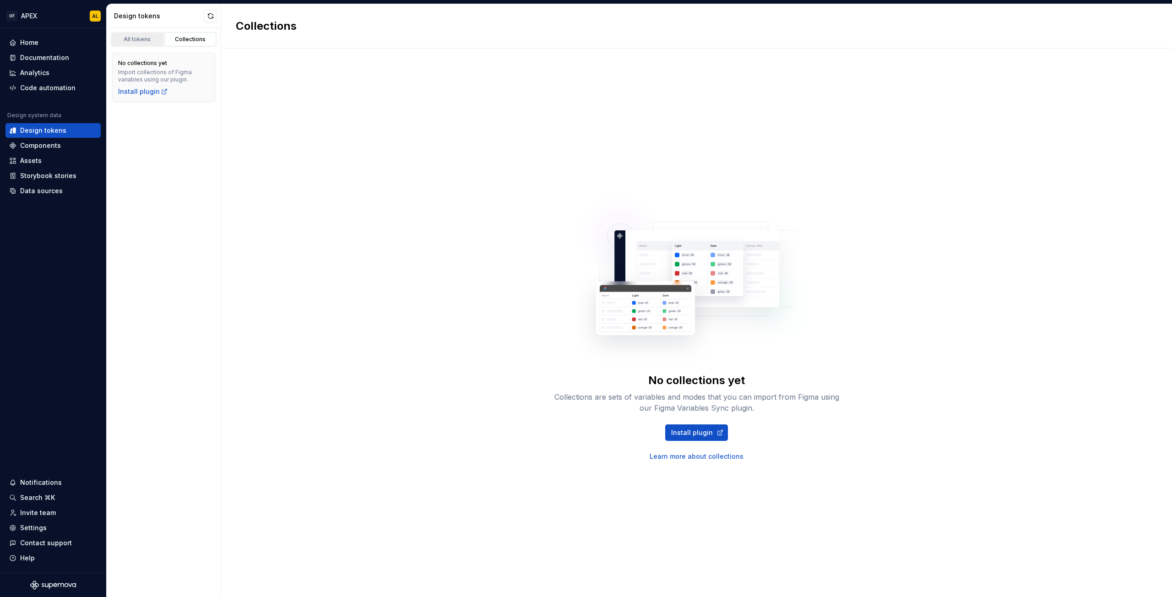
click at [135, 40] on div "All tokens" at bounding box center [137, 39] width 46 height 7
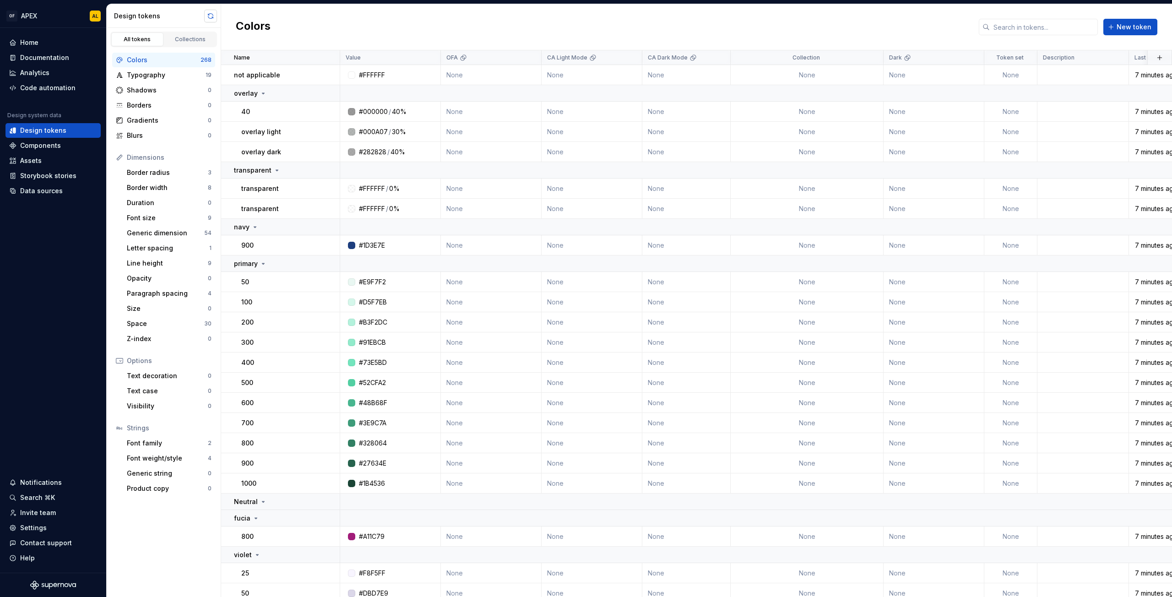
click at [208, 12] on button "button" at bounding box center [210, 16] width 13 height 13
click at [44, 145] on div "Components" at bounding box center [40, 145] width 41 height 9
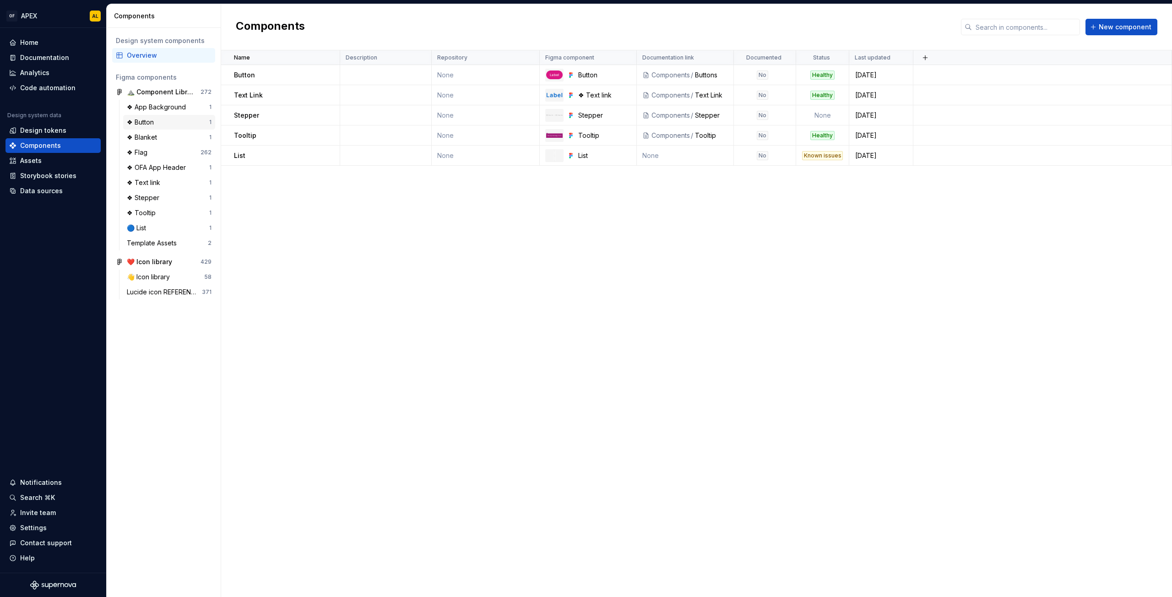
click at [162, 123] on div "❖ Button" at bounding box center [168, 122] width 82 height 9
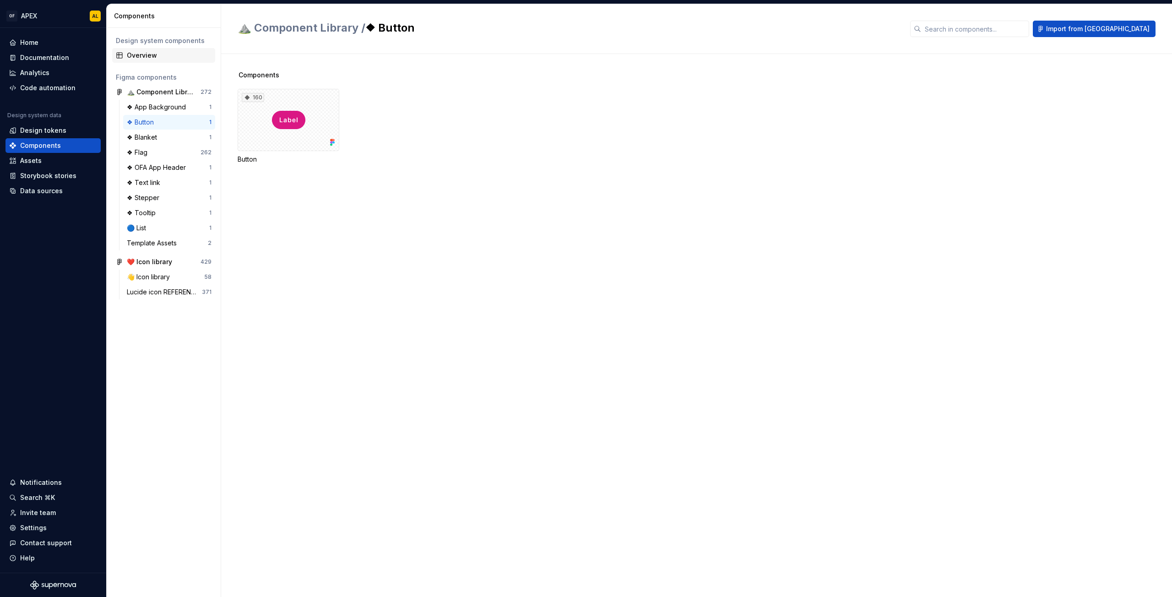
click at [162, 54] on div "Overview" at bounding box center [169, 55] width 85 height 9
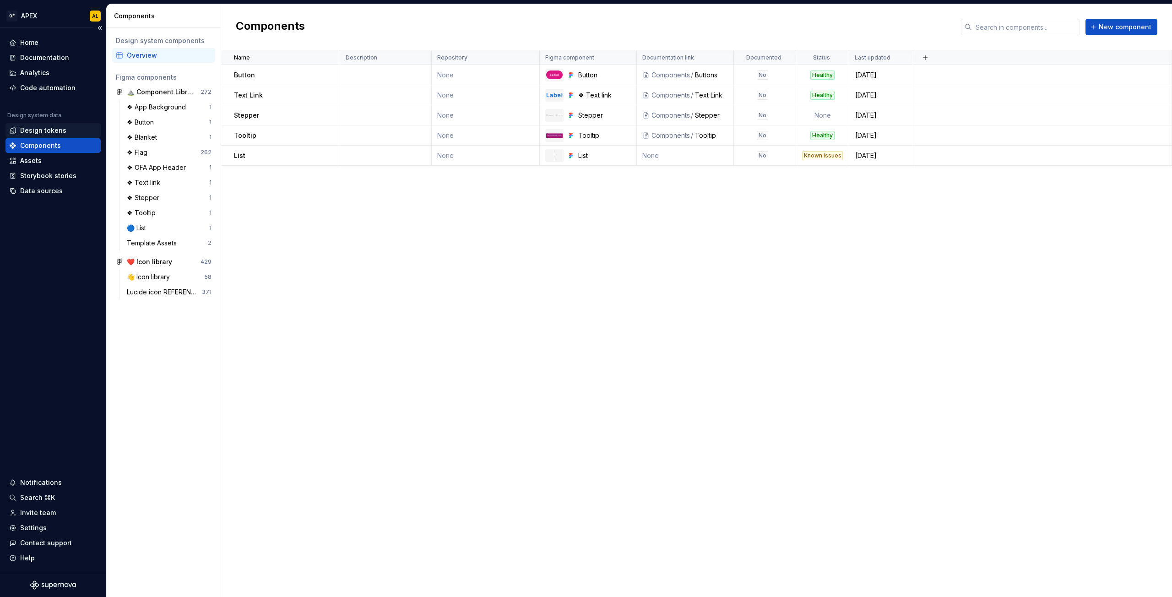
click at [51, 128] on div "Design tokens" at bounding box center [43, 130] width 46 height 9
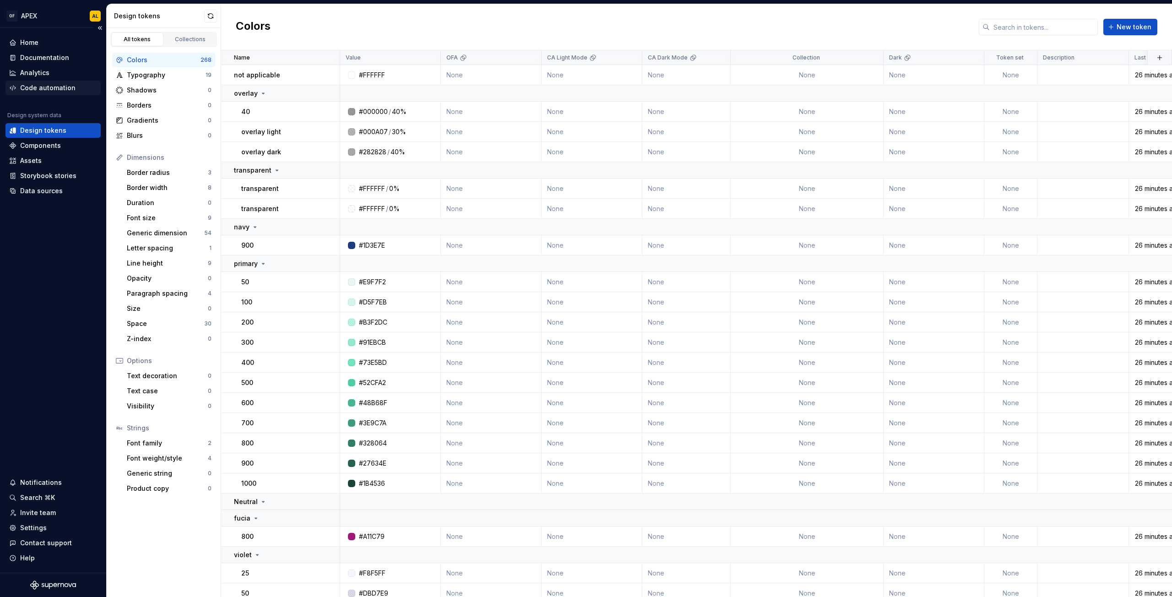
click at [57, 85] on div "Code automation" at bounding box center [47, 87] width 55 height 9
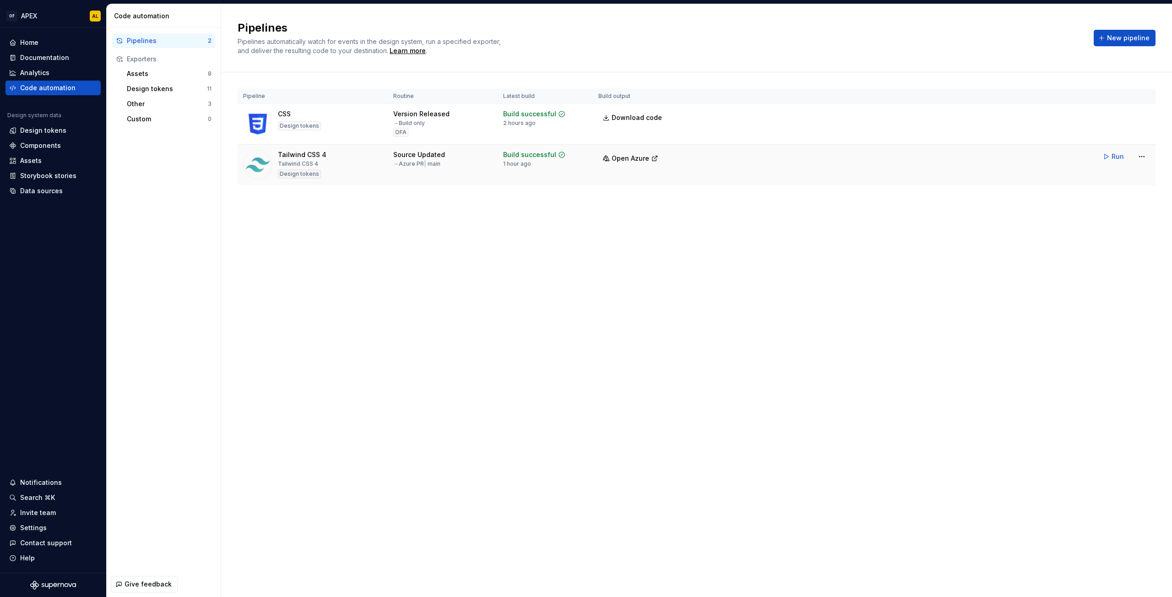
click at [308, 158] on div "Tailwind CSS 4" at bounding box center [302, 154] width 49 height 9
click at [40, 40] on div "Home" at bounding box center [53, 42] width 88 height 9
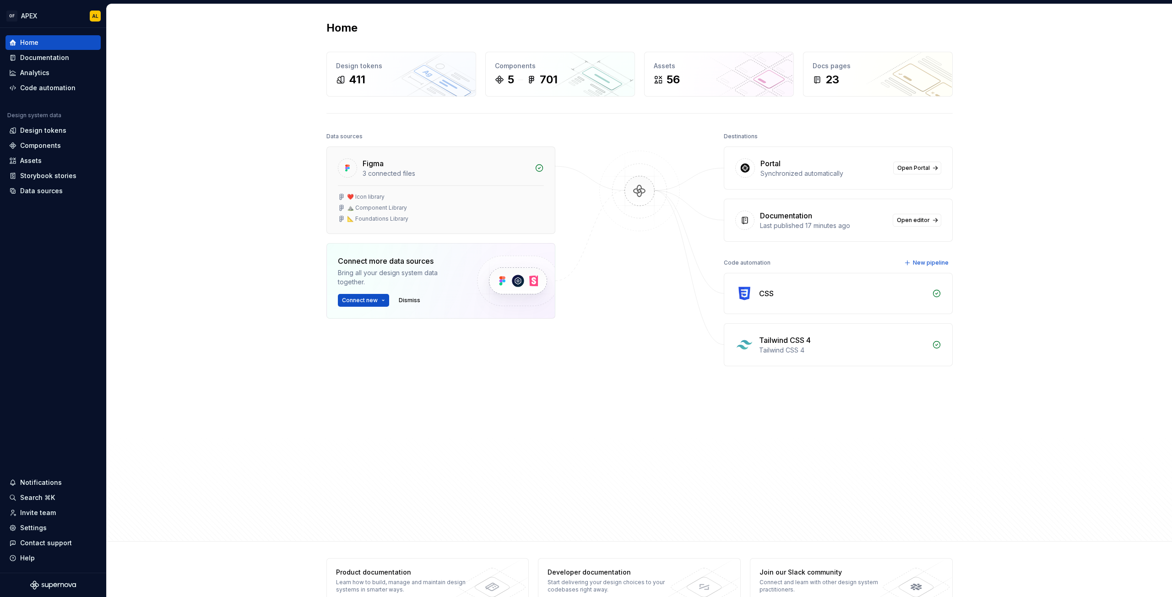
click at [460, 202] on div "❤️ Icon library ⛰️ Component Library 📐 Foundations Library" at bounding box center [441, 207] width 206 height 29
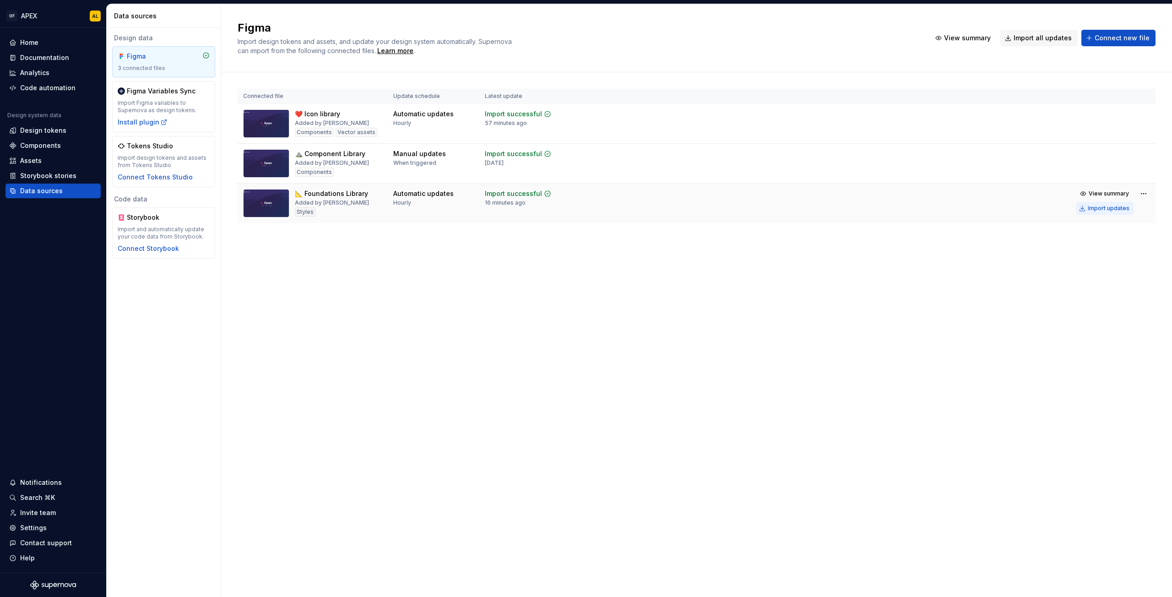
click at [1094, 208] on div "Import updates" at bounding box center [1109, 208] width 42 height 7
click at [1149, 190] on html "OF APEX AL Home Documentation Analytics Code automation Design system data Desi…" at bounding box center [586, 298] width 1172 height 597
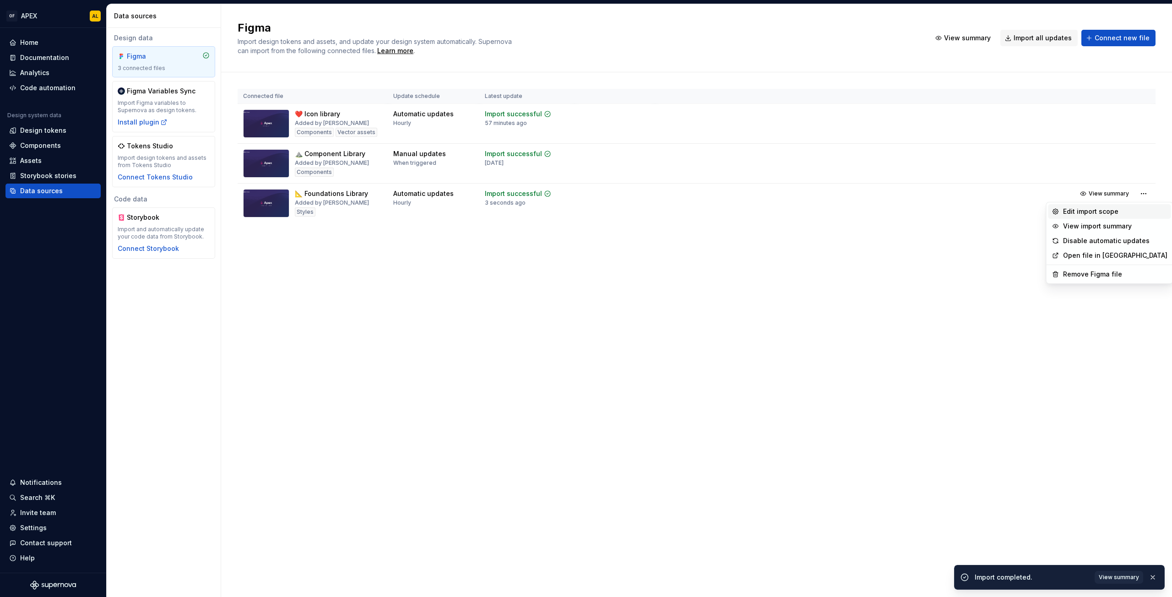
click at [1091, 213] on div "Edit import scope" at bounding box center [1115, 211] width 104 height 9
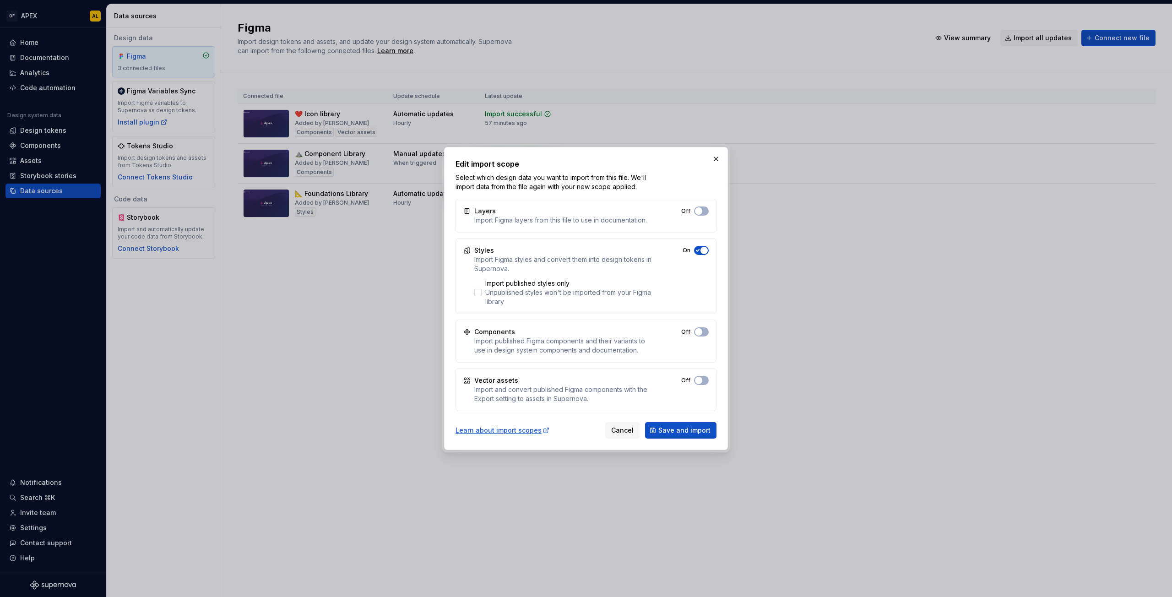
click at [697, 250] on icon "button" at bounding box center [697, 251] width 3 height 2
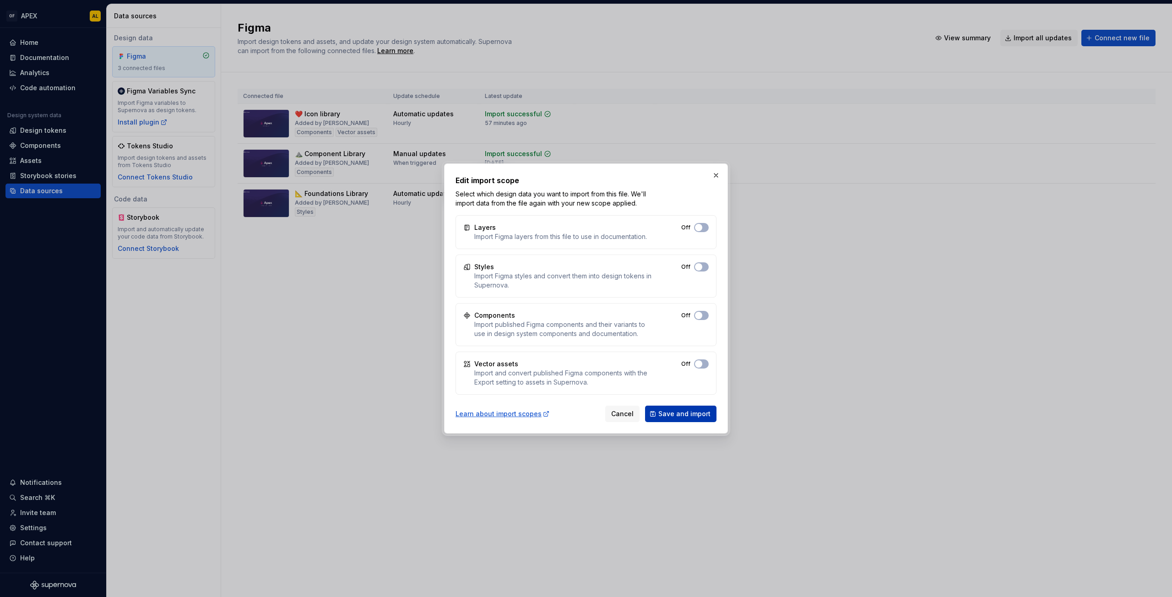
click at [687, 416] on span "Save and import" at bounding box center [684, 413] width 52 height 9
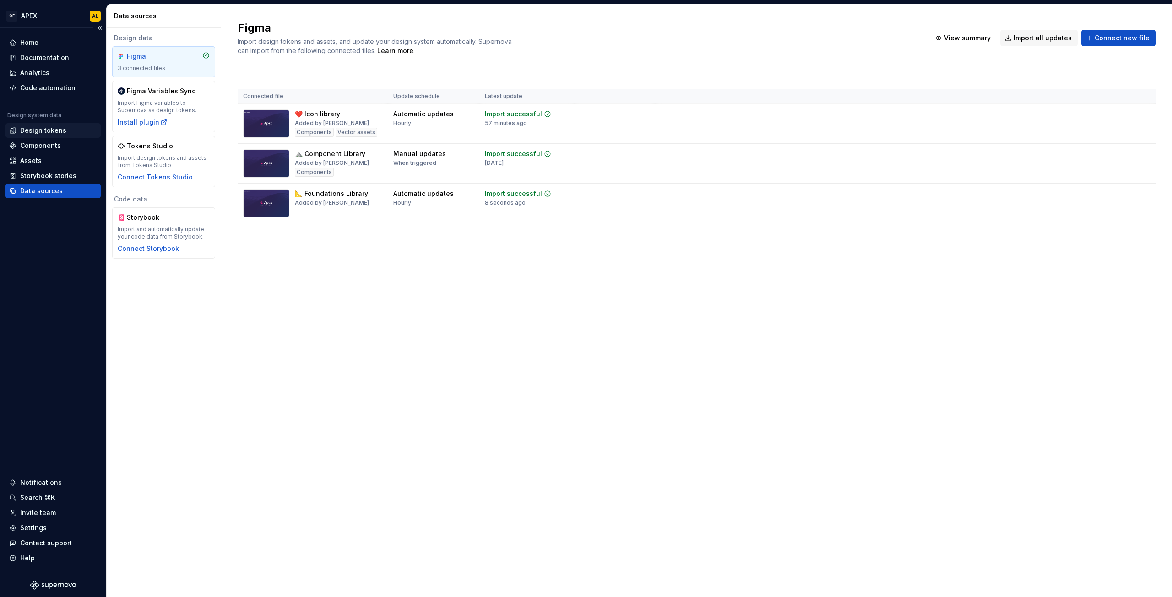
click at [49, 132] on div "Design tokens" at bounding box center [43, 130] width 46 height 9
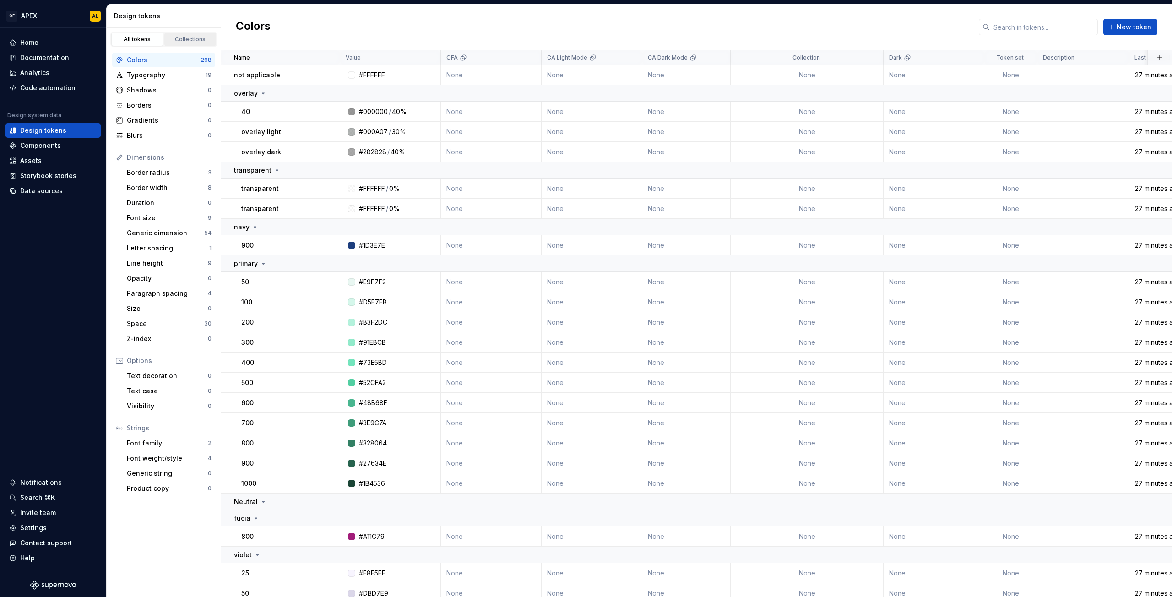
click at [188, 37] on div "Collections" at bounding box center [191, 39] width 46 height 7
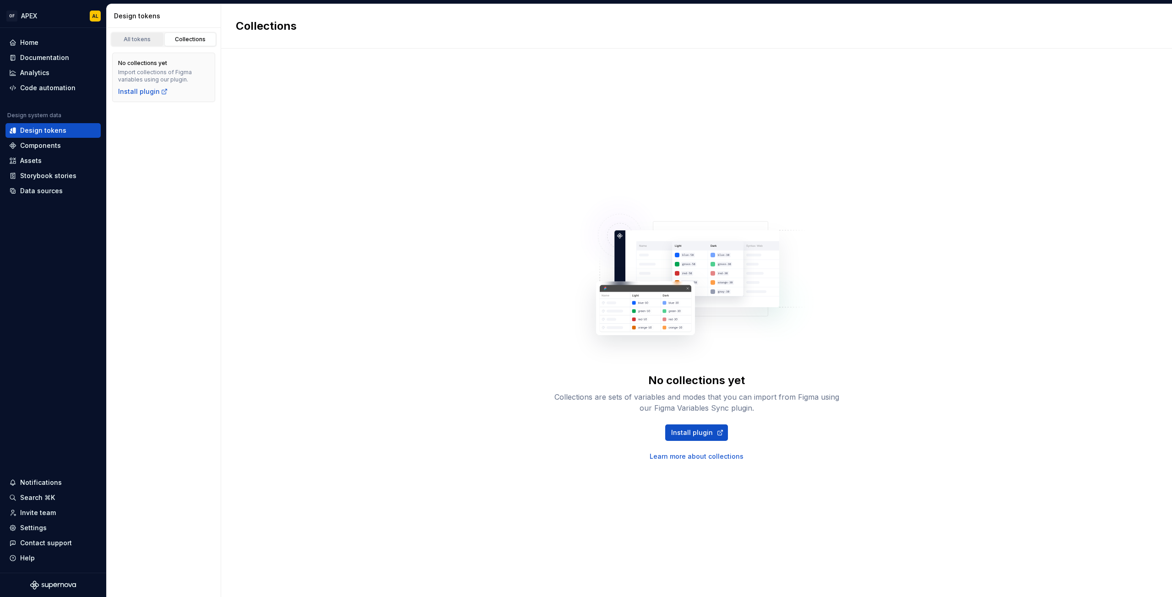
click at [149, 43] on link "All tokens" at bounding box center [137, 40] width 52 height 14
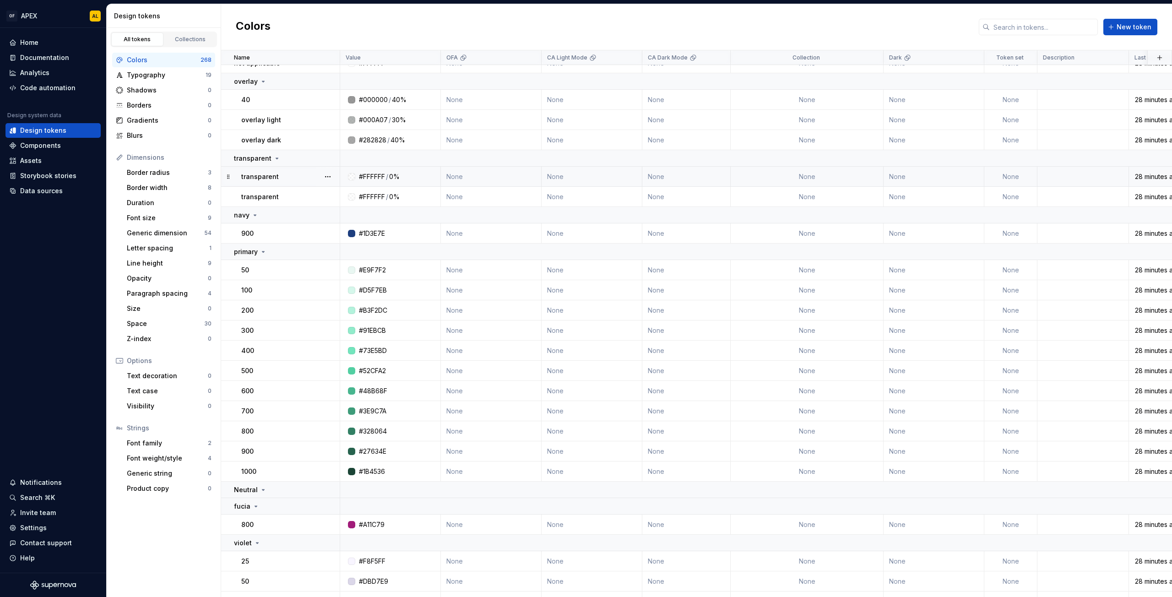
scroll to position [205, 0]
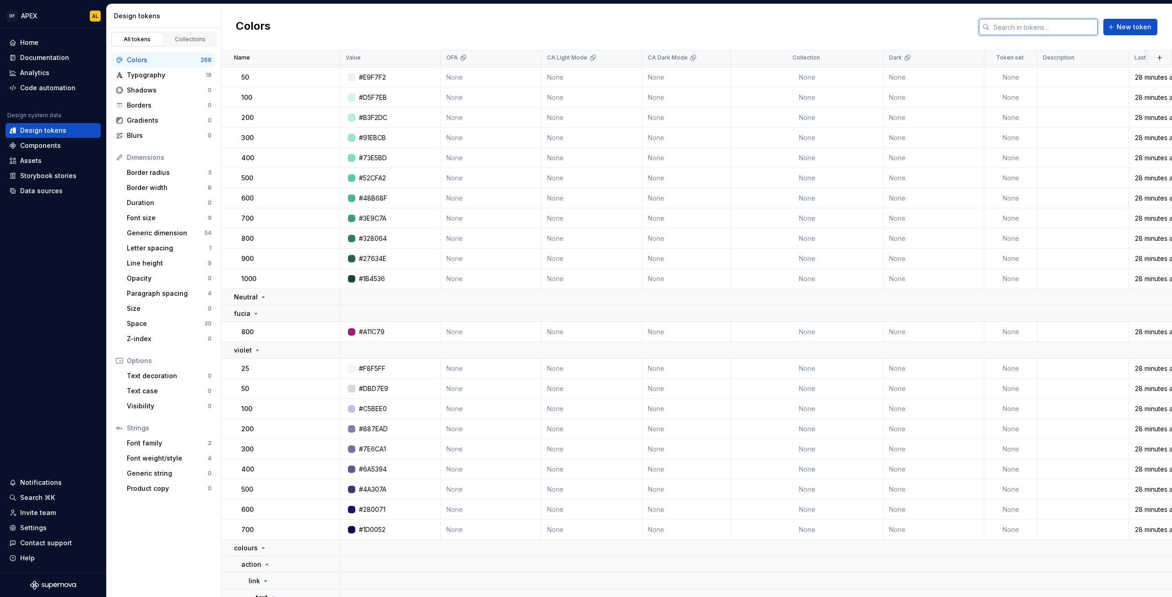
click at [1033, 25] on input "text" at bounding box center [1044, 27] width 108 height 16
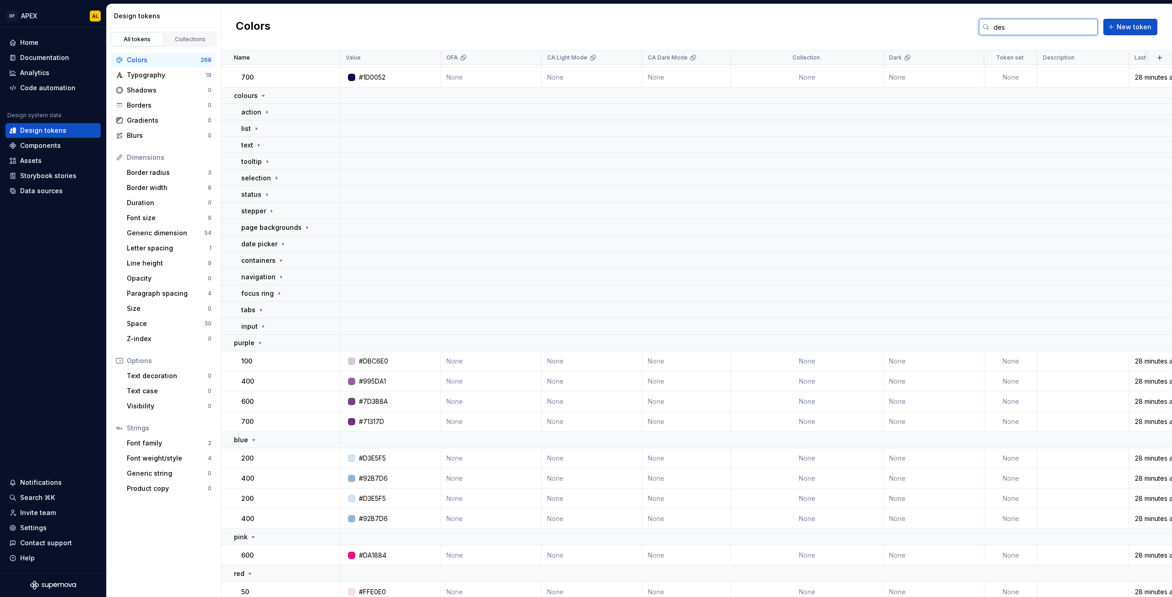
scroll to position [0, 0]
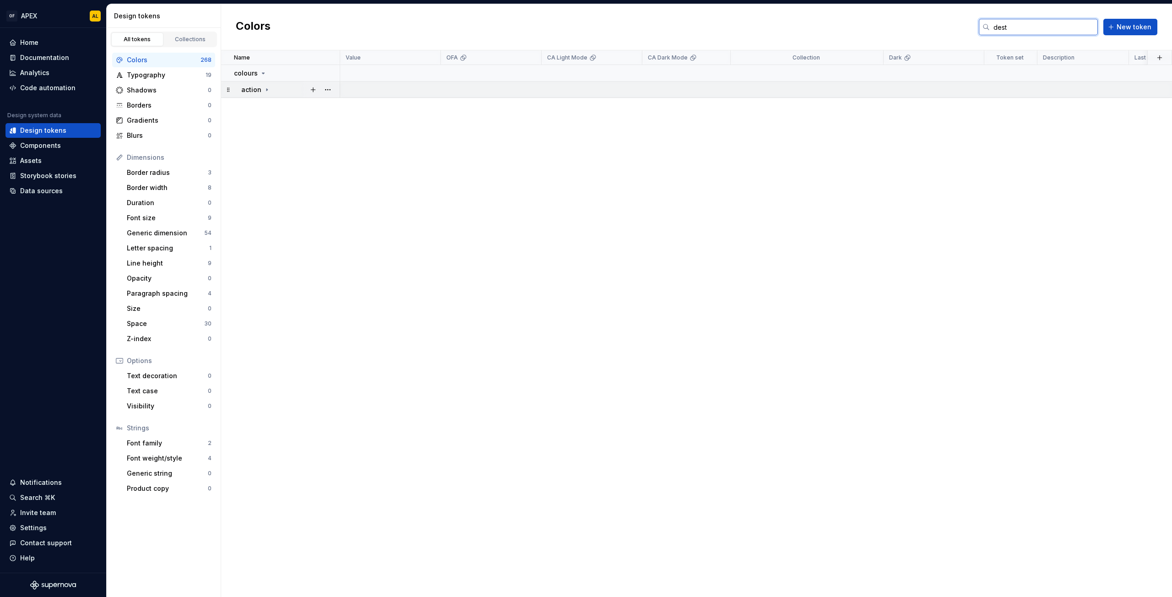
type input "dest"
click at [271, 89] on div "action" at bounding box center [290, 89] width 98 height 9
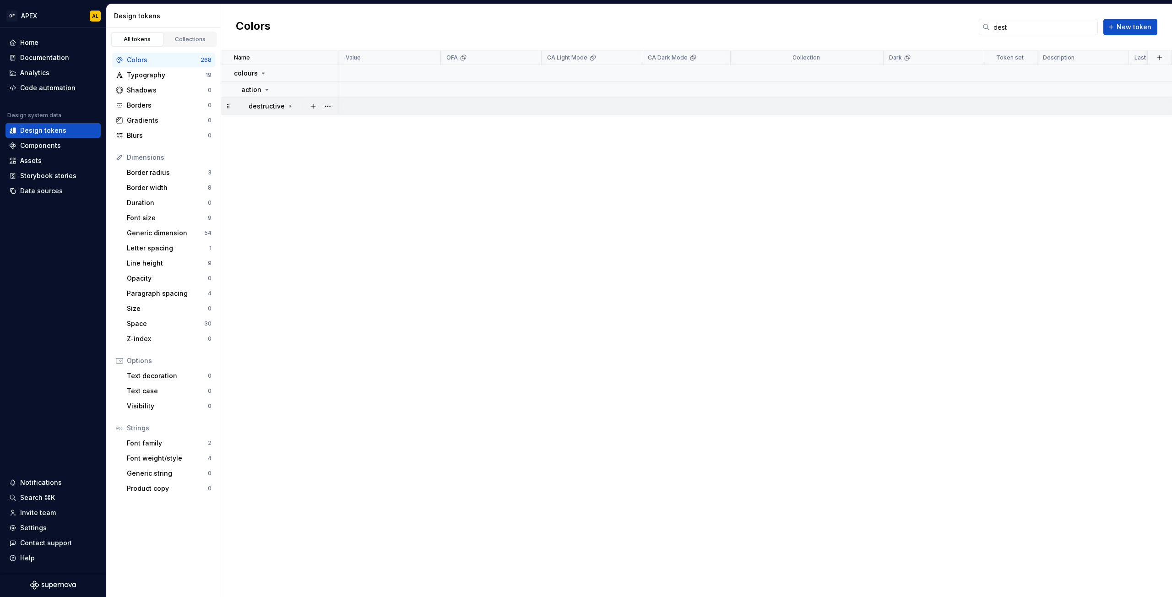
click at [275, 103] on p "destructive" at bounding box center [267, 106] width 36 height 9
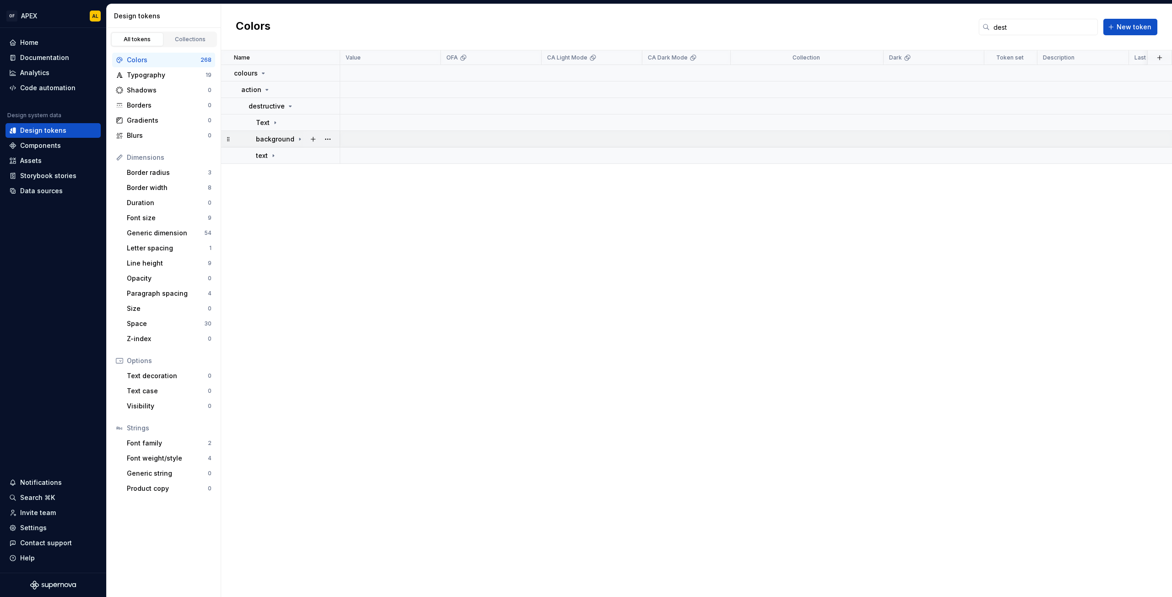
click at [291, 135] on p "background" at bounding box center [275, 139] width 38 height 9
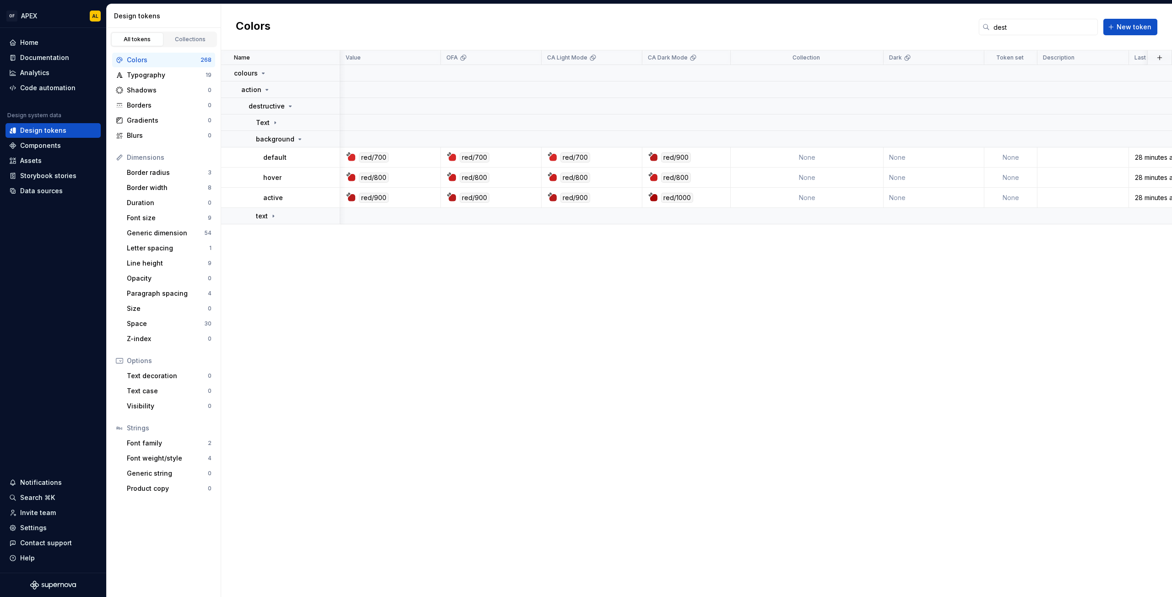
scroll to position [0, 45]
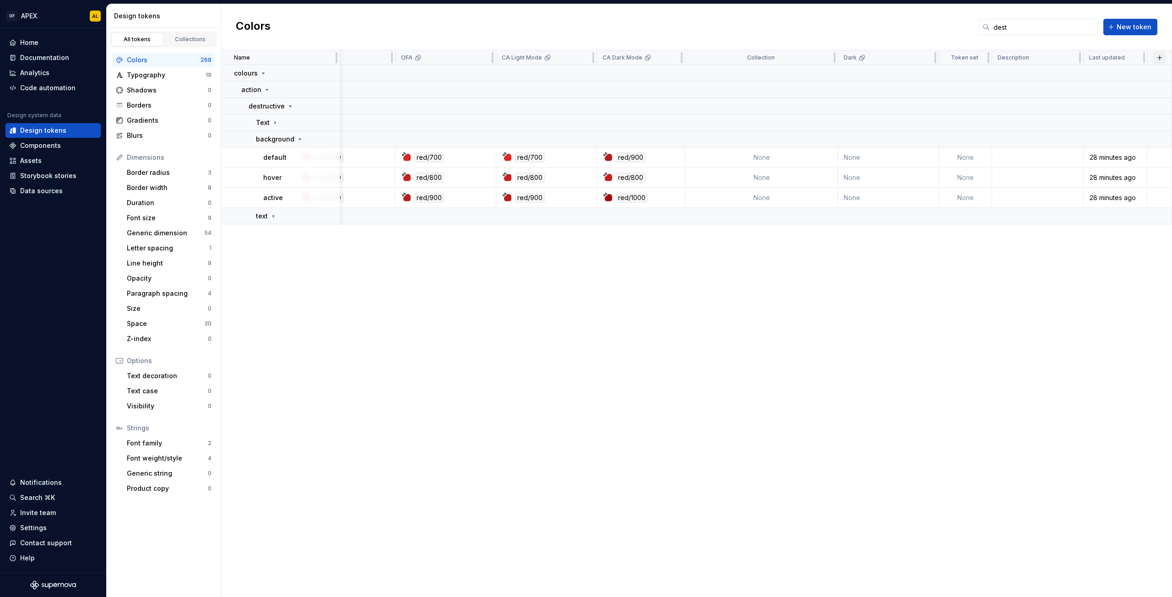
click at [1159, 56] on button "button" at bounding box center [1159, 57] width 13 height 13
click at [1165, 57] on button "button" at bounding box center [1159, 57] width 13 height 13
click at [1107, 93] on div "New custom property" at bounding box center [1107, 94] width 69 height 9
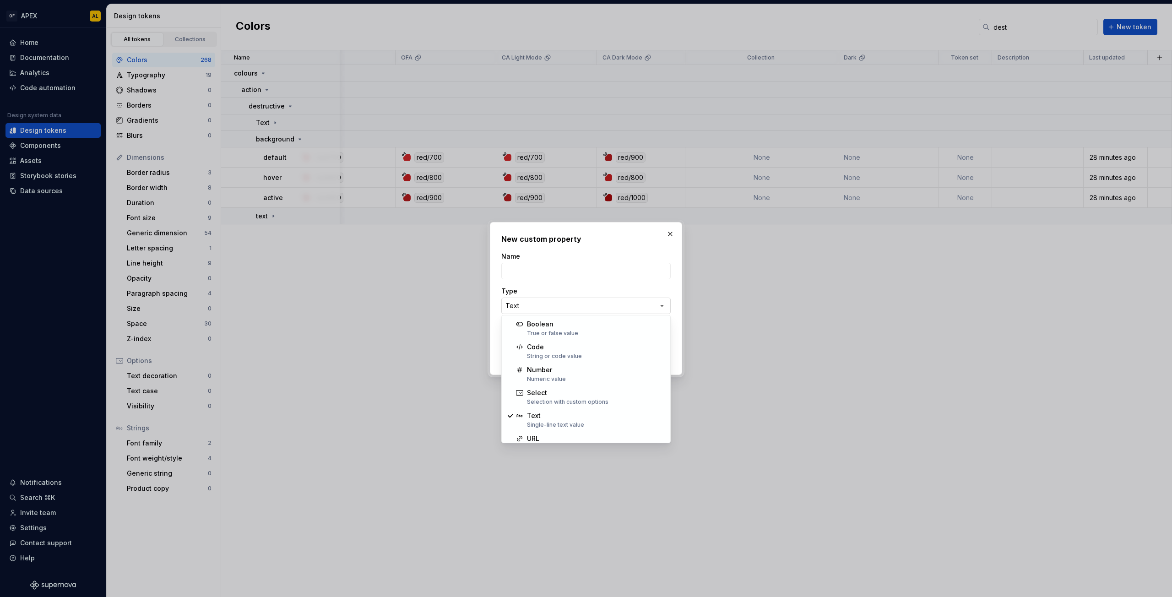
click at [582, 306] on div "**********" at bounding box center [586, 298] width 1172 height 597
select select "*******"
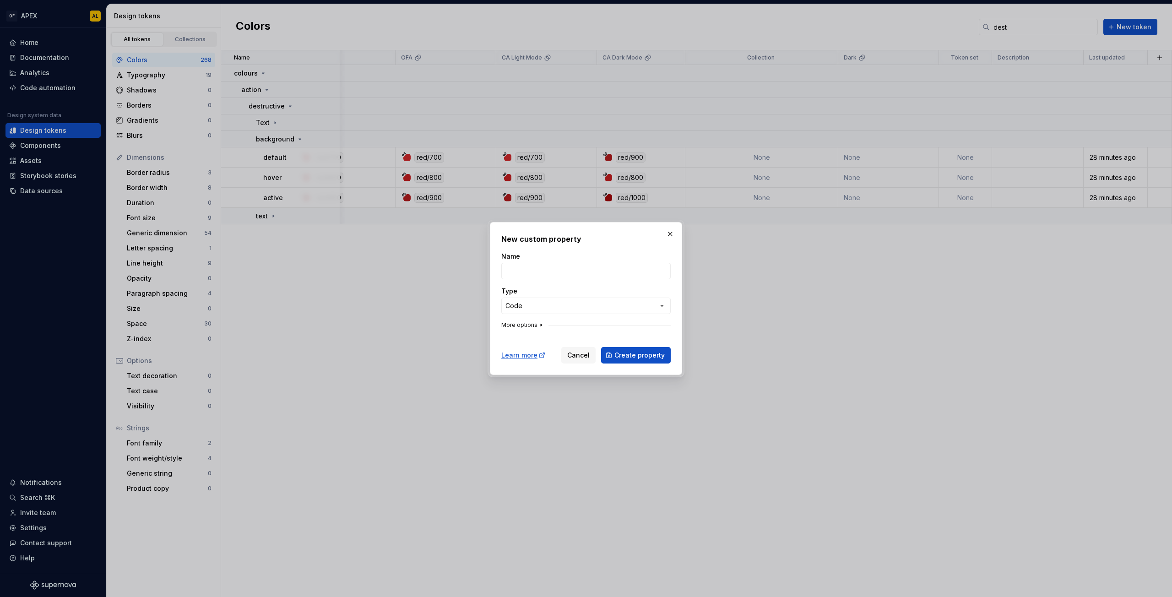
click at [538, 324] on icon "button" at bounding box center [540, 324] width 7 height 7
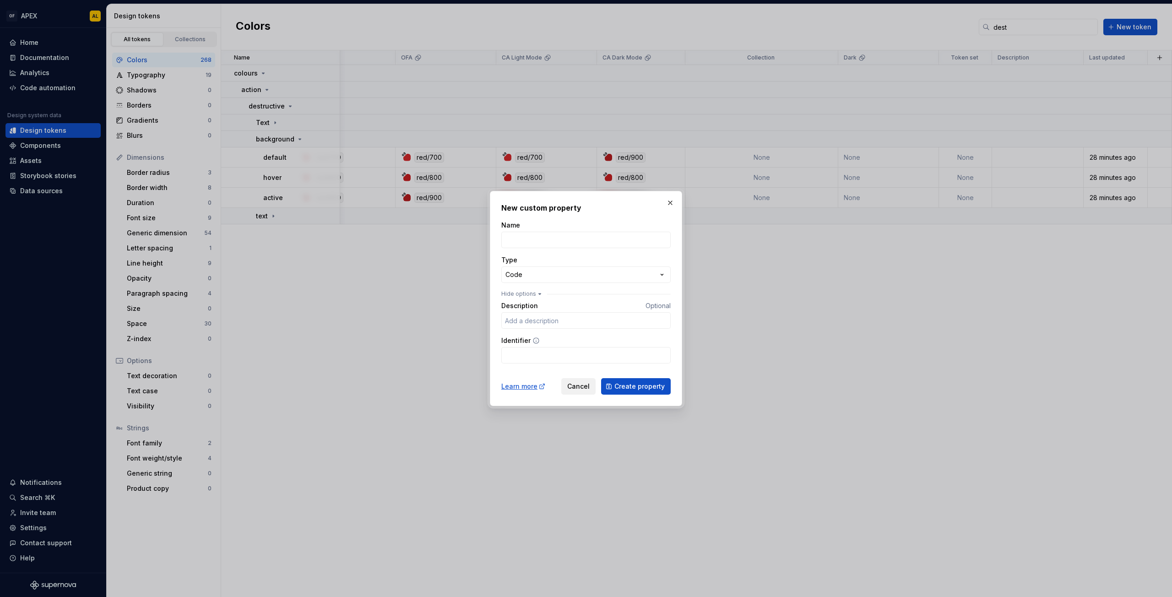
click at [580, 388] on span "Cancel" at bounding box center [578, 386] width 22 height 9
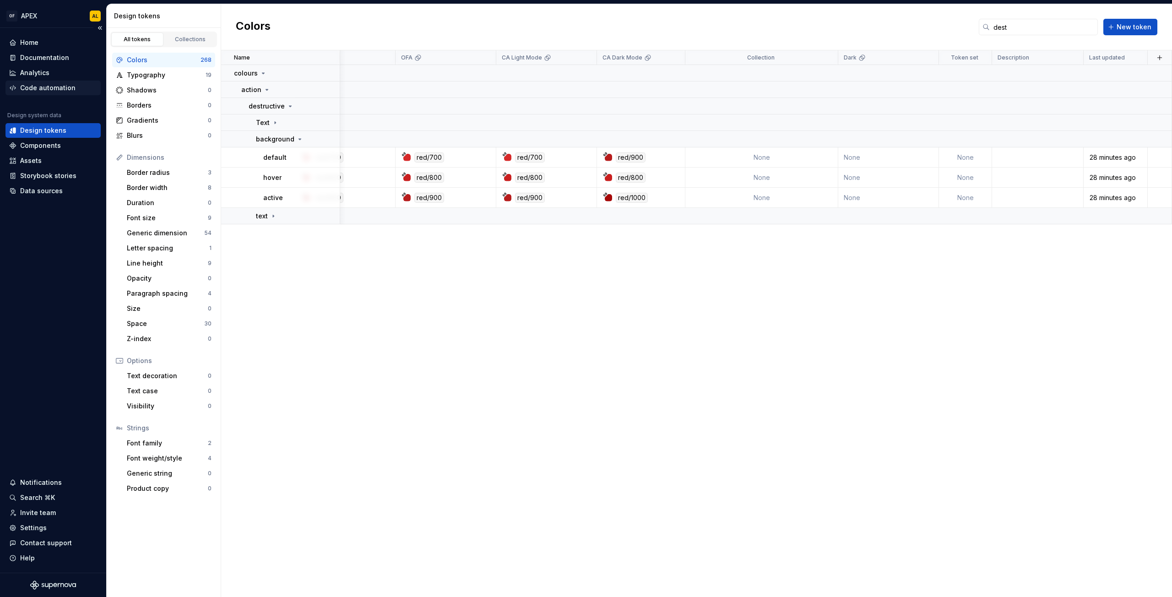
click at [48, 88] on div "Code automation" at bounding box center [47, 87] width 55 height 9
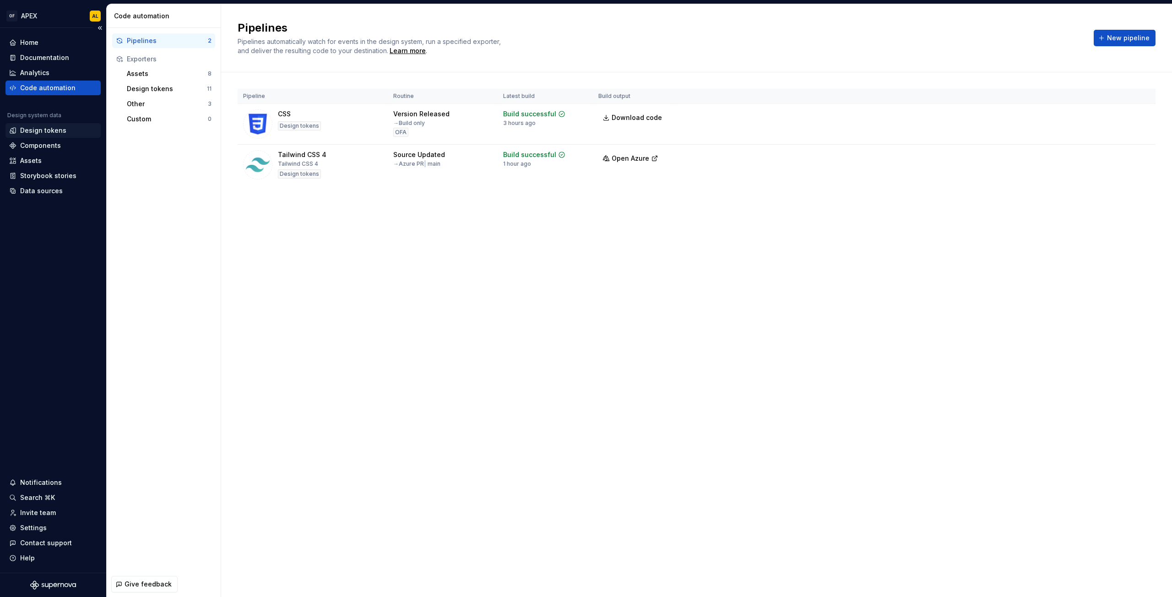
click at [53, 135] on div "Design tokens" at bounding box center [43, 130] width 46 height 9
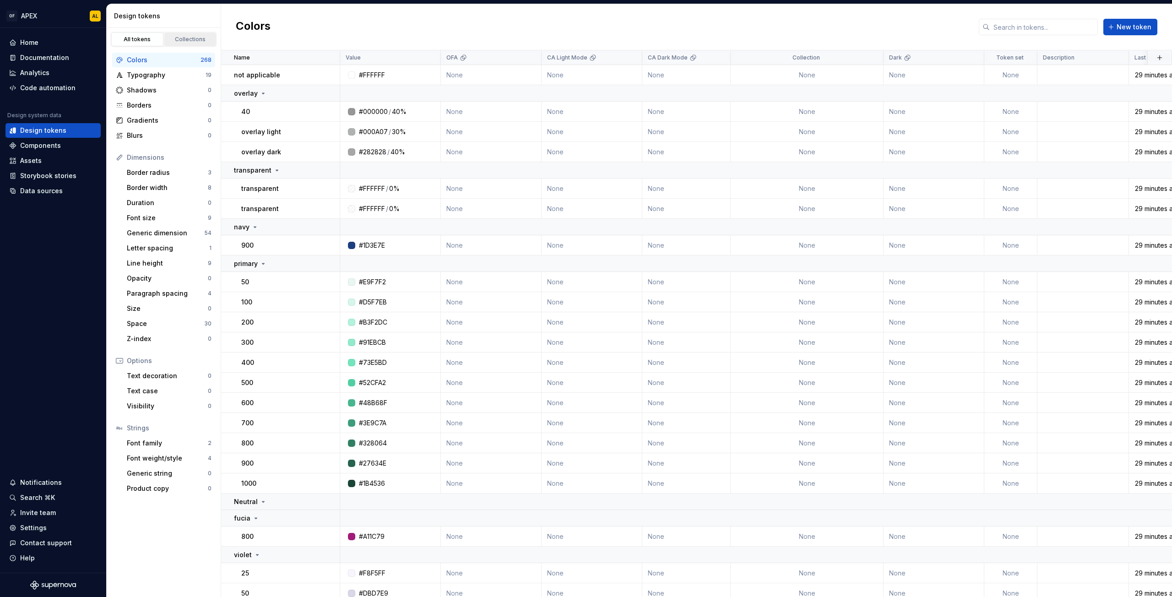
click at [181, 37] on div "Collections" at bounding box center [191, 39] width 46 height 7
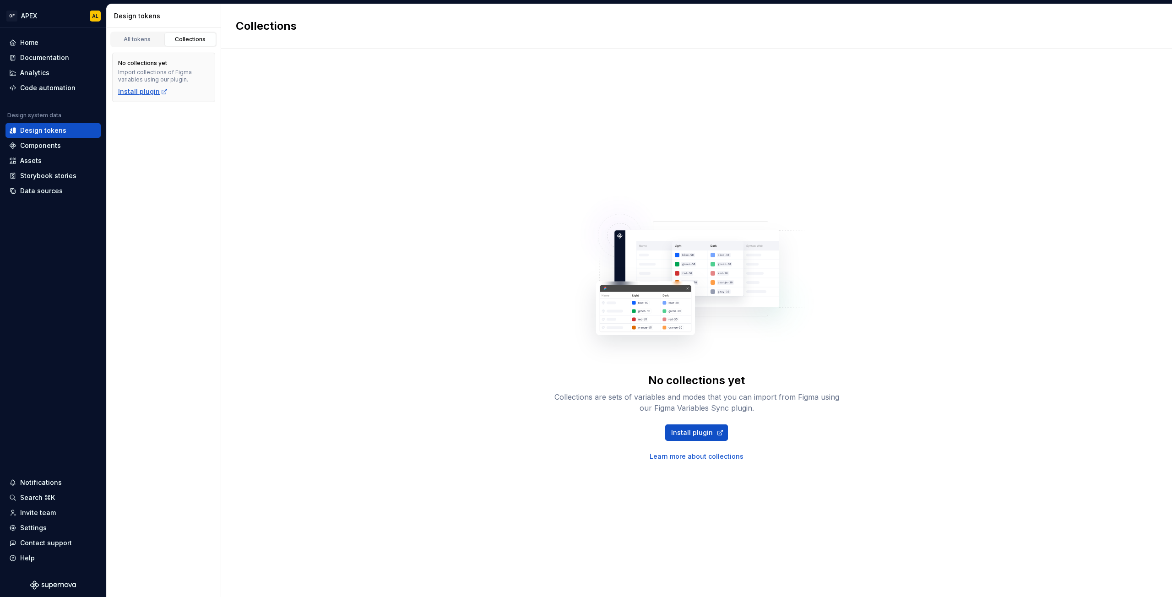
click at [138, 87] on div "Install plugin" at bounding box center [143, 91] width 50 height 9
click at [136, 35] on link "All tokens" at bounding box center [137, 40] width 52 height 14
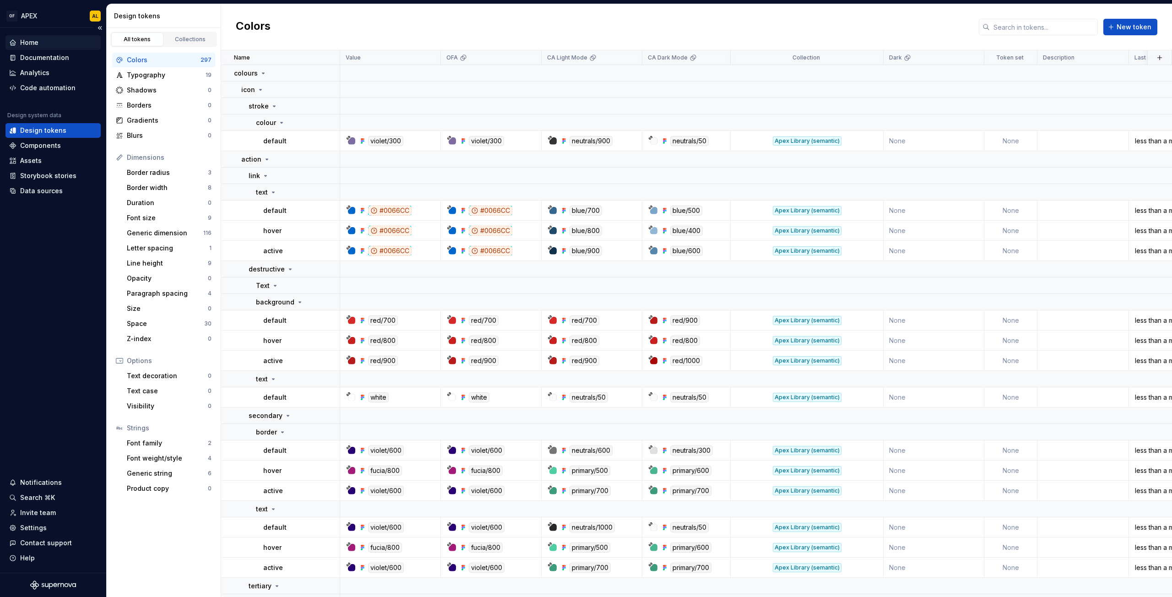
click at [41, 46] on div "Home" at bounding box center [53, 42] width 88 height 9
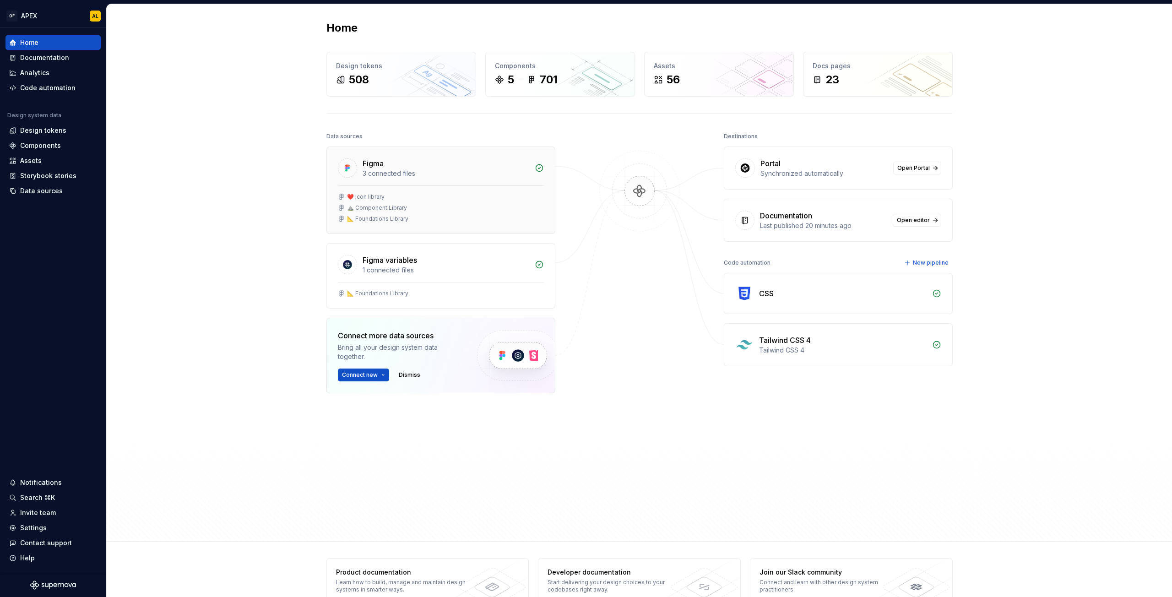
click at [437, 209] on div "⛰️ Component Library" at bounding box center [441, 207] width 206 height 7
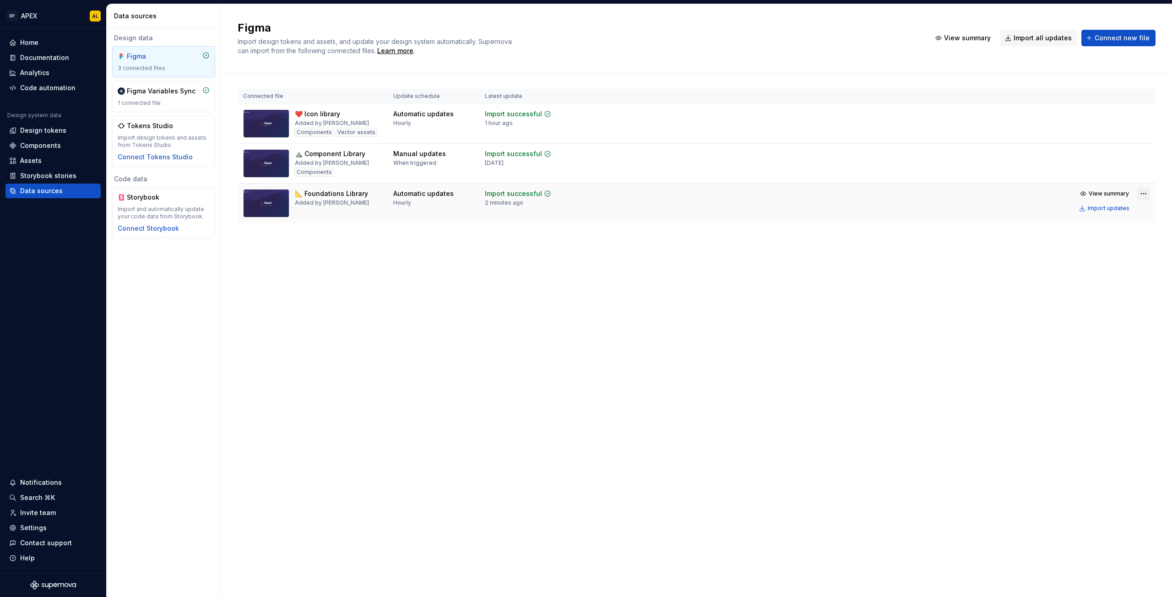
click at [1145, 193] on html "OF APEX AL Home Documentation Analytics Code automation Design system data Desi…" at bounding box center [586, 298] width 1172 height 597
click at [1099, 274] on div "Remove Figma file" at bounding box center [1115, 274] width 104 height 9
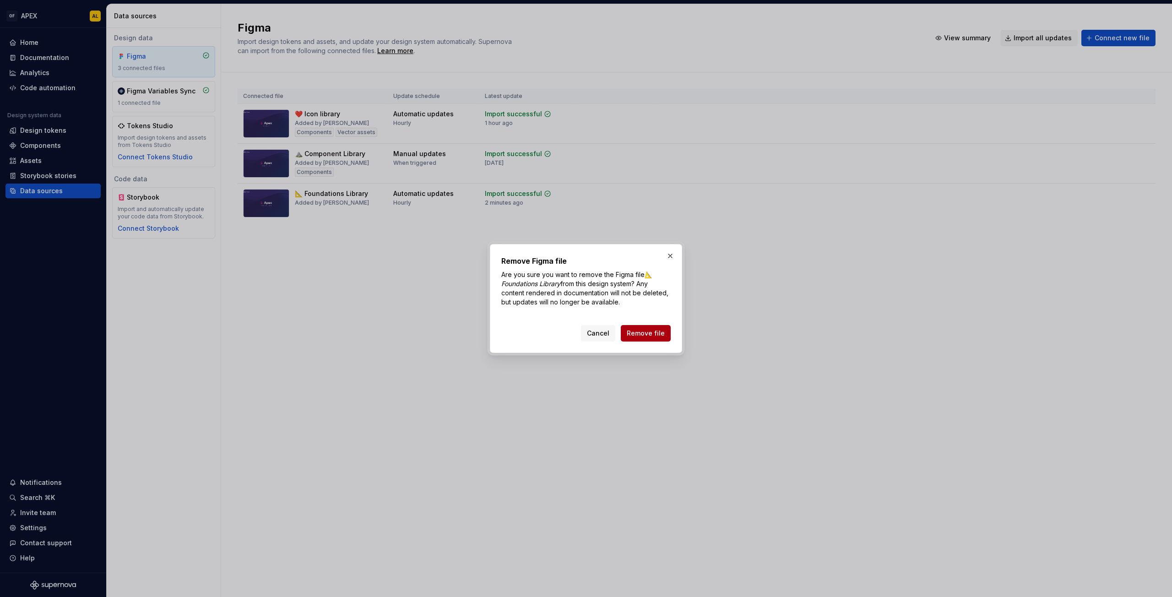
click at [651, 328] on button "Remove file" at bounding box center [646, 333] width 50 height 16
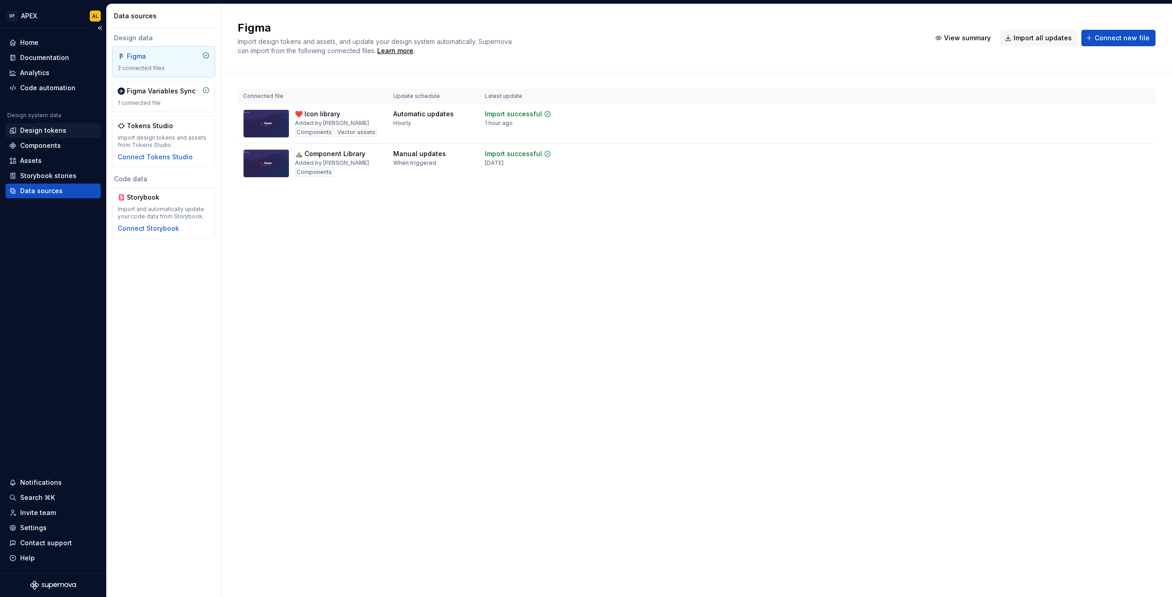
click at [37, 127] on div "Design tokens" at bounding box center [43, 130] width 46 height 9
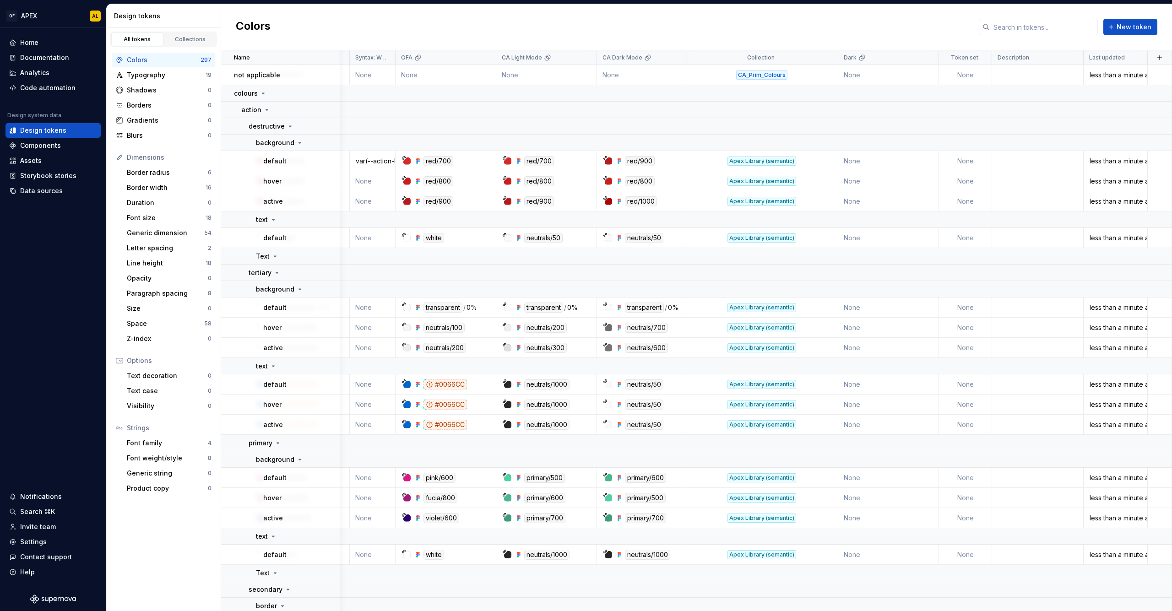
scroll to position [0, 96]
click at [38, 84] on div "Code automation" at bounding box center [47, 87] width 55 height 9
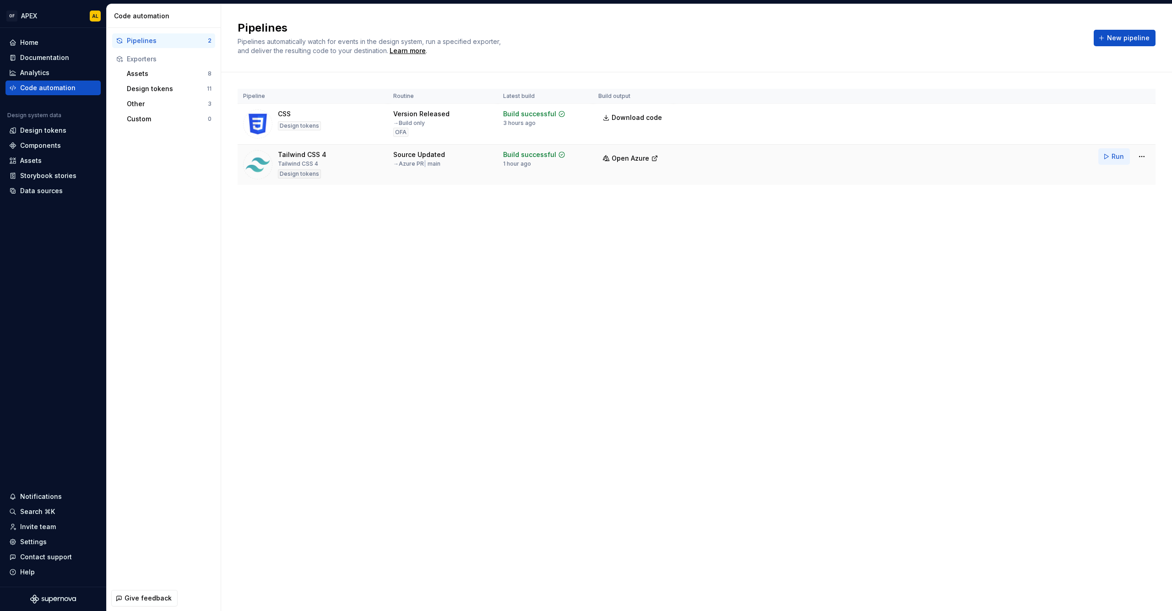
click at [1115, 156] on span "Run" at bounding box center [1118, 156] width 12 height 9
click at [1141, 156] on html "OF APEX AL Home Documentation Analytics Code automation Design system data Desi…" at bounding box center [586, 305] width 1172 height 611
click at [1130, 174] on div "Edit pipeline" at bounding box center [1130, 176] width 78 height 9
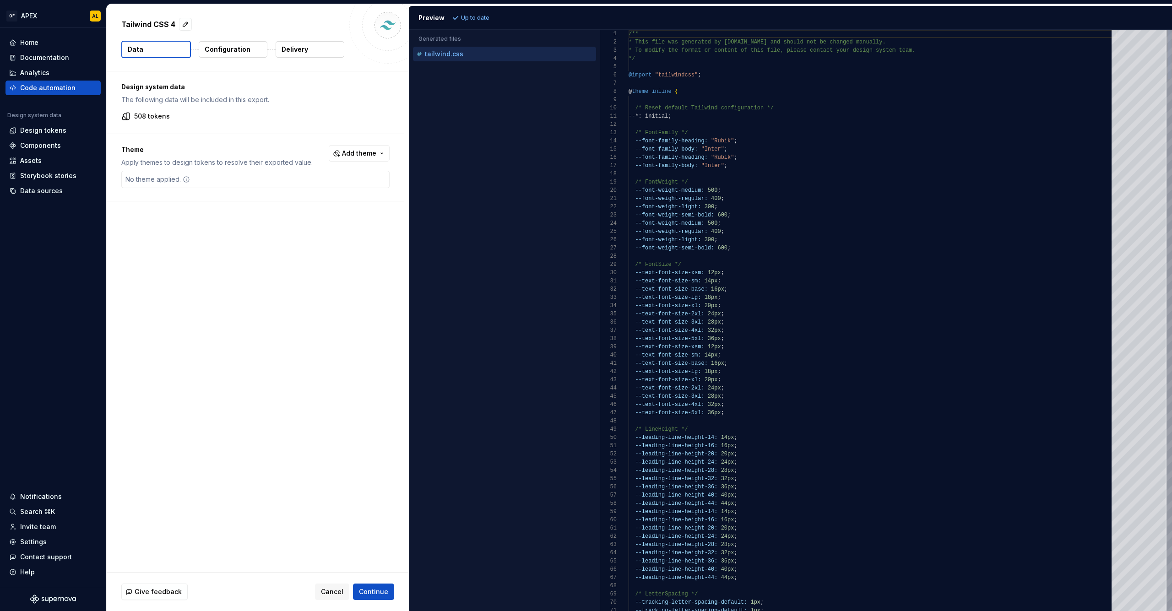
type textarea "**********"
click at [792, 187] on div "--font-weight-medium: 500 ;" at bounding box center [873, 190] width 488 height 8
type textarea "**********"
click at [233, 48] on p "Configuration" at bounding box center [228, 49] width 46 height 9
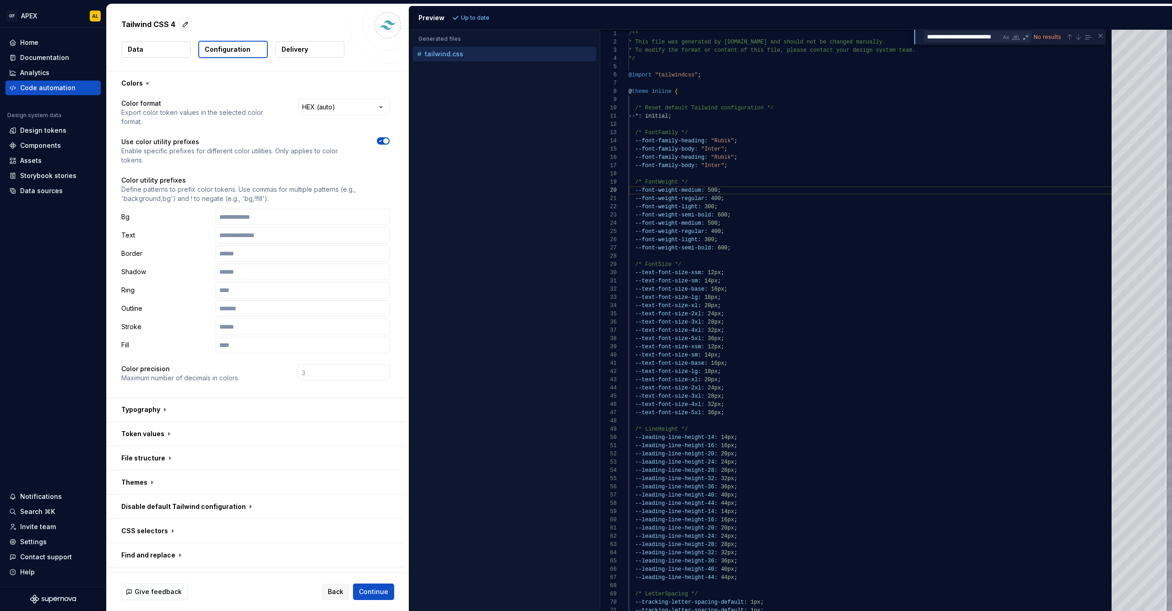
click at [233, 51] on p "Configuration" at bounding box center [228, 49] width 46 height 9
click at [379, 141] on icon "button" at bounding box center [380, 140] width 7 height 5
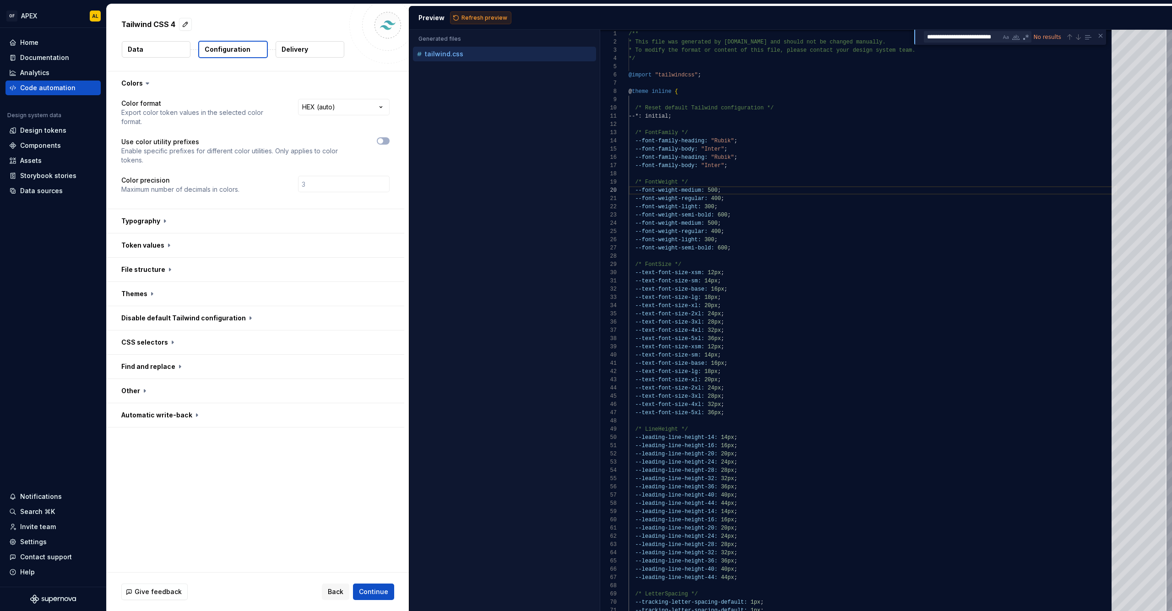
click at [463, 17] on span "Refresh preview" at bounding box center [484, 17] width 46 height 7
type textarea "**********"
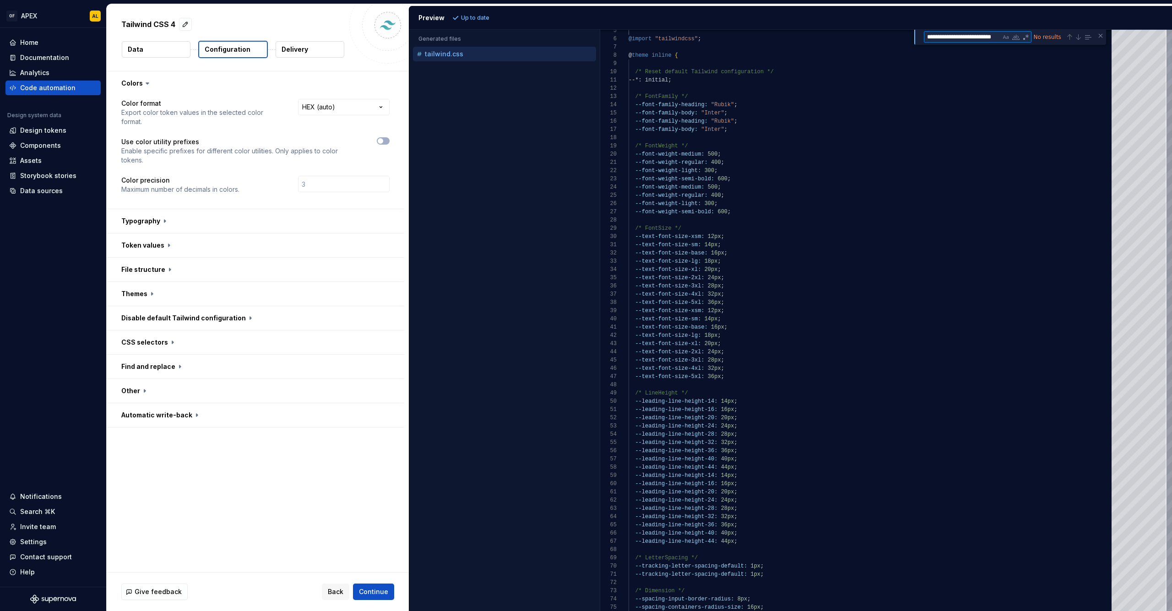
click at [944, 36] on textarea "**********" at bounding box center [962, 37] width 76 height 11
click at [167, 342] on button "button" at bounding box center [256, 343] width 298 height 24
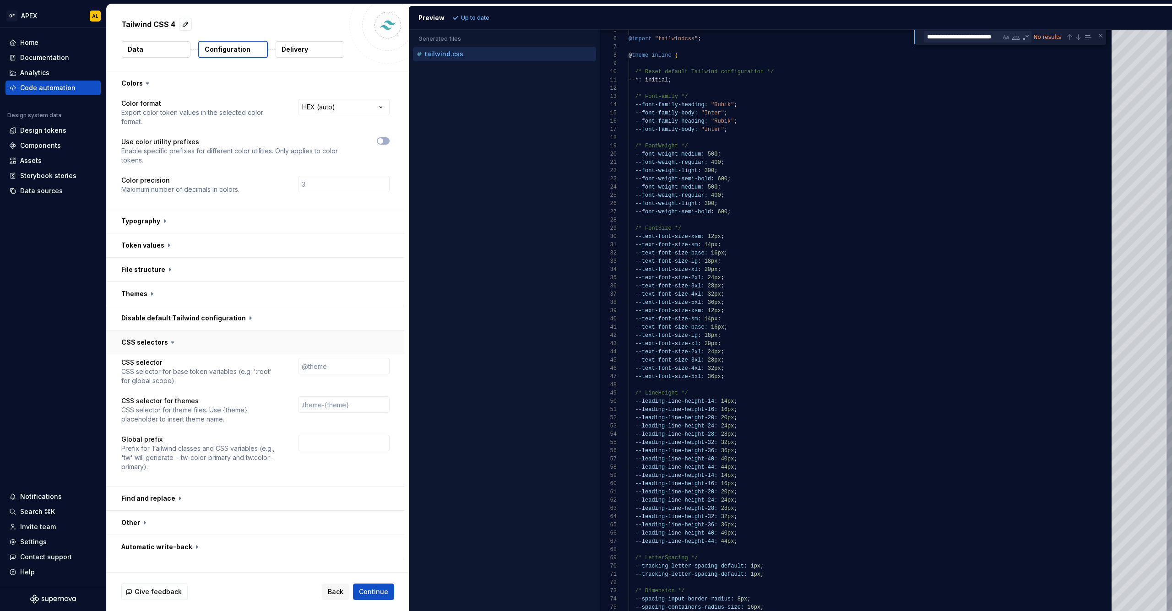
click at [168, 342] on icon at bounding box center [172, 342] width 9 height 9
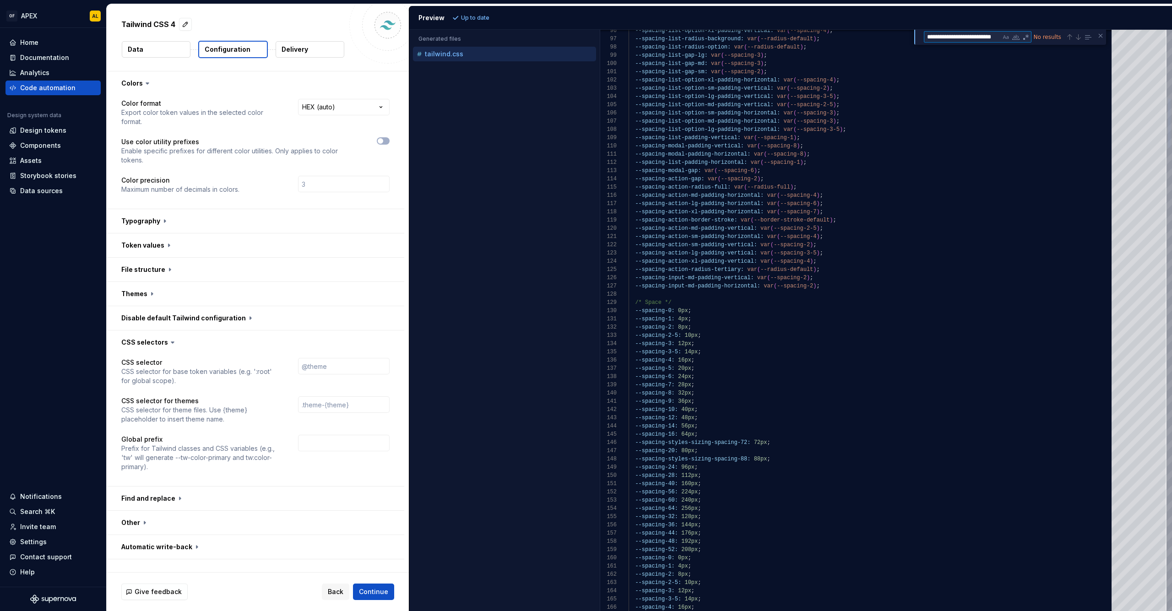
click at [964, 40] on textarea "**********" at bounding box center [962, 37] width 76 height 11
drag, startPoint x: 964, startPoint y: 36, endPoint x: 876, endPoint y: 32, distance: 88.0
click at [876, 32] on div "96 97 98 99 100 101 102 103 104 105 106 107 108 109 110 111 112 113 114 115 116…" at bounding box center [886, 320] width 572 height 581
type textarea "**********"
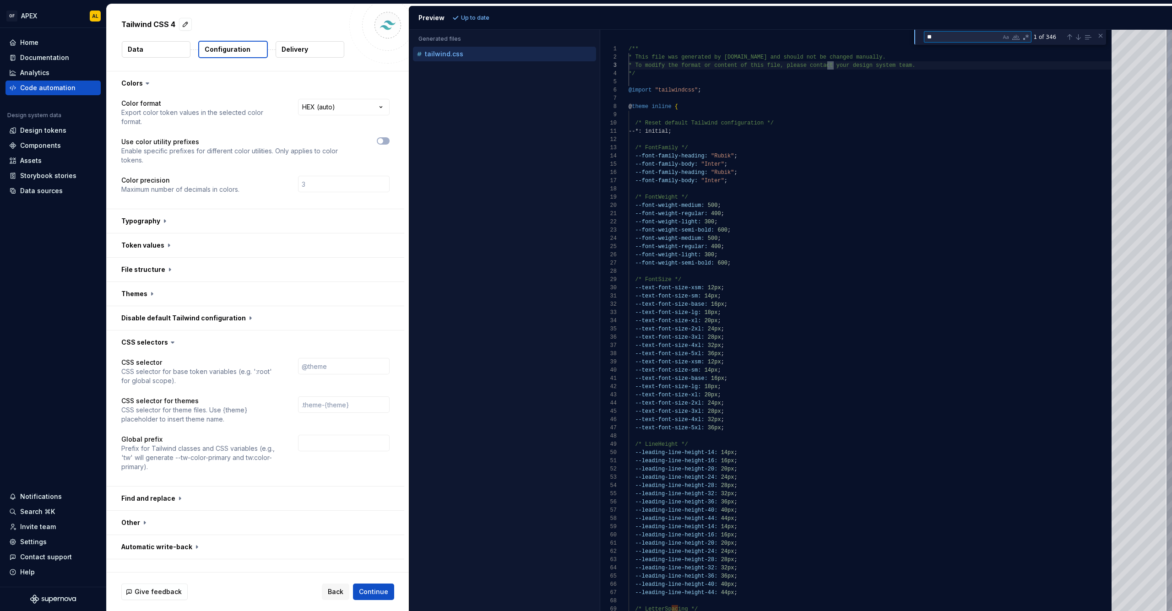
type textarea "***"
type textarea "**********"
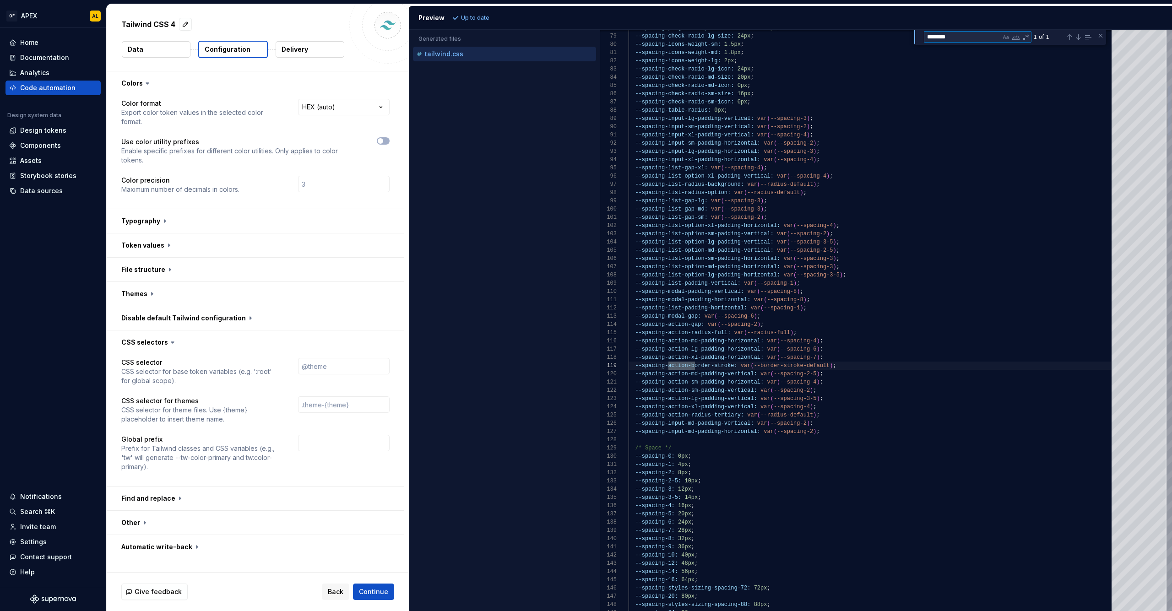
scroll to position [82, 66]
type textarea "**********"
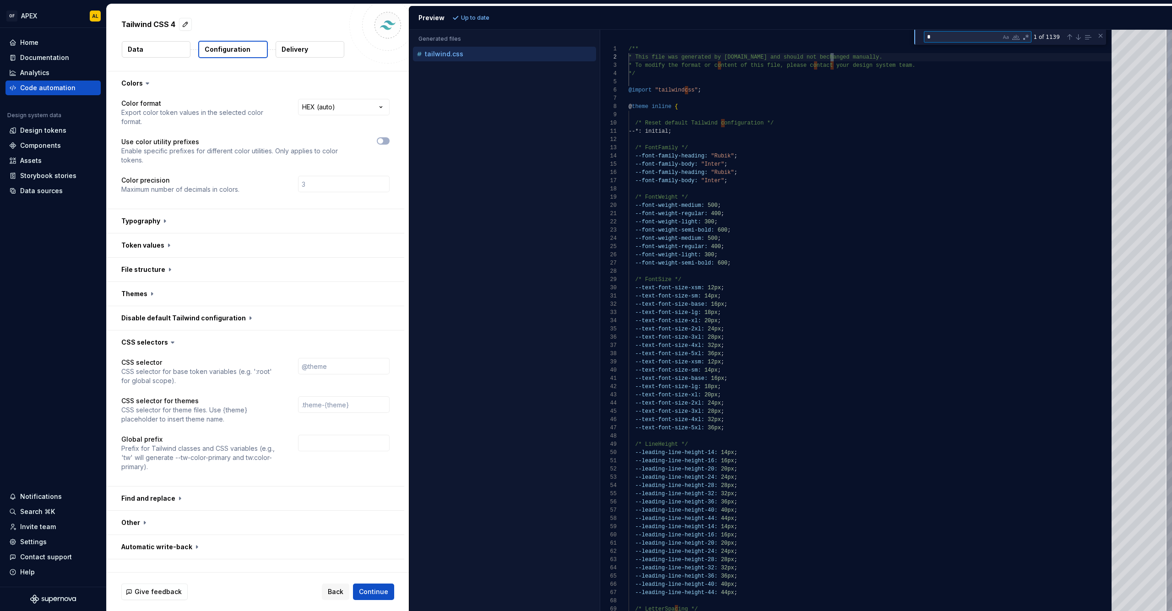
type textarea "**"
type textarea "**********"
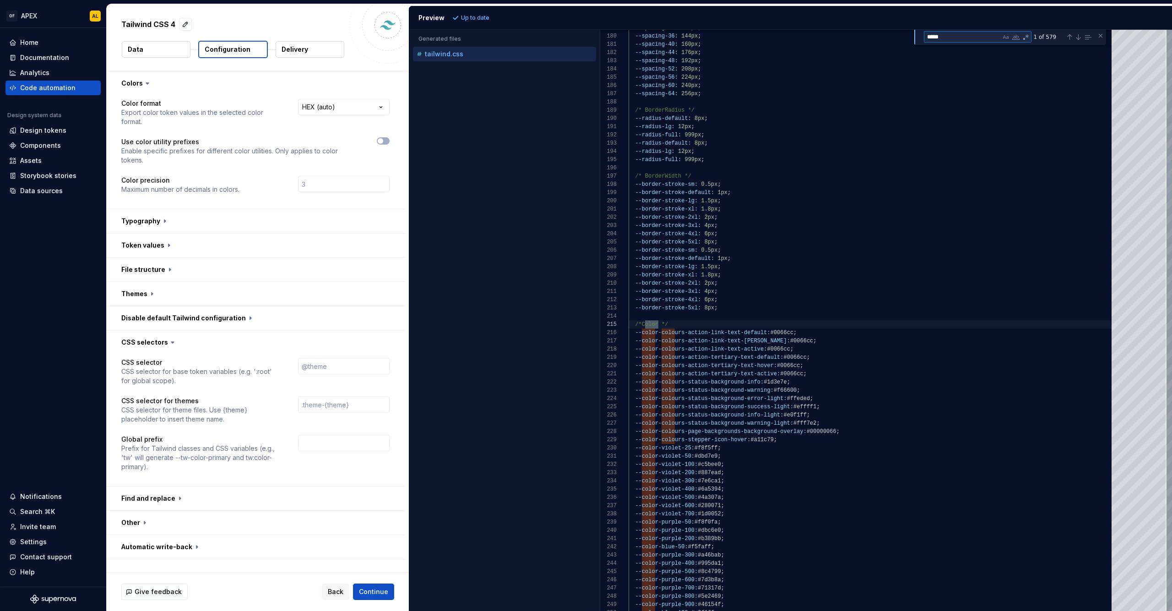
type textarea "******"
type textarea "**********"
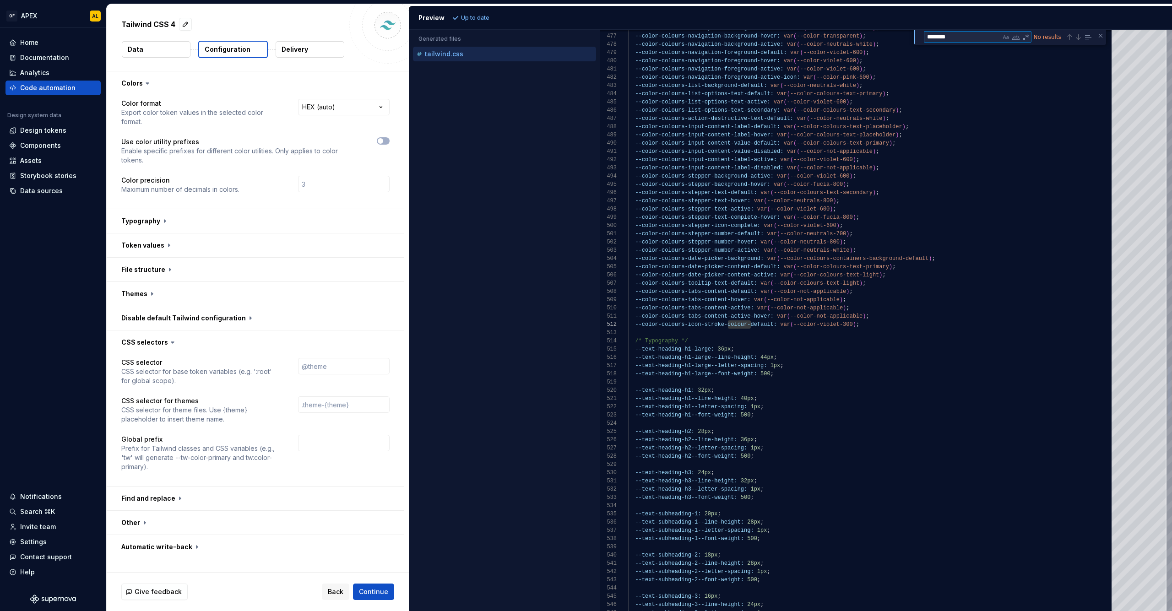
type textarea "*******"
type textarea "**********"
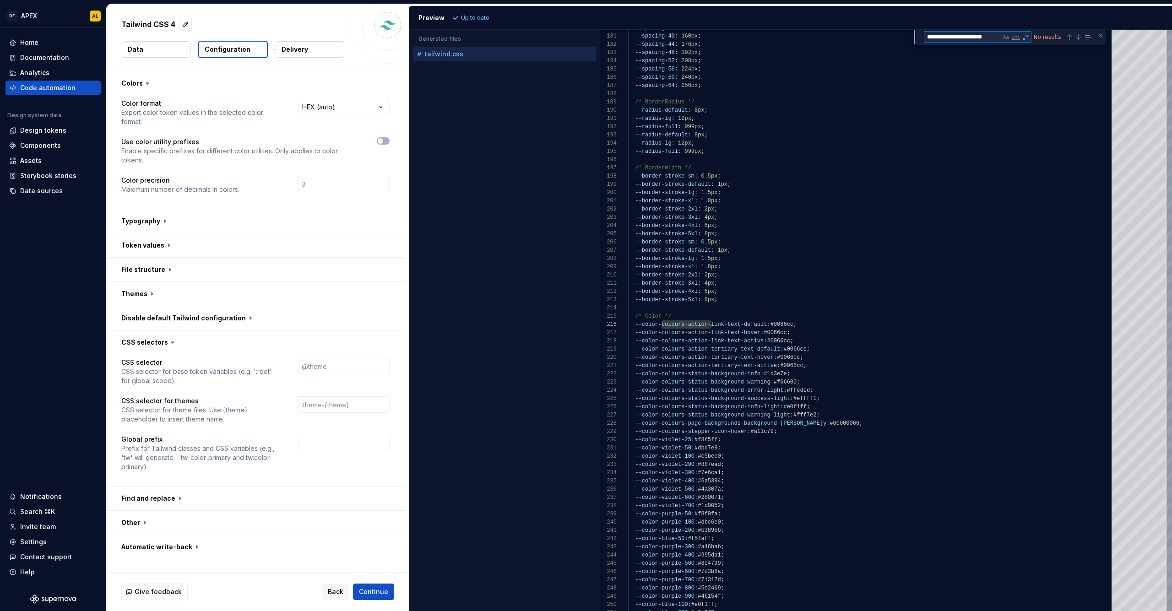
scroll to position [0, 0]
type textarea "**********"
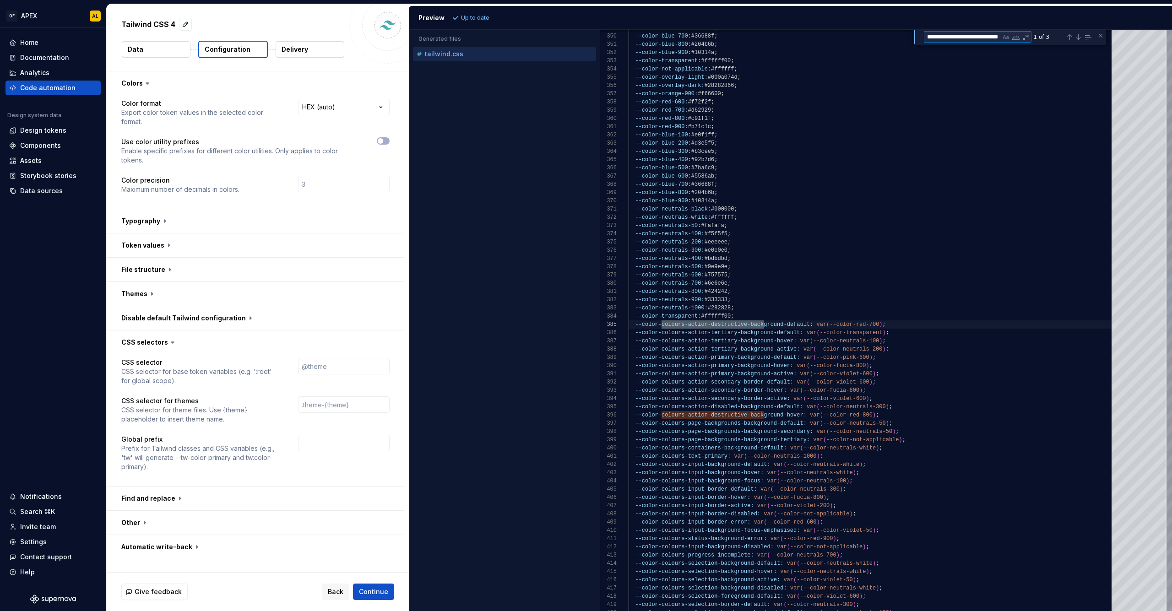
scroll to position [82, 136]
type textarea "**********"
click at [140, 522] on button "button" at bounding box center [256, 523] width 298 height 24
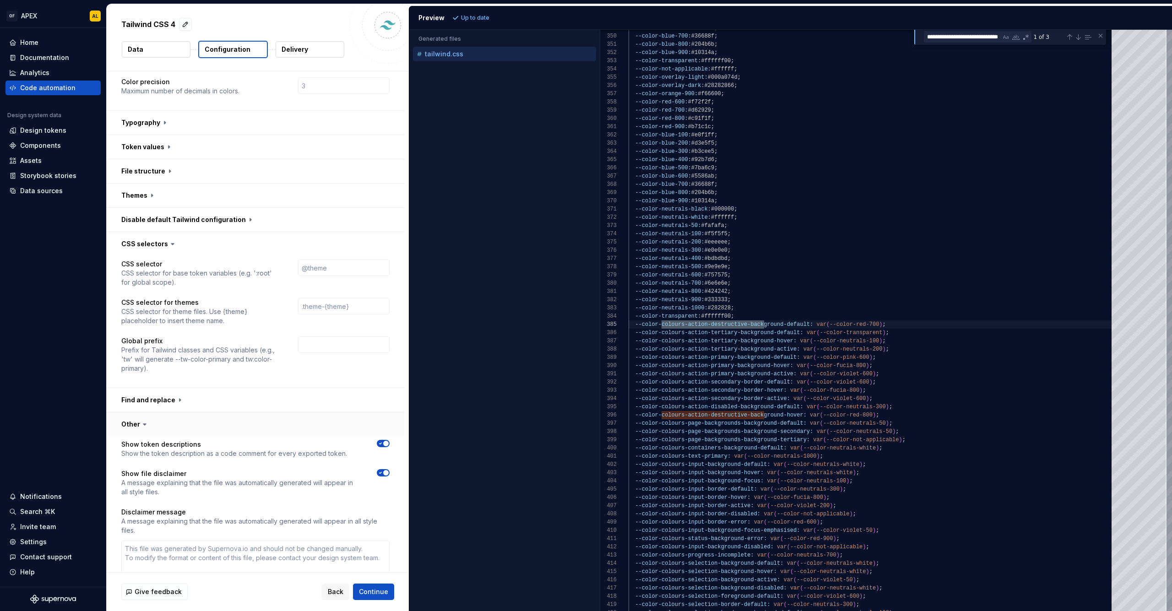
scroll to position [146, 0]
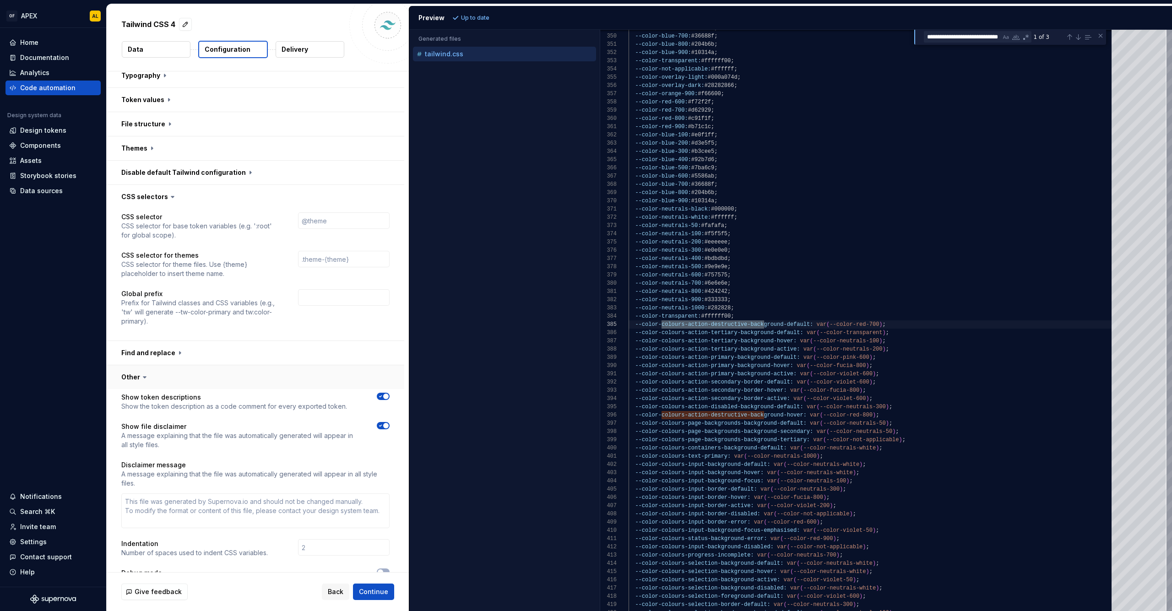
click at [133, 380] on button "button" at bounding box center [256, 377] width 298 height 24
type textarea "*"
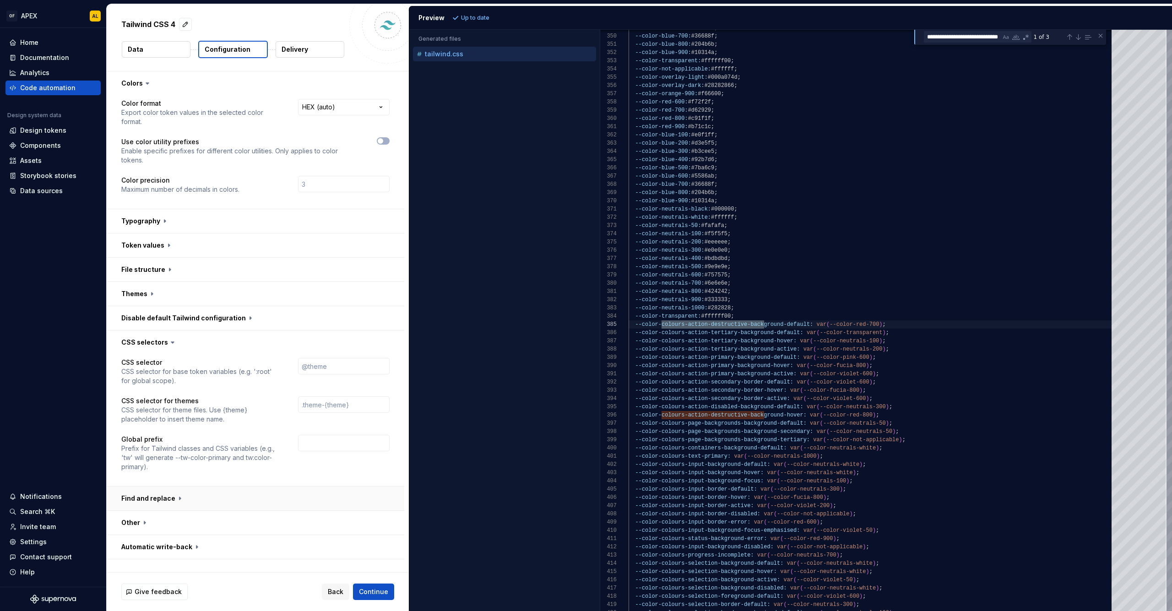
click at [162, 497] on button "button" at bounding box center [256, 499] width 298 height 24
click at [195, 322] on button "button" at bounding box center [256, 318] width 298 height 24
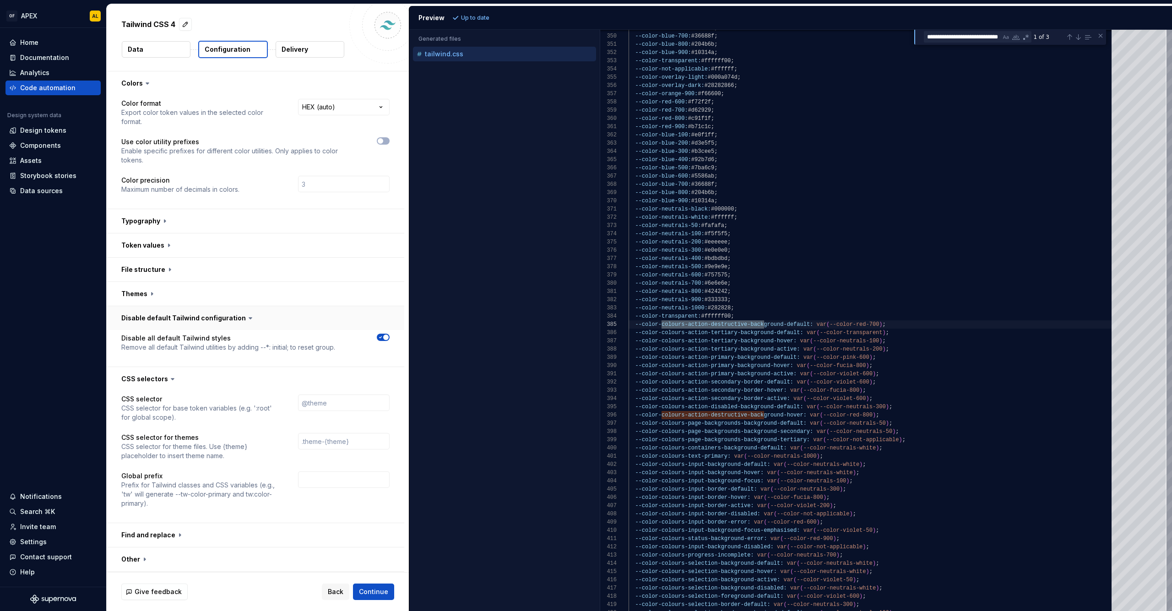
click at [195, 320] on button "button" at bounding box center [256, 318] width 298 height 24
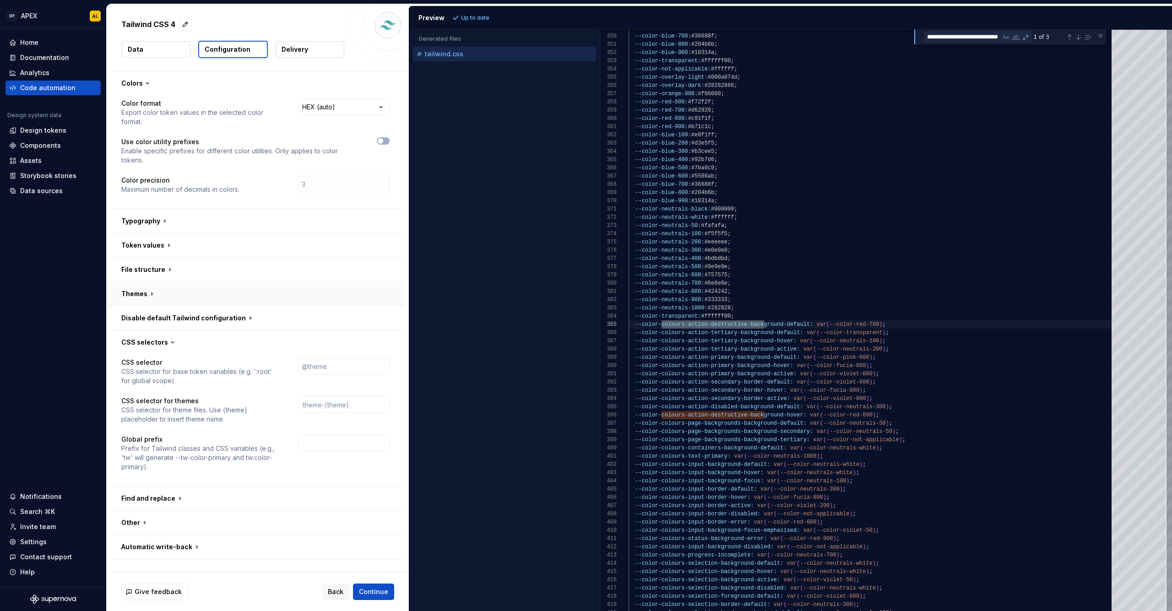
click at [159, 291] on button "button" at bounding box center [256, 294] width 298 height 24
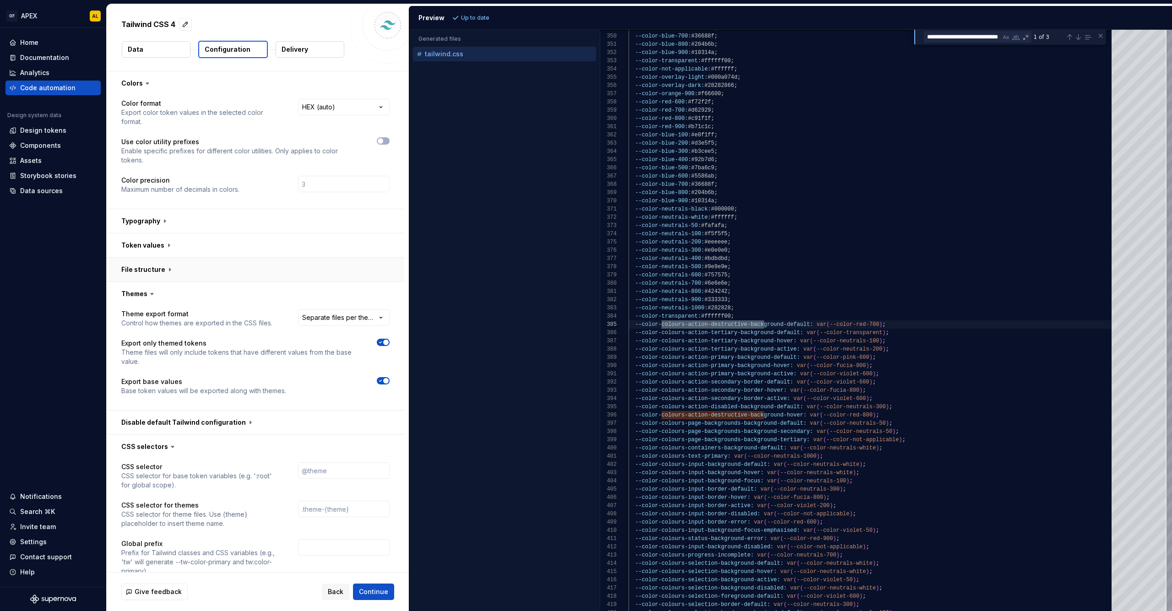
click at [169, 271] on button "button" at bounding box center [256, 270] width 298 height 24
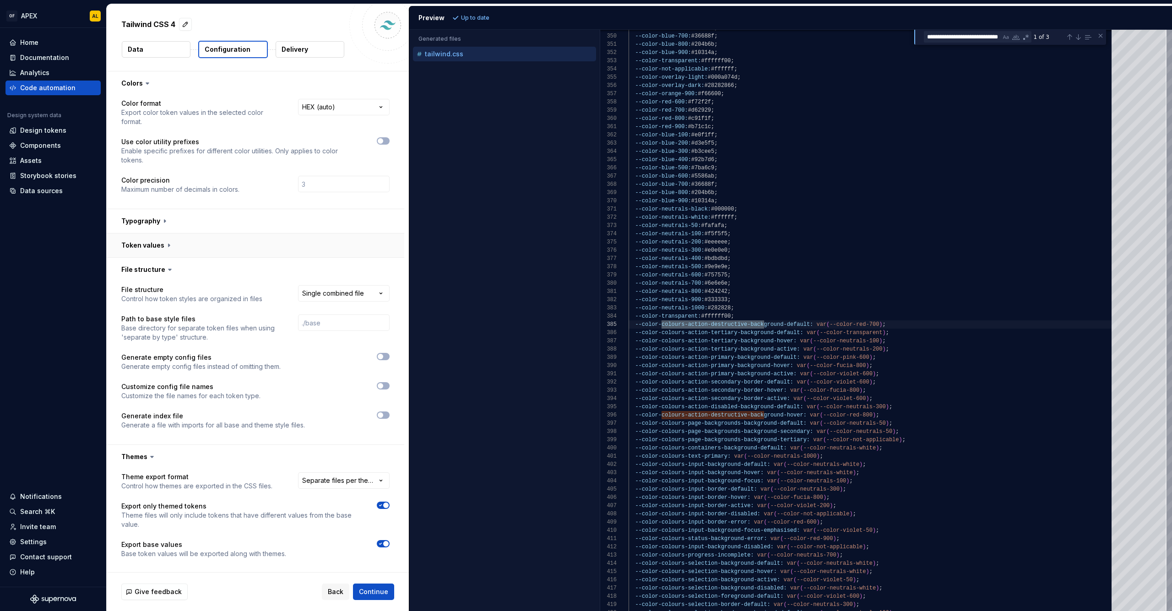
click at [178, 251] on button "button" at bounding box center [256, 245] width 298 height 24
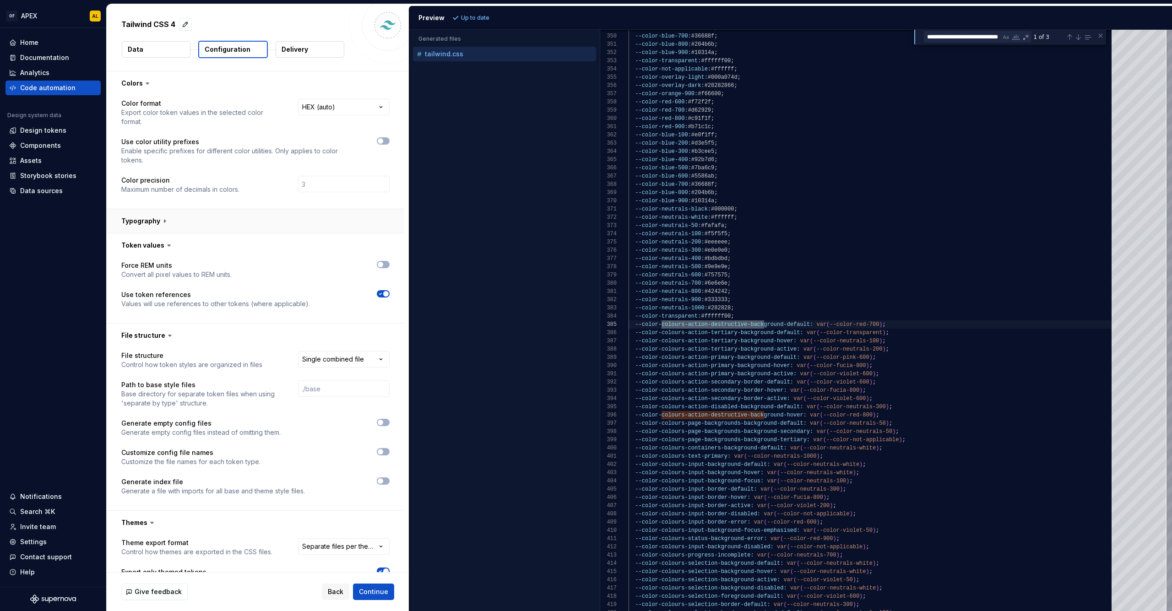
click at [181, 220] on button "button" at bounding box center [256, 221] width 298 height 24
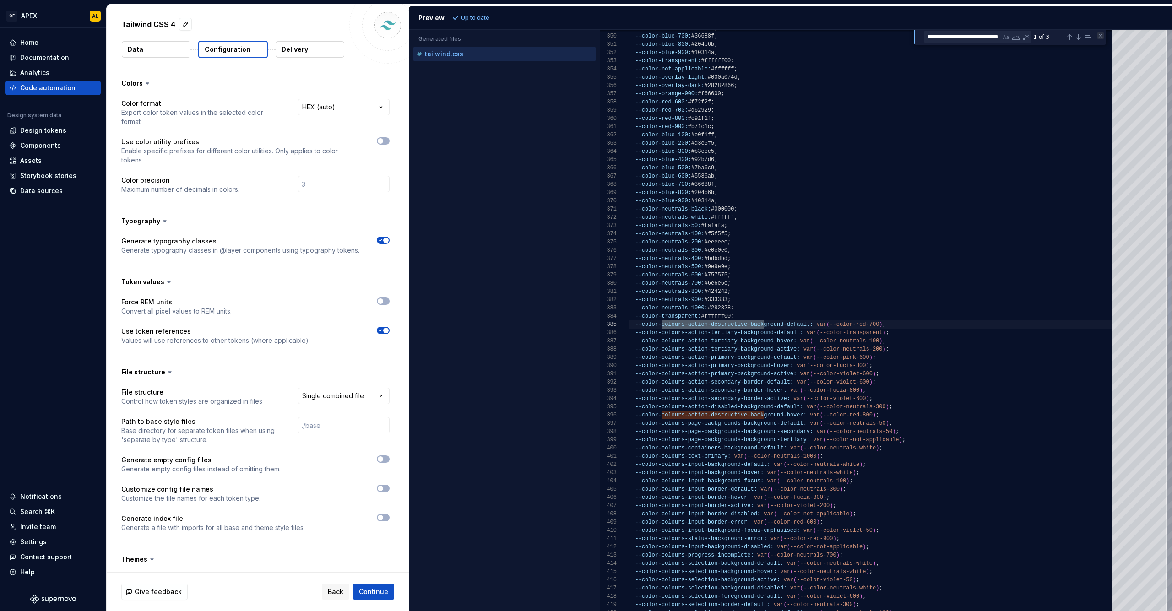
click at [1098, 35] on div "Close (Escape)" at bounding box center [1100, 35] width 7 height 7
type textarea "*"
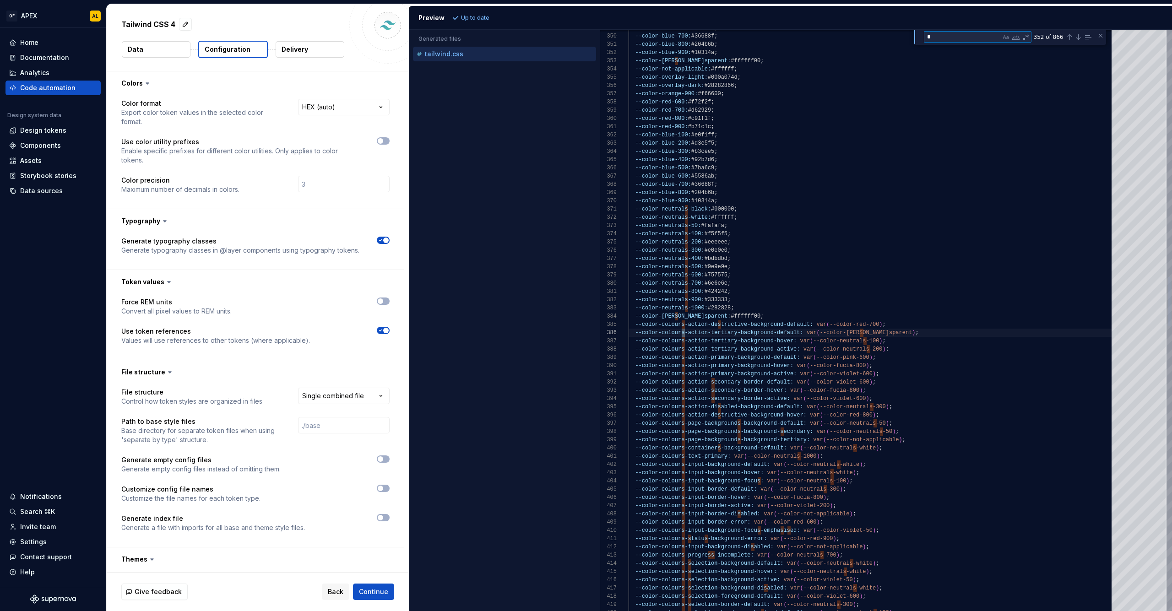
scroll to position [0, 0]
type textarea "**********"
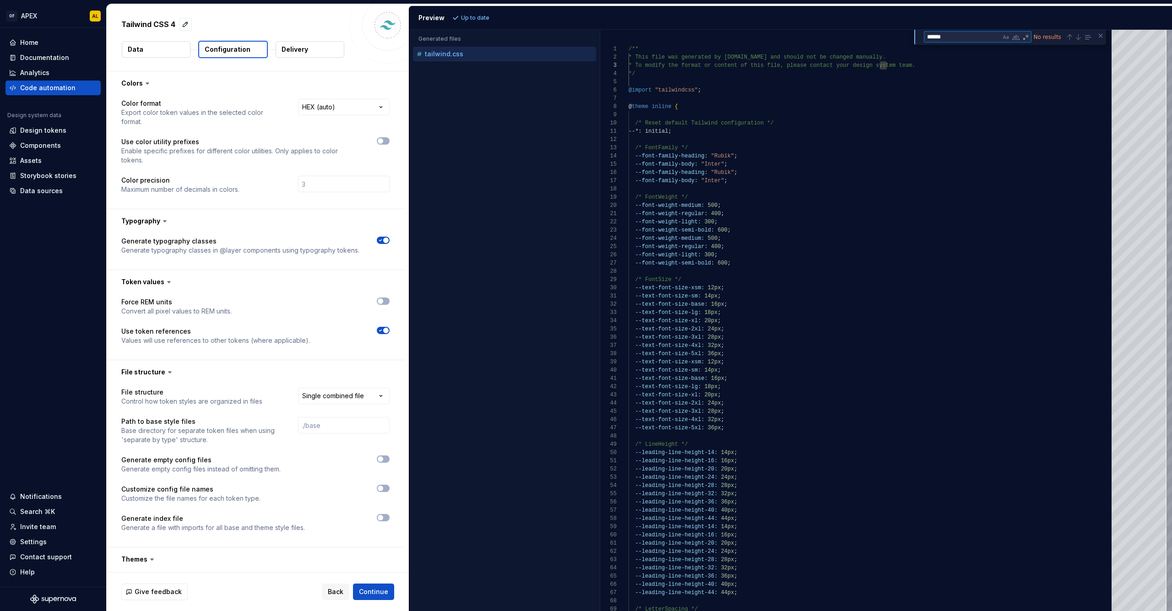
type textarea "******"
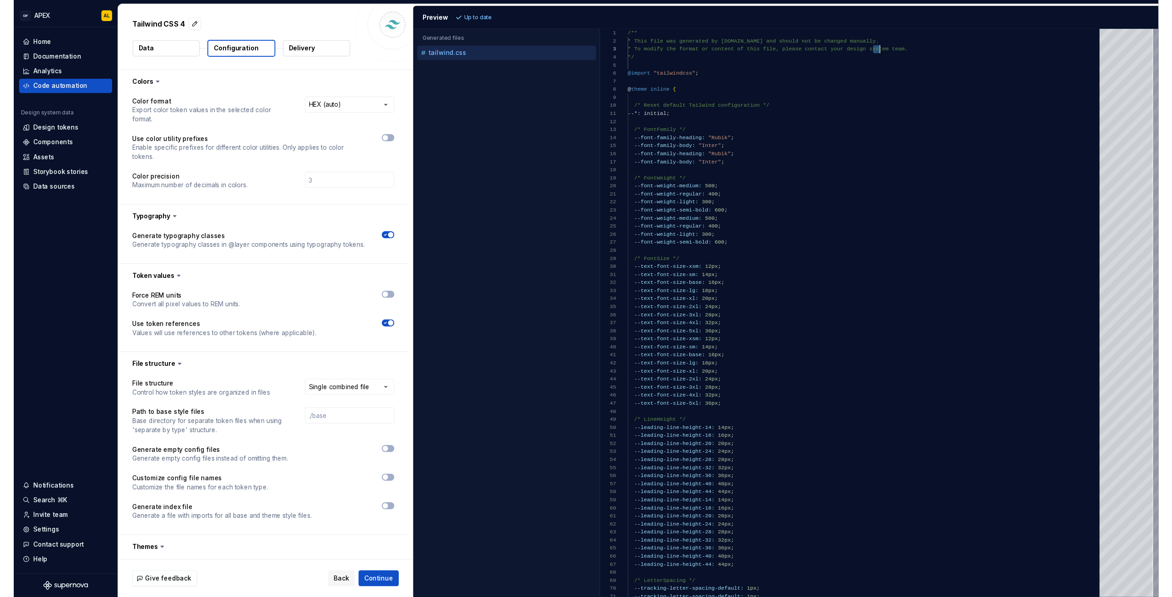
scroll to position [16, 258]
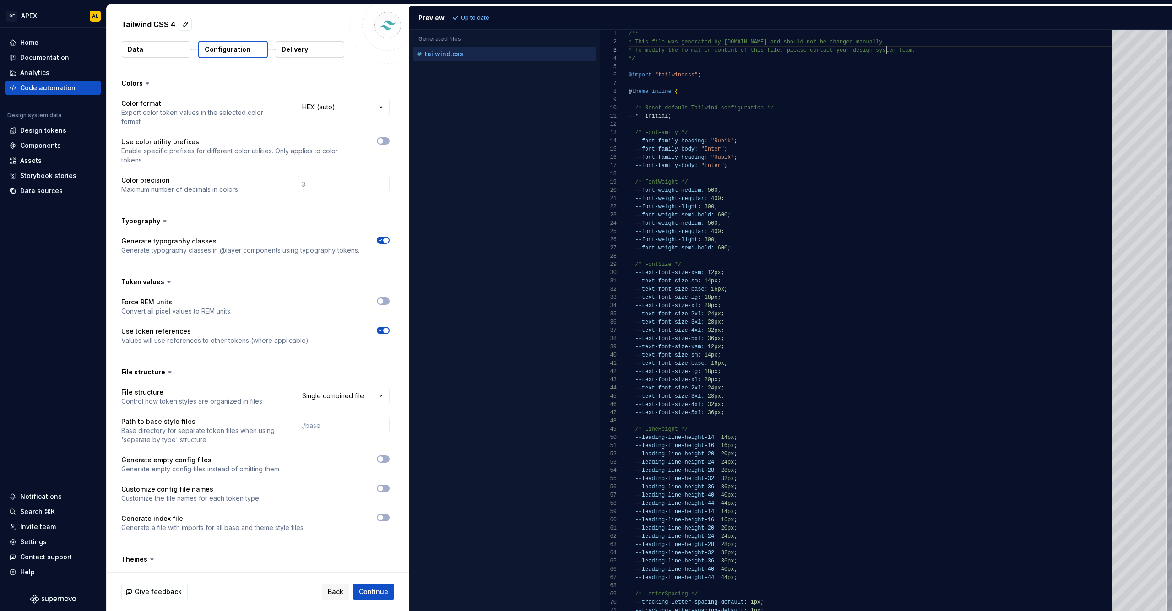
click at [358, 23] on div at bounding box center [387, 25] width 77 height 77
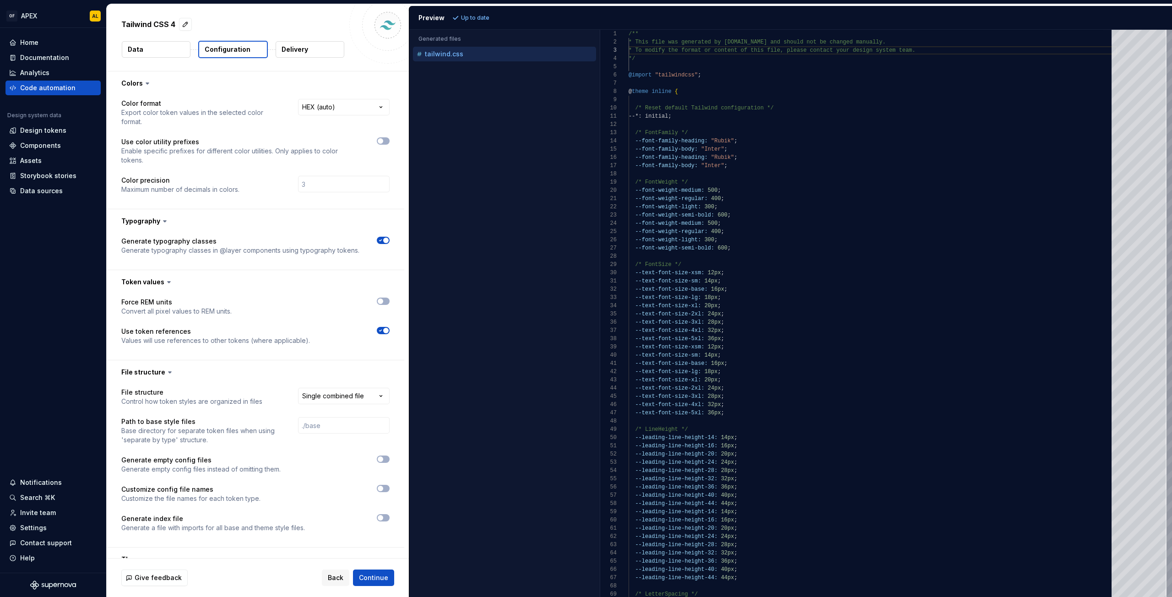
scroll to position [371, 0]
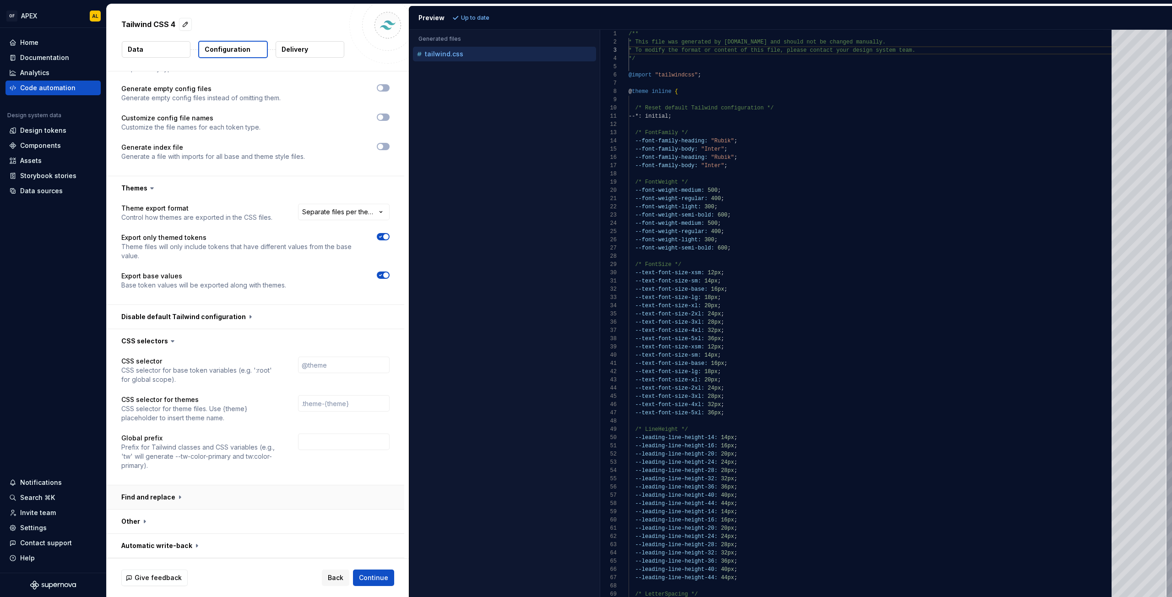
click at [175, 499] on button "button" at bounding box center [256, 497] width 298 height 24
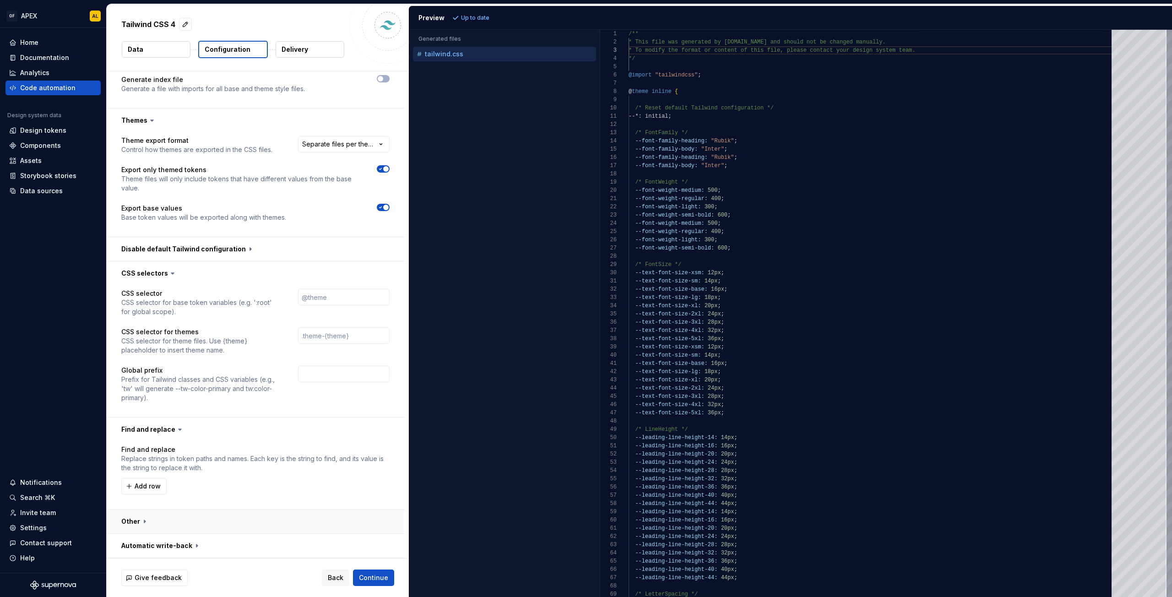
click at [195, 517] on button "button" at bounding box center [256, 522] width 298 height 24
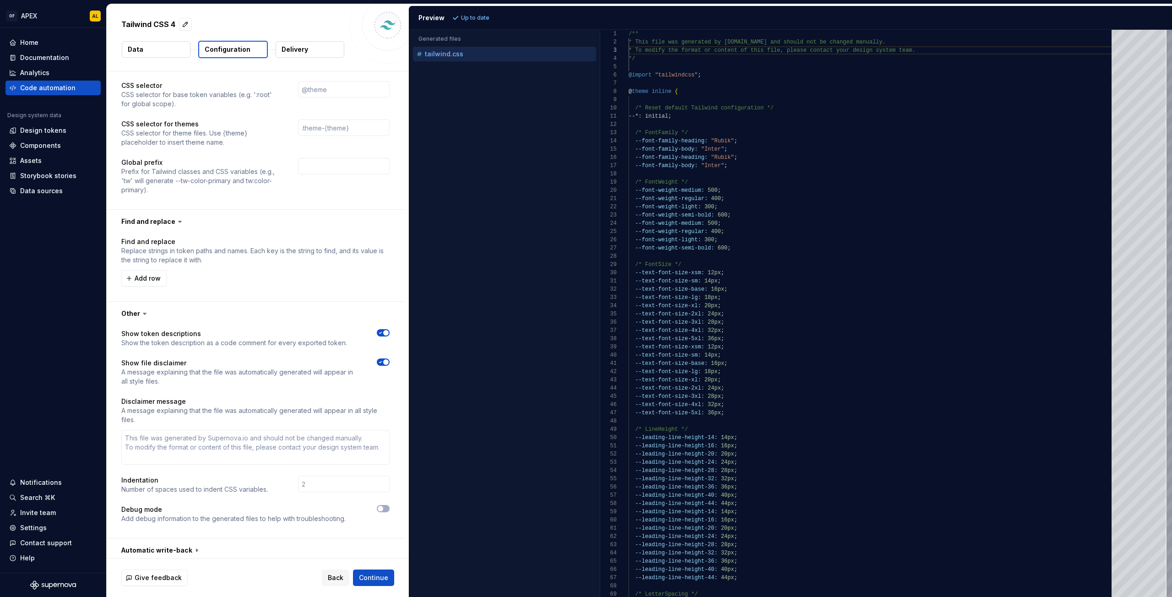
scroll to position [651, 0]
click at [205, 539] on button "button" at bounding box center [256, 546] width 298 height 24
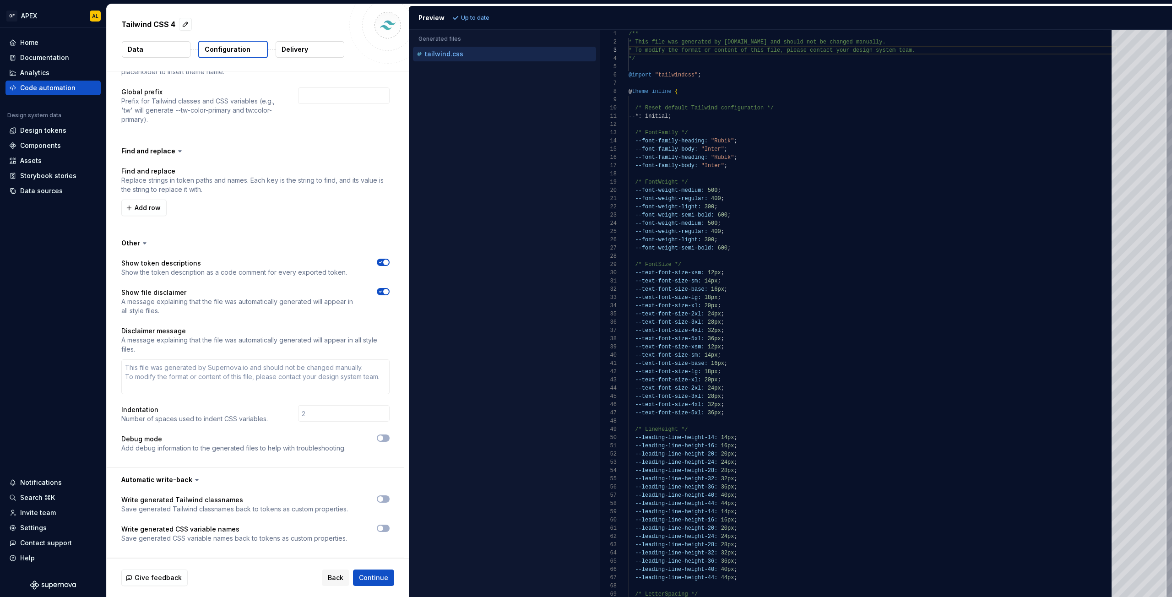
scroll to position [0, 0]
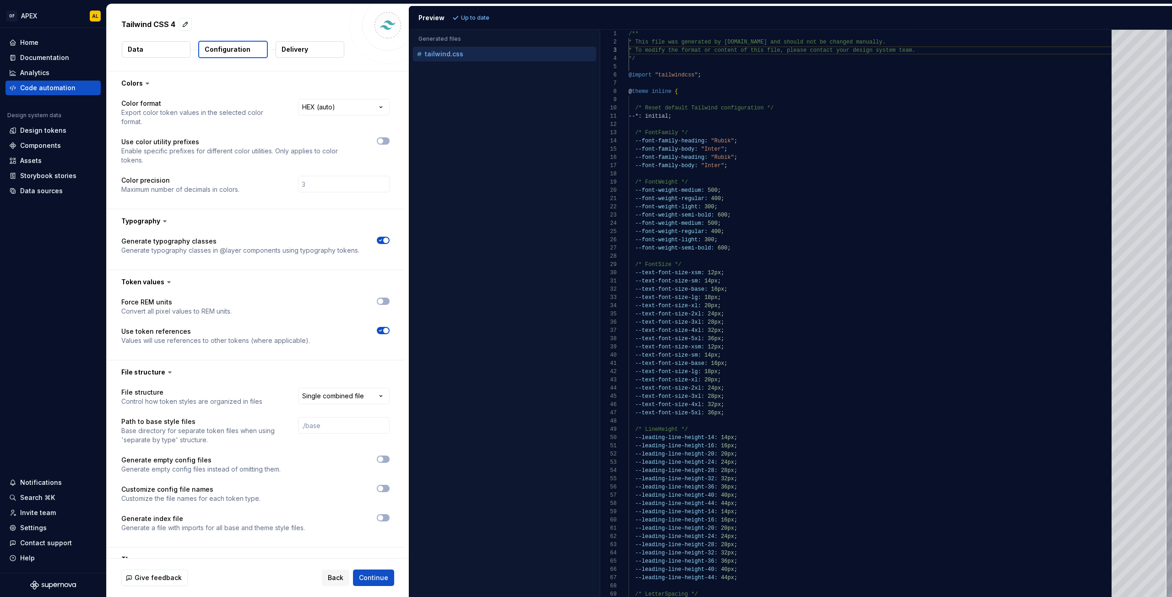
click at [295, 50] on p "Delivery" at bounding box center [295, 49] width 27 height 9
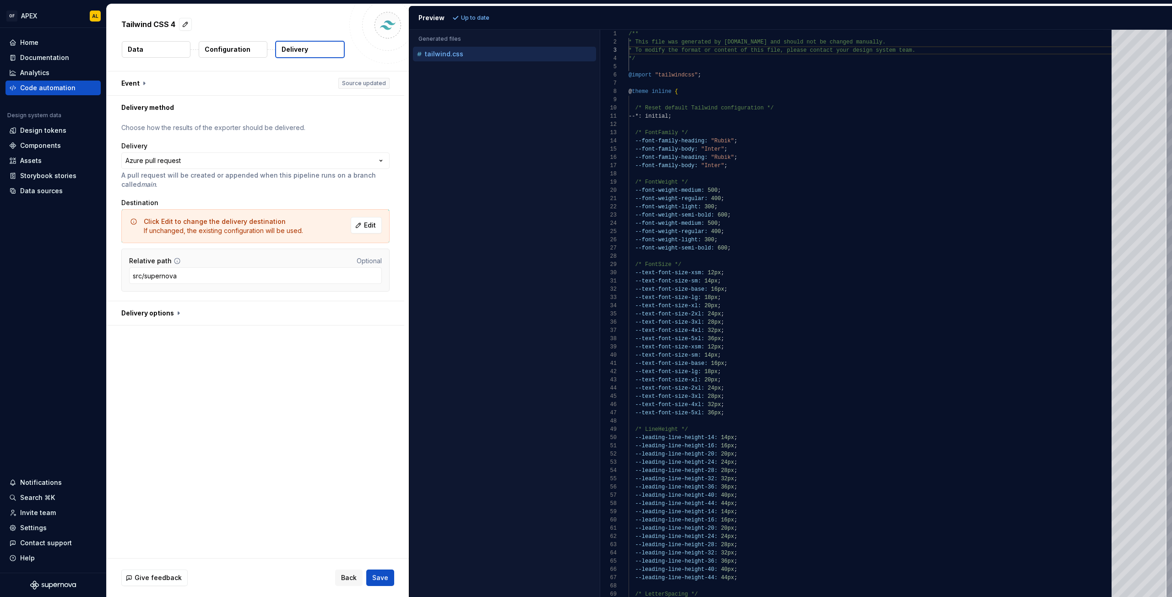
click at [291, 51] on p "Delivery" at bounding box center [295, 49] width 27 height 9
click at [147, 309] on button "button" at bounding box center [256, 313] width 298 height 24
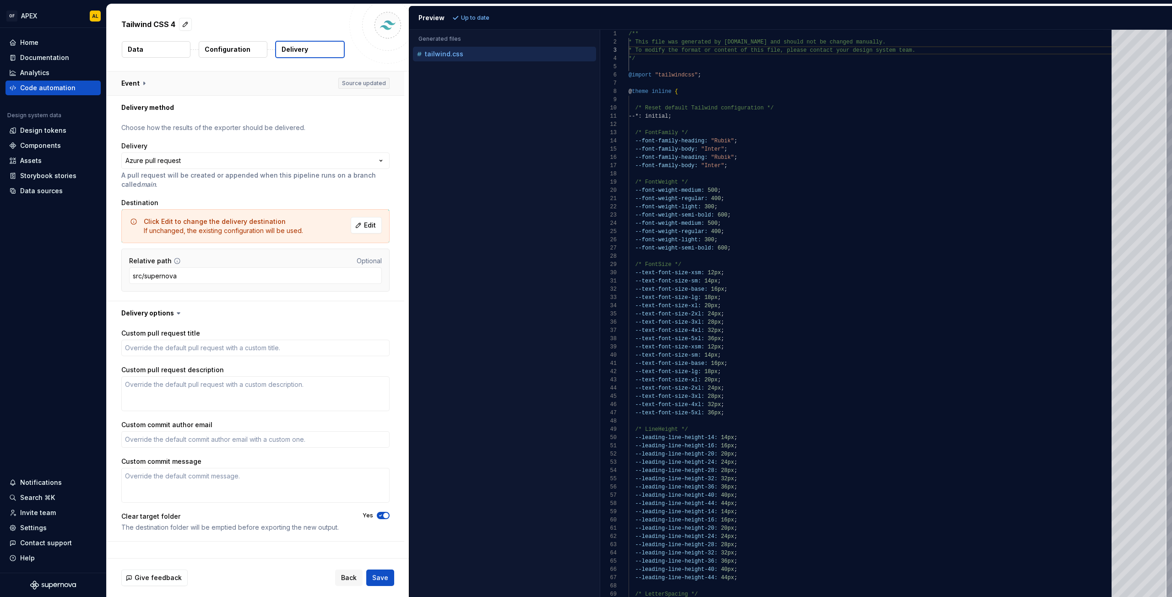
click at [136, 82] on button "button" at bounding box center [256, 83] width 298 height 24
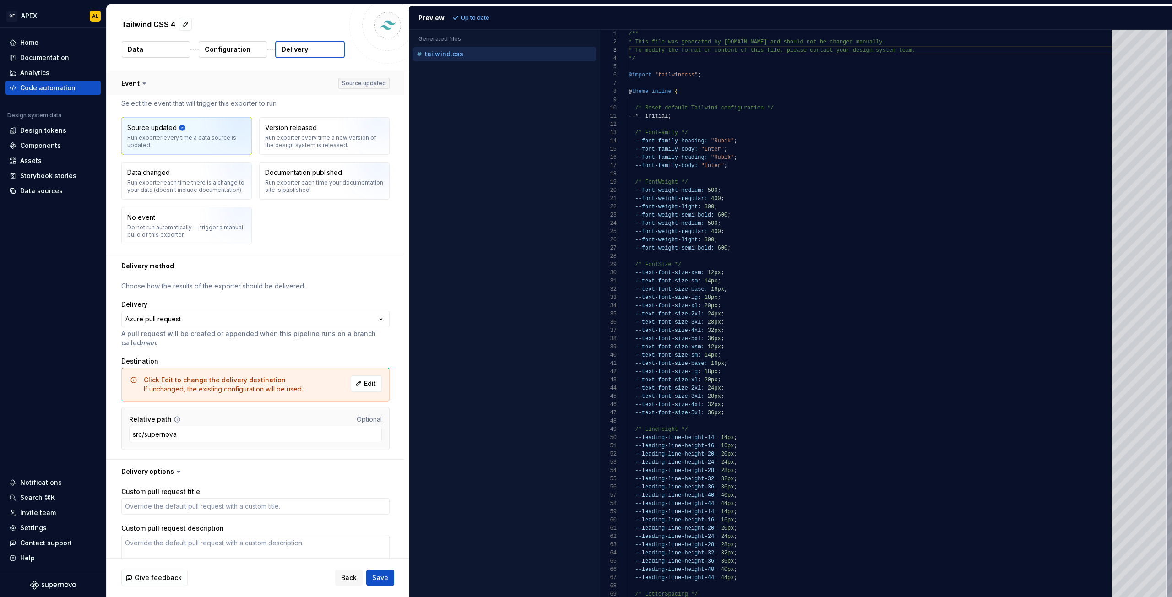
click at [136, 82] on button "button" at bounding box center [256, 83] width 298 height 24
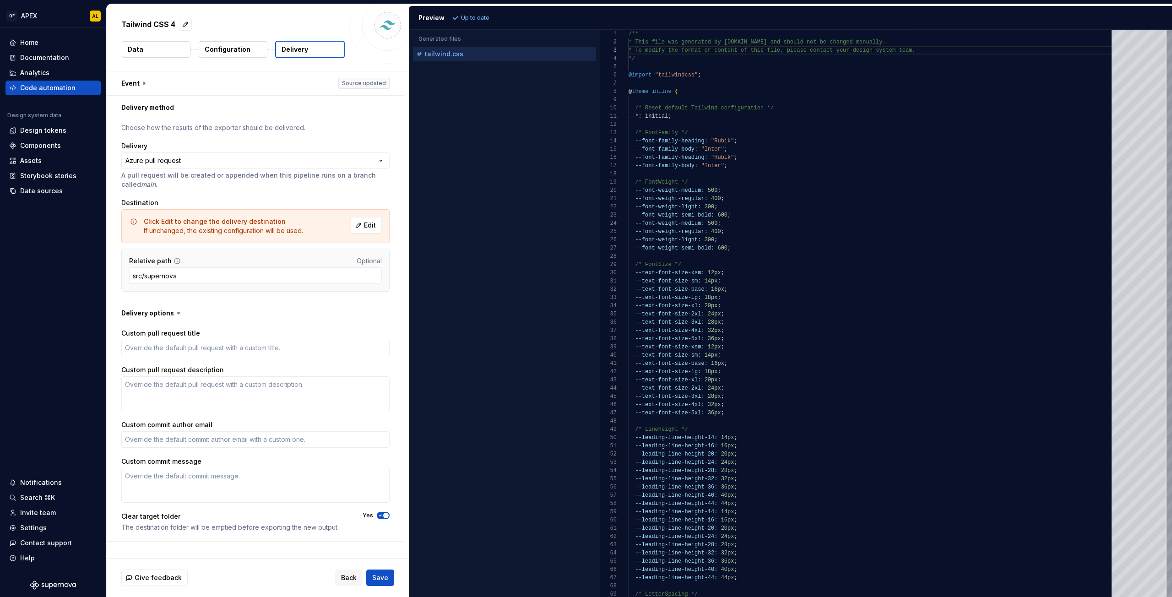
click at [219, 45] on p "Configuration" at bounding box center [228, 49] width 46 height 9
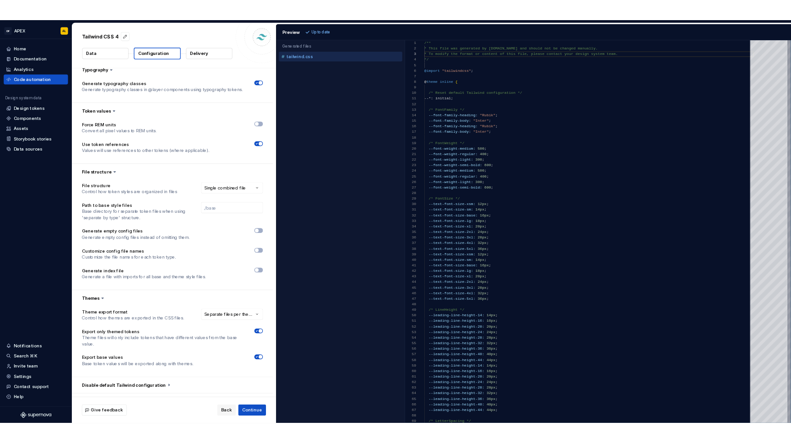
scroll to position [351, 0]
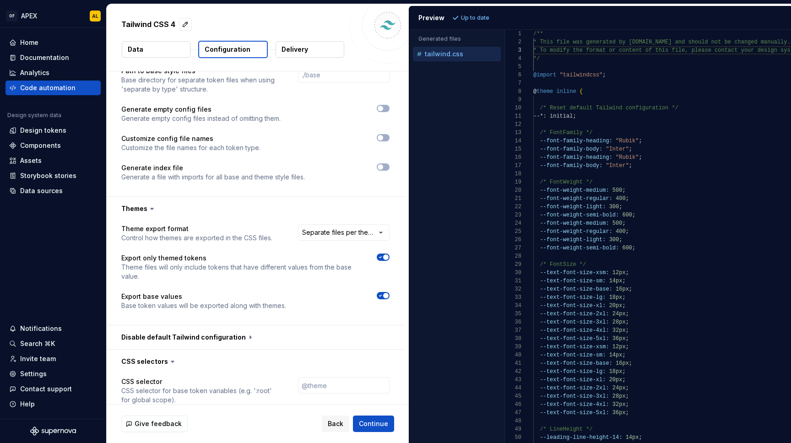
type textarea "*"
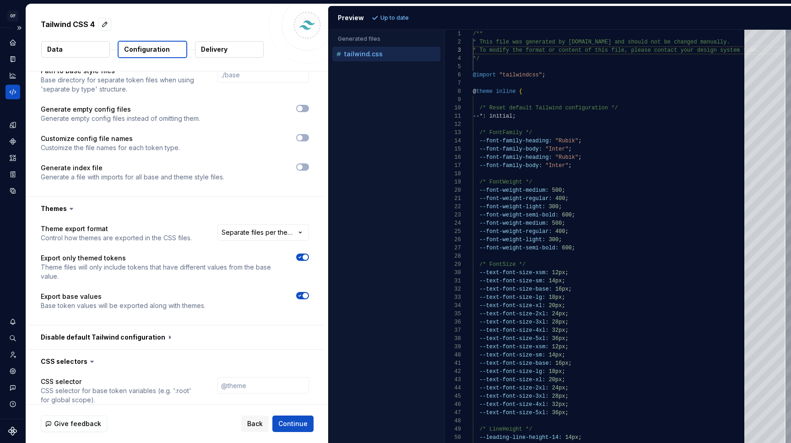
click at [11, 91] on icon "Code automation" at bounding box center [13, 91] width 6 height 5
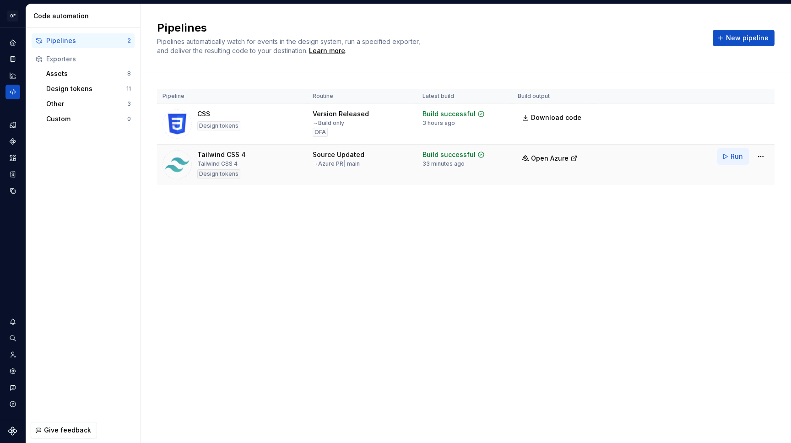
click at [727, 157] on button "Run" at bounding box center [733, 156] width 32 height 16
click at [86, 116] on div "Custom" at bounding box center [86, 118] width 81 height 9
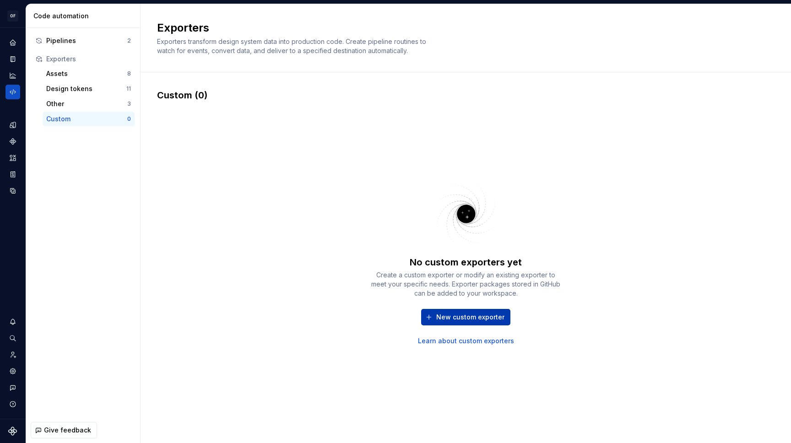
click at [456, 321] on span "New custom exporter" at bounding box center [470, 317] width 68 height 9
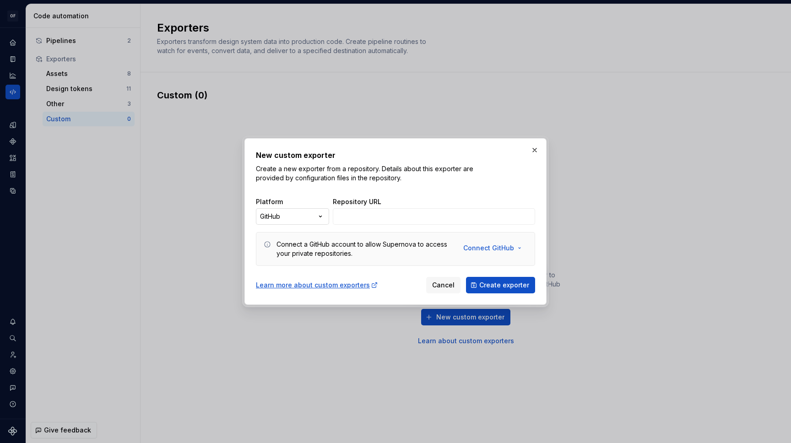
click at [312, 212] on div "New custom exporter Create a new exporter from a repository. Details about this…" at bounding box center [395, 221] width 791 height 443
select select "*****"
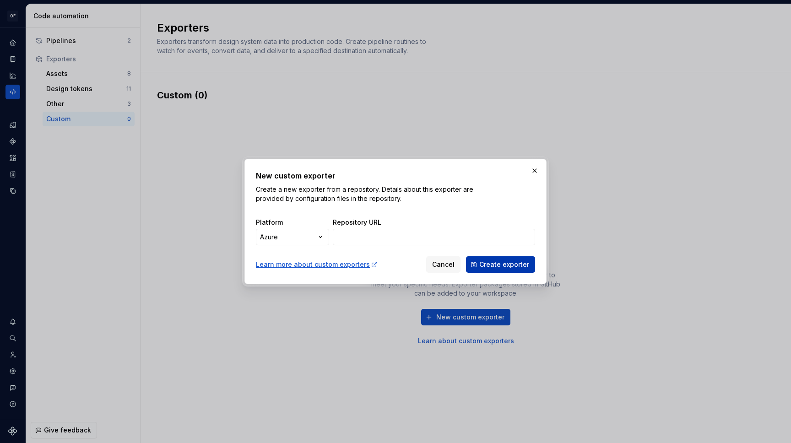
click at [484, 269] on button "Create exporter" at bounding box center [500, 264] width 69 height 16
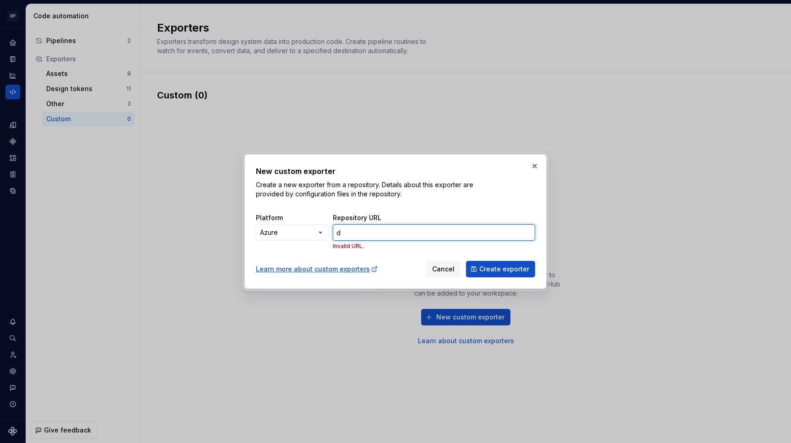
type input "d"
click at [343, 265] on div "Learn more about custom exporters" at bounding box center [317, 269] width 122 height 9
click at [389, 229] on input "d" at bounding box center [434, 232] width 202 height 16
click at [539, 167] on button "button" at bounding box center [534, 166] width 13 height 13
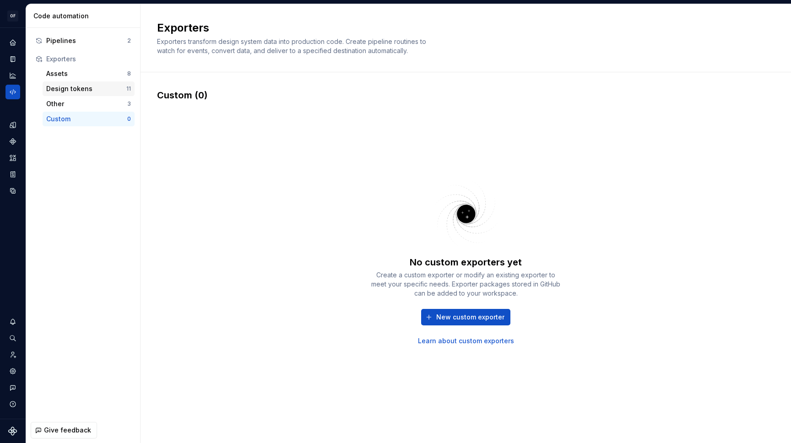
click at [82, 89] on div "Design tokens" at bounding box center [86, 88] width 80 height 9
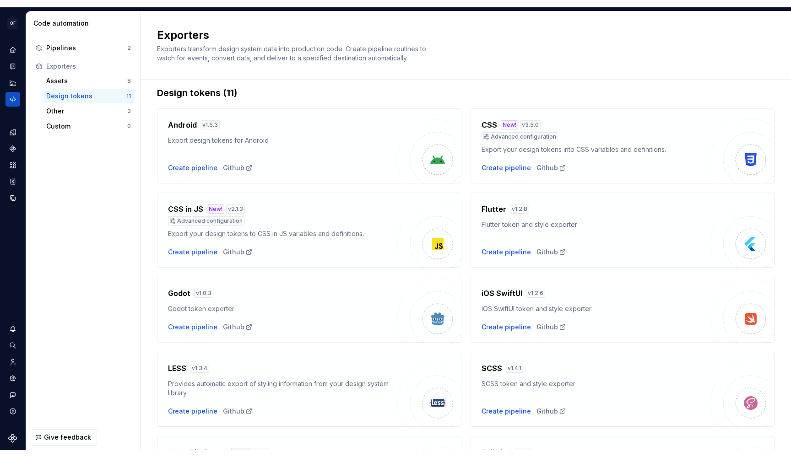
scroll to position [11, 0]
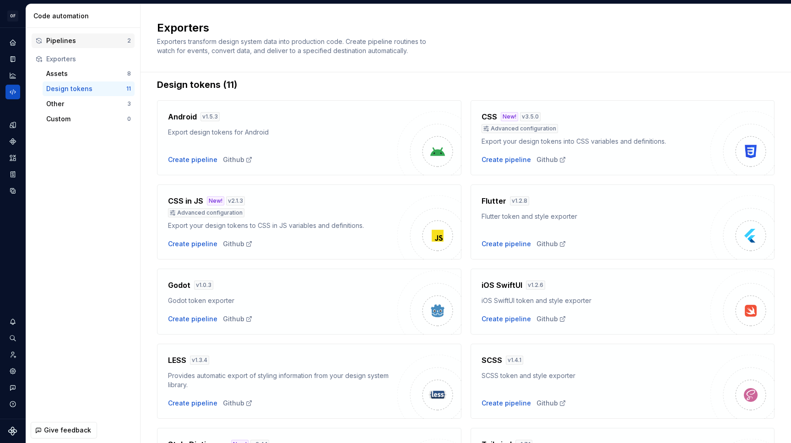
click at [98, 42] on div "Pipelines" at bounding box center [86, 40] width 81 height 9
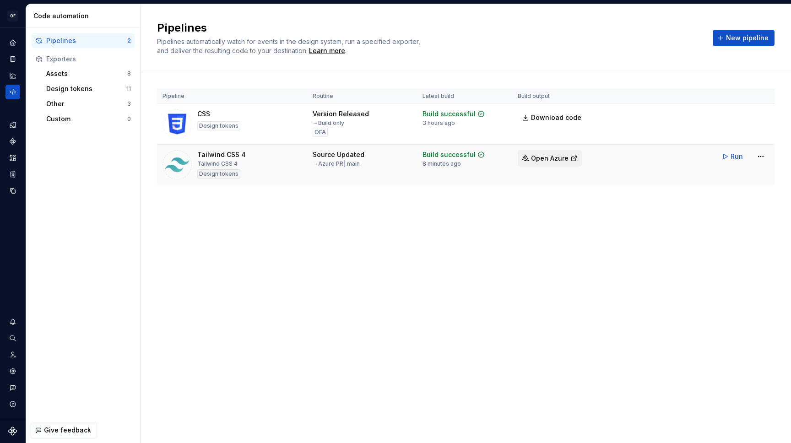
click at [558, 160] on span "Open Azure" at bounding box center [550, 158] width 38 height 9
click at [760, 157] on html "OF APEX AL Design system data Code automation Pipelines 2 Exporters Assets 8 De…" at bounding box center [395, 221] width 791 height 443
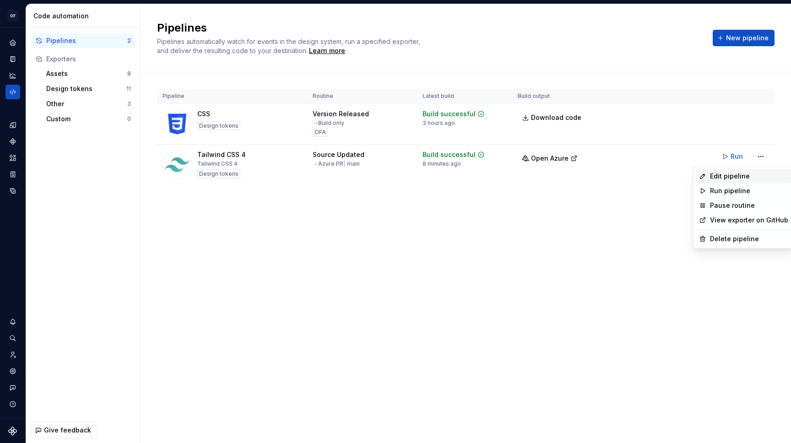
click at [738, 178] on div "Edit pipeline" at bounding box center [749, 176] width 78 height 9
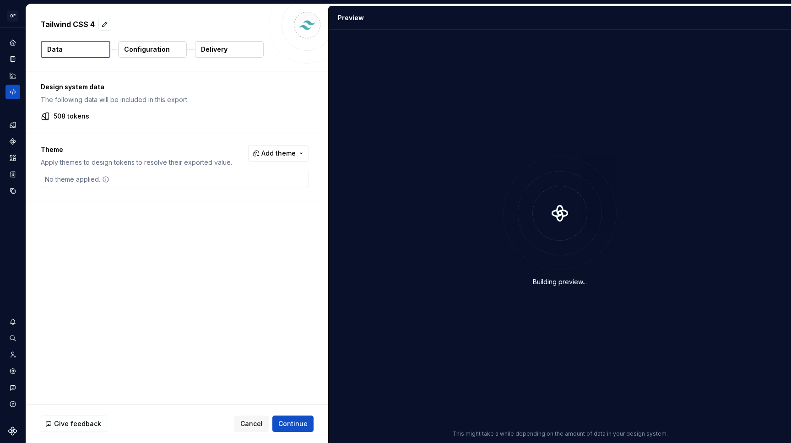
click at [149, 42] on button "Configuration" at bounding box center [152, 49] width 69 height 16
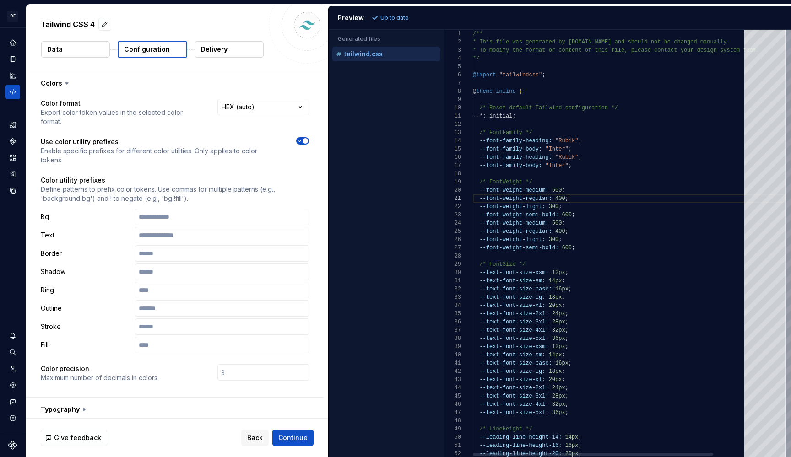
click at [634, 198] on div "--font-weight-regular: 400 ;" at bounding box center [629, 199] width 313 height 8
type textarea "**********"
type textarea "*"
type textarea "**********"
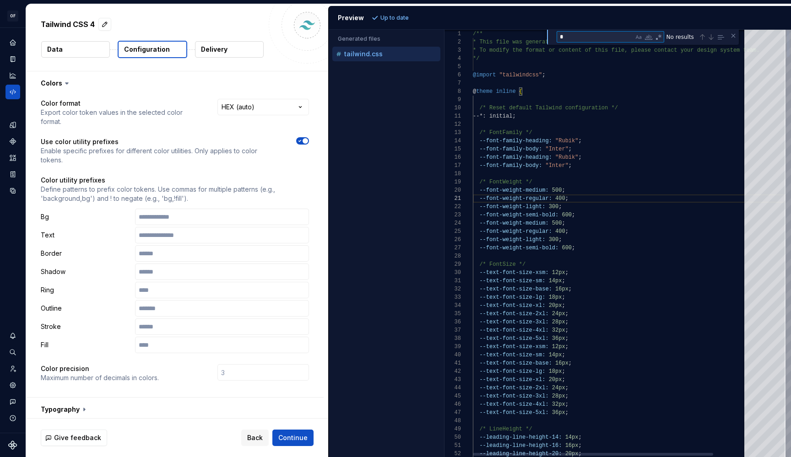
type textarea "**"
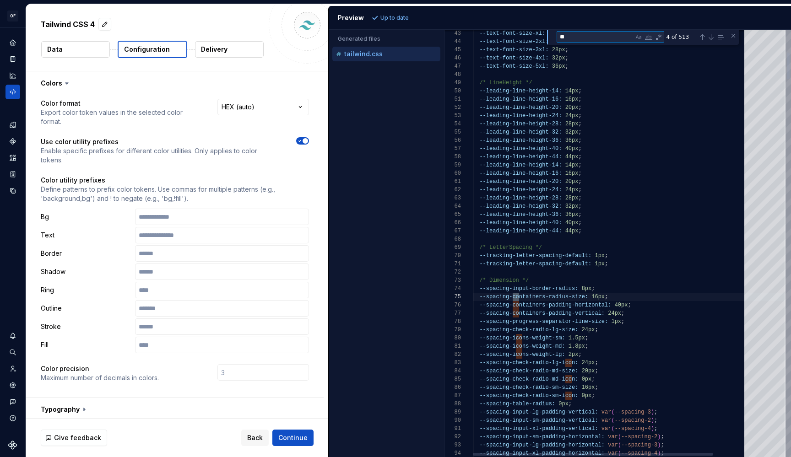
type textarea "**********"
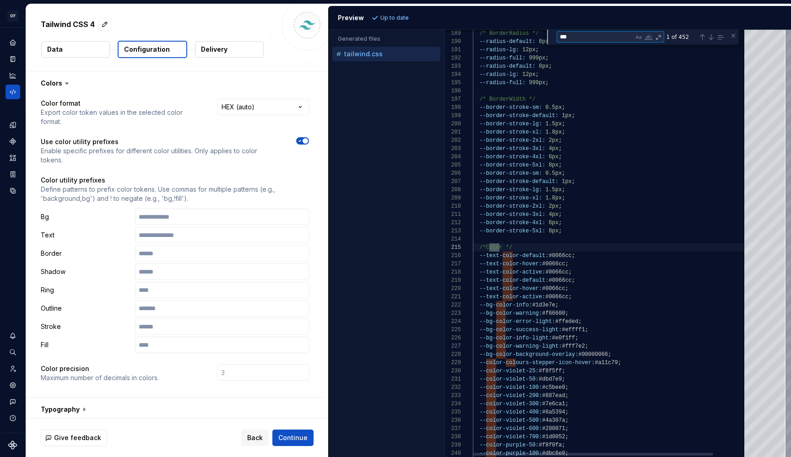
type textarea "****"
type textarea "**********"
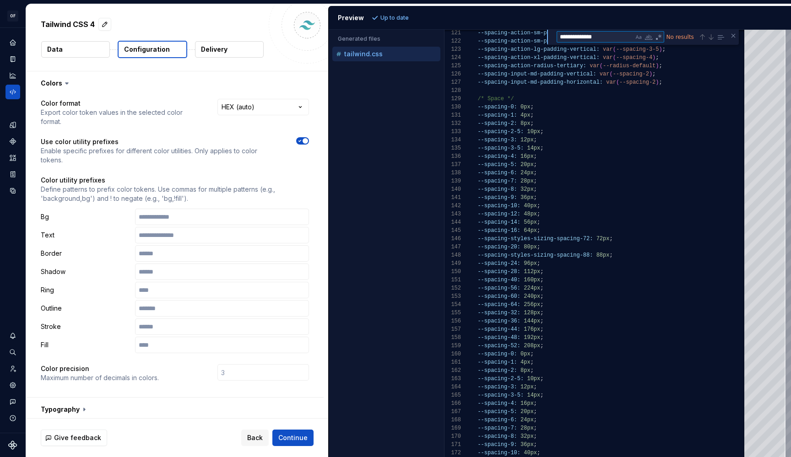
type textarea "**********"
click at [298, 141] on icon "button" at bounding box center [299, 140] width 7 height 5
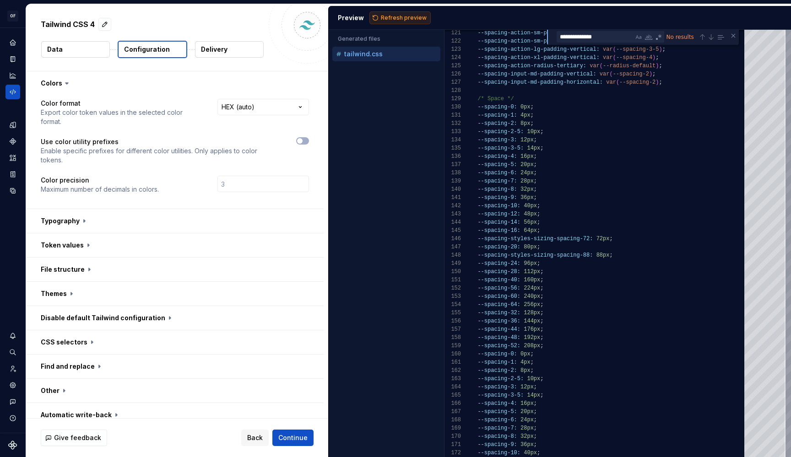
click at [384, 18] on span "Refresh preview" at bounding box center [404, 17] width 46 height 7
click at [615, 37] on textarea "**********" at bounding box center [595, 37] width 76 height 11
type textarea "**********"
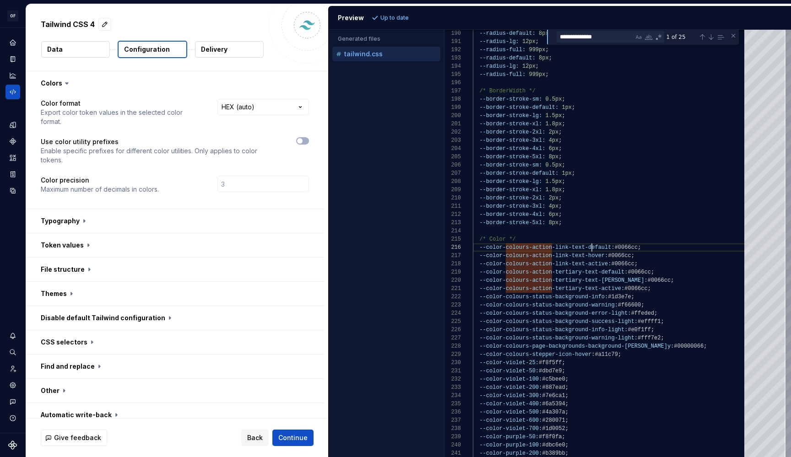
click at [592, 248] on div at bounding box center [592, 248] width 1 height 8
click at [592, 248] on span "-link-text-default:" at bounding box center [583, 247] width 63 height 6
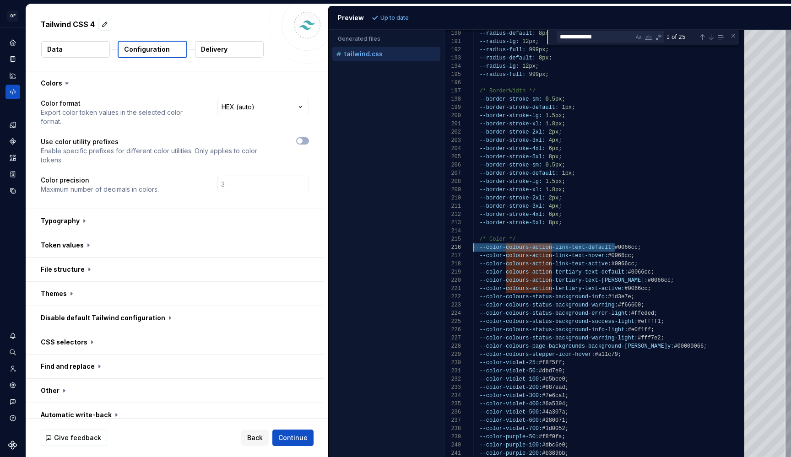
drag, startPoint x: 614, startPoint y: 248, endPoint x: 457, endPoint y: 248, distance: 157.0
click at [457, 248] on div "190 191 192 193 194 195 196 197 198 199 200 201 202 203 204 205 206 207 208 209…" at bounding box center [618, 244] width 347 height 428
click at [612, 42] on textarea "**********" at bounding box center [595, 37] width 76 height 11
type textarea "**********"
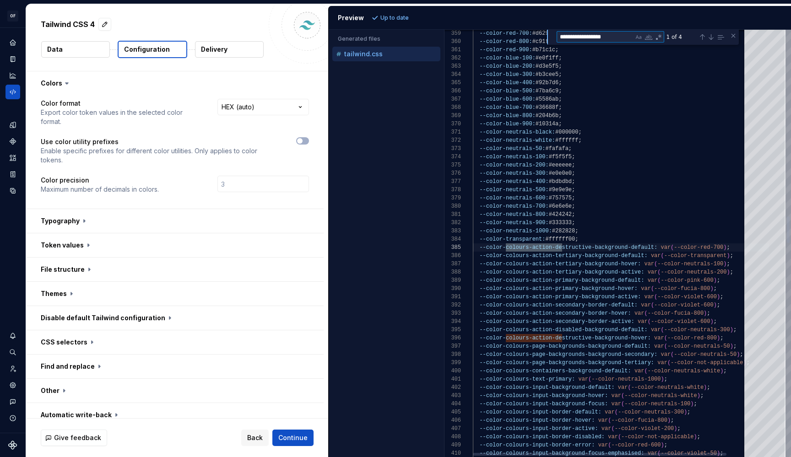
scroll to position [82, 92]
type textarea "**********"
click at [598, 339] on span "tructive-background-hover:" at bounding box center [608, 338] width 86 height 6
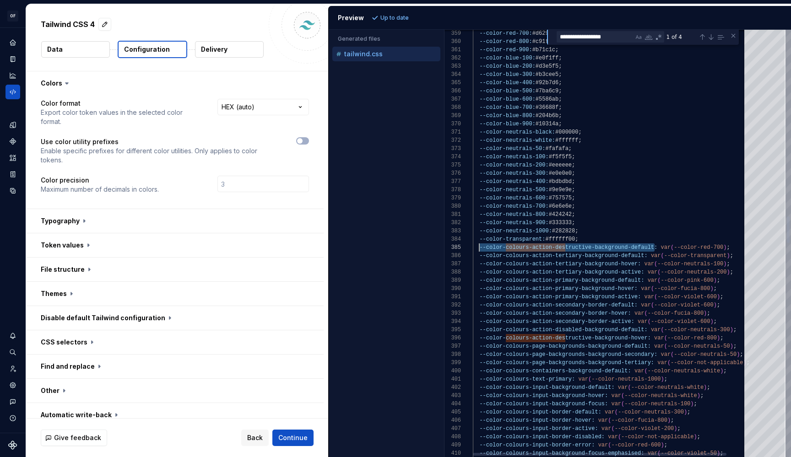
scroll to position [33, 6]
drag, startPoint x: 654, startPoint y: 248, endPoint x: 479, endPoint y: 250, distance: 174.9
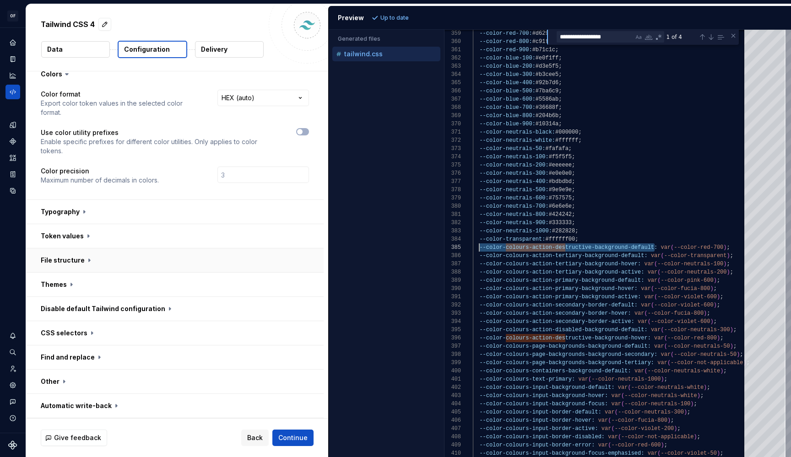
scroll to position [9, 0]
click at [86, 212] on button "button" at bounding box center [175, 212] width 298 height 24
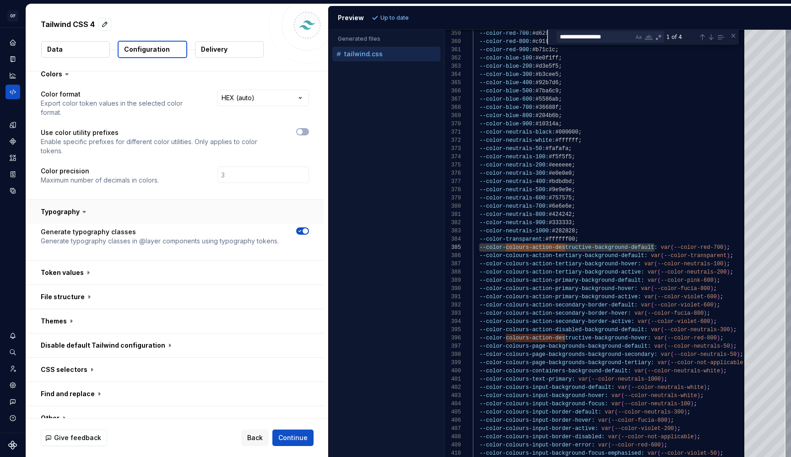
scroll to position [44, 0]
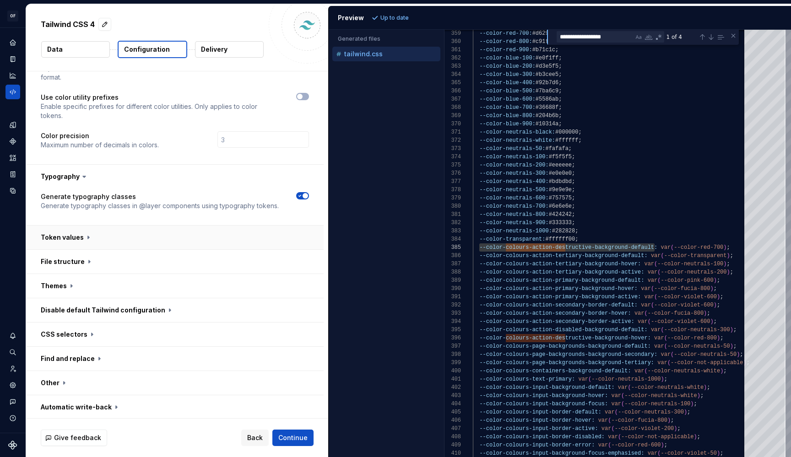
click at [82, 236] on button "button" at bounding box center [175, 238] width 298 height 24
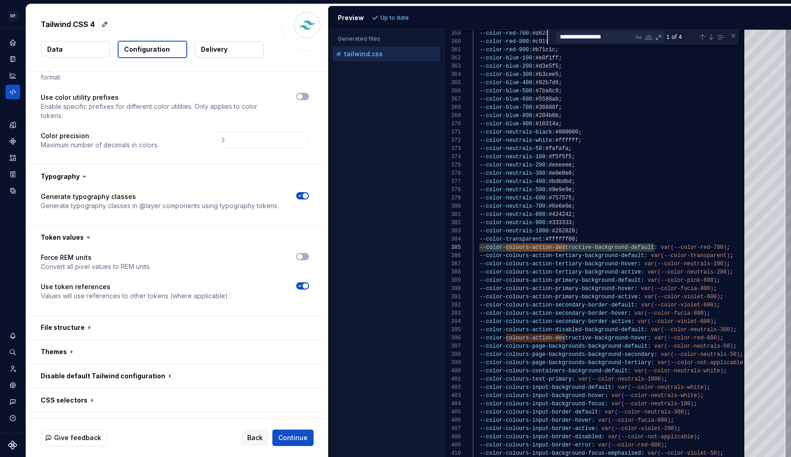
click at [299, 285] on icon "button" at bounding box center [299, 285] width 7 height 5
click at [413, 12] on button "Refresh preview" at bounding box center [399, 17] width 61 height 13
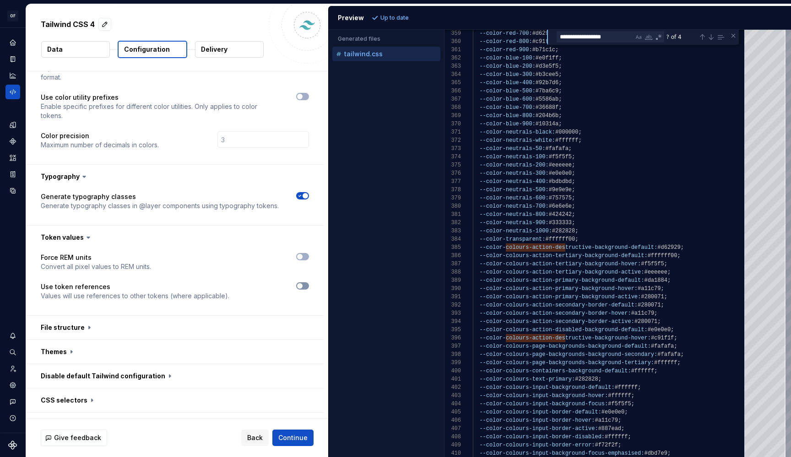
click at [303, 286] on icon "button" at bounding box center [299, 285] width 7 height 5
click at [392, 21] on span "Refresh preview" at bounding box center [404, 17] width 46 height 7
type textarea "**********"
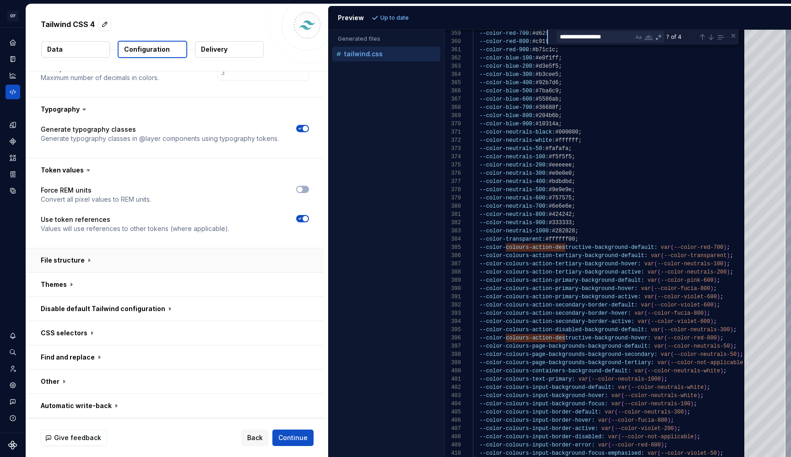
scroll to position [112, 0]
click at [83, 260] on button "button" at bounding box center [175, 261] width 298 height 24
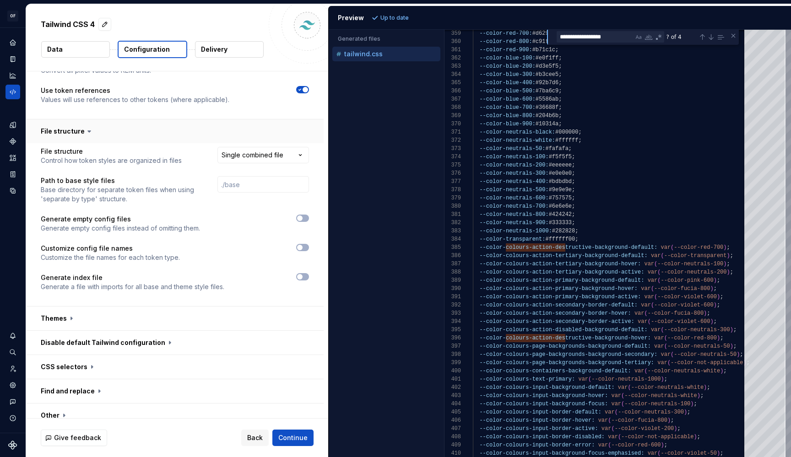
scroll to position [242, 0]
click at [78, 128] on button "button" at bounding box center [175, 131] width 298 height 24
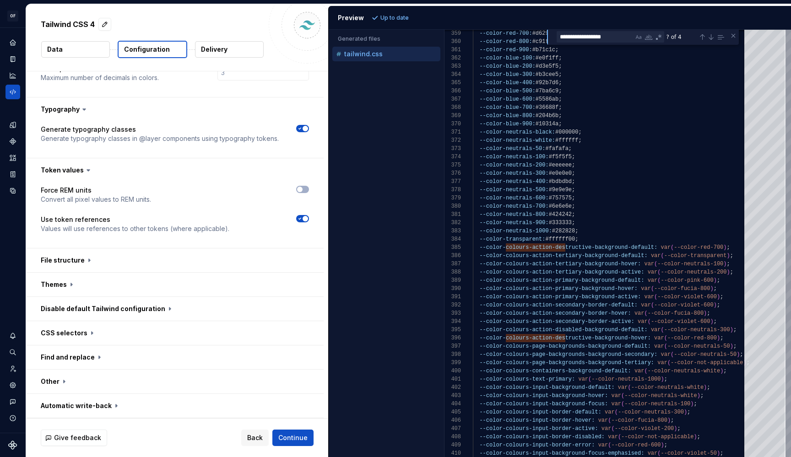
click at [91, 169] on icon at bounding box center [88, 170] width 9 height 9
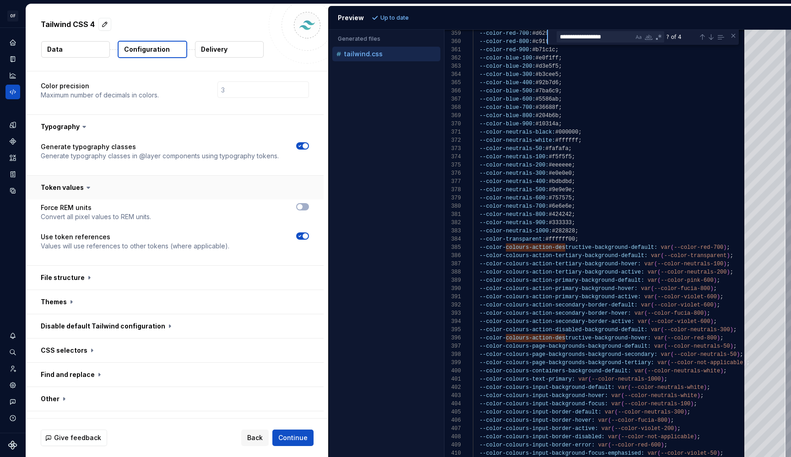
click at [76, 188] on button "button" at bounding box center [175, 188] width 298 height 24
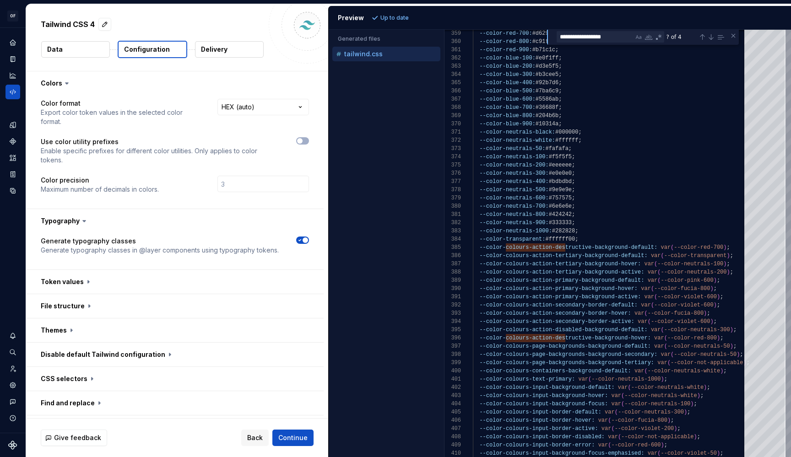
scroll to position [0, 0]
click at [298, 141] on span "button" at bounding box center [299, 140] width 5 height 5
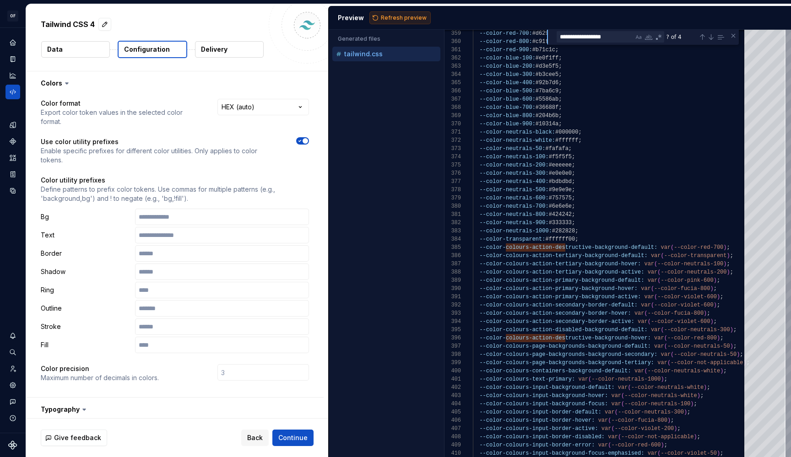
click at [381, 20] on span "Refresh preview" at bounding box center [404, 17] width 46 height 7
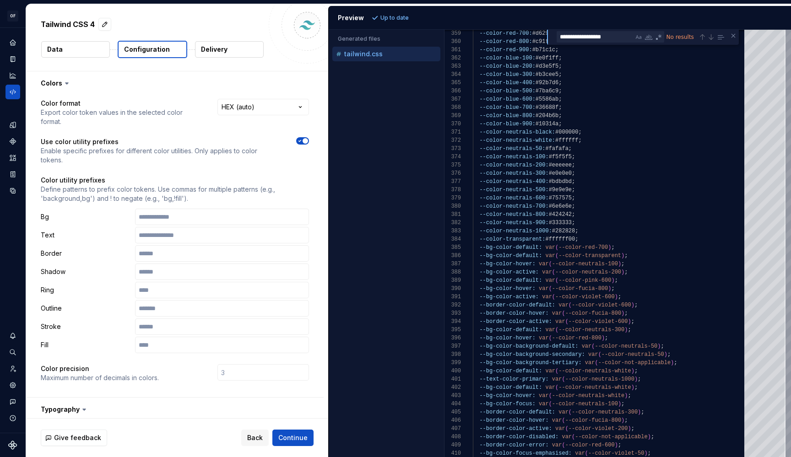
click at [301, 141] on icon "button" at bounding box center [299, 140] width 7 height 5
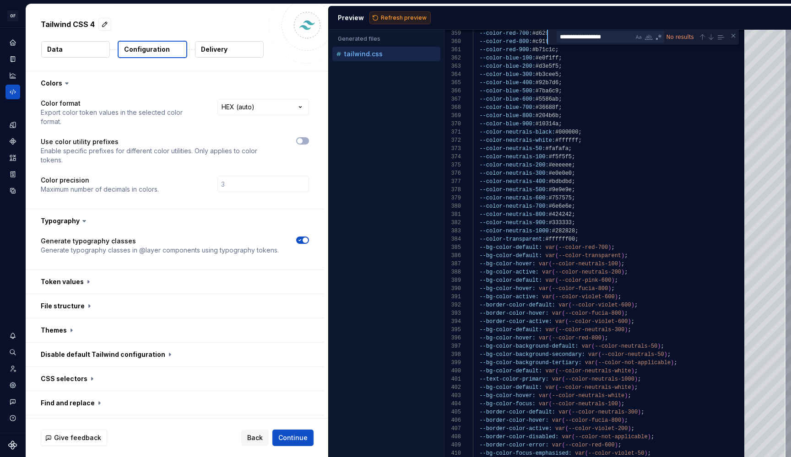
click at [411, 13] on button "Refresh preview" at bounding box center [399, 17] width 61 height 13
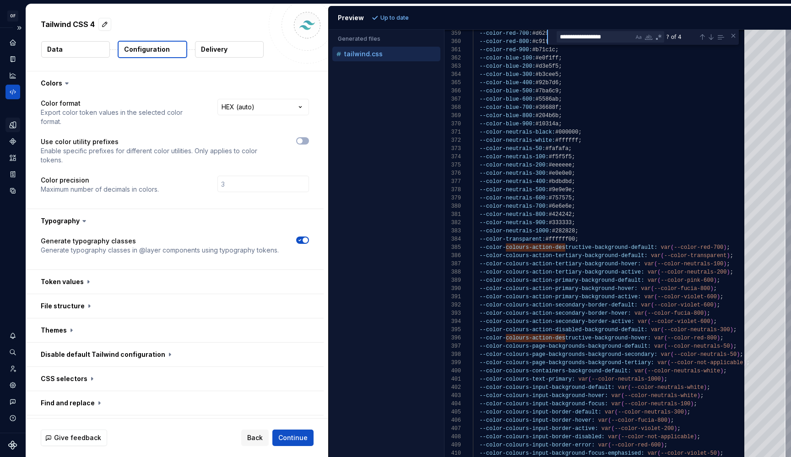
click at [11, 126] on icon "Design tokens" at bounding box center [13, 125] width 8 height 8
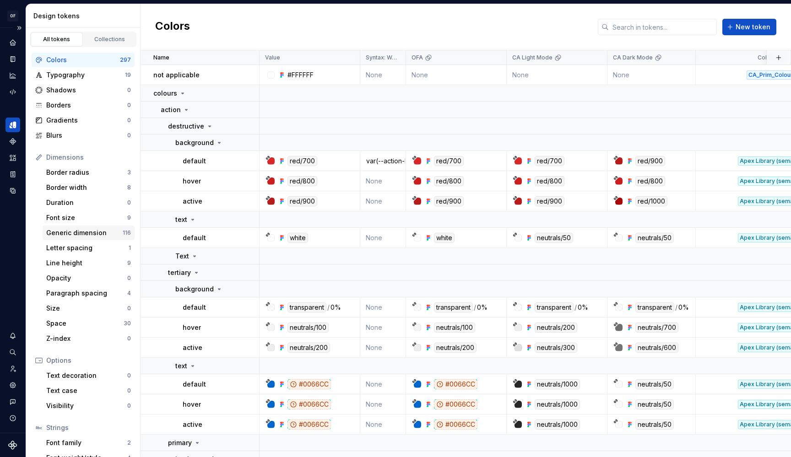
click at [89, 235] on div "Generic dimension" at bounding box center [84, 232] width 76 height 9
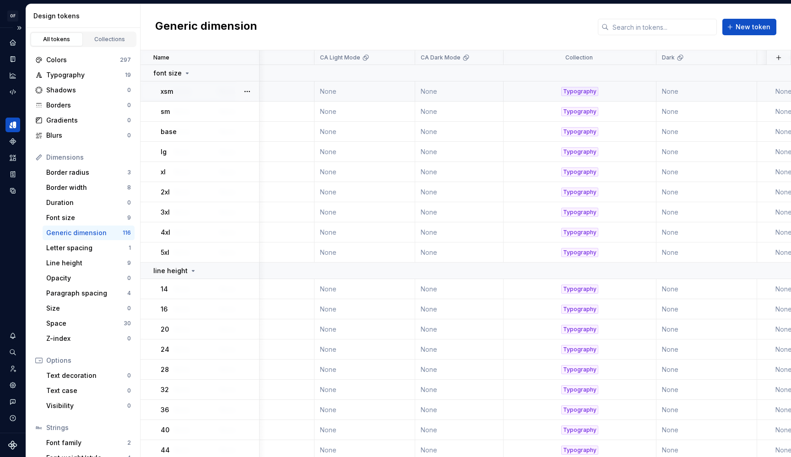
scroll to position [0, 212]
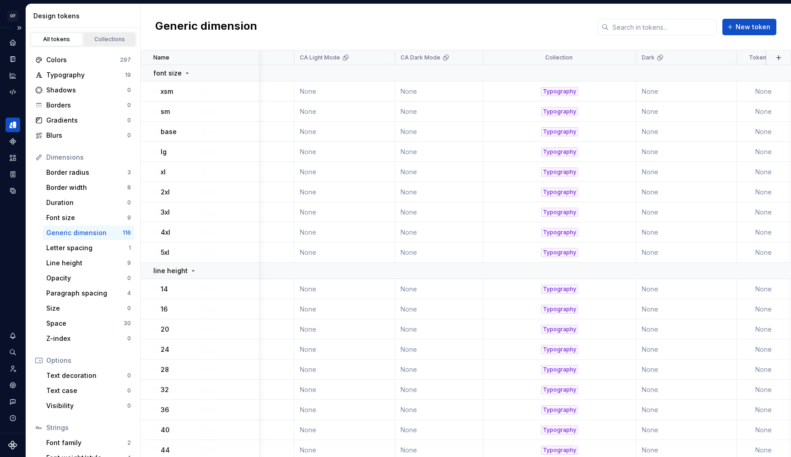
click at [94, 41] on div "Collections" at bounding box center [110, 39] width 46 height 7
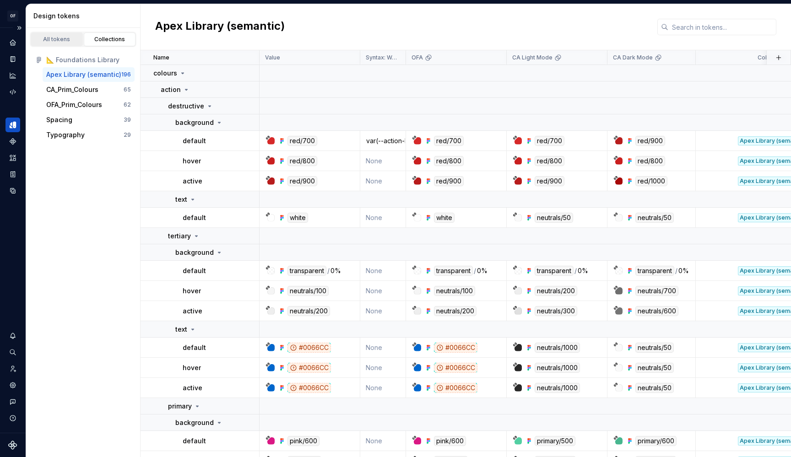
click at [56, 39] on div "All tokens" at bounding box center [57, 39] width 46 height 7
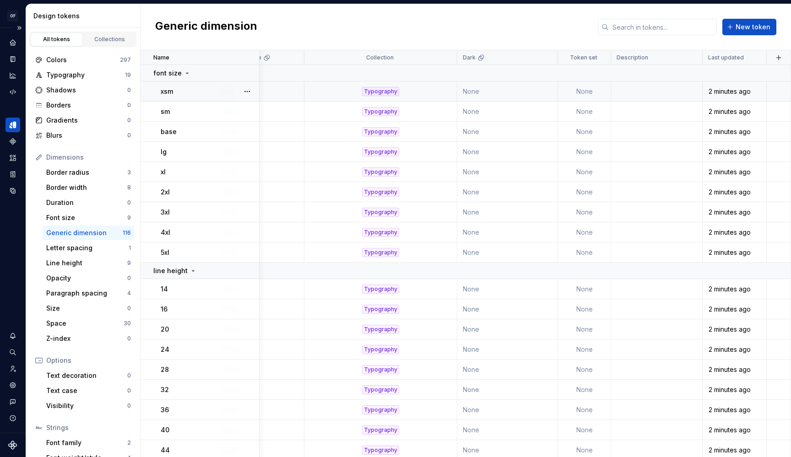
scroll to position [0, 396]
click at [581, 89] on td "None" at bounding box center [584, 91] width 53 height 20
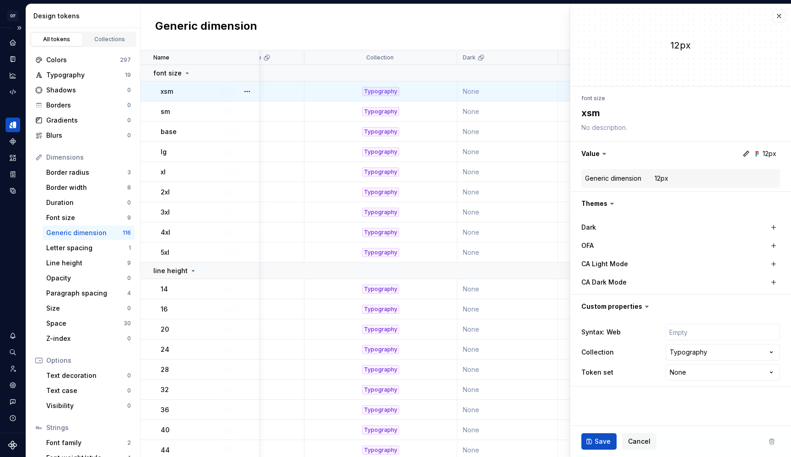
type textarea "*"
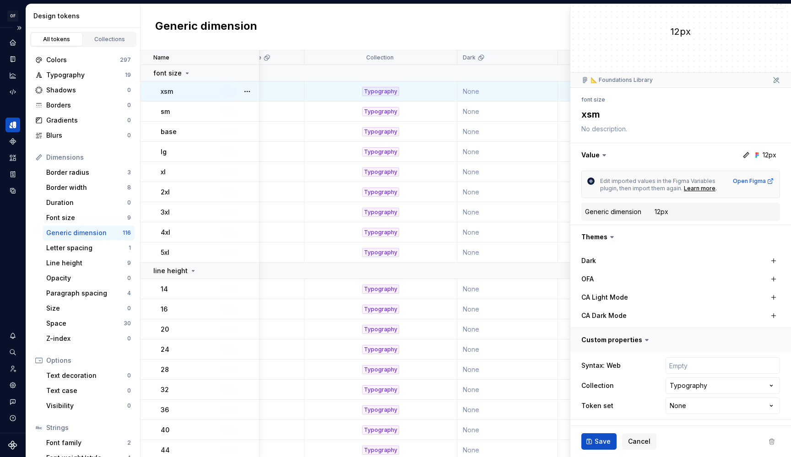
scroll to position [14, 0]
click at [626, 366] on icon at bounding box center [627, 365] width 7 height 7
click at [673, 403] on html "OF APEX AL Design system data Design tokens All tokens Collections Colors 297 T…" at bounding box center [395, 228] width 791 height 457
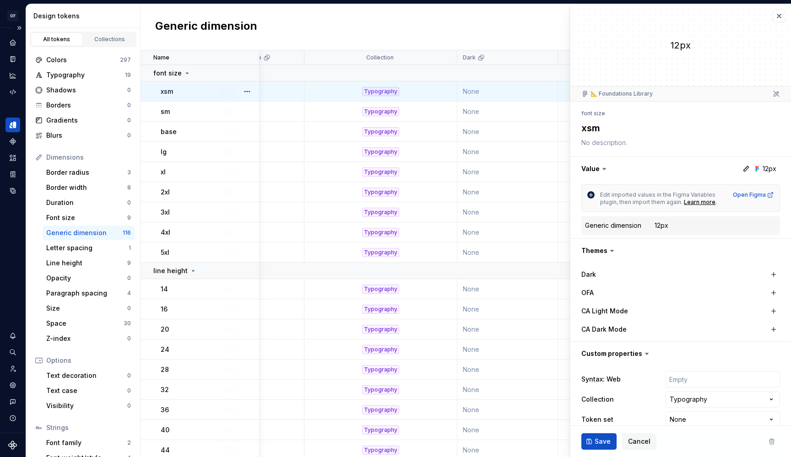
scroll to position [0, 0]
click at [773, 22] on button "button" at bounding box center [779, 16] width 13 height 13
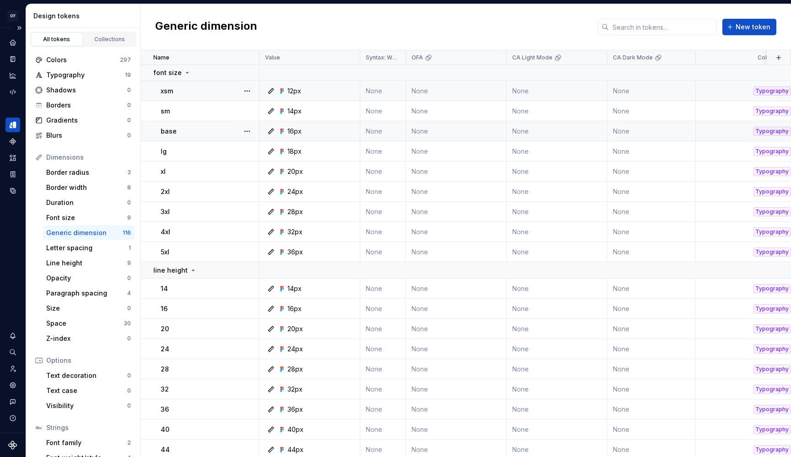
scroll to position [0, 0]
click at [649, 27] on input "text" at bounding box center [663, 27] width 108 height 16
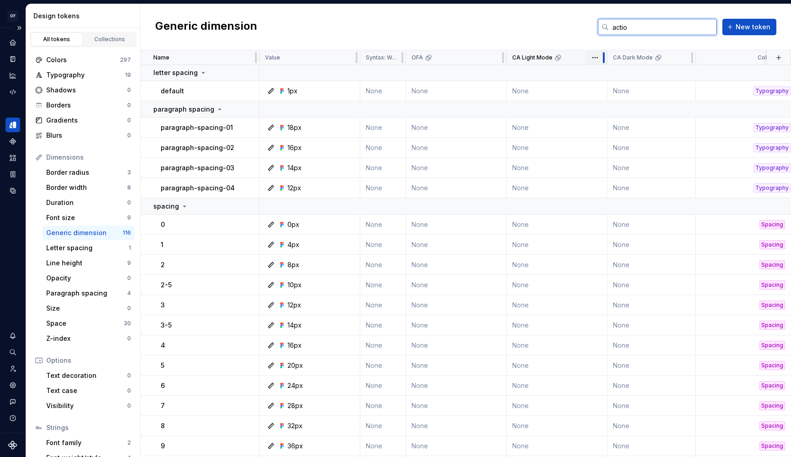
type input "action"
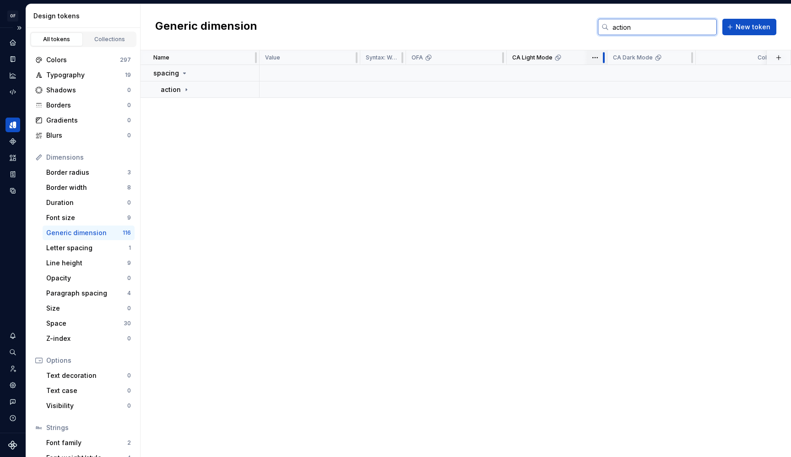
scroll to position [0, 0]
click at [83, 65] on div "Colors 297" at bounding box center [83, 60] width 103 height 15
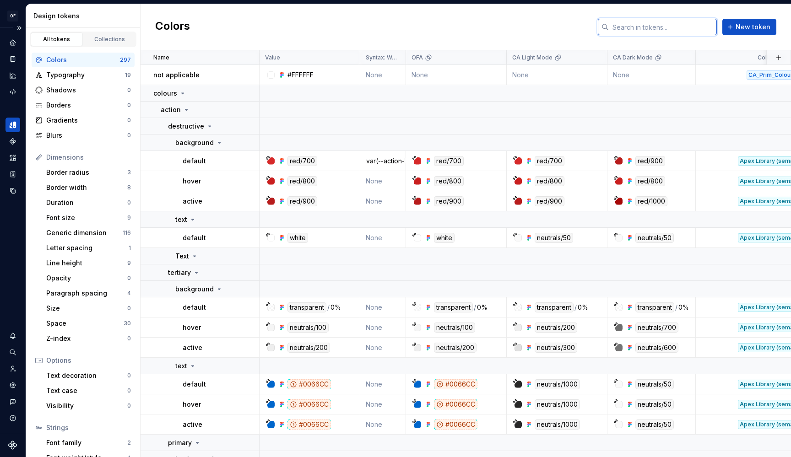
click at [640, 24] on input "text" at bounding box center [663, 27] width 108 height 16
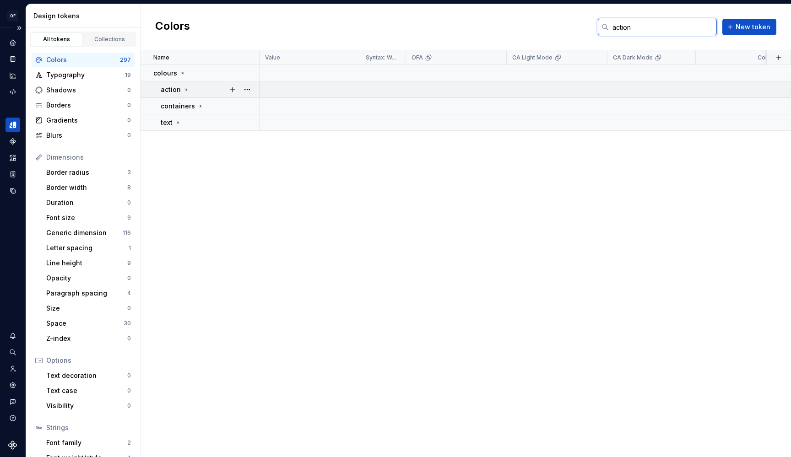
type input "action"
click at [187, 90] on icon at bounding box center [186, 89] width 7 height 7
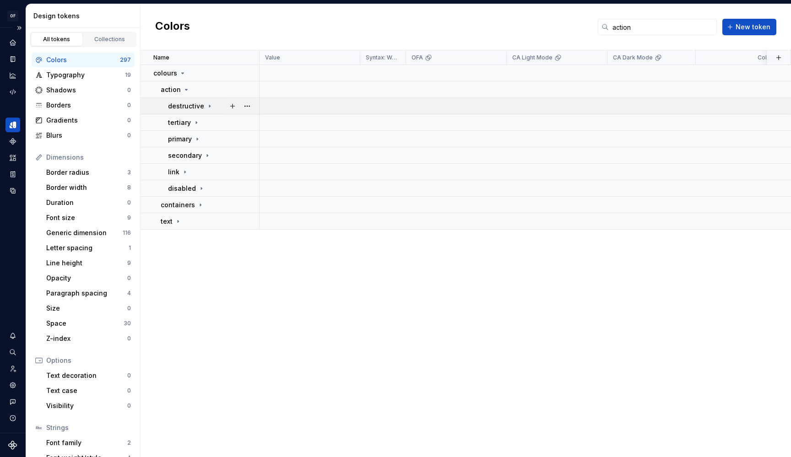
click at [209, 102] on div "destructive" at bounding box center [190, 106] width 45 height 9
click at [216, 118] on div "background" at bounding box center [199, 122] width 48 height 9
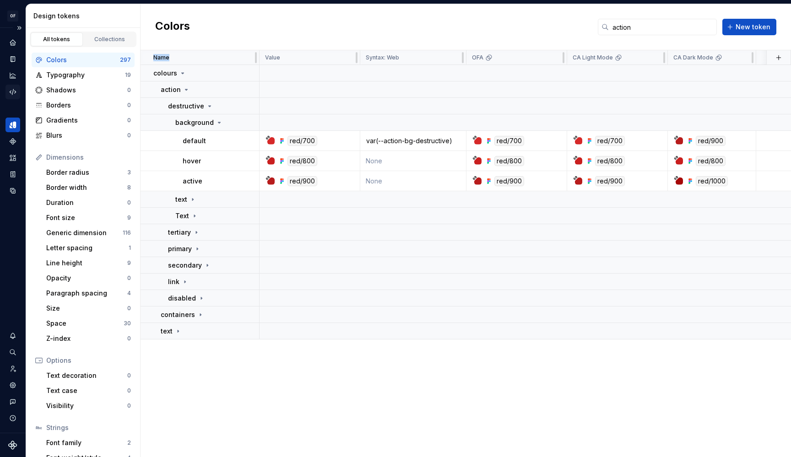
click at [11, 95] on icon "Code automation" at bounding box center [13, 92] width 8 height 8
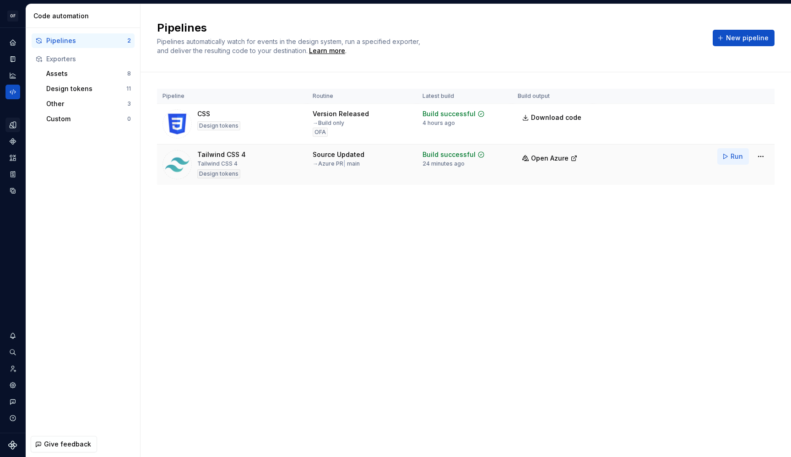
click at [727, 157] on button "Run" at bounding box center [733, 156] width 32 height 16
click at [758, 158] on html "OF APEX AL Design system data Code automation Pipelines 2 Exporters Assets 8 De…" at bounding box center [395, 228] width 791 height 457
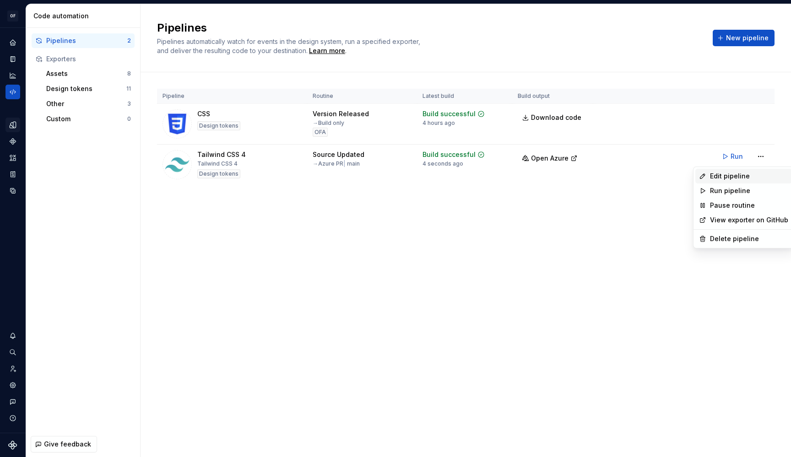
click at [742, 175] on div "Edit pipeline" at bounding box center [749, 176] width 78 height 9
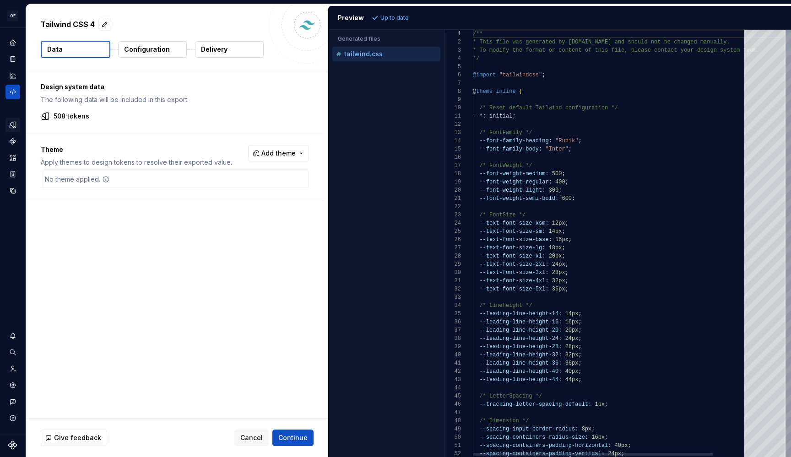
type textarea "**********"
click at [533, 158] on div at bounding box center [629, 157] width 313 height 8
type textarea "**********"
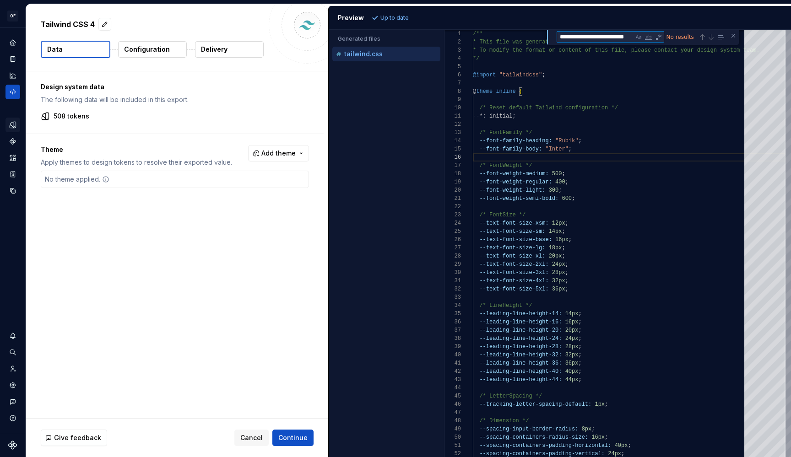
type textarea "**********"
click at [136, 50] on p "Configuration" at bounding box center [147, 49] width 46 height 9
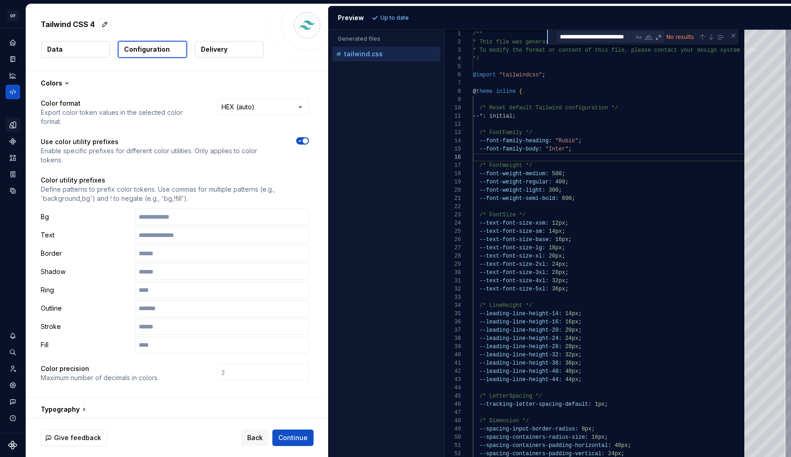
click at [301, 143] on icon "button" at bounding box center [299, 140] width 7 height 5
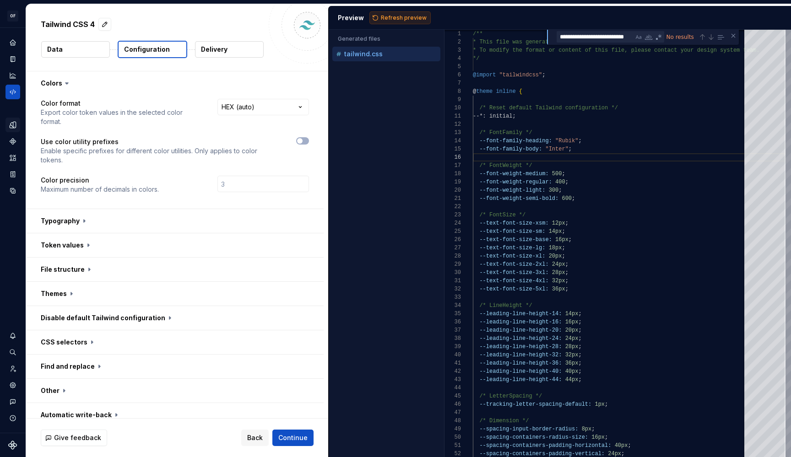
click at [394, 21] on span "Refresh preview" at bounding box center [404, 17] width 46 height 7
type textarea "**********"
click at [585, 40] on textarea "**********" at bounding box center [595, 37] width 76 height 11
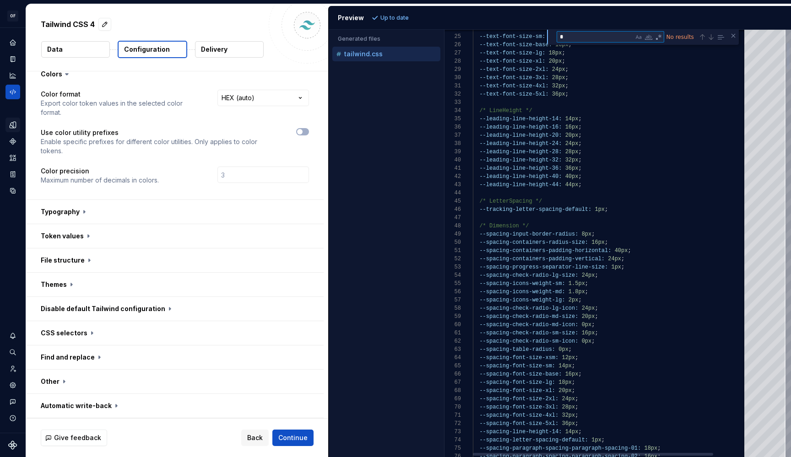
scroll to position [0, 0]
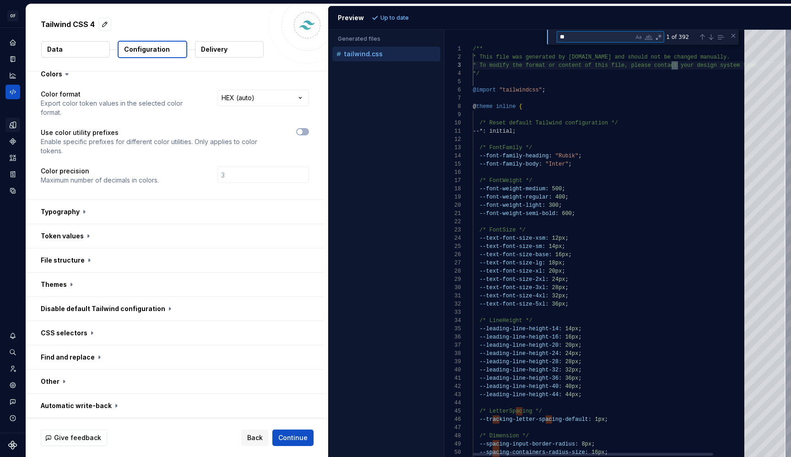
type textarea "***"
type textarea "**********"
type textarea "****"
type textarea "**********"
type textarea "*****"
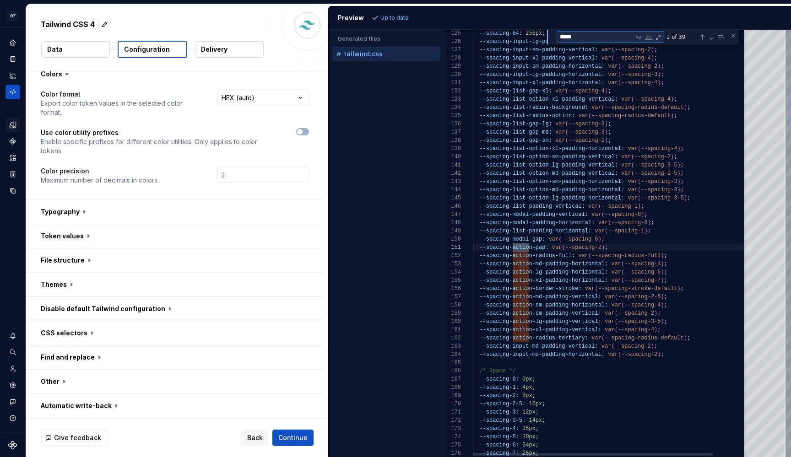
type textarea "**********"
type textarea "******"
type textarea "**********"
type textarea "*******"
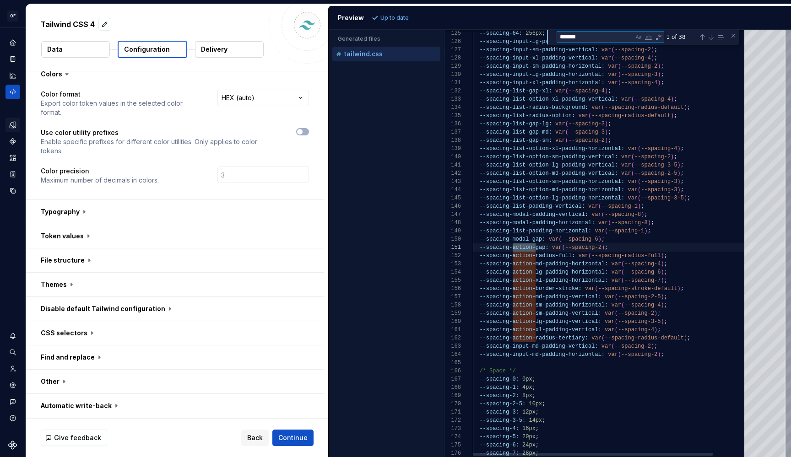
type textarea "**********"
type textarea "********"
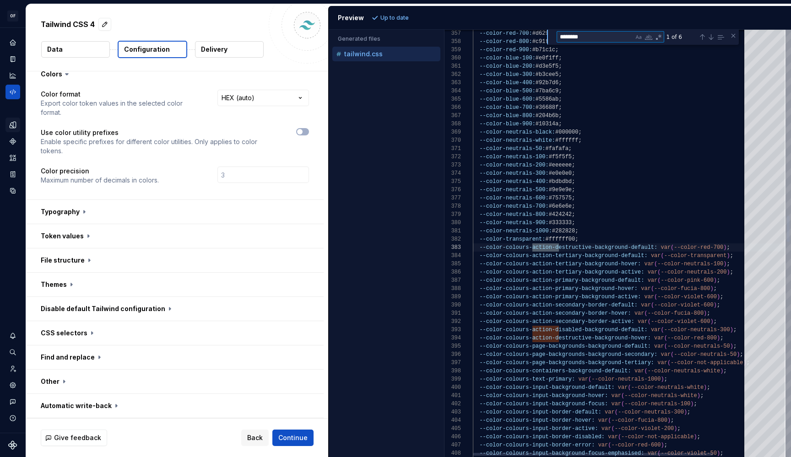
type textarea "**********"
type textarea "*********"
type textarea "**********"
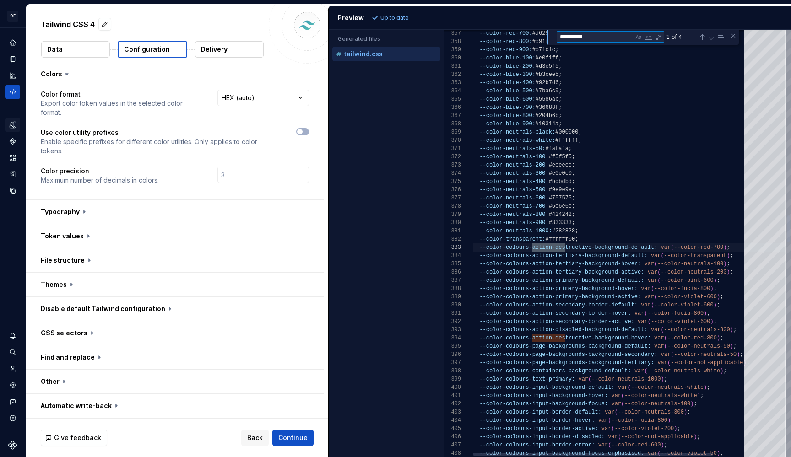
type textarea "**********"
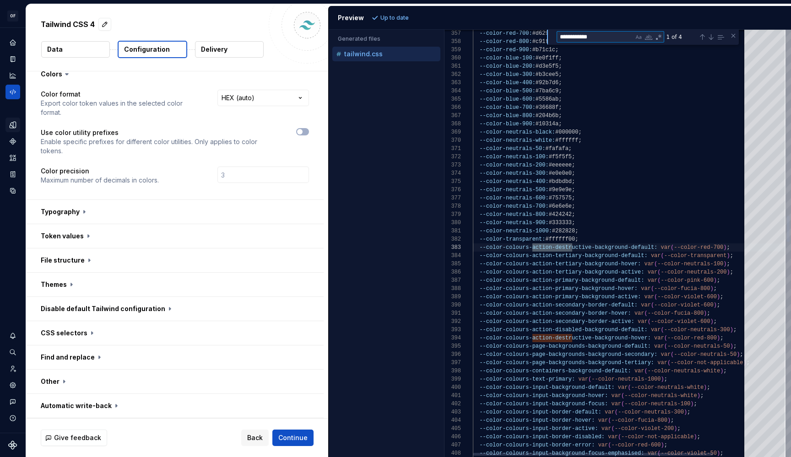
scroll to position [16, 139]
click at [128, 239] on button "button" at bounding box center [175, 236] width 298 height 24
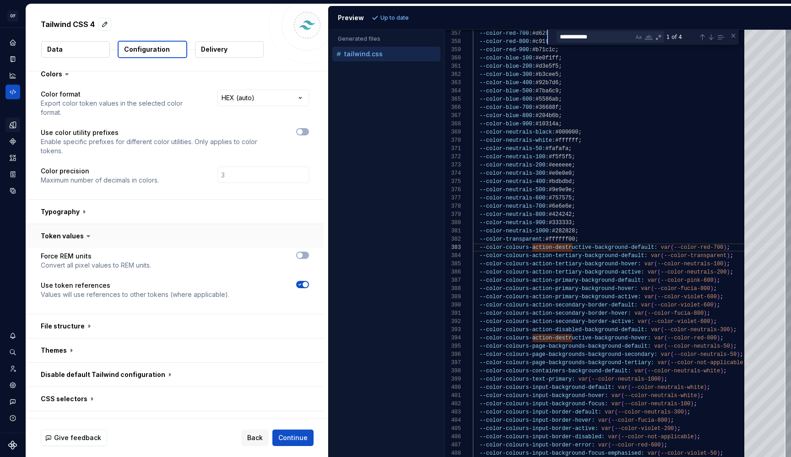
click at [128, 239] on button "button" at bounding box center [175, 236] width 298 height 24
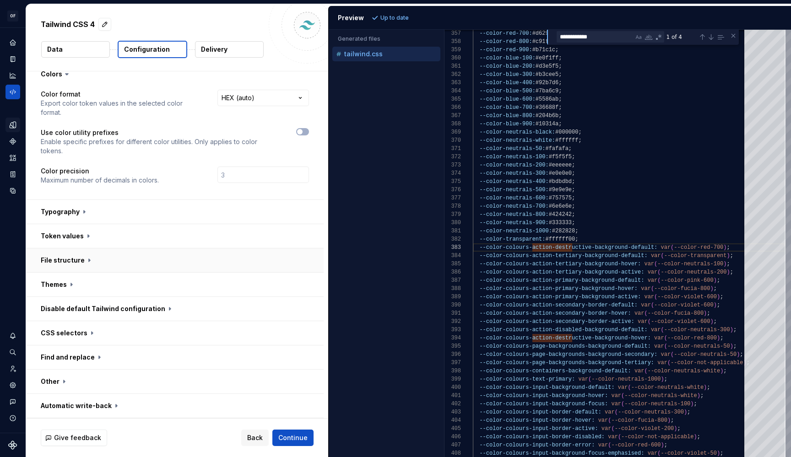
click at [118, 265] on button "button" at bounding box center [175, 261] width 298 height 24
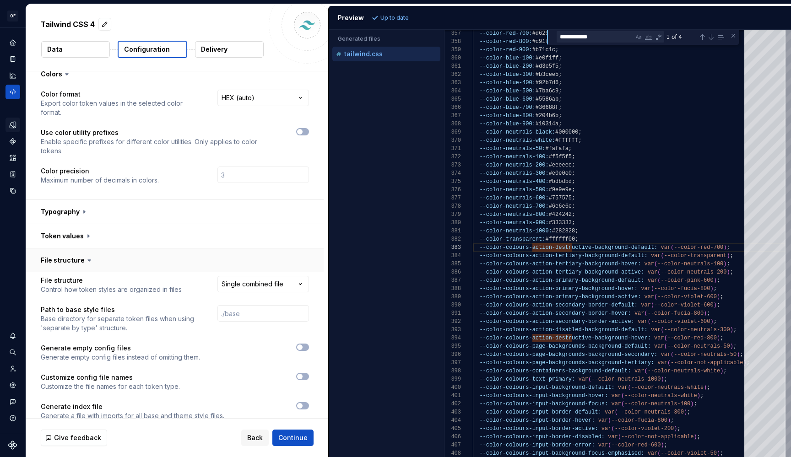
click at [118, 265] on button "button" at bounding box center [175, 261] width 298 height 24
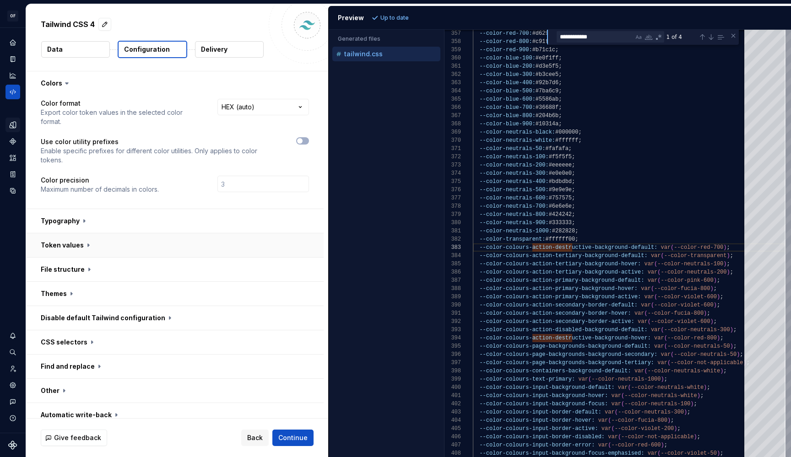
scroll to position [0, 0]
click at [299, 141] on span "button" at bounding box center [299, 140] width 5 height 5
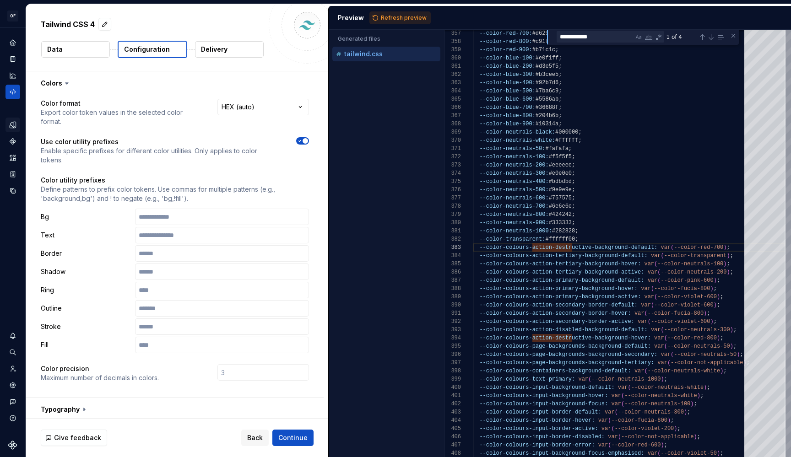
click at [299, 141] on icon "button" at bounding box center [300, 141] width 2 height 1
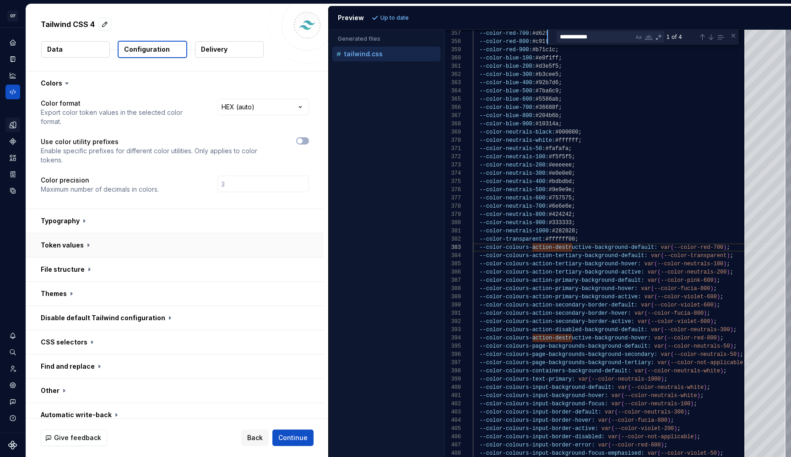
click at [82, 253] on button "button" at bounding box center [175, 245] width 298 height 24
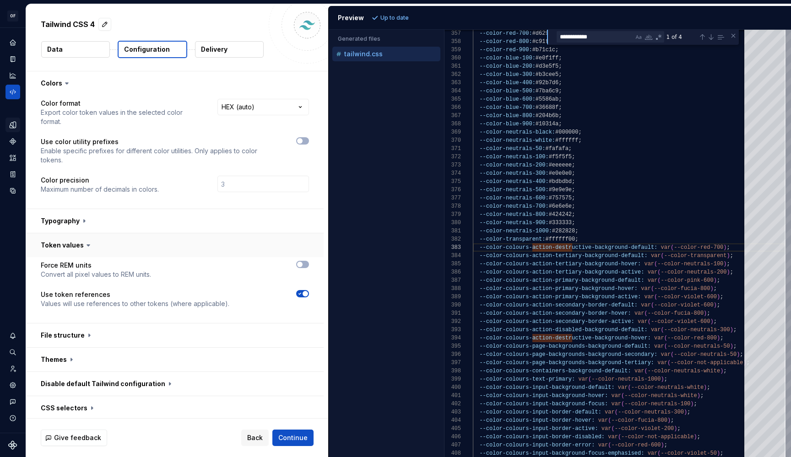
click at [82, 253] on button "button" at bounding box center [175, 245] width 298 height 24
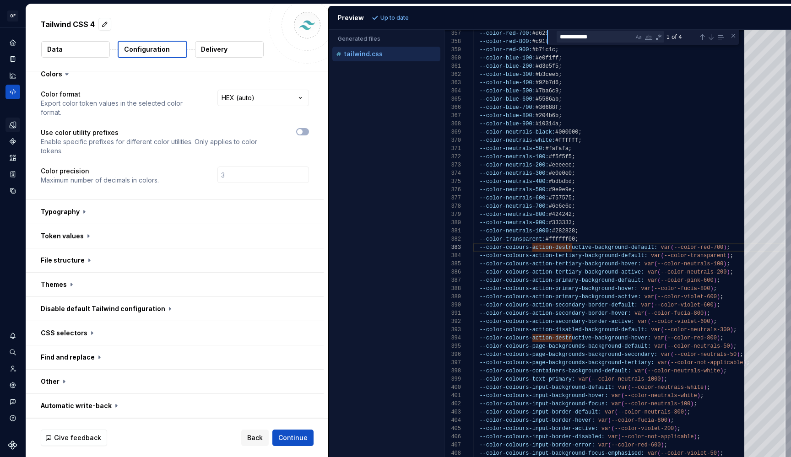
scroll to position [9, 0]
click at [302, 131] on icon "button" at bounding box center [299, 131] width 7 height 5
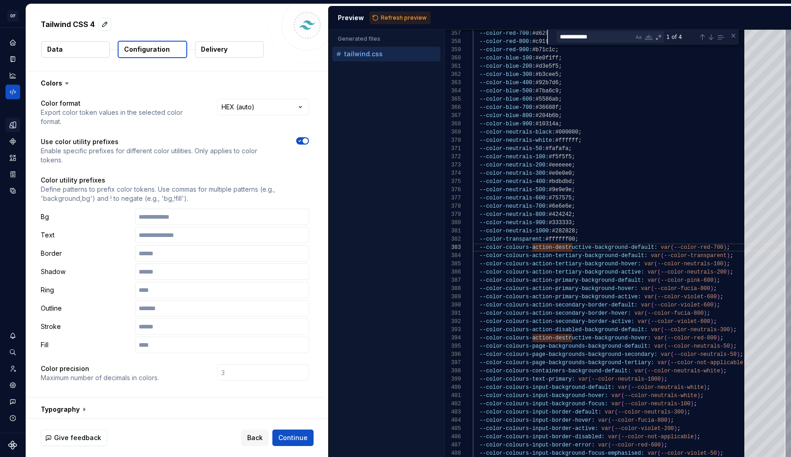
scroll to position [0, 0]
click at [304, 142] on span "button" at bounding box center [305, 140] width 5 height 5
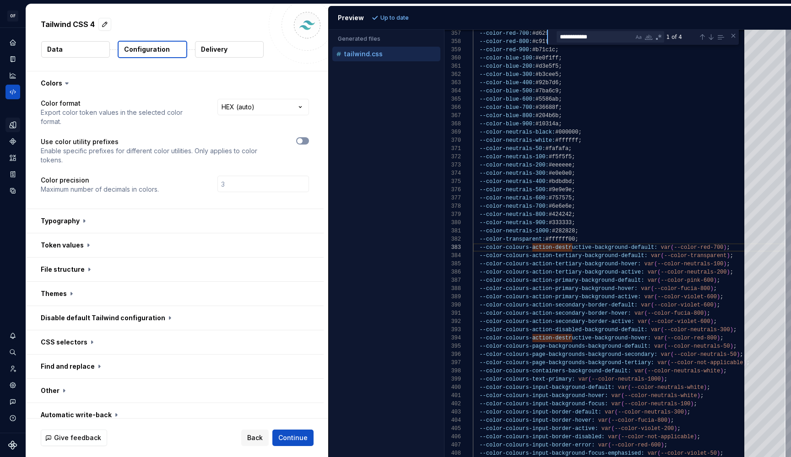
click at [304, 142] on button "button" at bounding box center [302, 140] width 13 height 7
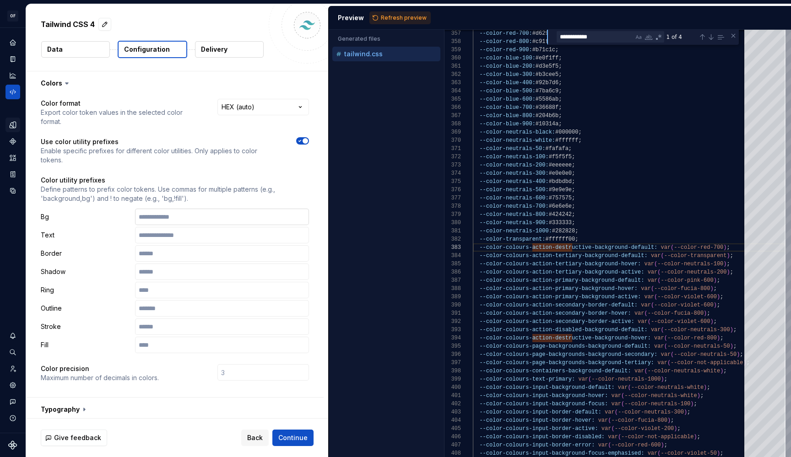
click at [220, 215] on input "text" at bounding box center [222, 217] width 174 height 16
type input "*******"
click at [214, 239] on input "text" at bounding box center [222, 235] width 174 height 16
paste input "*******"
type input "*******"
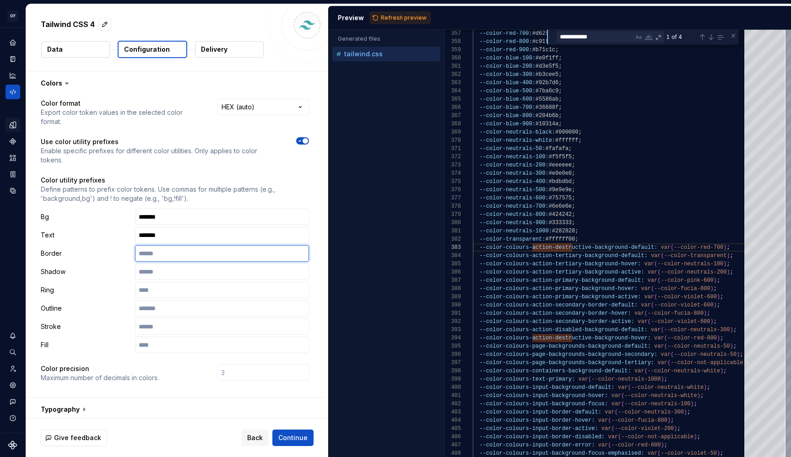
click at [203, 259] on input "text" at bounding box center [222, 253] width 174 height 16
paste input "*******"
type input "*******"
click at [195, 277] on input "text" at bounding box center [222, 272] width 174 height 16
paste input "*******"
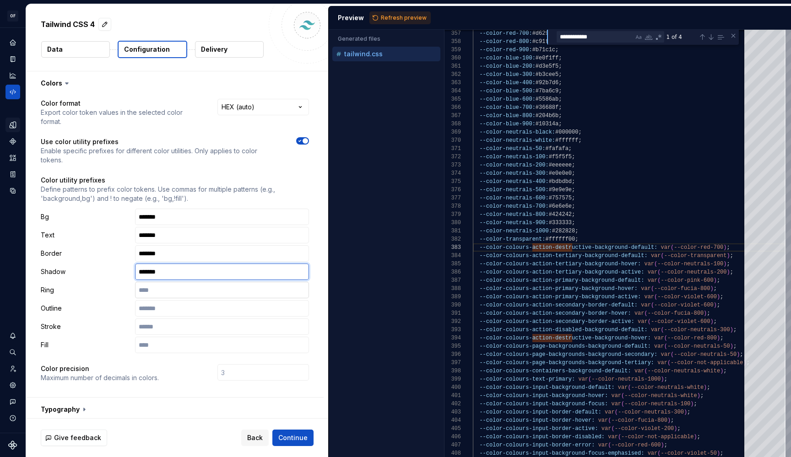
type input "*******"
click at [185, 296] on input "text" at bounding box center [222, 290] width 174 height 16
paste input "*******"
type input "*******"
click at [174, 315] on input "text" at bounding box center [222, 308] width 174 height 16
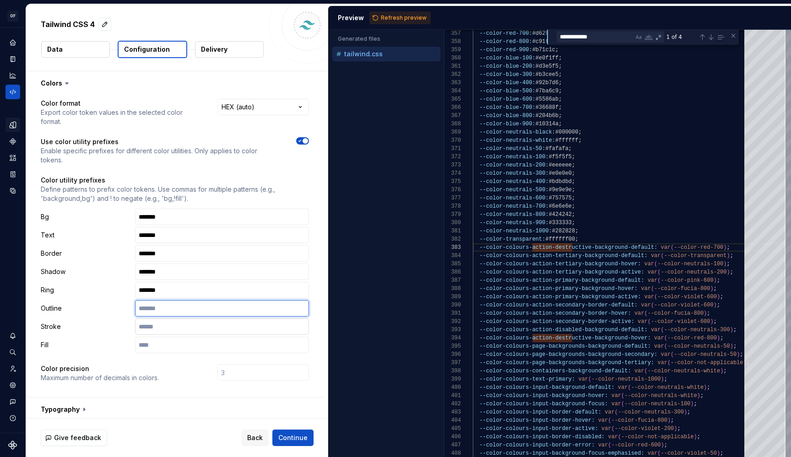
paste input "*******"
type input "*******"
click at [170, 329] on input "text" at bounding box center [222, 327] width 174 height 16
paste input "*******"
type input "*******"
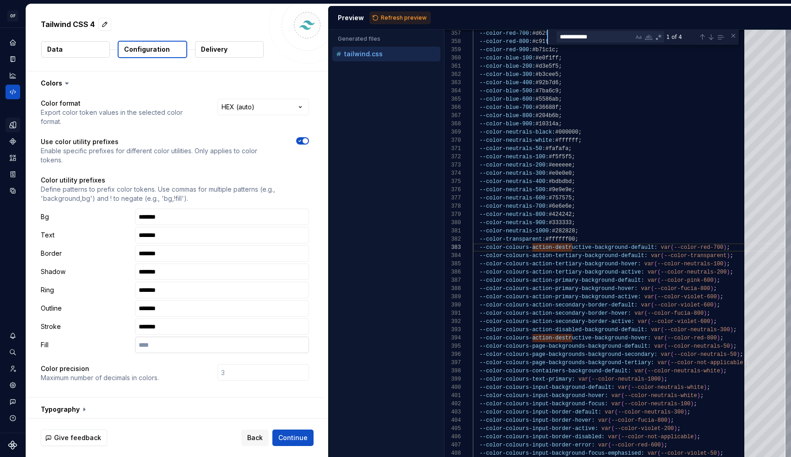
click at [167, 346] on input "text" at bounding box center [222, 345] width 174 height 16
paste input "*******"
type input "*******"
click at [399, 15] on span "Refresh preview" at bounding box center [404, 17] width 46 height 7
type textarea "**********"
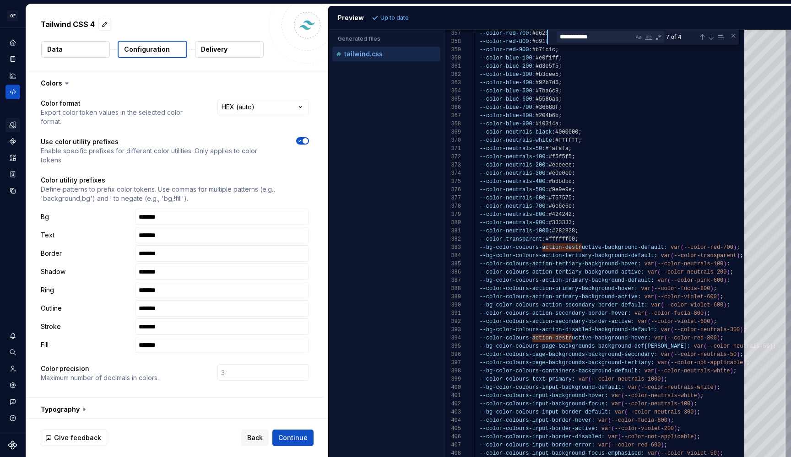
click at [300, 143] on icon "button" at bounding box center [299, 140] width 7 height 5
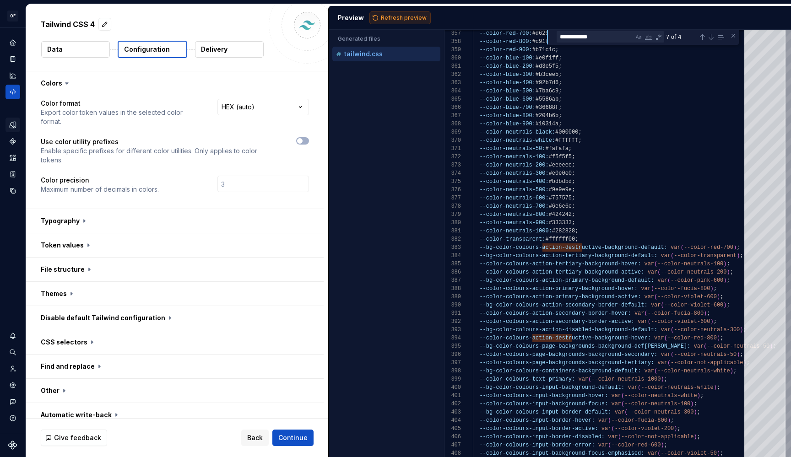
click at [396, 11] on button "Refresh preview" at bounding box center [399, 17] width 61 height 13
click at [243, 117] on div "**********" at bounding box center [263, 112] width 92 height 27
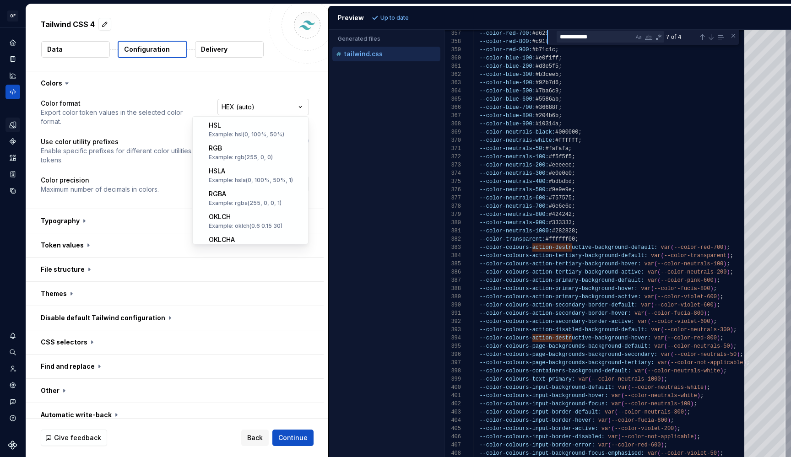
click at [249, 106] on html "**********" at bounding box center [395, 228] width 791 height 457
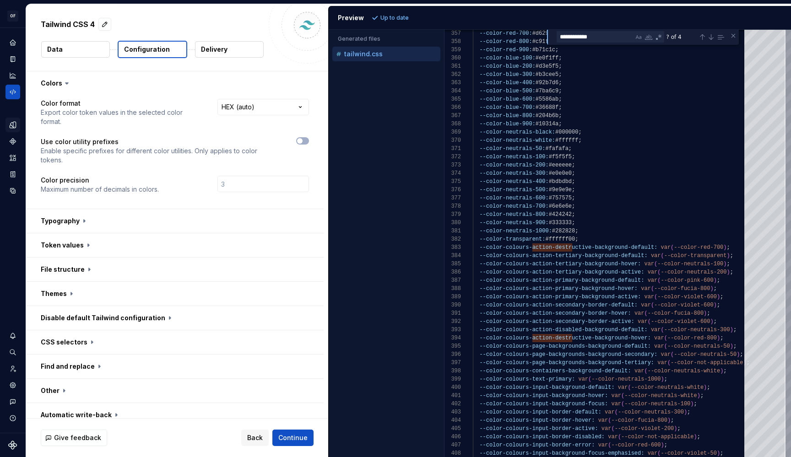
click at [143, 188] on html "**********" at bounding box center [395, 228] width 791 height 457
click at [76, 215] on button "button" at bounding box center [175, 221] width 298 height 24
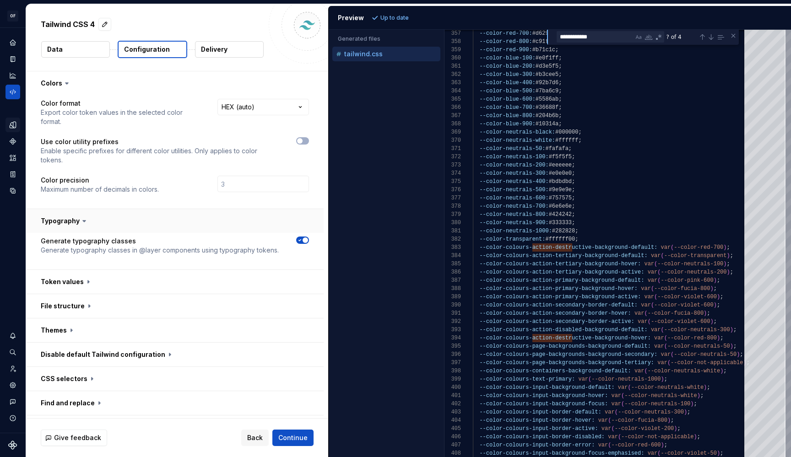
click at [76, 215] on button "button" at bounding box center [175, 221] width 298 height 24
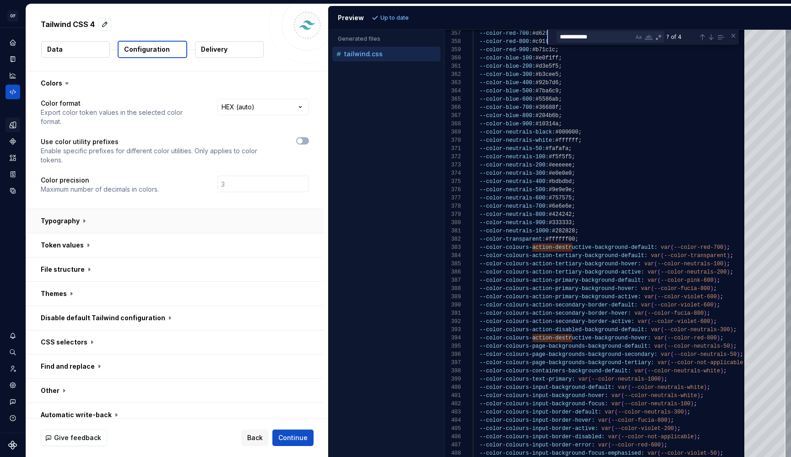
click at [76, 215] on button "button" at bounding box center [175, 221] width 298 height 24
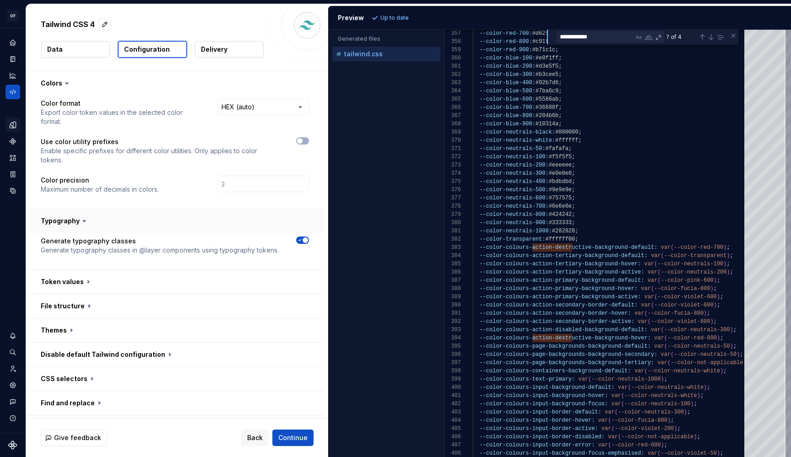
click at [76, 215] on button "button" at bounding box center [175, 221] width 298 height 24
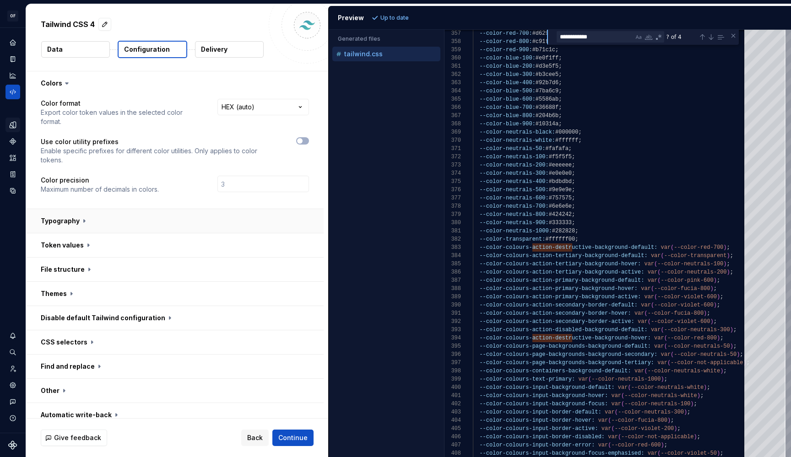
click at [76, 215] on button "button" at bounding box center [175, 221] width 298 height 24
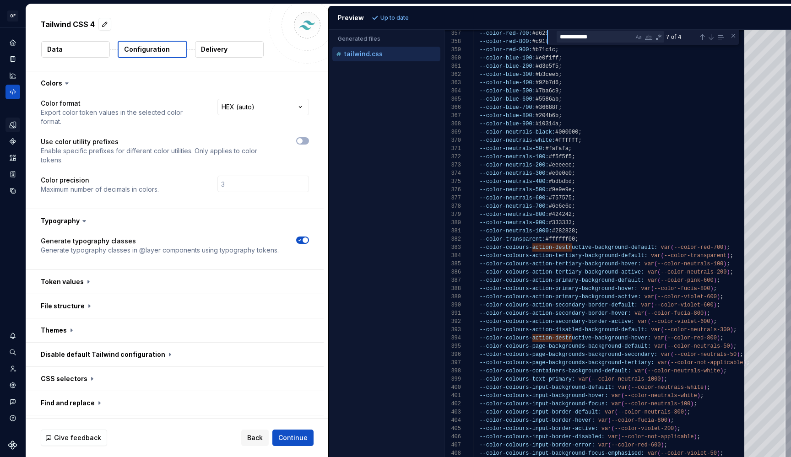
click at [303, 241] on span "button" at bounding box center [305, 240] width 5 height 5
click at [407, 14] on span "Refresh preview" at bounding box center [404, 17] width 46 height 7
click at [301, 239] on span "button" at bounding box center [299, 240] width 5 height 5
click at [407, 15] on span "Refresh preview" at bounding box center [404, 17] width 46 height 7
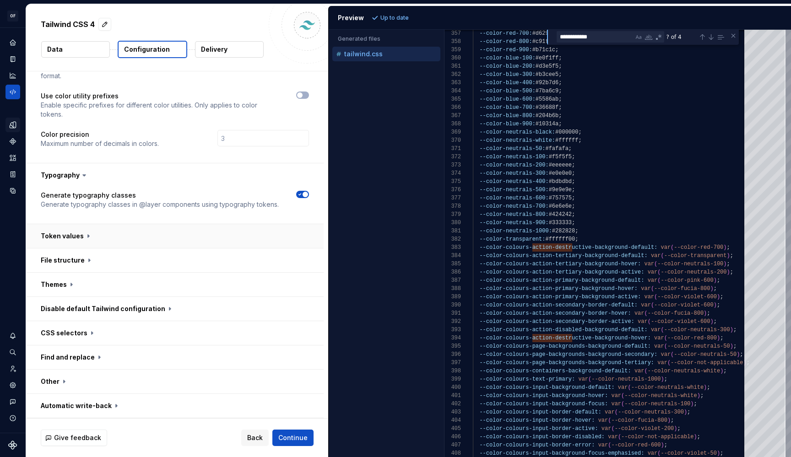
scroll to position [46, 0]
click at [77, 235] on button "button" at bounding box center [175, 236] width 298 height 24
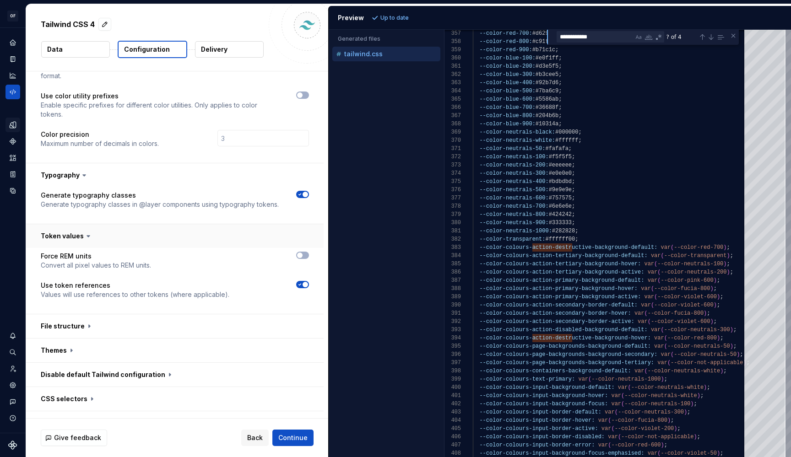
click at [77, 235] on button "button" at bounding box center [175, 236] width 298 height 24
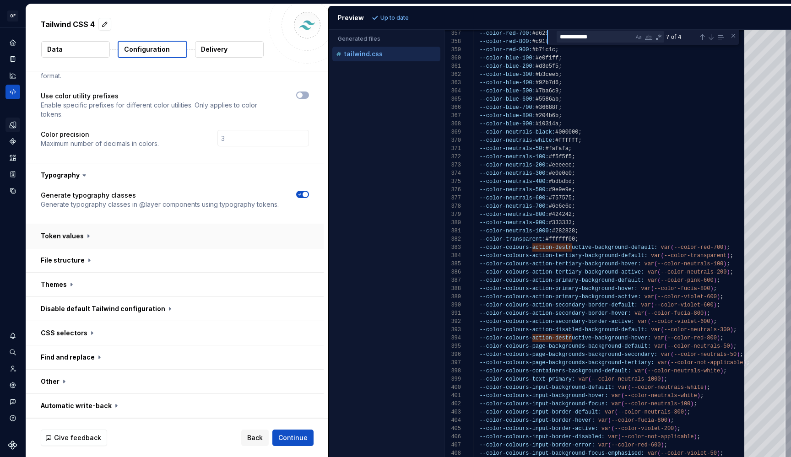
click at [77, 238] on button "button" at bounding box center [175, 236] width 298 height 24
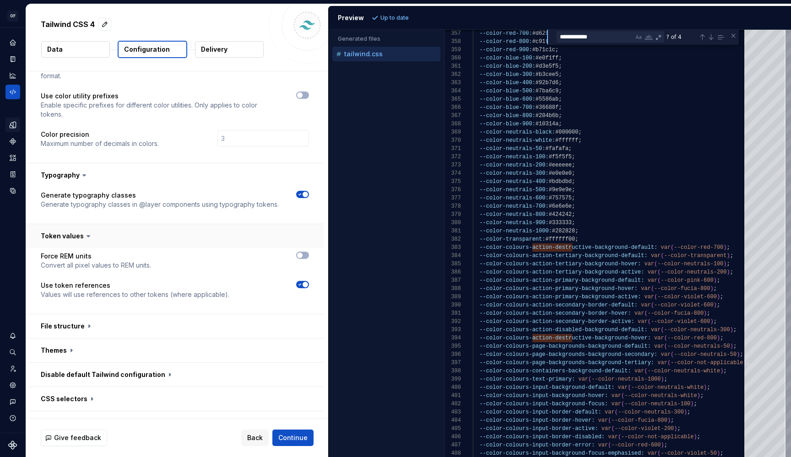
click at [64, 234] on button "button" at bounding box center [175, 236] width 298 height 24
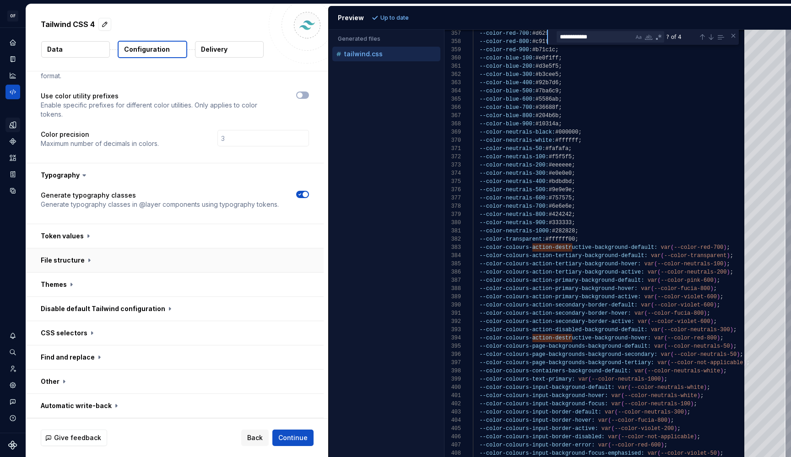
click at [62, 263] on button "button" at bounding box center [175, 261] width 298 height 24
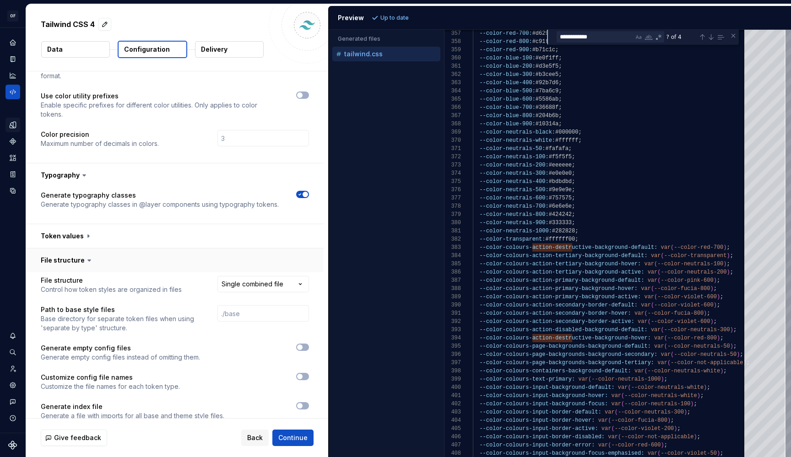
click at [62, 263] on button "button" at bounding box center [175, 261] width 298 height 24
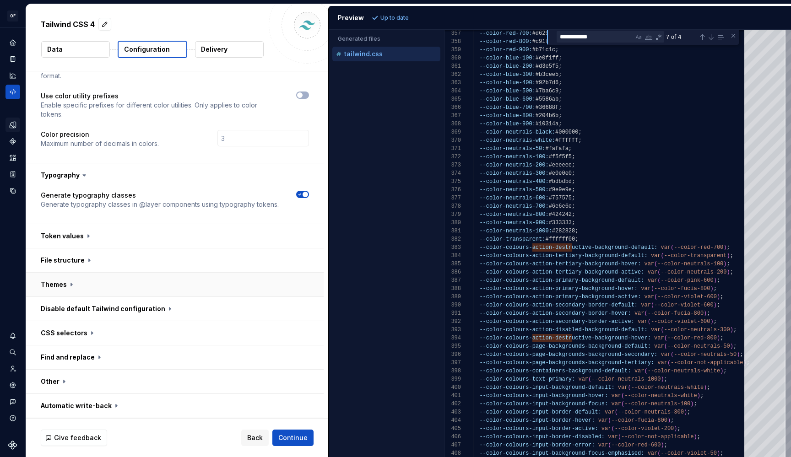
click at [58, 279] on button "button" at bounding box center [175, 285] width 298 height 24
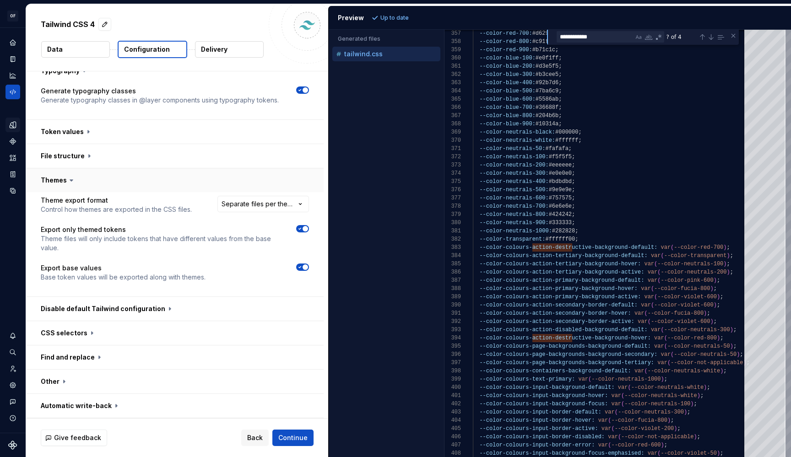
scroll to position [150, 0]
click at [299, 228] on icon "button" at bounding box center [299, 228] width 7 height 5
click at [303, 241] on div at bounding box center [302, 238] width 13 height 27
click at [303, 231] on icon "button" at bounding box center [299, 228] width 7 height 5
click at [299, 268] on icon "button" at bounding box center [300, 267] width 2 height 1
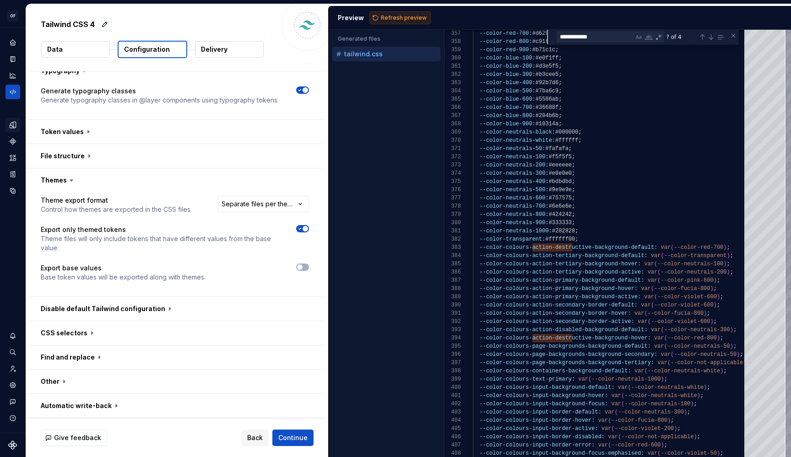
click at [397, 18] on span "Refresh preview" at bounding box center [404, 17] width 46 height 7
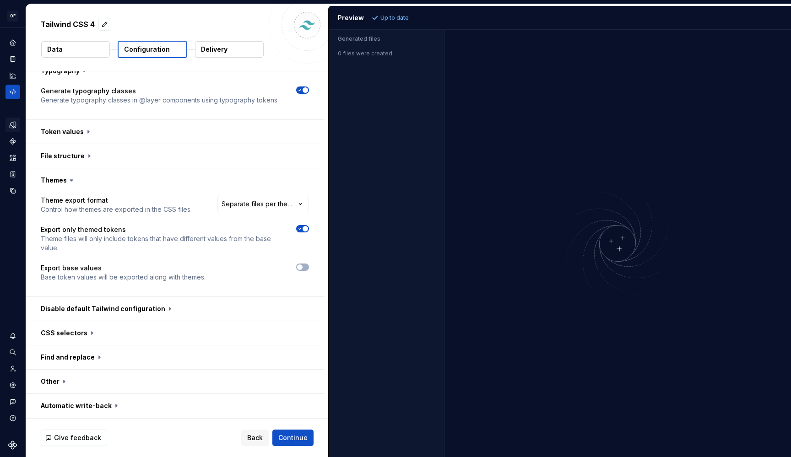
click at [301, 271] on div at bounding box center [265, 273] width 87 height 18
click at [302, 266] on icon "button" at bounding box center [299, 267] width 7 height 5
click at [303, 227] on span "button" at bounding box center [305, 228] width 5 height 5
click at [391, 23] on button "Refresh preview" at bounding box center [399, 17] width 61 height 13
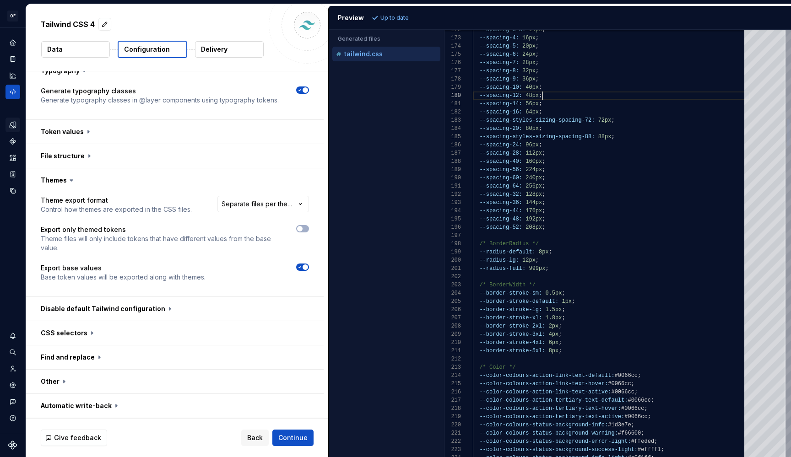
click at [660, 92] on div "--spacing-12: 48px ;" at bounding box center [611, 96] width 277 height 8
type textarea "**********"
type textarea "*******"
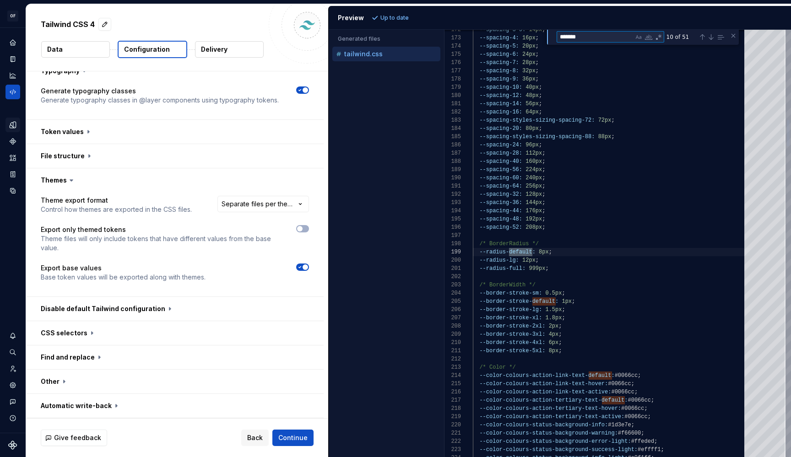
scroll to position [82, 60]
type textarea "**********"
type textarea "**"
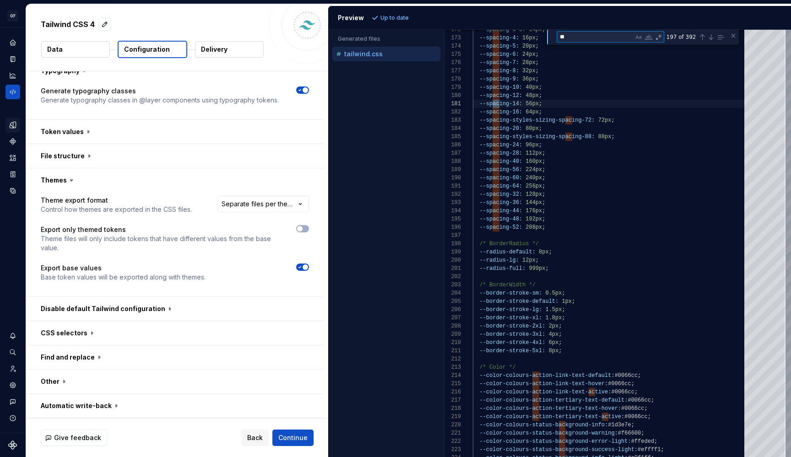
type textarea "**********"
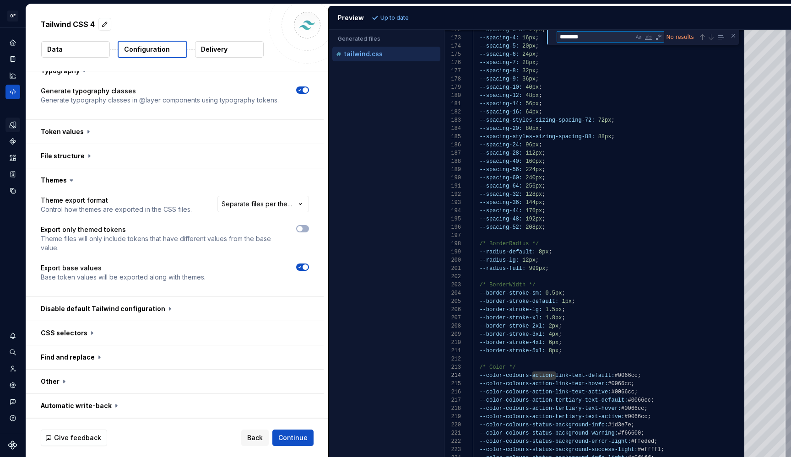
type textarea "*******"
type textarea "**********"
type textarea "********"
type textarea "**********"
type textarea "*********"
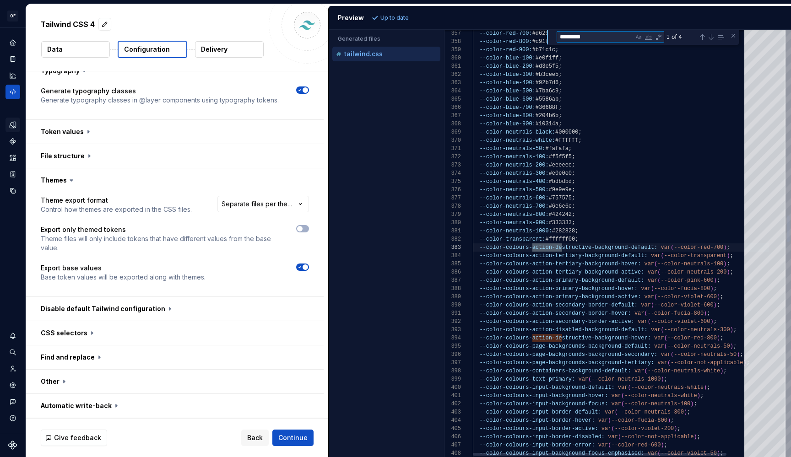
type textarea "**********"
click at [305, 234] on div at bounding box center [302, 238] width 13 height 27
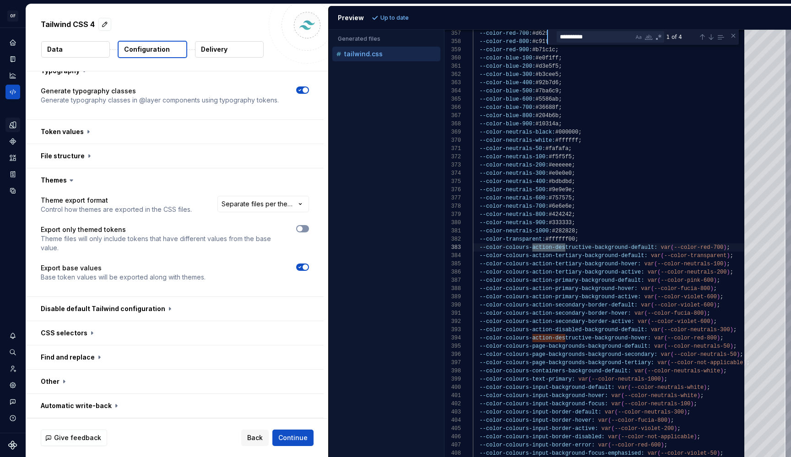
click at [303, 229] on button "button" at bounding box center [302, 228] width 13 height 7
click at [399, 19] on span "Refresh preview" at bounding box center [404, 17] width 46 height 7
click at [160, 308] on button "button" at bounding box center [175, 309] width 298 height 24
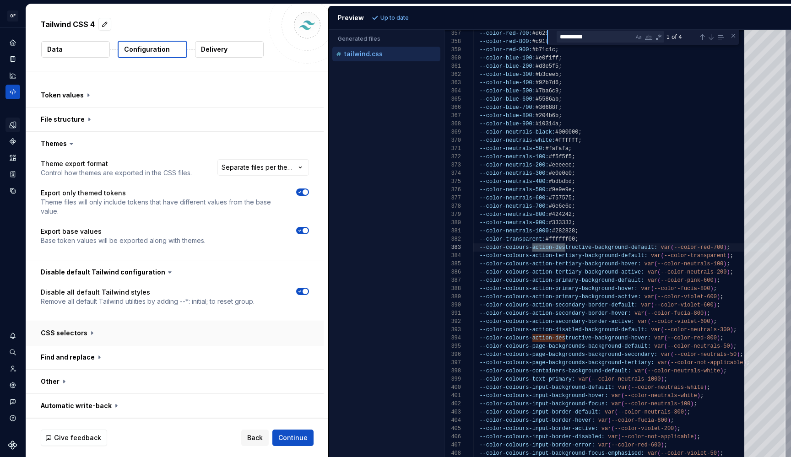
scroll to position [187, 0]
click at [303, 293] on span "button" at bounding box center [305, 291] width 5 height 5
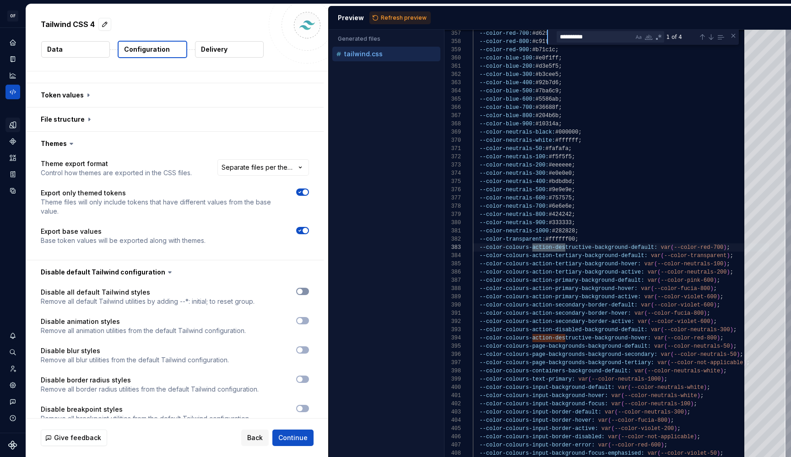
click at [301, 292] on span "button" at bounding box center [299, 291] width 5 height 5
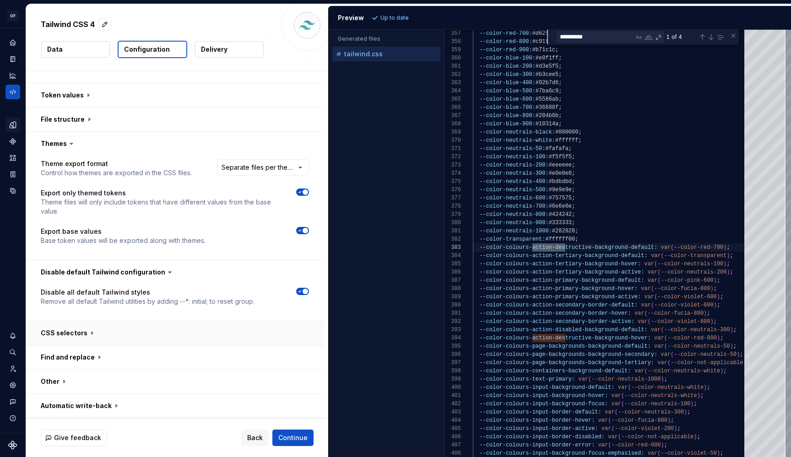
click at [77, 341] on button "button" at bounding box center [175, 333] width 298 height 24
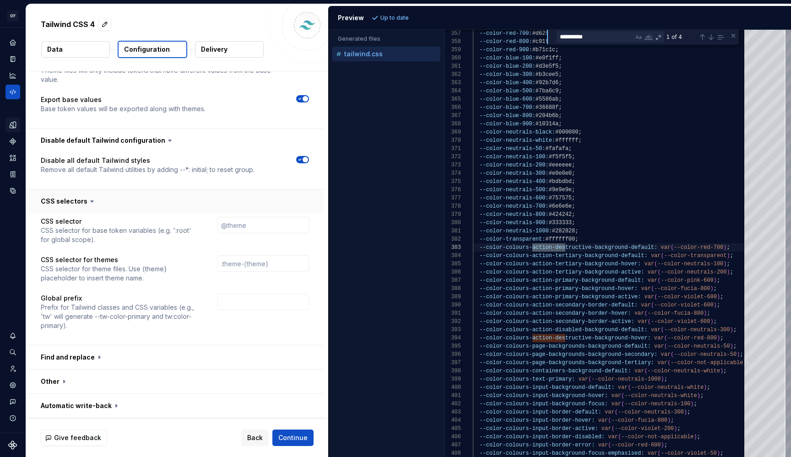
scroll to position [319, 0]
click at [99, 356] on button "button" at bounding box center [175, 358] width 298 height 24
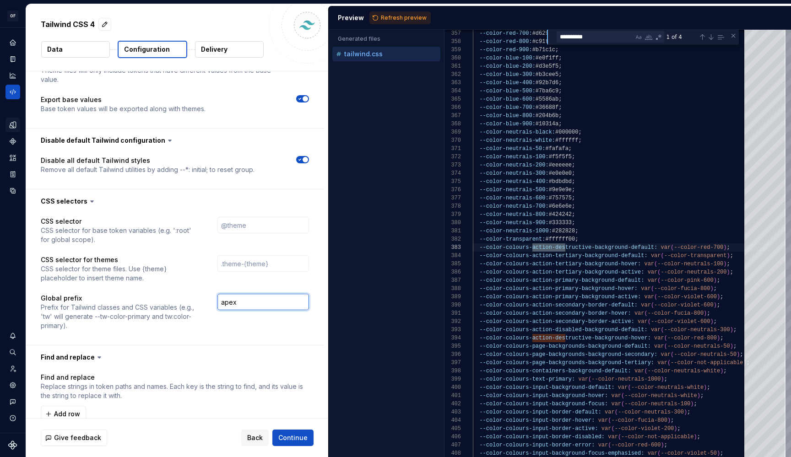
type input "apex"
click at [242, 324] on div "apex" at bounding box center [263, 312] width 92 height 37
click at [399, 12] on button "Refresh preview" at bounding box center [399, 17] width 61 height 13
type textarea "**********"
click at [240, 307] on input "apex" at bounding box center [263, 302] width 92 height 16
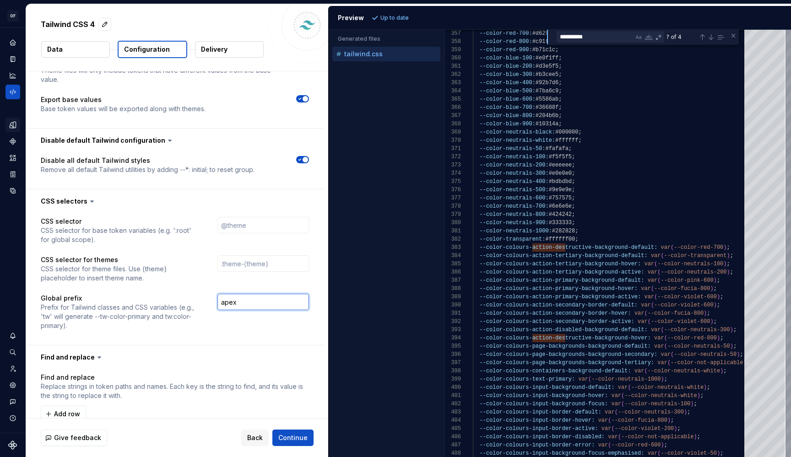
click at [240, 307] on input "apex" at bounding box center [263, 302] width 92 height 16
click at [413, 16] on span "Refresh preview" at bounding box center [404, 17] width 46 height 7
type textarea "**********"
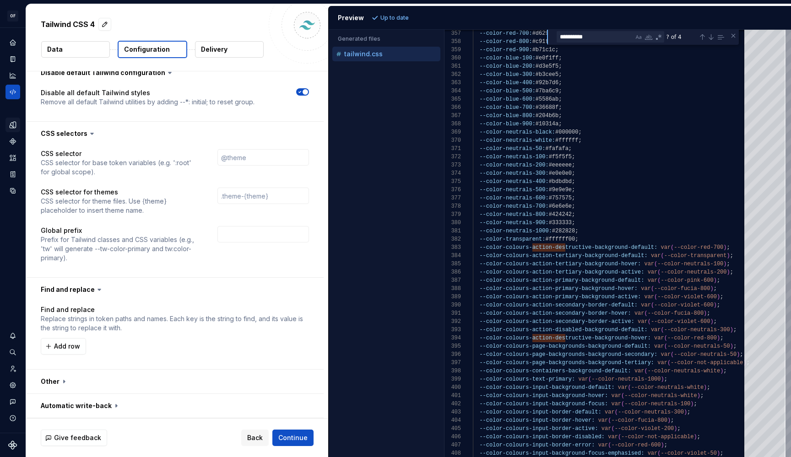
scroll to position [368, 0]
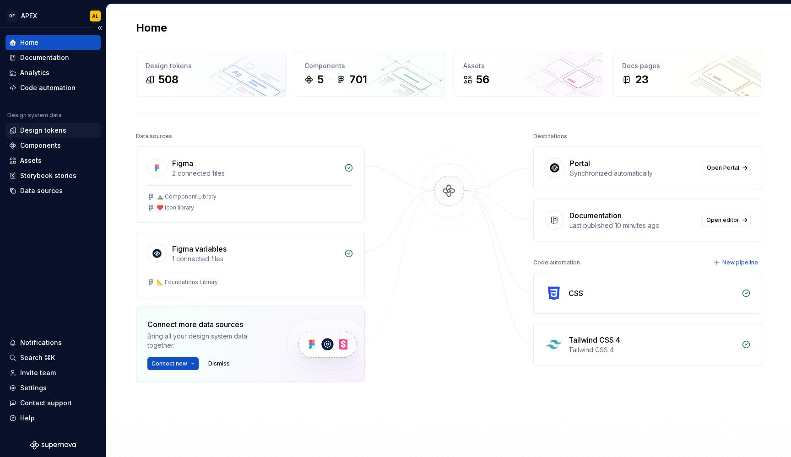
click at [47, 133] on div "Design tokens" at bounding box center [43, 130] width 46 height 9
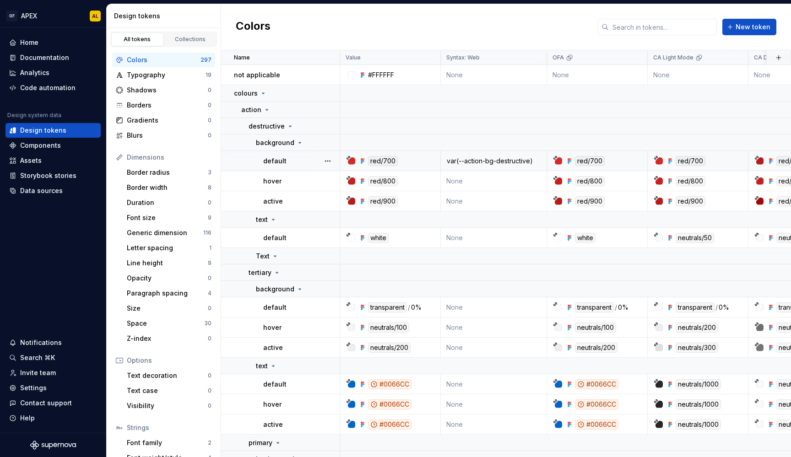
click at [480, 163] on div "var(--action-bg-destructive)" at bounding box center [493, 161] width 105 height 9
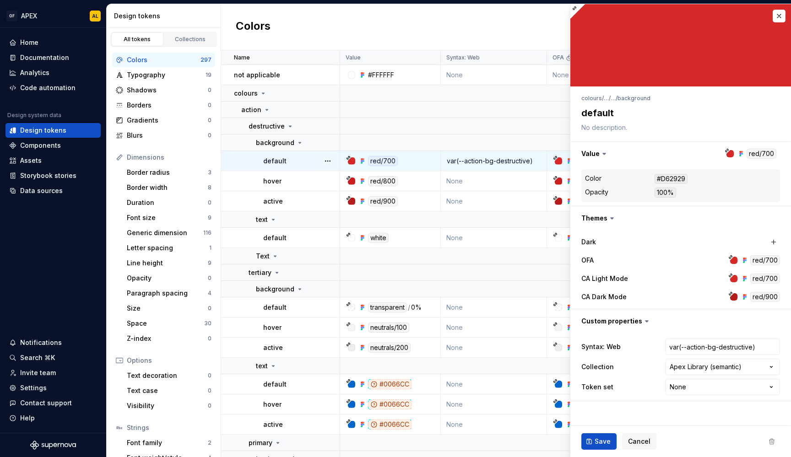
click at [480, 163] on div "var(--action-bg-destructive)" at bounding box center [493, 161] width 105 height 9
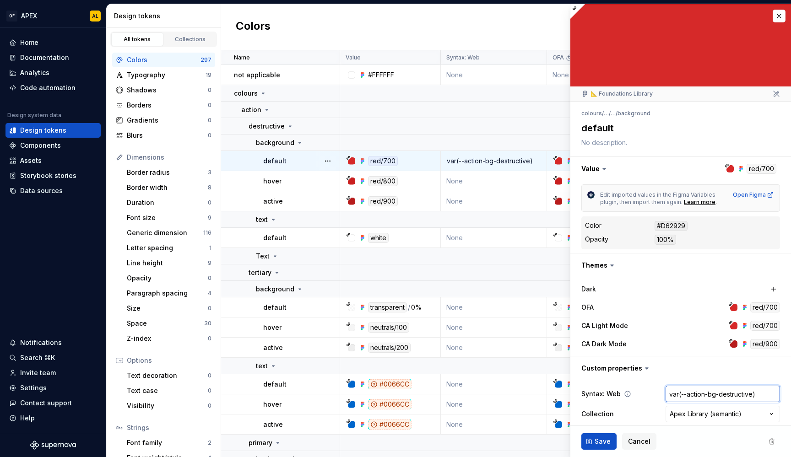
click at [715, 397] on input "var(--action-bg-destructive)" at bounding box center [723, 394] width 114 height 16
click at [773, 16] on button "button" at bounding box center [779, 16] width 13 height 13
type textarea "*"
